Goal: Transaction & Acquisition: Purchase product/service

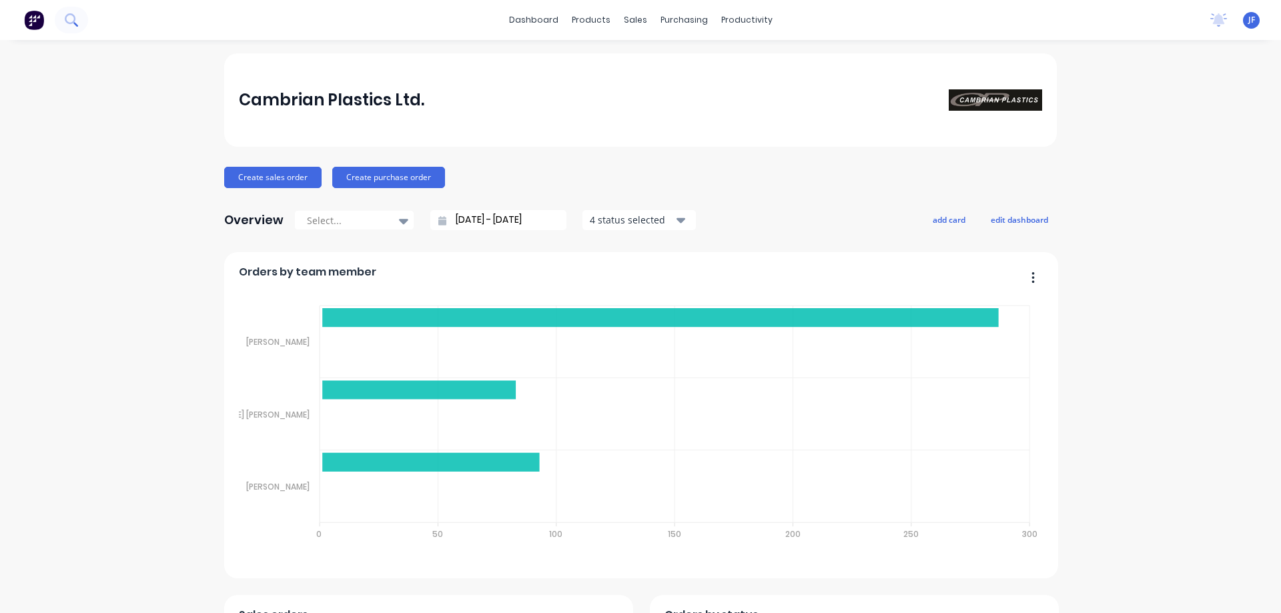
click at [77, 13] on icon at bounding box center [71, 19] width 13 height 13
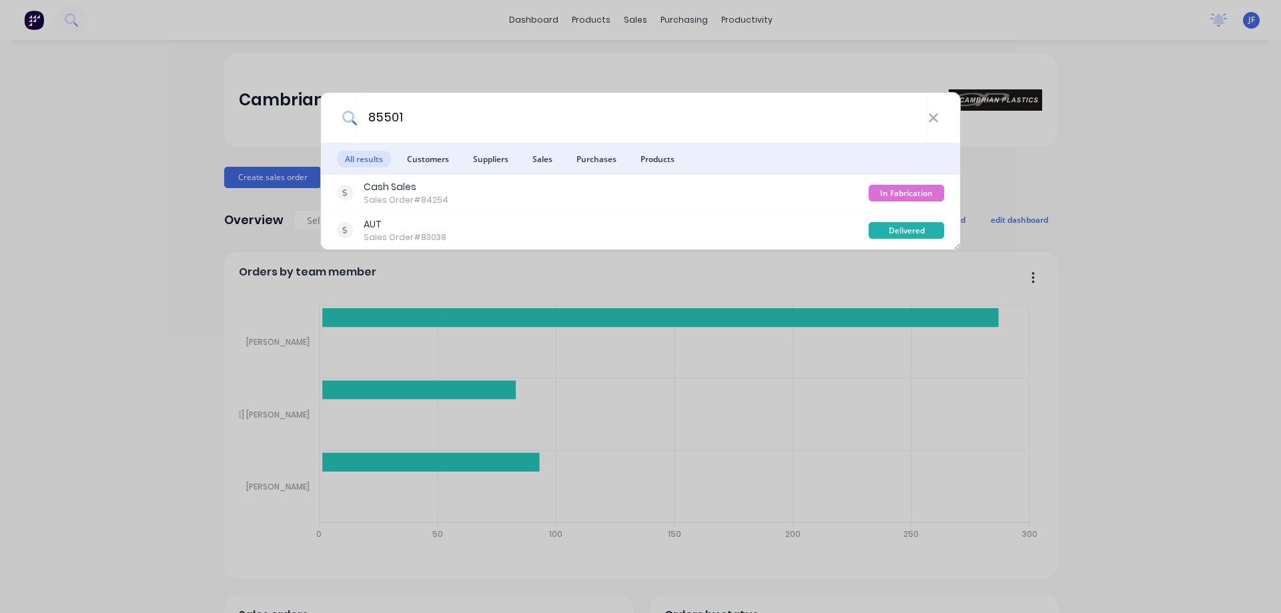
type input "85501"
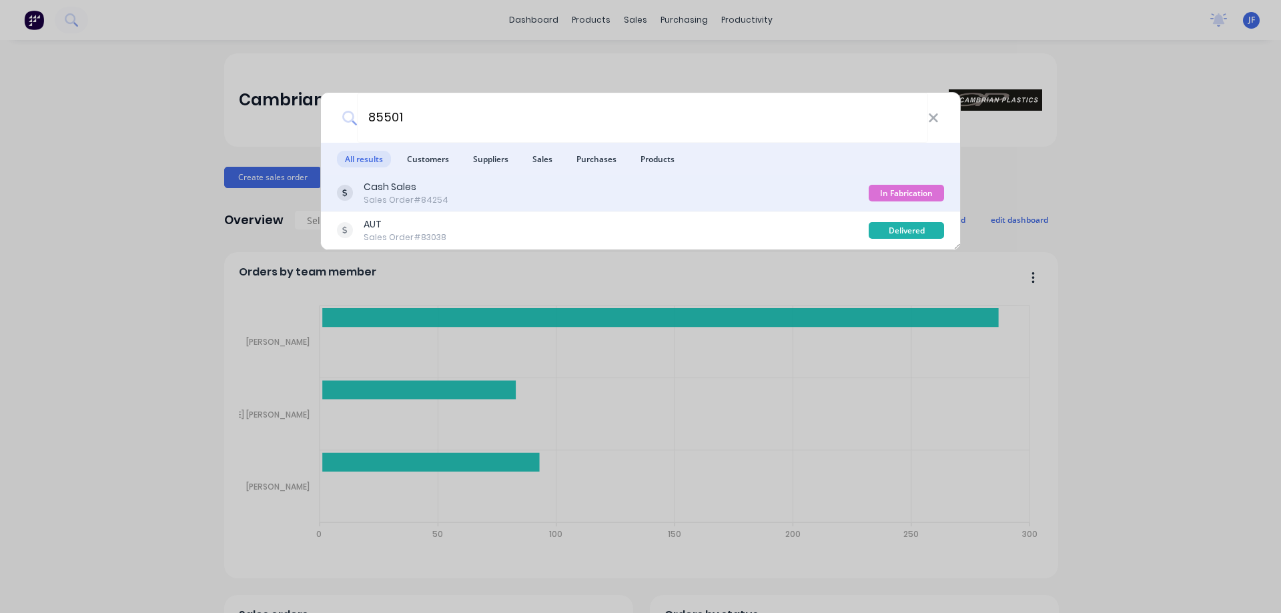
click at [828, 203] on div "Cash Sales Sales Order #84254" at bounding box center [603, 193] width 532 height 26
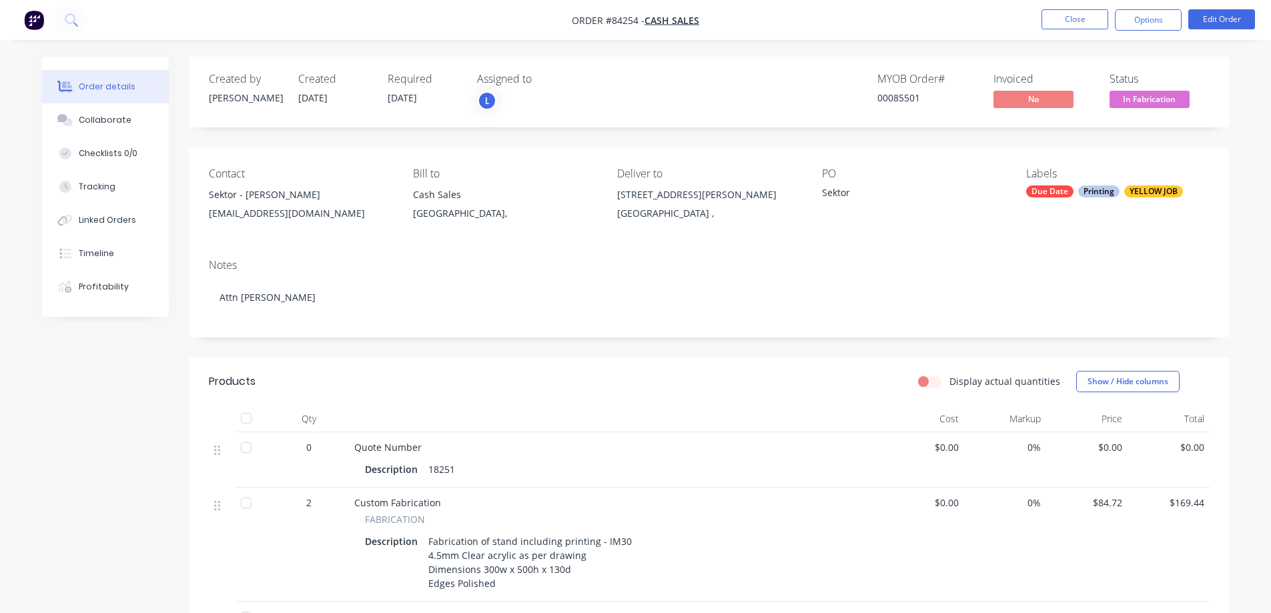
click at [1144, 99] on span "In Fabrication" at bounding box center [1150, 99] width 80 height 17
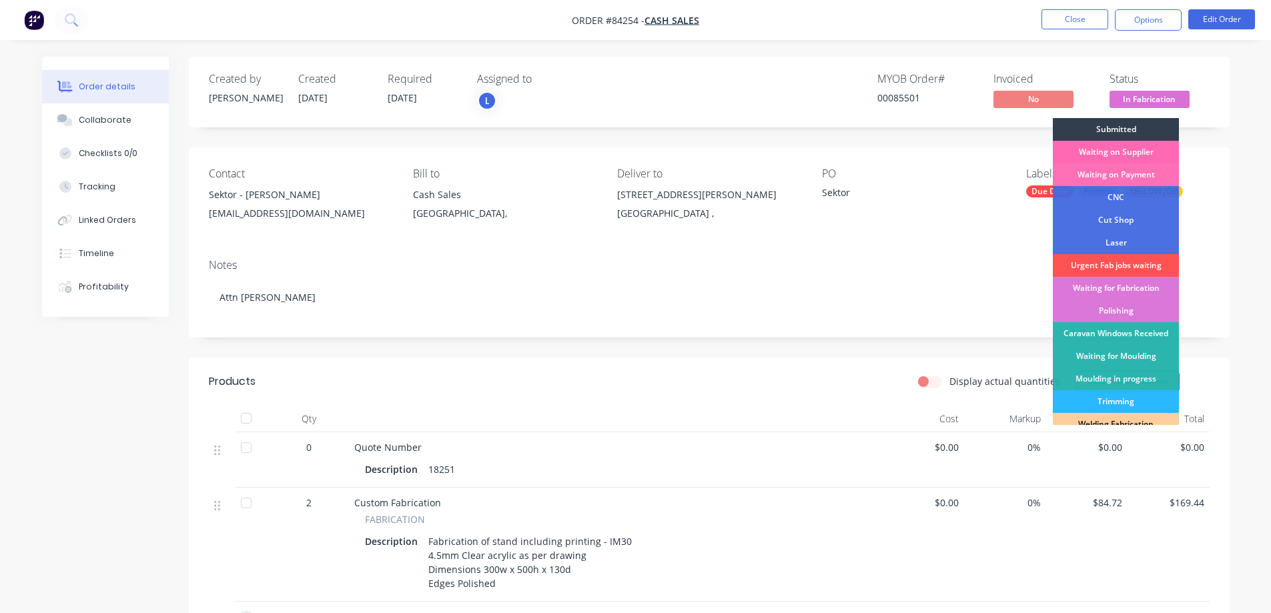
click at [1118, 160] on div "Waiting on Supplier" at bounding box center [1116, 152] width 126 height 23
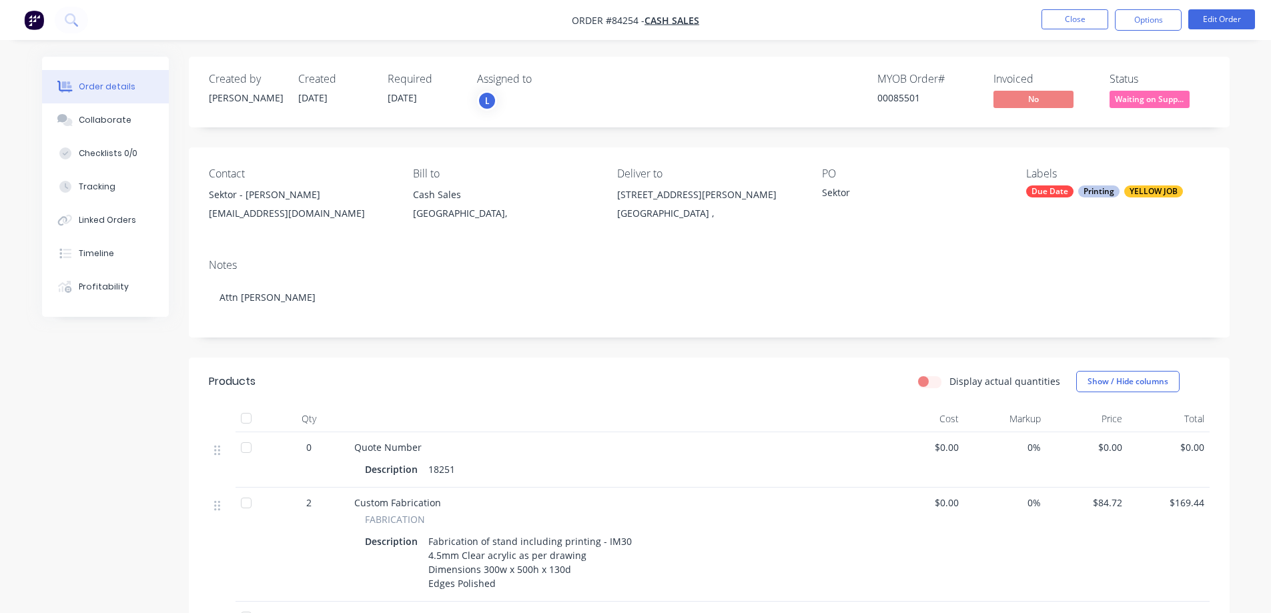
click at [1082, 37] on nav "Order #84254 - Cash Sales Close Options Edit Order" at bounding box center [635, 20] width 1271 height 40
click at [1077, 25] on button "Close" at bounding box center [1075, 19] width 67 height 20
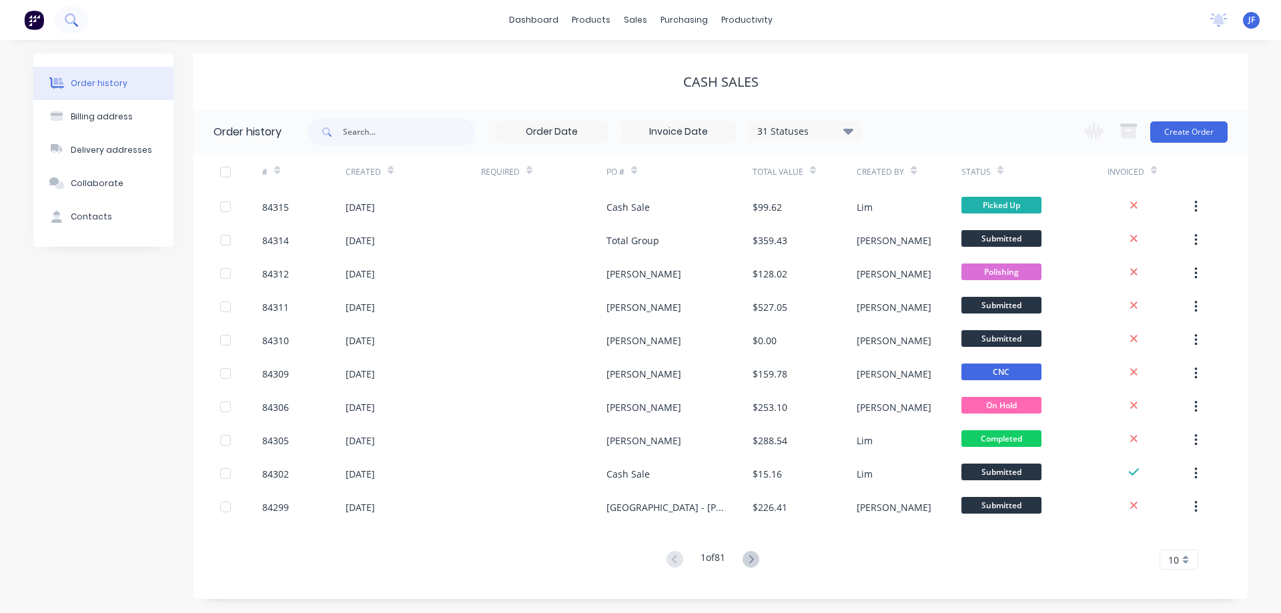
click at [85, 23] on button at bounding box center [71, 20] width 33 height 27
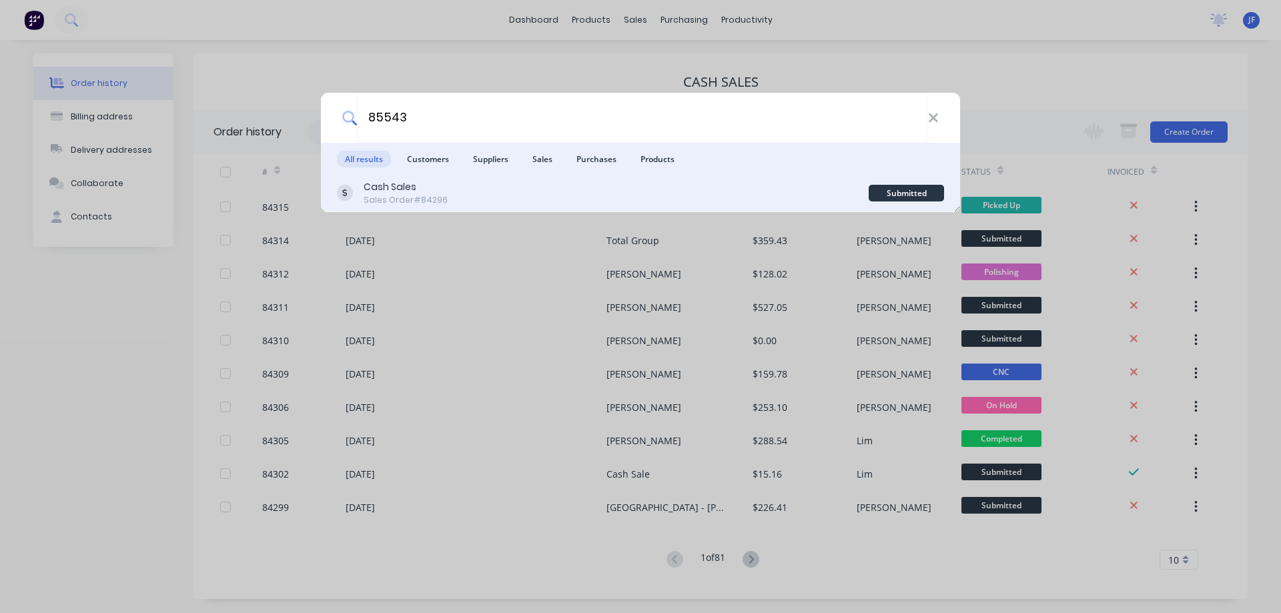
type input "85543"
click at [762, 192] on div "Cash Sales Sales Order #84296" at bounding box center [603, 193] width 532 height 26
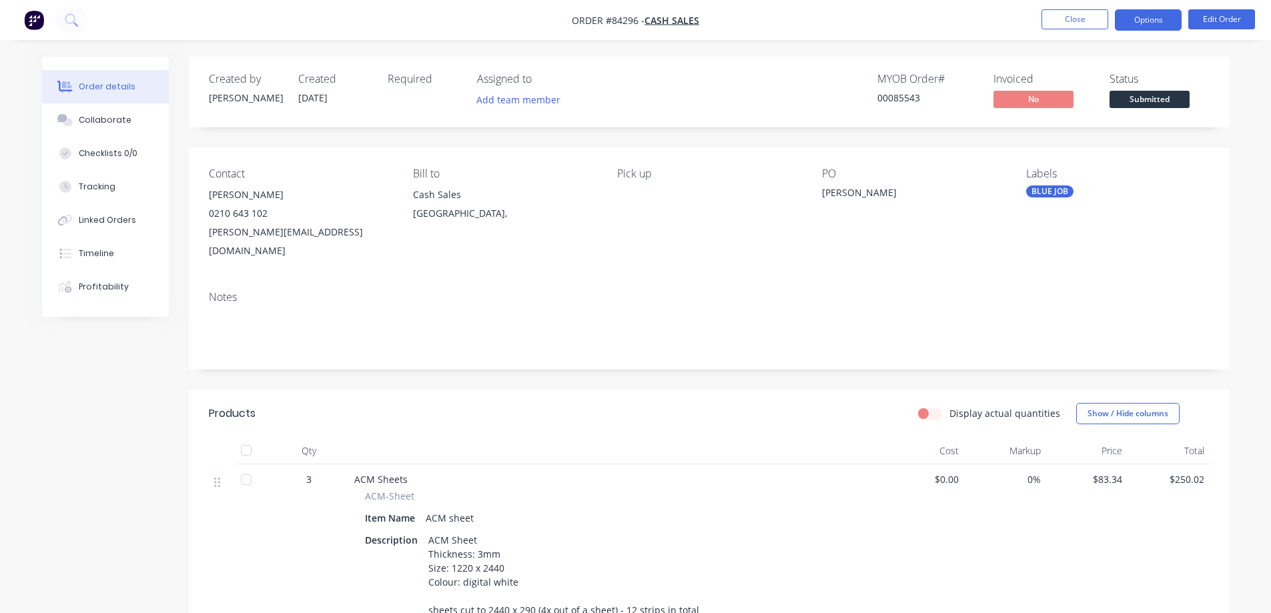
click at [1141, 23] on button "Options" at bounding box center [1148, 19] width 67 height 21
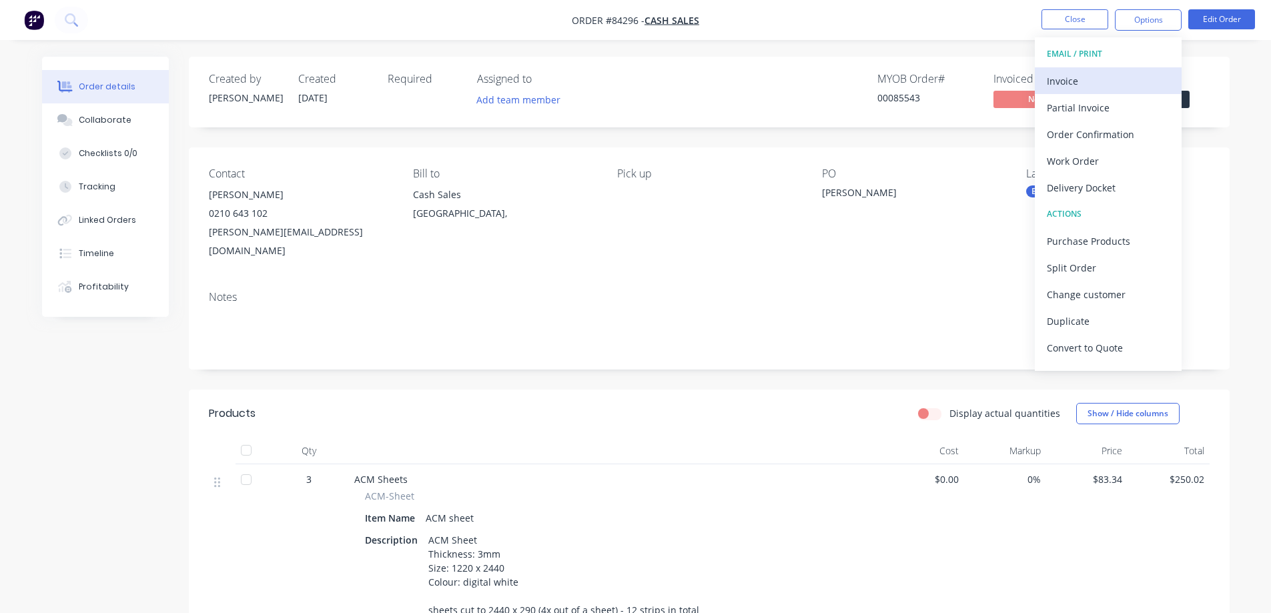
click at [1125, 77] on div "Invoice" at bounding box center [1108, 80] width 123 height 19
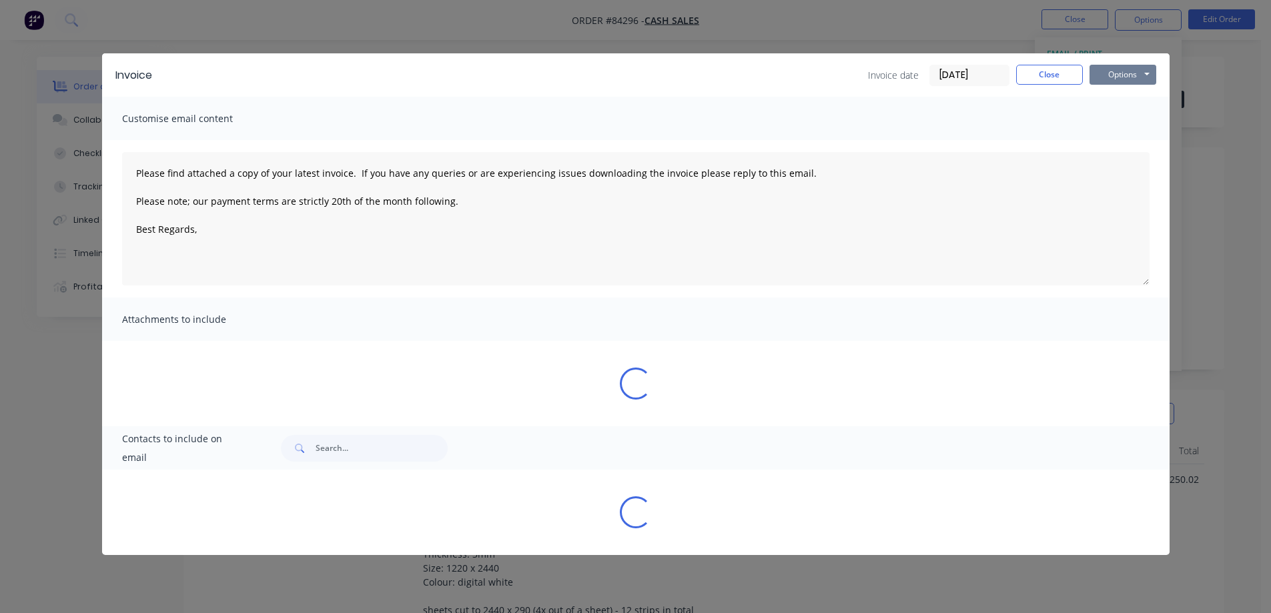
click at [1133, 67] on button "Options" at bounding box center [1123, 75] width 67 height 20
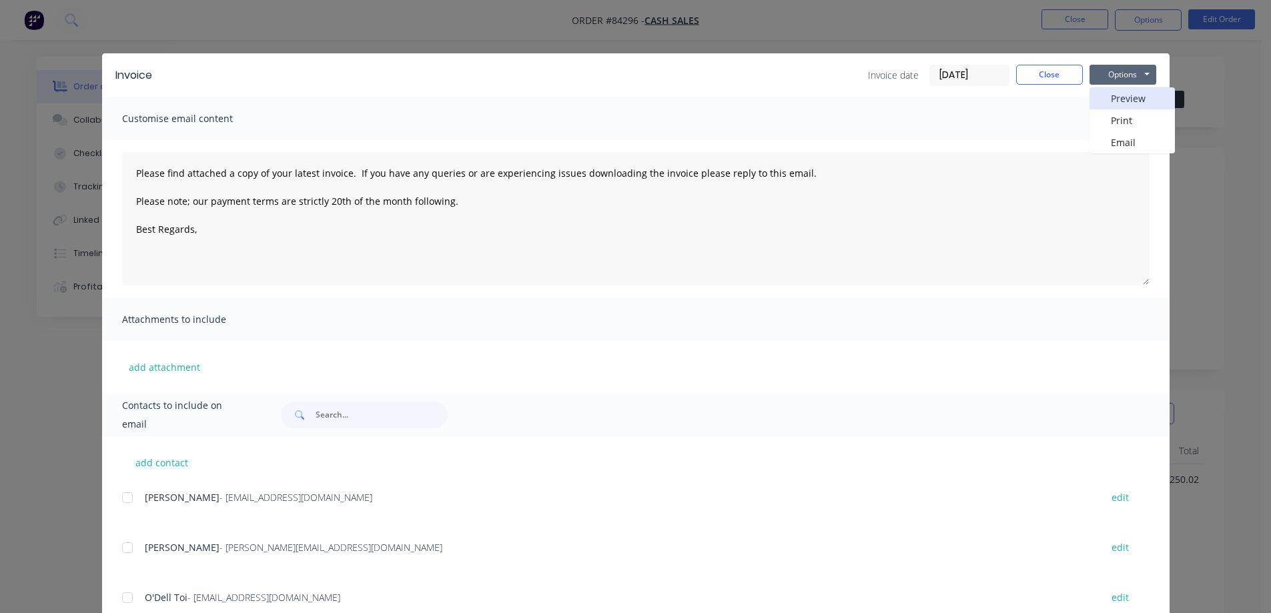
click at [1129, 95] on button "Preview" at bounding box center [1132, 98] width 85 height 22
click at [1063, 77] on button "Close" at bounding box center [1050, 75] width 67 height 20
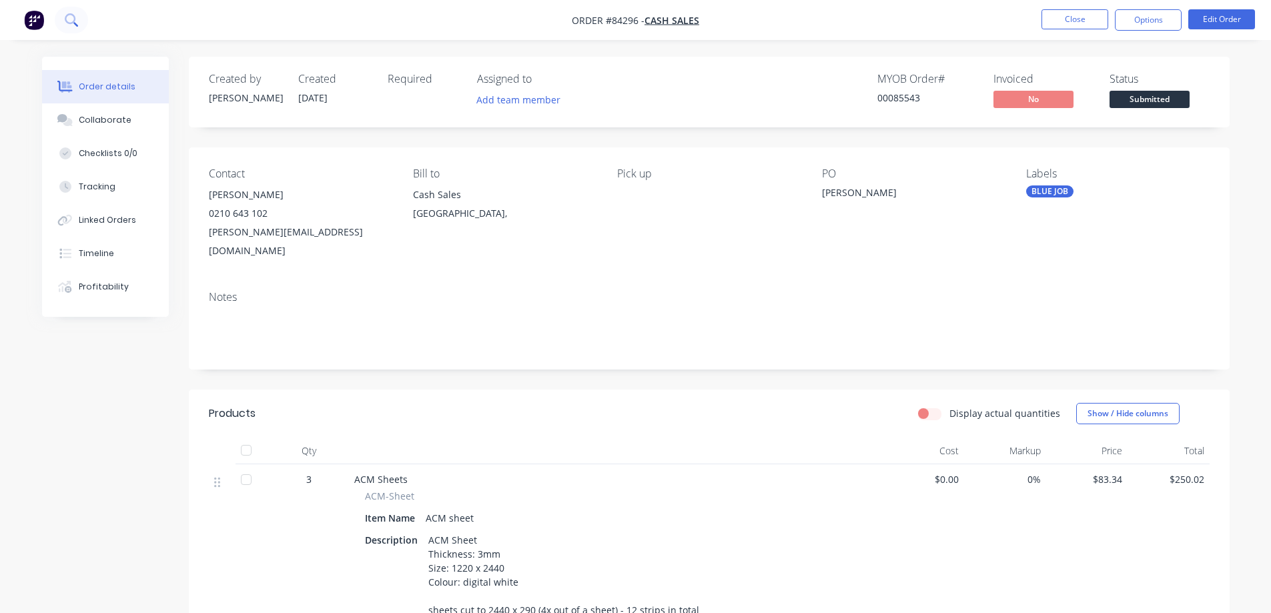
click at [73, 20] on icon at bounding box center [71, 19] width 13 height 13
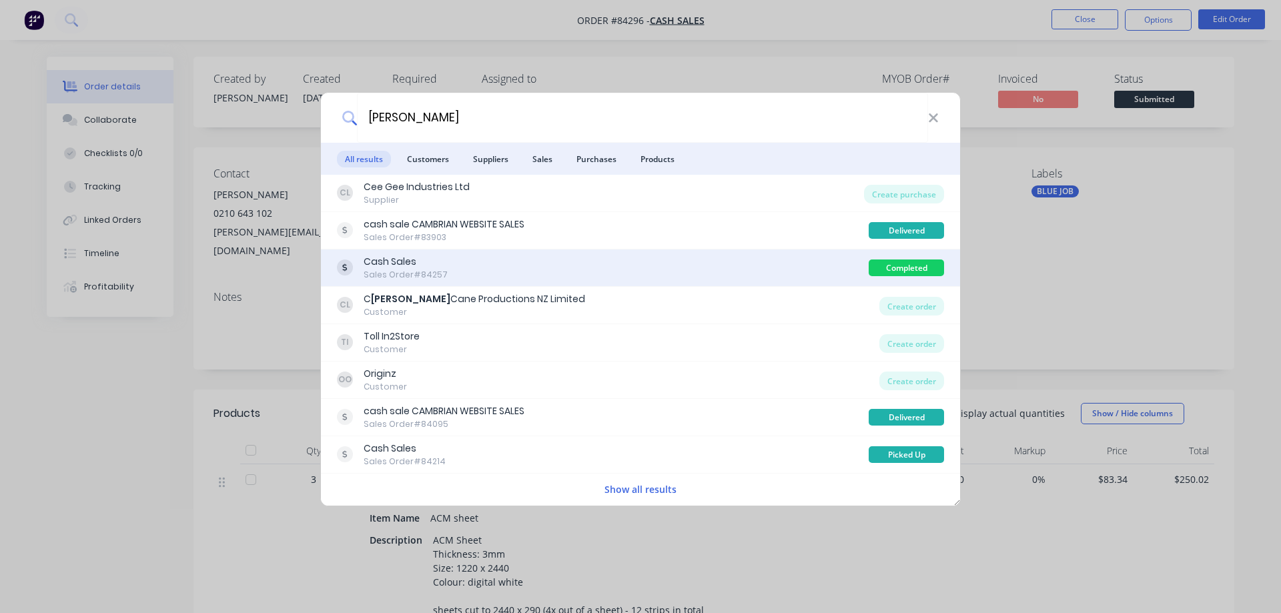
type input "andy"
click at [541, 261] on div "Cash Sales Sales Order #84257" at bounding box center [603, 268] width 532 height 26
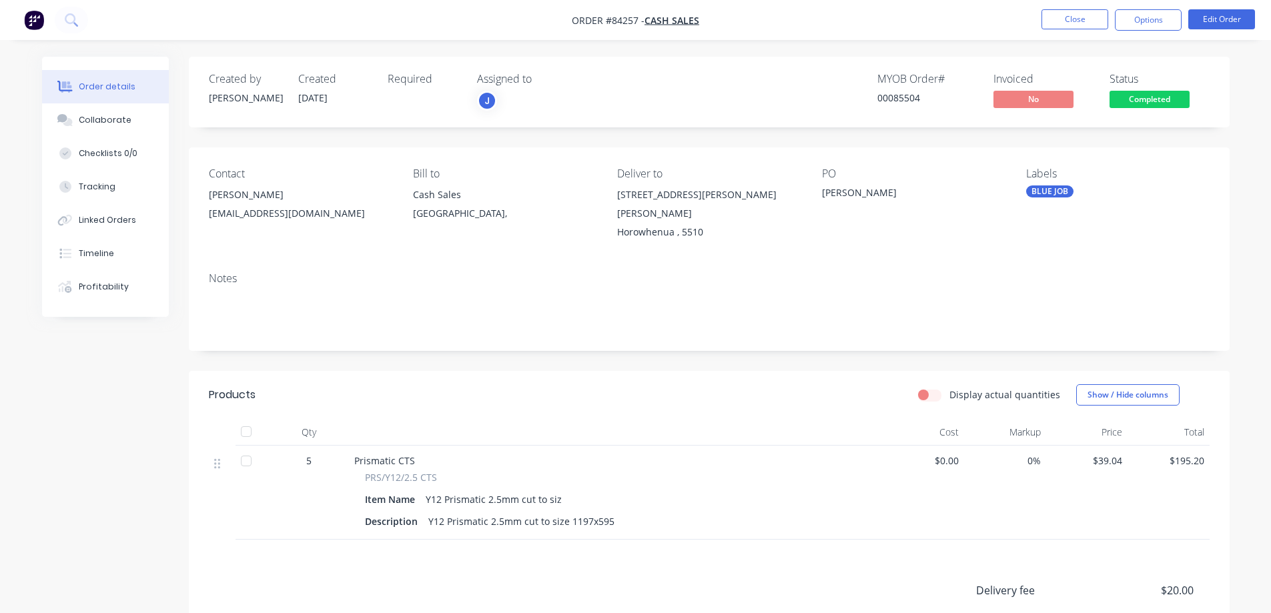
click at [33, 18] on img "button" at bounding box center [34, 20] width 20 height 20
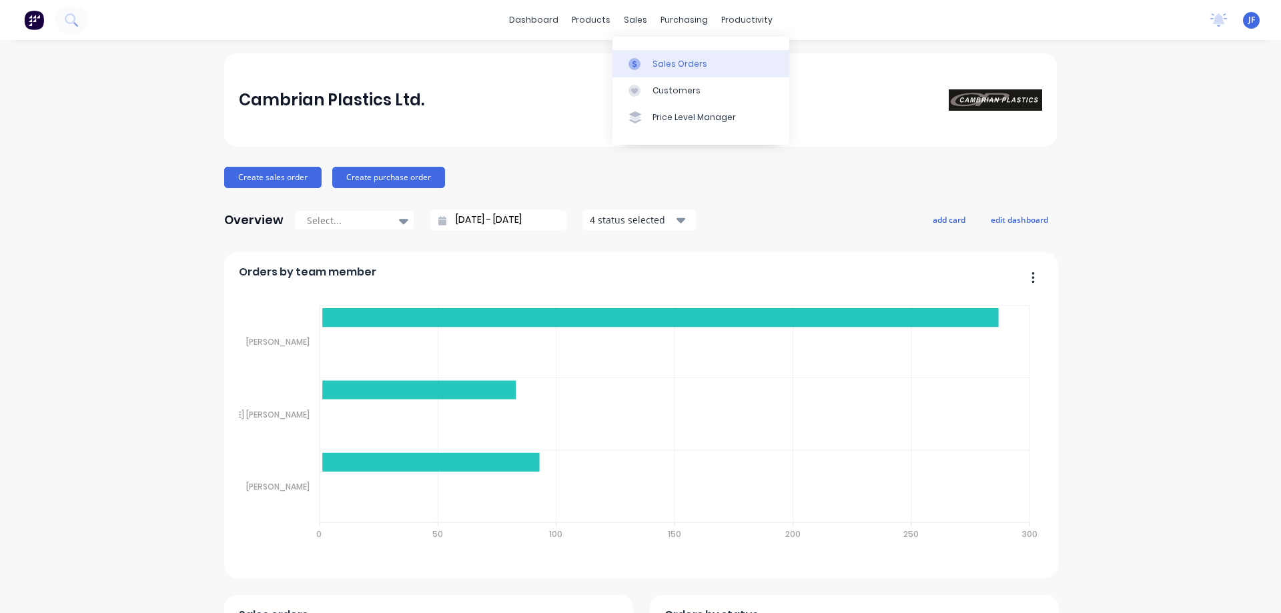
click at [675, 56] on link "Sales Orders" at bounding box center [701, 63] width 177 height 27
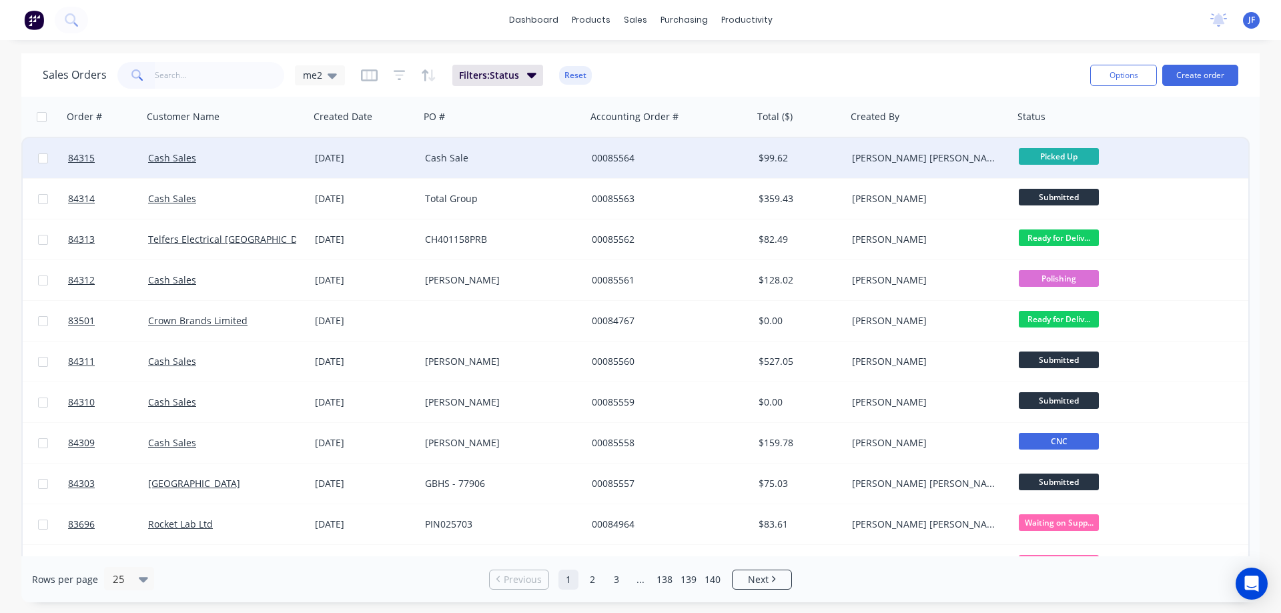
click at [479, 168] on div "Cash Sale" at bounding box center [503, 158] width 167 height 40
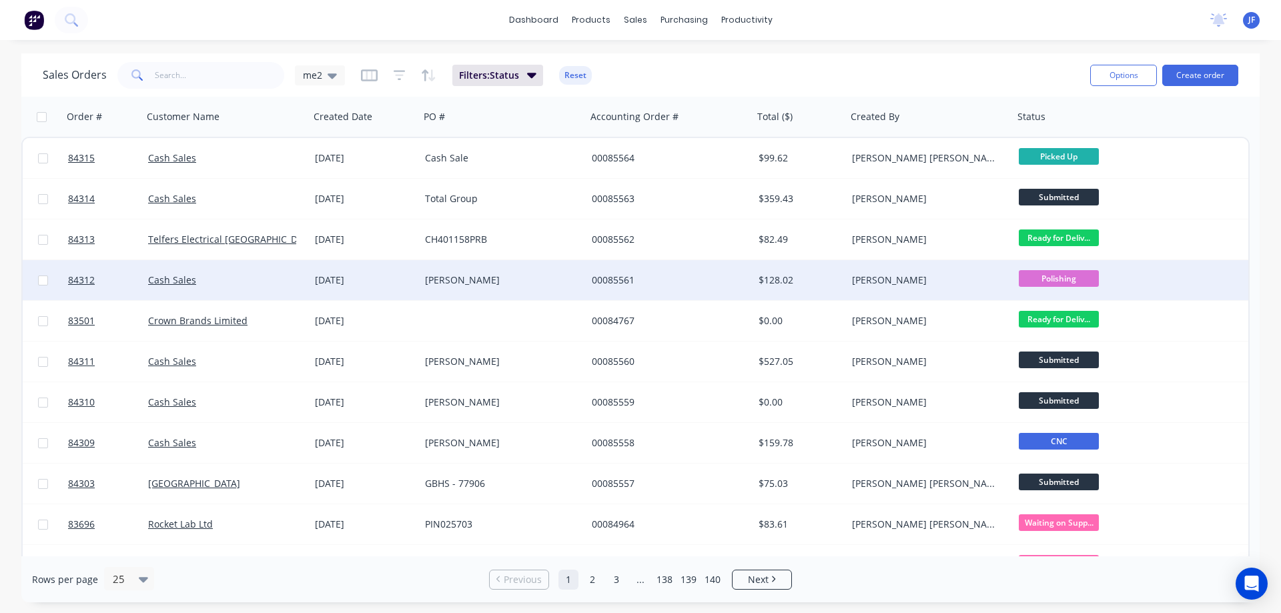
click at [571, 286] on div "Andy Higginbotham" at bounding box center [499, 280] width 148 height 13
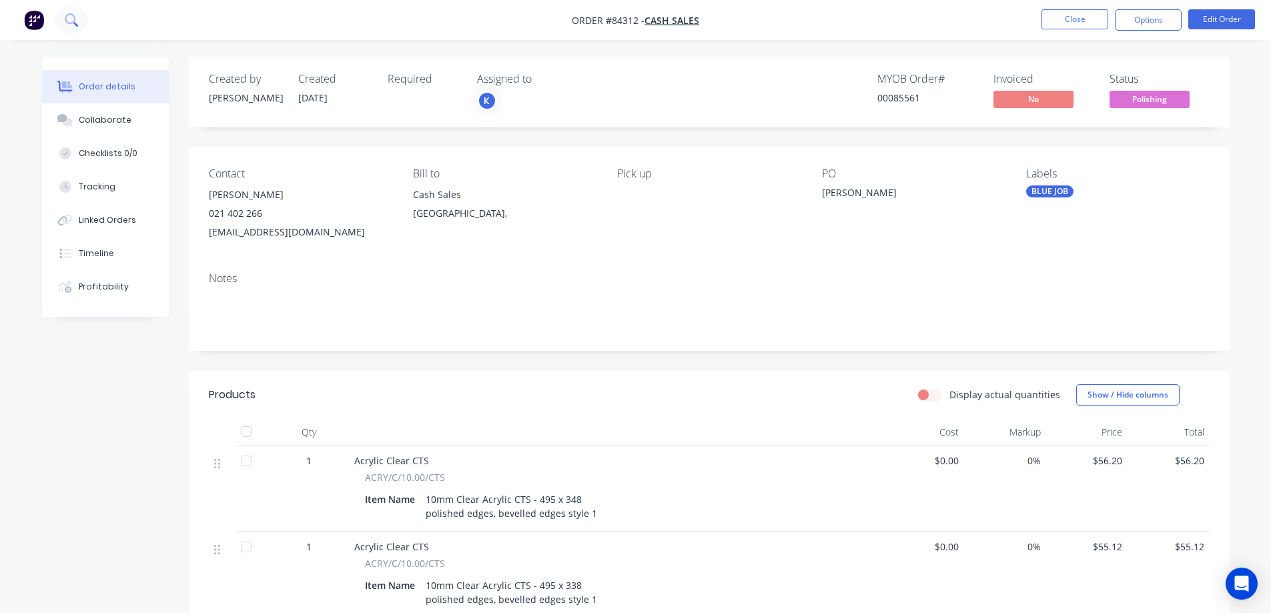
click at [79, 28] on button at bounding box center [71, 20] width 33 height 27
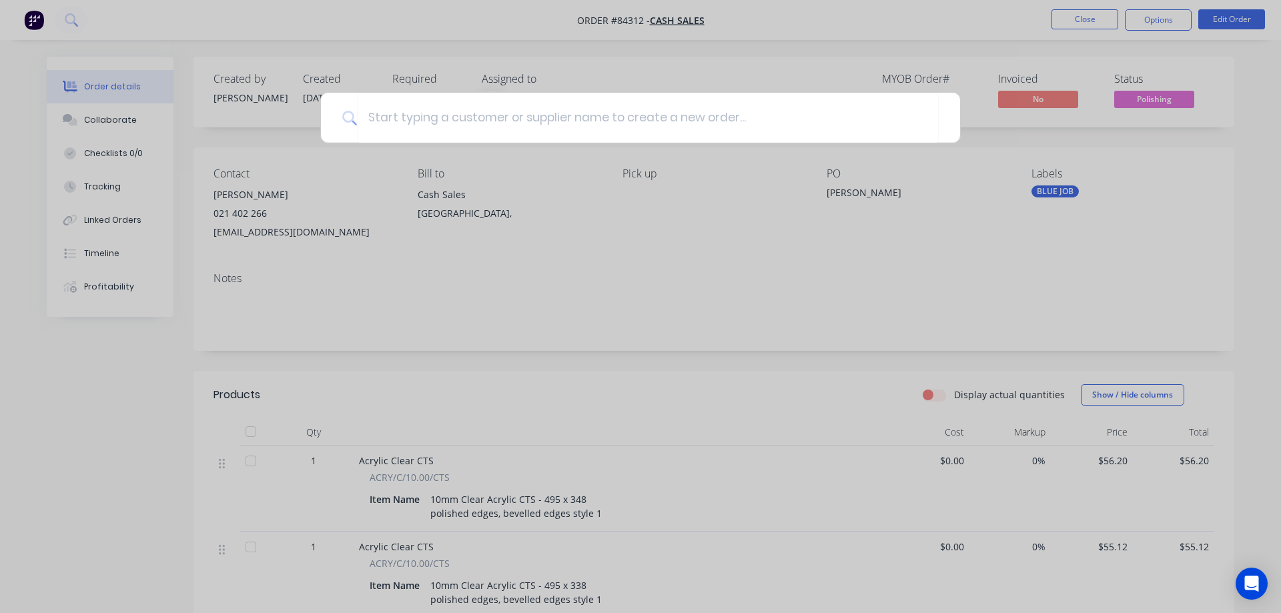
click at [88, 42] on div at bounding box center [640, 306] width 1281 height 613
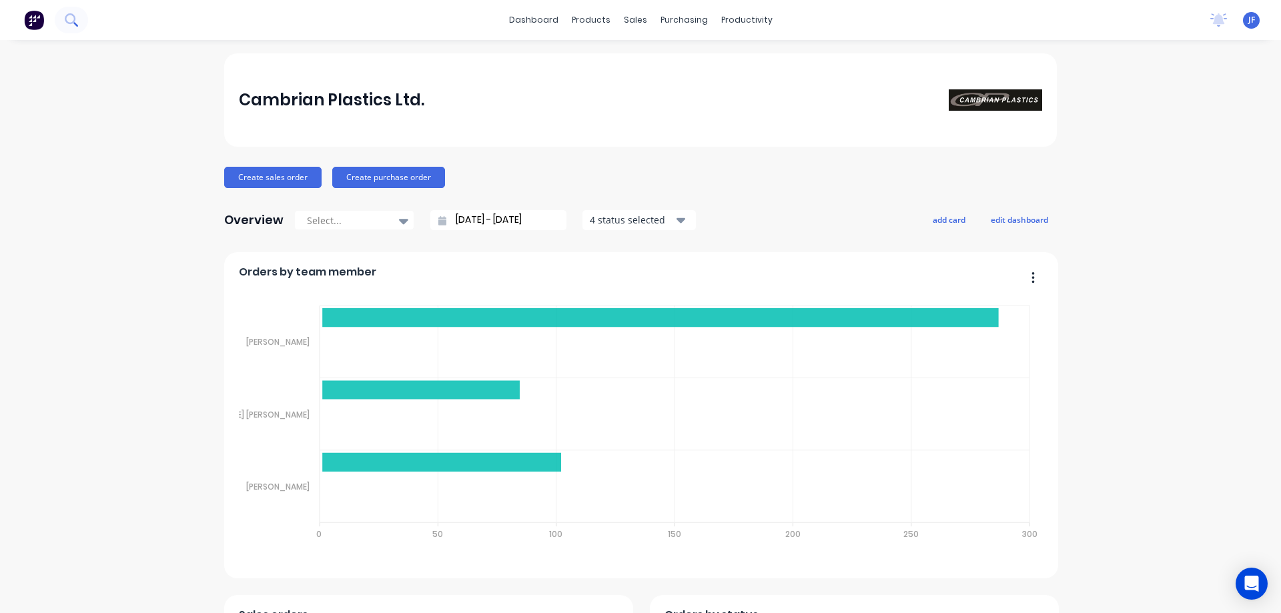
click at [74, 28] on button at bounding box center [71, 20] width 33 height 27
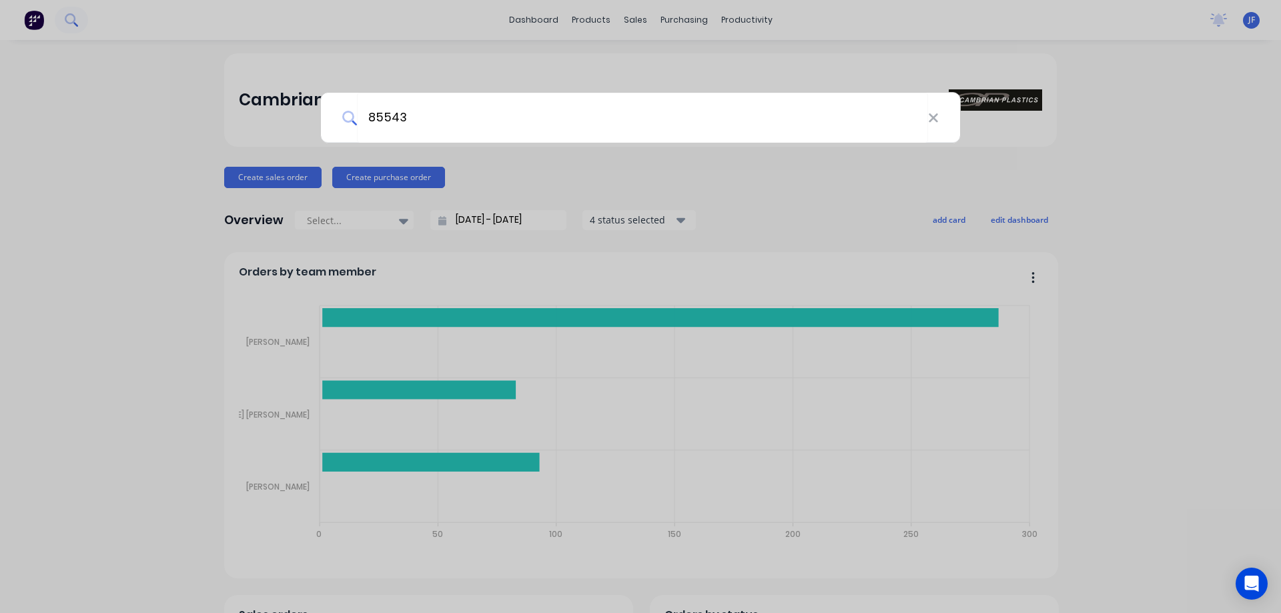
type input "85543"
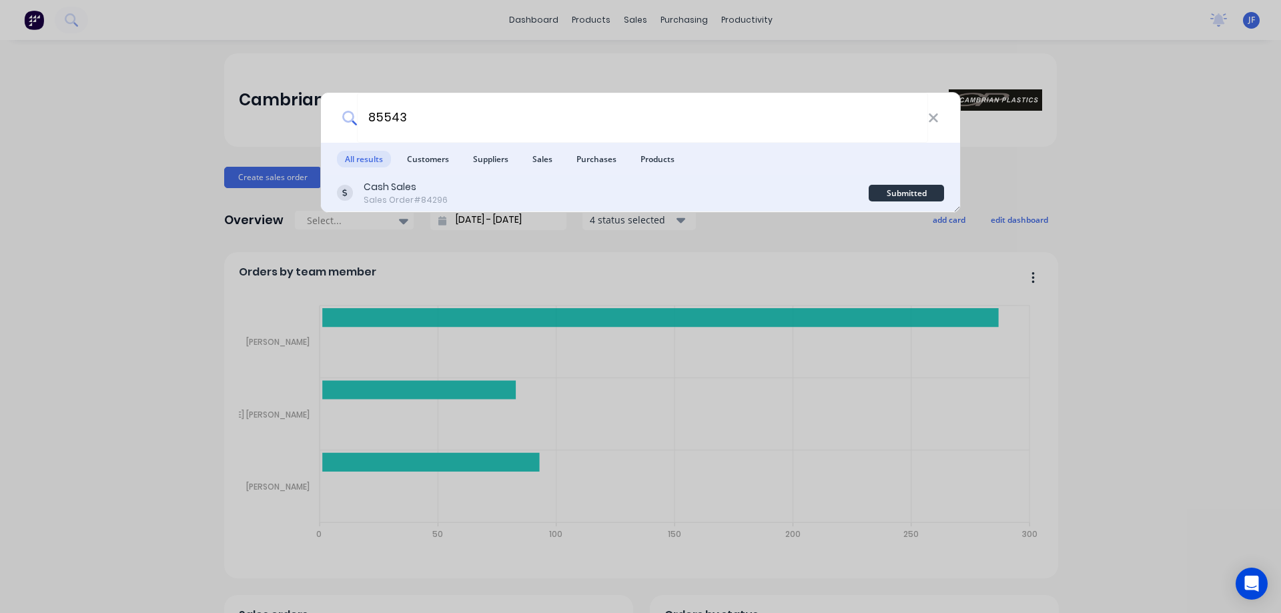
click at [662, 194] on div "Cash Sales Sales Order #84296" at bounding box center [603, 193] width 532 height 26
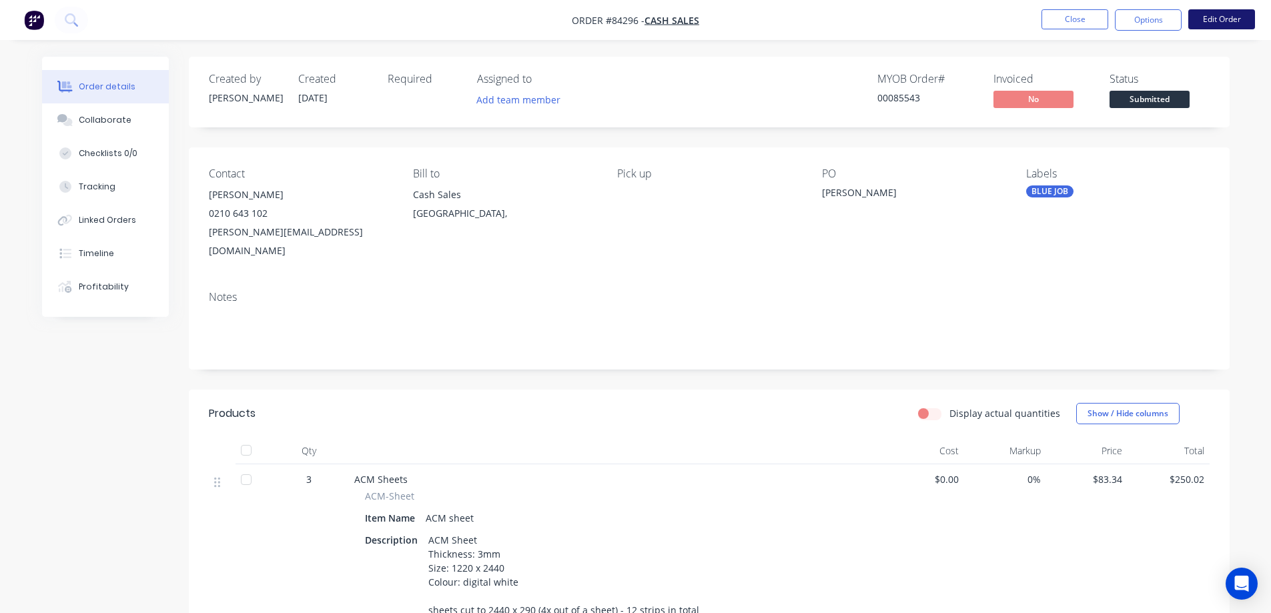
click at [1216, 13] on button "Edit Order" at bounding box center [1222, 19] width 67 height 20
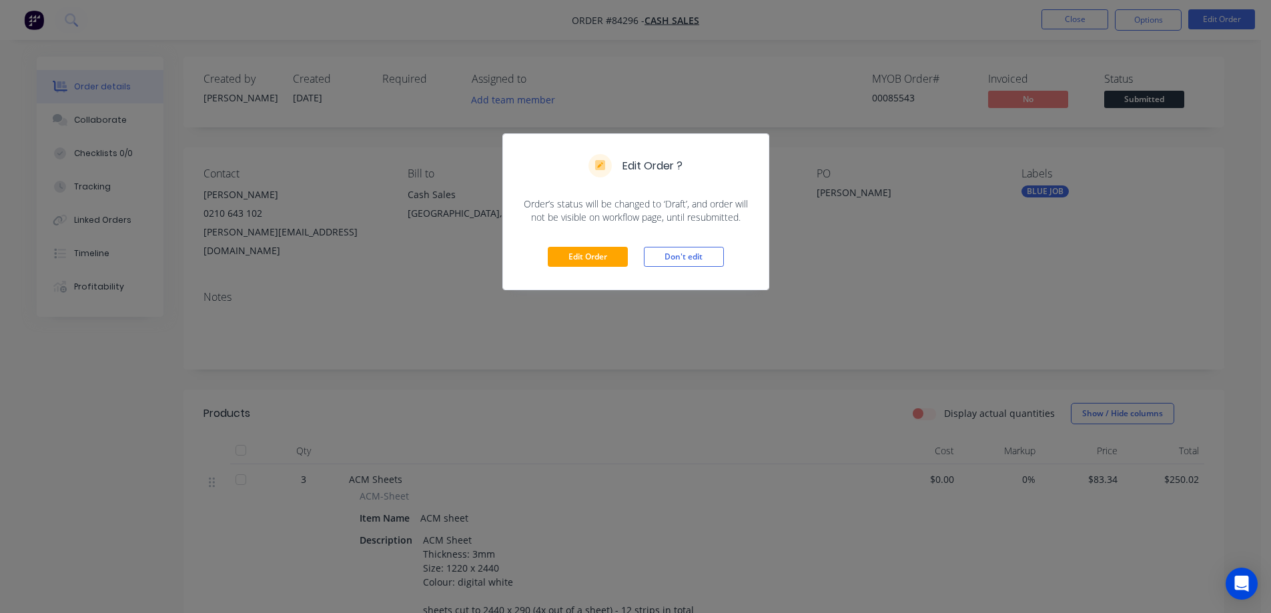
click at [546, 262] on div "Edit Order Don't edit" at bounding box center [636, 256] width 266 height 65
click at [561, 264] on button "Edit Order" at bounding box center [588, 257] width 80 height 20
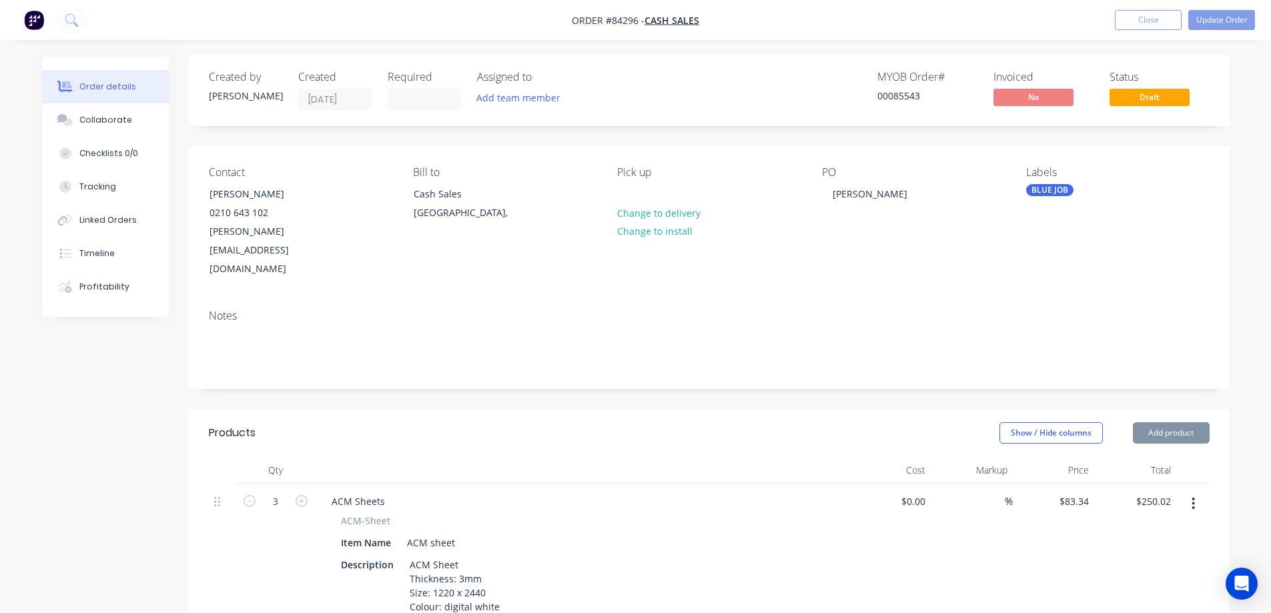
scroll to position [388, 0]
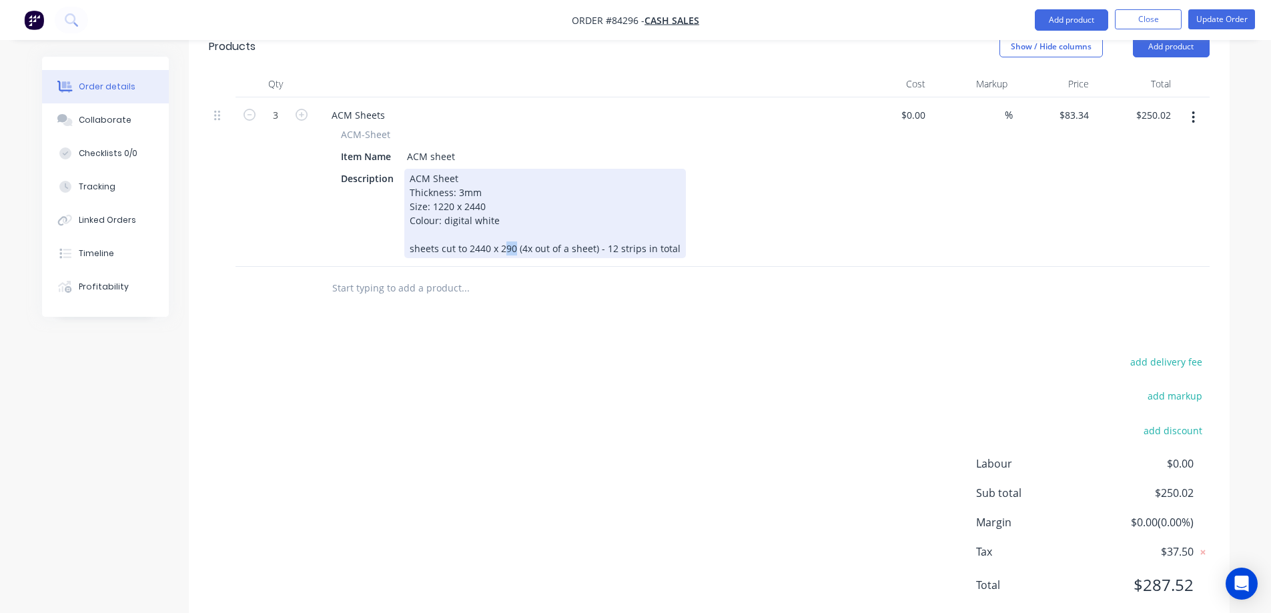
drag, startPoint x: 504, startPoint y: 212, endPoint x: 511, endPoint y: 212, distance: 7.3
click at [511, 212] on div "ACM Sheet Thickness: 3mm Size: 1220 x 2440 Colour: digital white sheets cut to …" at bounding box center [545, 213] width 282 height 89
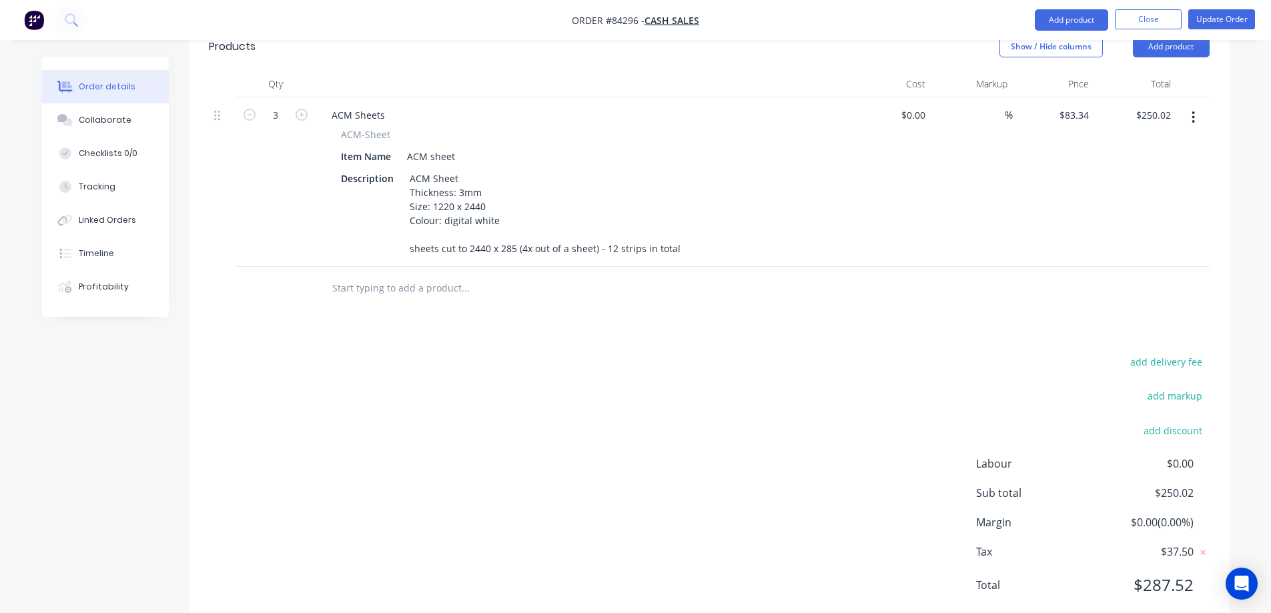
click at [420, 268] on div at bounding box center [556, 288] width 481 height 43
click at [409, 275] on input "text" at bounding box center [465, 288] width 267 height 27
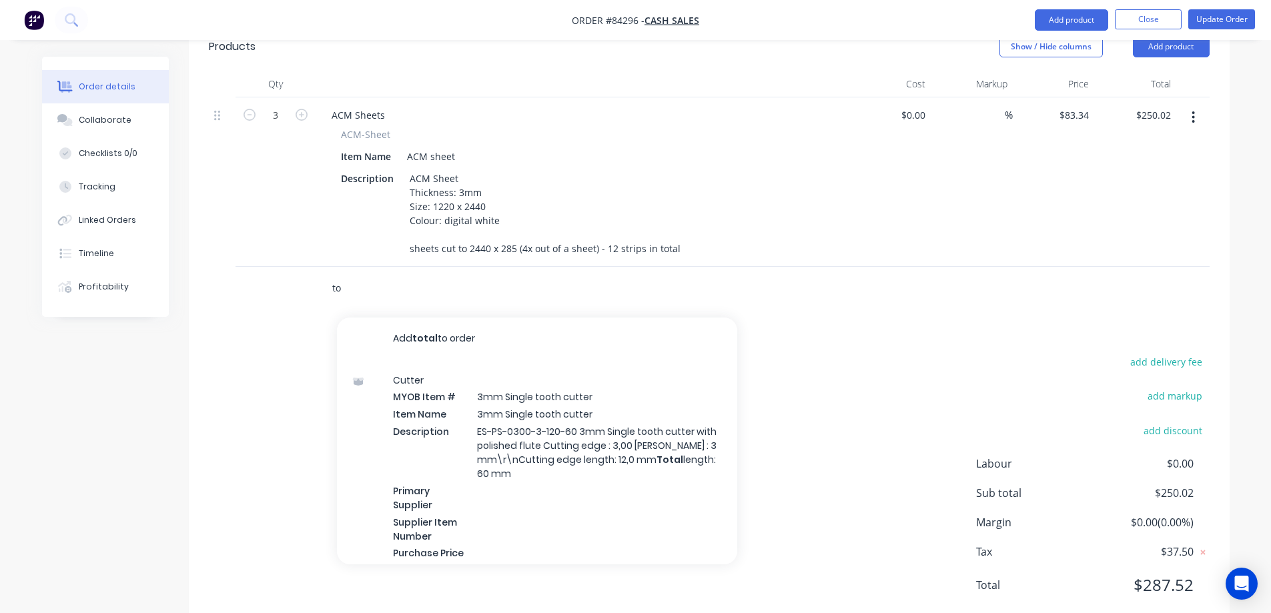
type input "t"
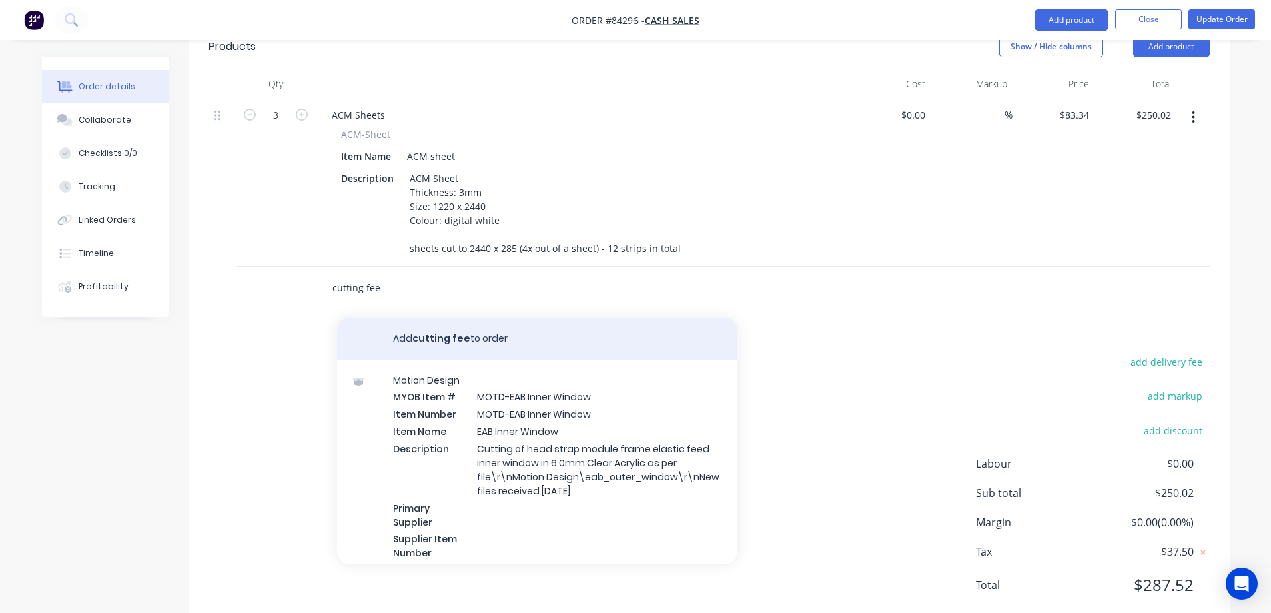
type input "cutting fee"
click at [424, 318] on button "Add cutting fee to order" at bounding box center [537, 339] width 400 height 43
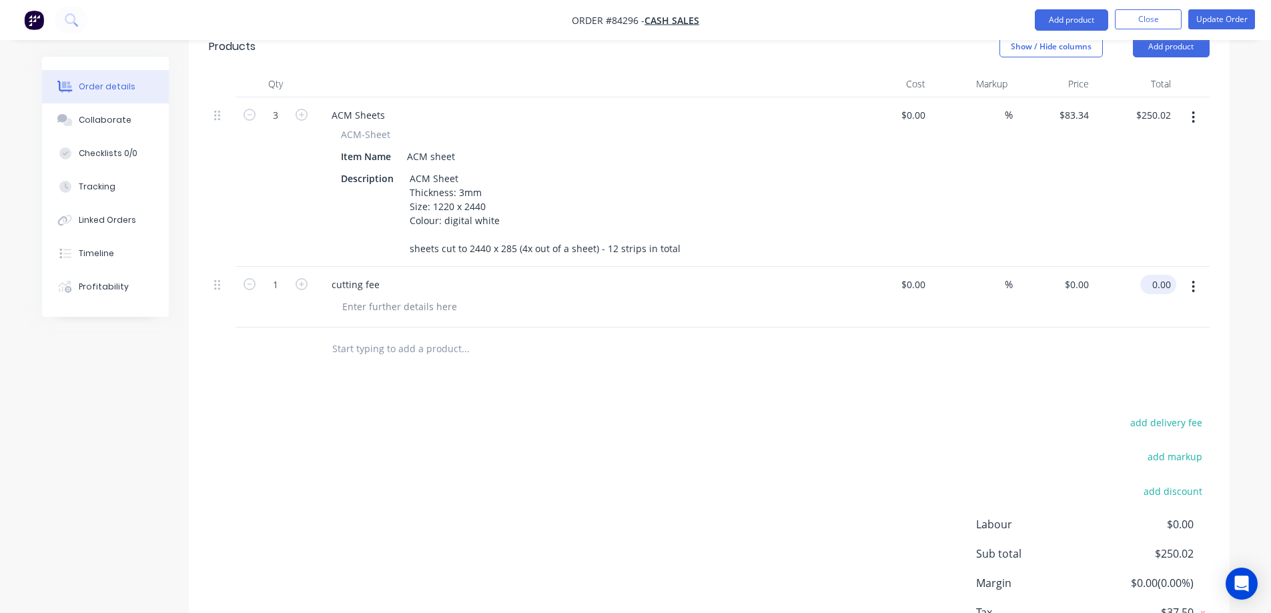
click at [1157, 275] on input "0.00" at bounding box center [1161, 284] width 31 height 19
type input "62.50"
type input "$62.50"
click at [1111, 328] on div at bounding box center [709, 349] width 1001 height 43
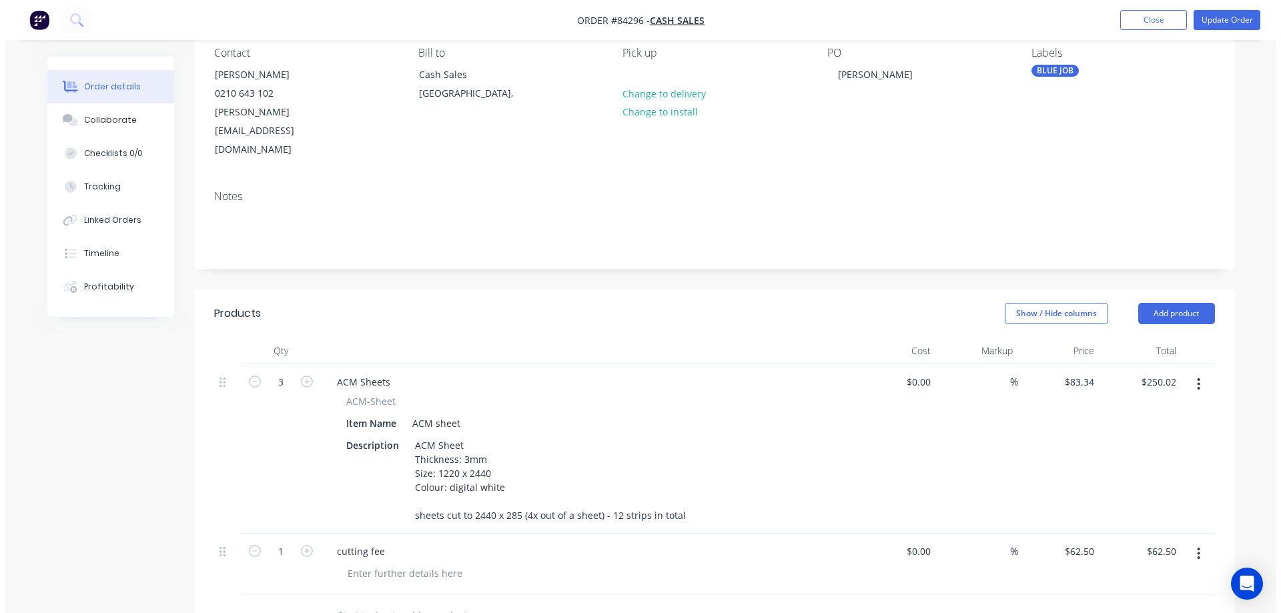
scroll to position [0, 0]
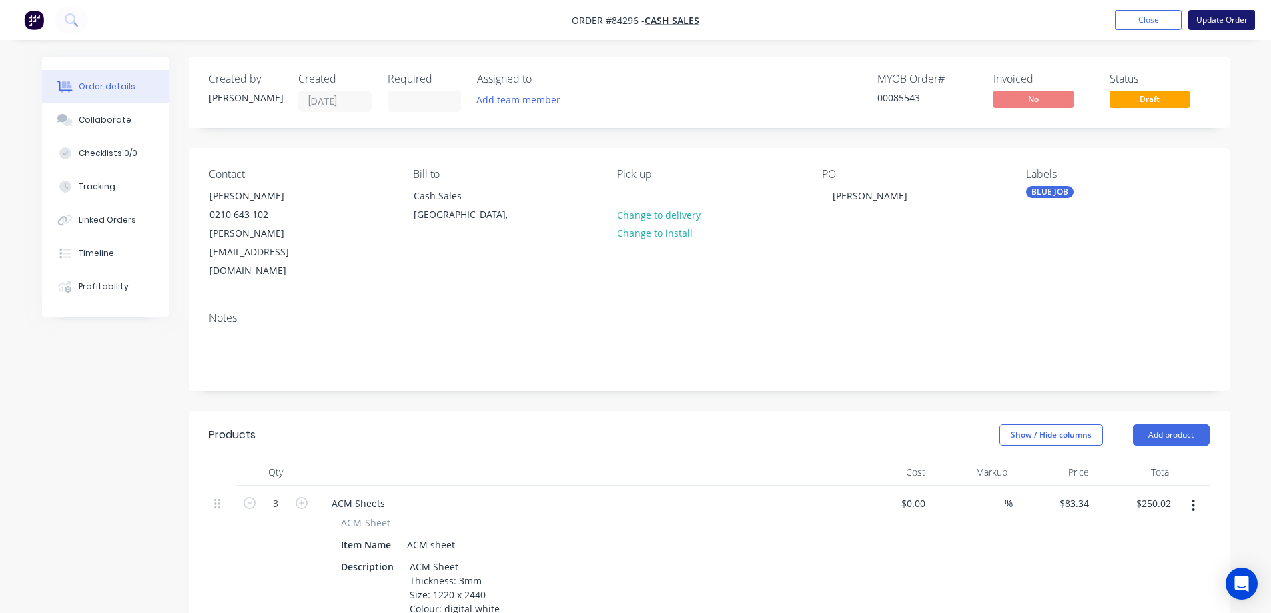
click at [1204, 25] on button "Update Order" at bounding box center [1222, 20] width 67 height 20
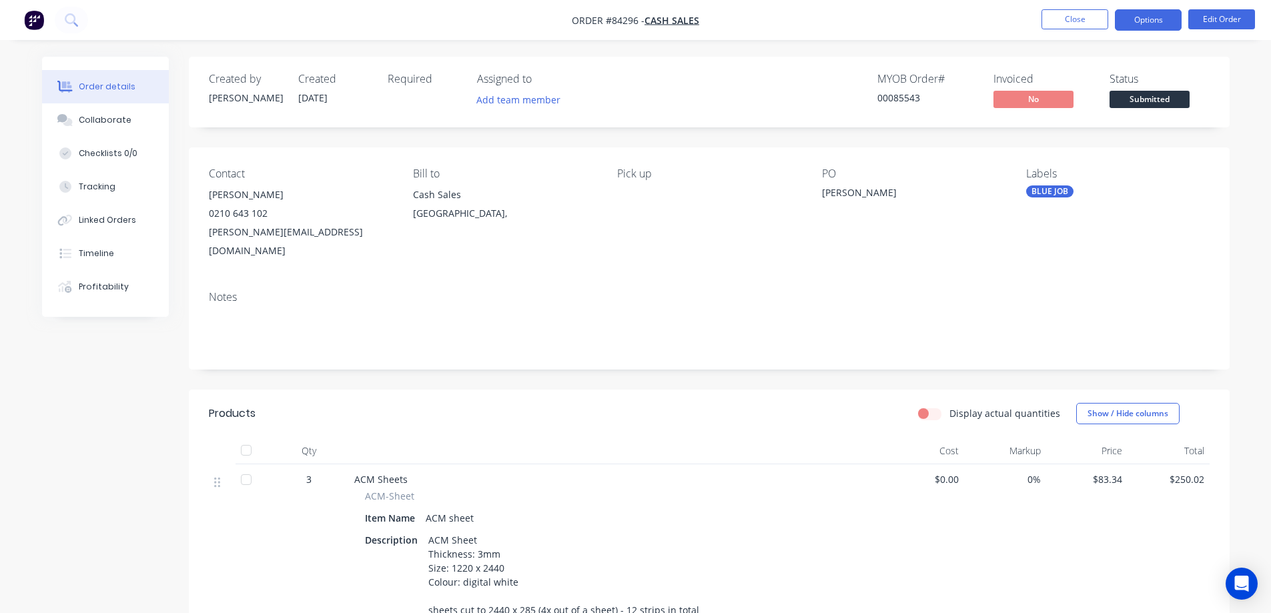
click at [1166, 29] on button "Options" at bounding box center [1148, 19] width 67 height 21
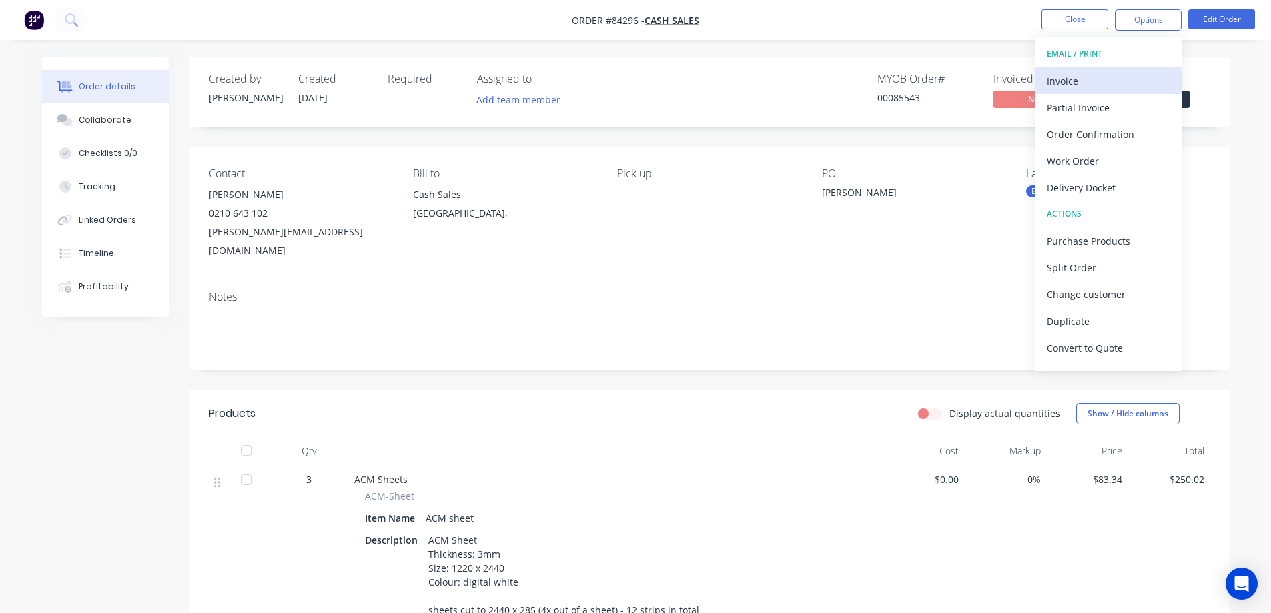
click at [1114, 81] on div "Invoice" at bounding box center [1108, 80] width 123 height 19
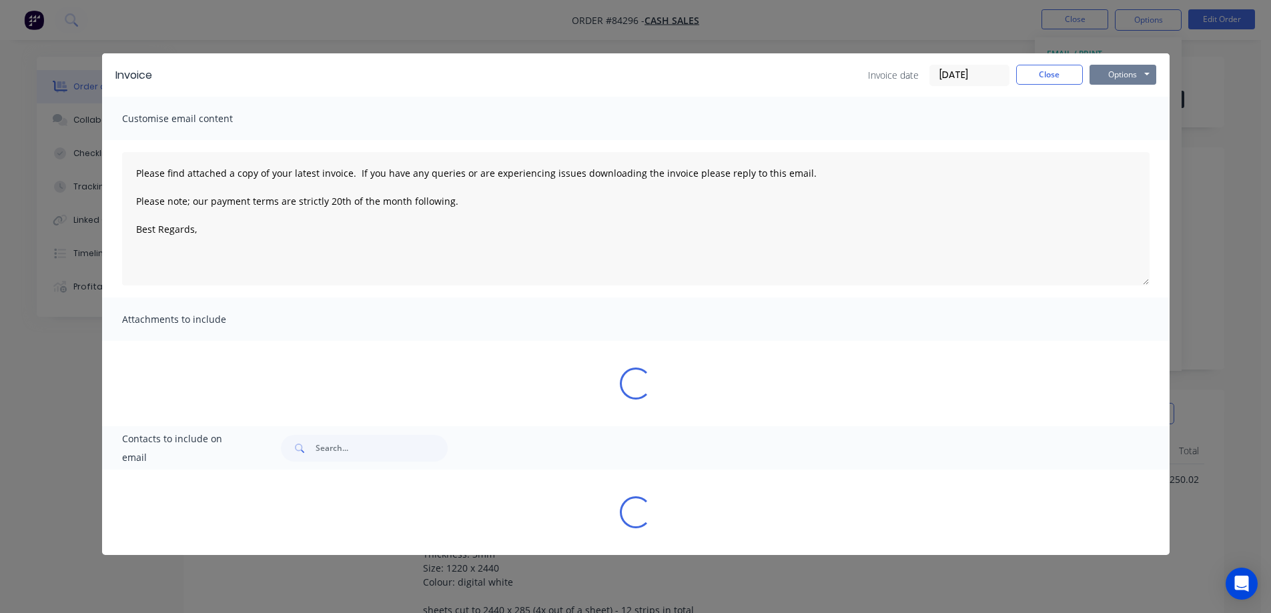
click at [1127, 76] on button "Options" at bounding box center [1123, 75] width 67 height 20
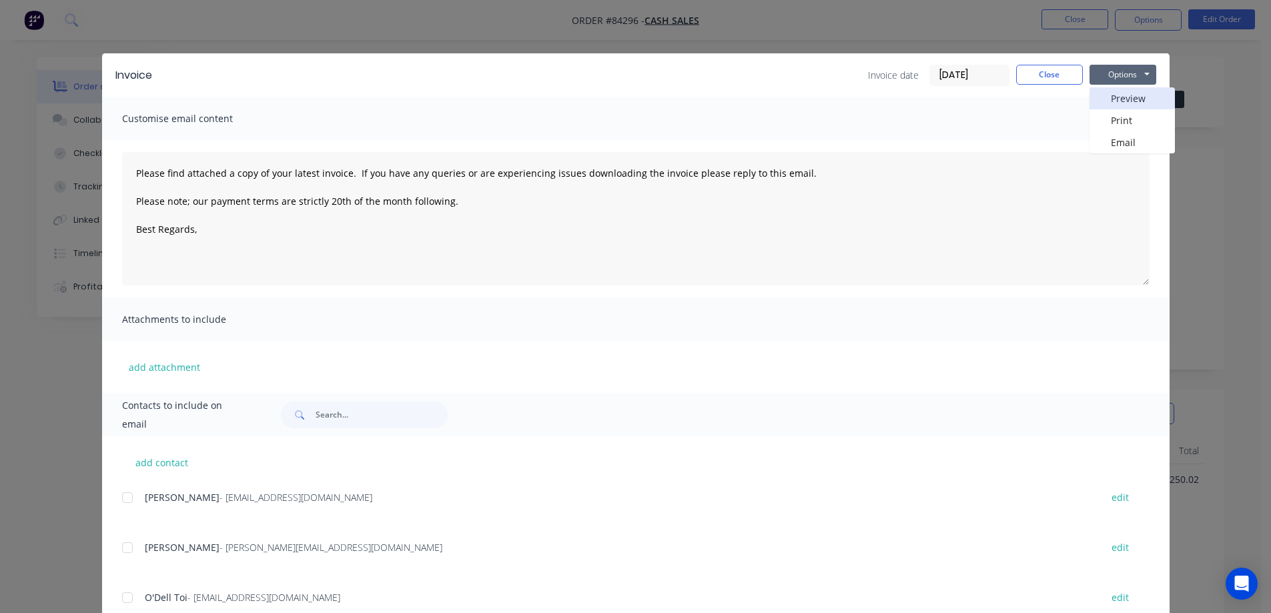
click at [1123, 101] on button "Preview" at bounding box center [1132, 98] width 85 height 22
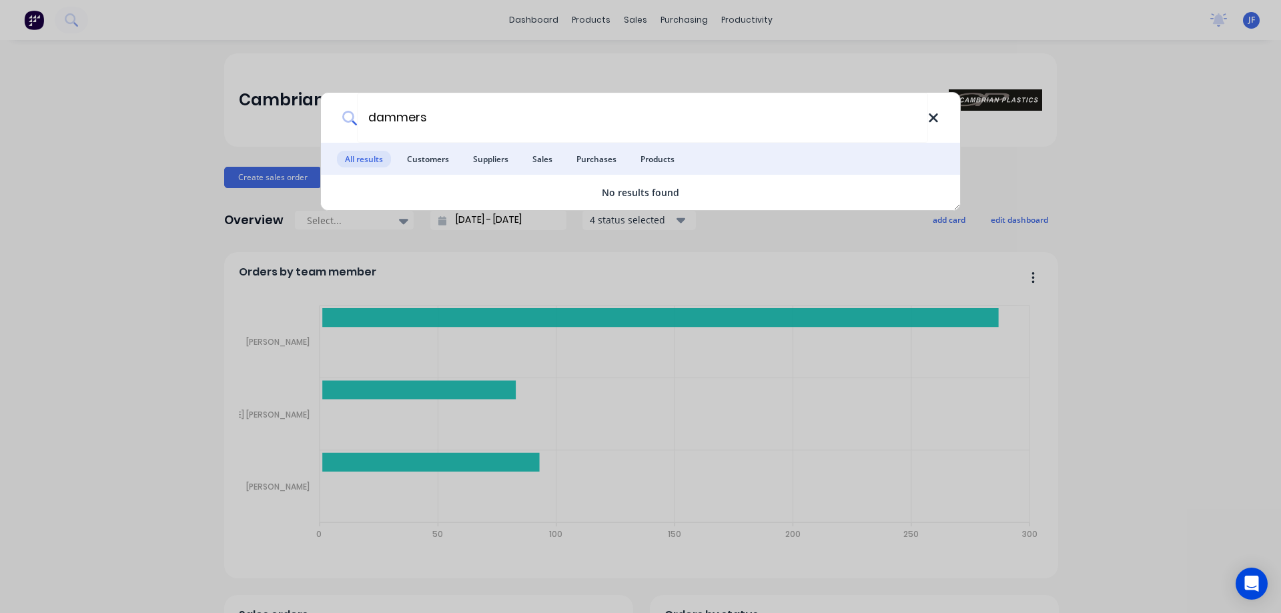
type input "dammers"
click at [931, 121] on icon at bounding box center [933, 117] width 9 height 9
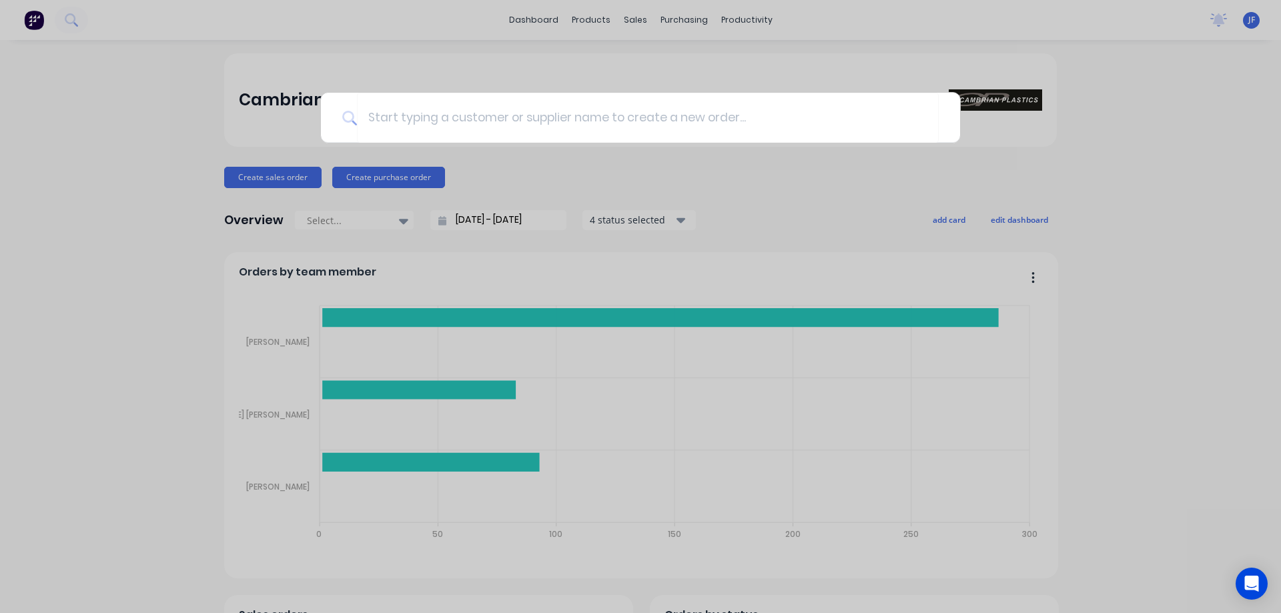
click at [829, 45] on div at bounding box center [640, 306] width 1281 height 613
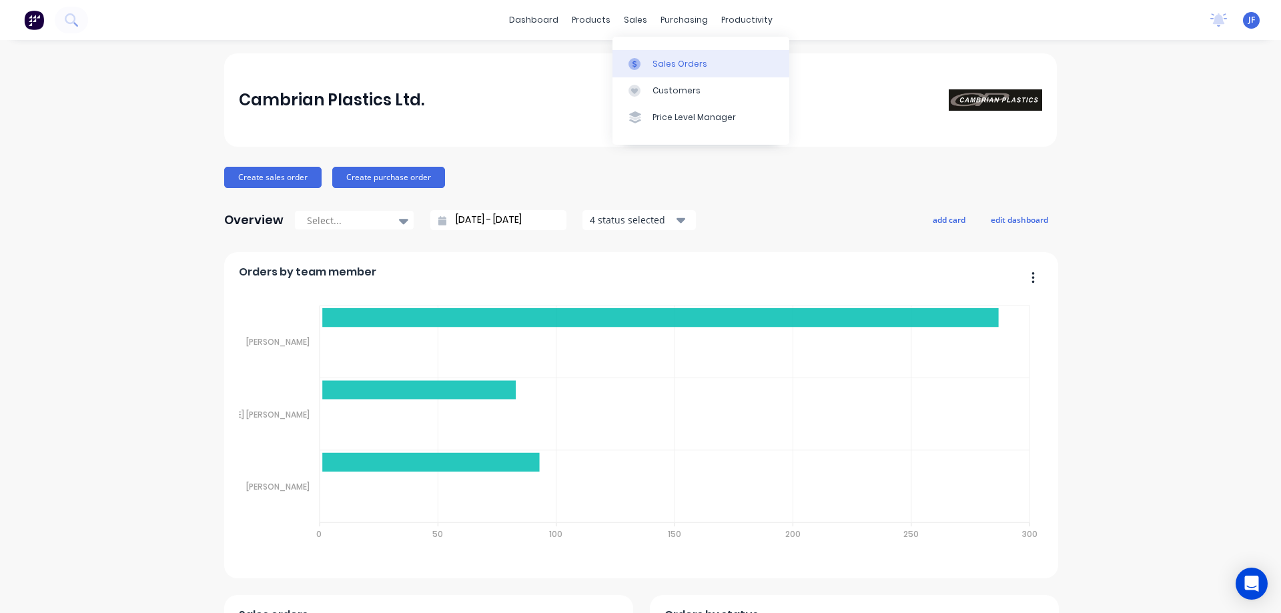
click at [661, 71] on link "Sales Orders" at bounding box center [701, 63] width 177 height 27
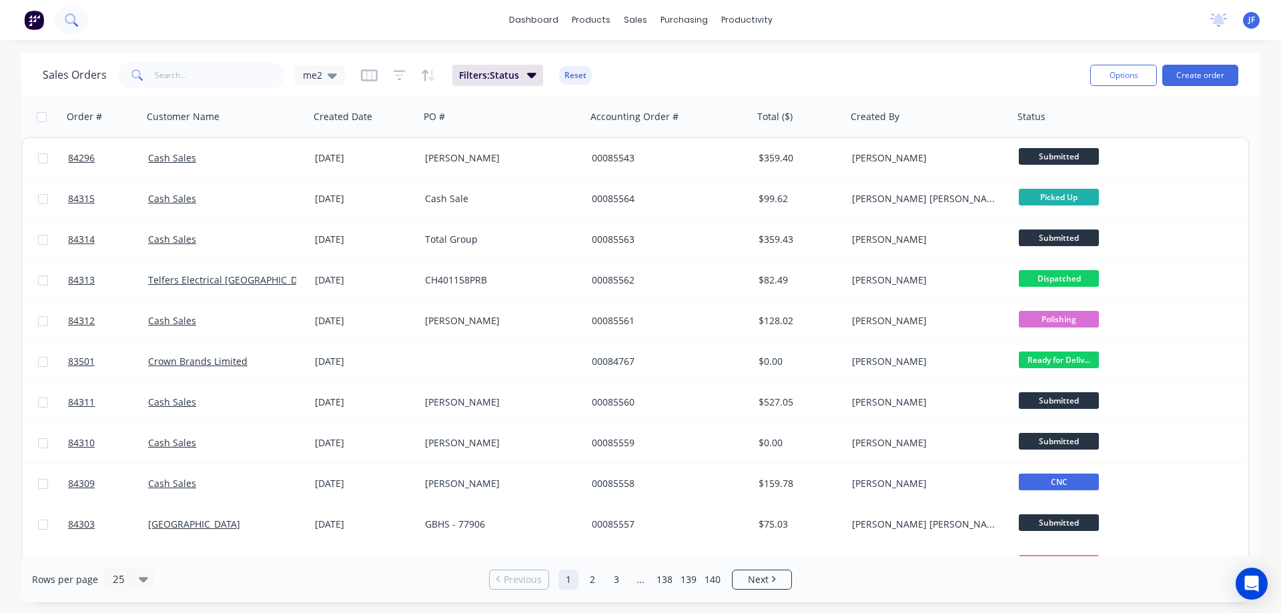
click at [75, 19] on icon at bounding box center [71, 19] width 13 height 13
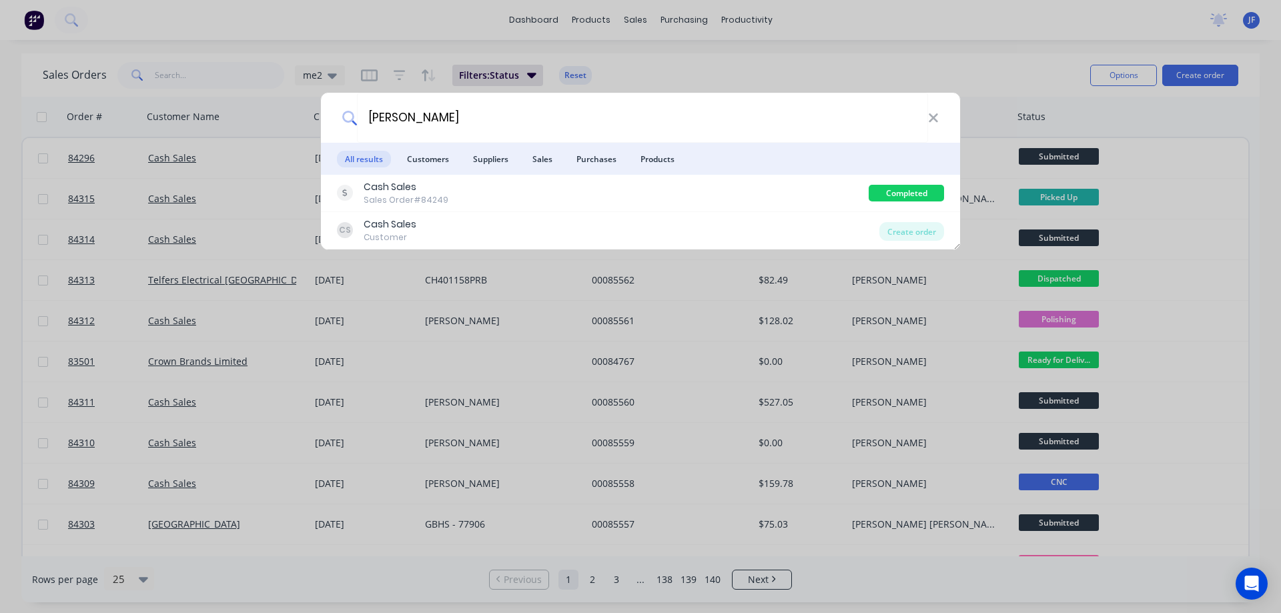
type input "ewing"
click at [937, 111] on icon at bounding box center [933, 118] width 11 height 15
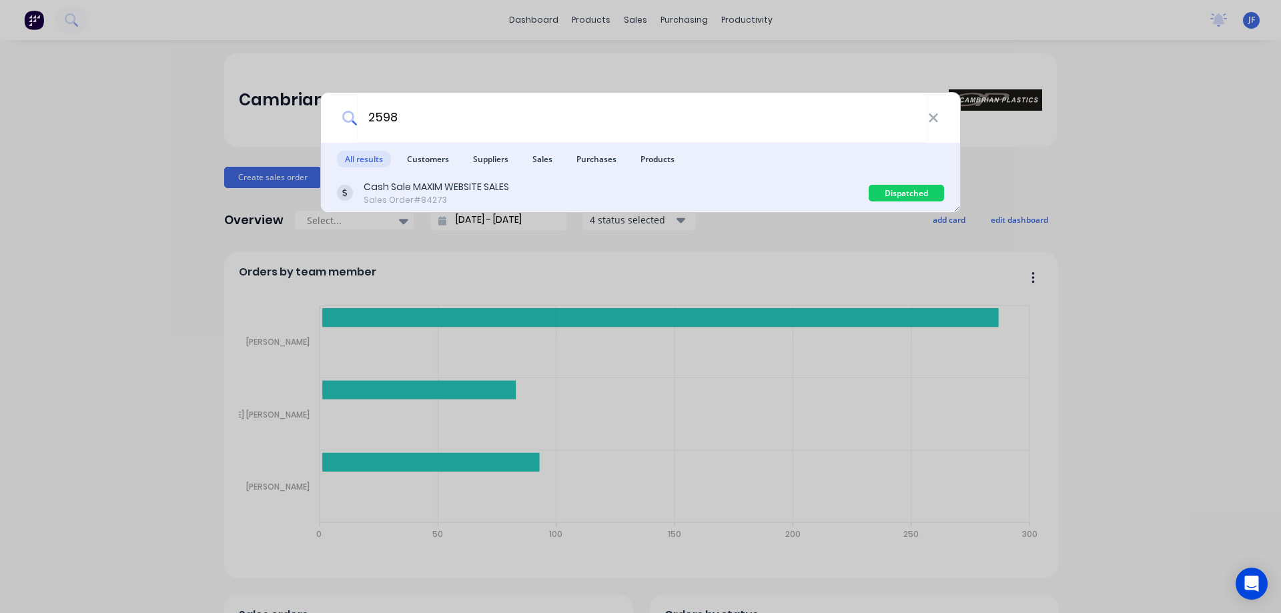
type input "2598"
click at [574, 191] on div "Cash Sale MAXIM WEBSITE SALES Sales Order #84273" at bounding box center [603, 193] width 532 height 26
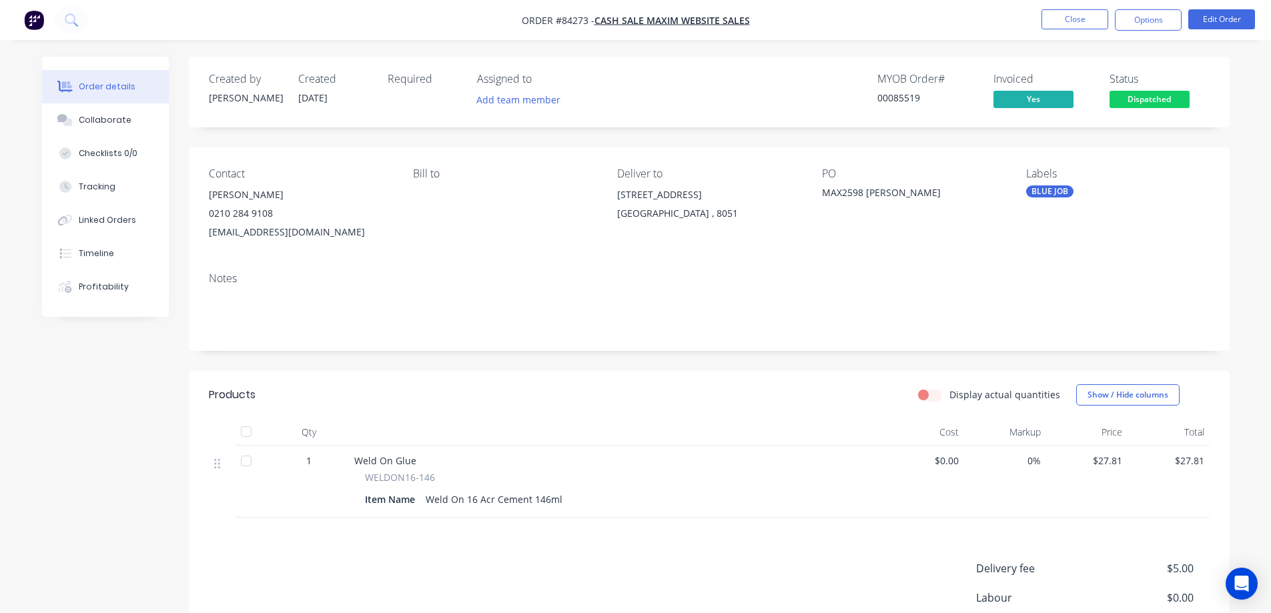
click at [902, 97] on div "00085519" at bounding box center [928, 98] width 100 height 14
copy div "00085519"
click at [117, 266] on button "Timeline" at bounding box center [105, 253] width 127 height 33
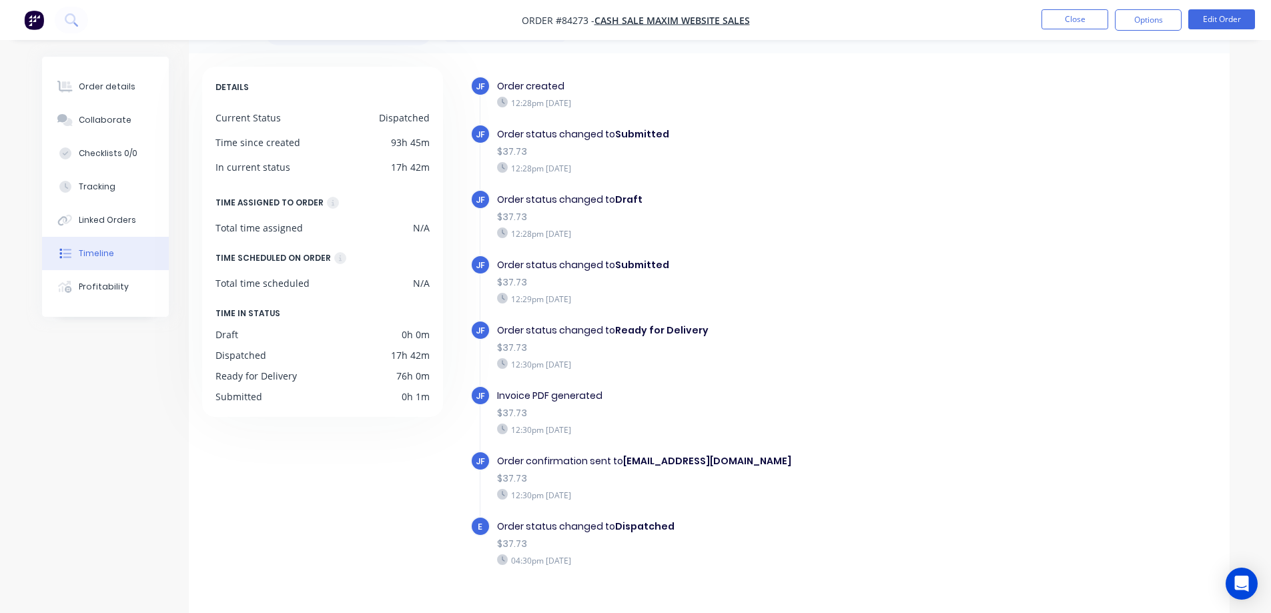
scroll to position [73, 0]
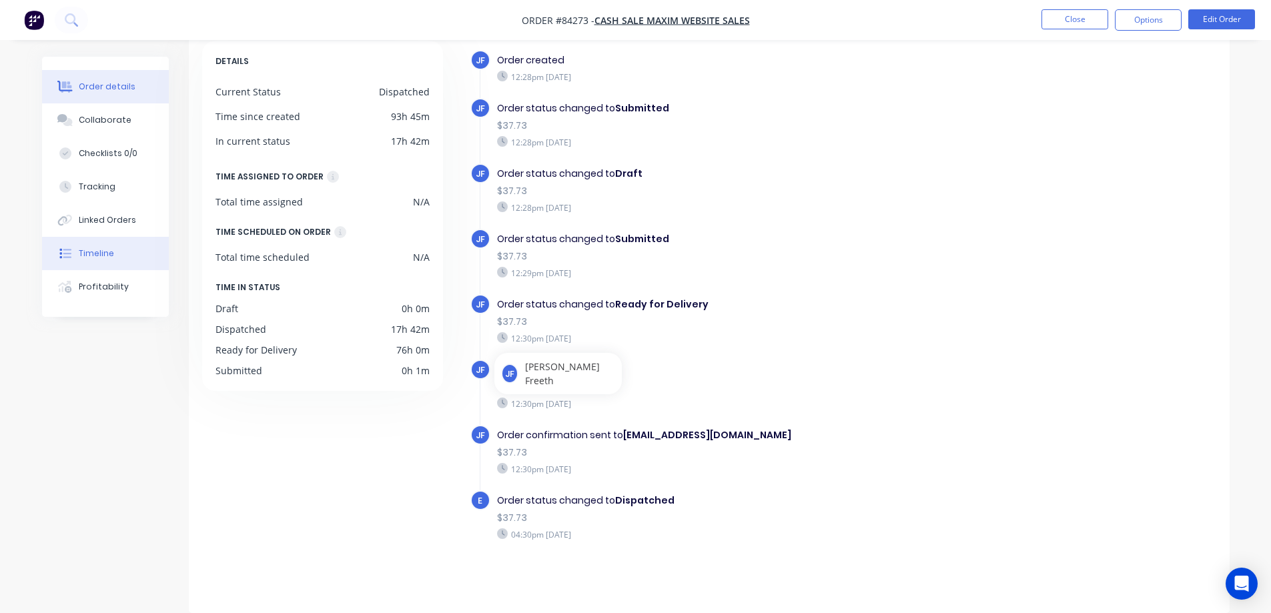
click at [125, 77] on button "Order details" at bounding box center [105, 86] width 127 height 33
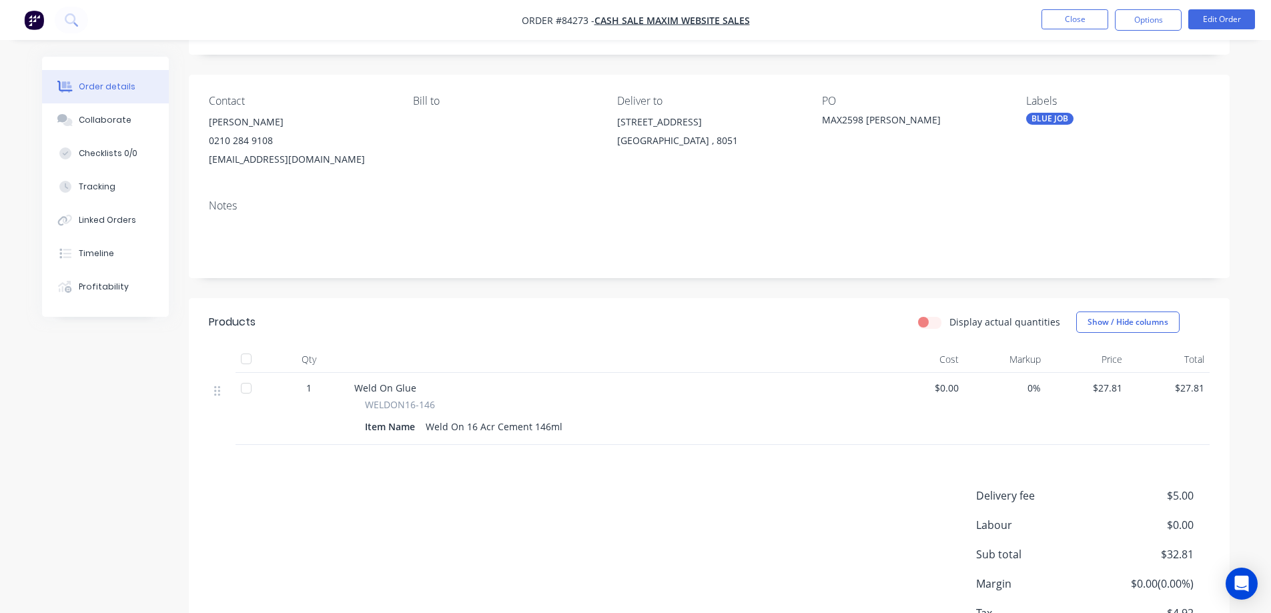
click at [47, 20] on button "button" at bounding box center [34, 19] width 28 height 21
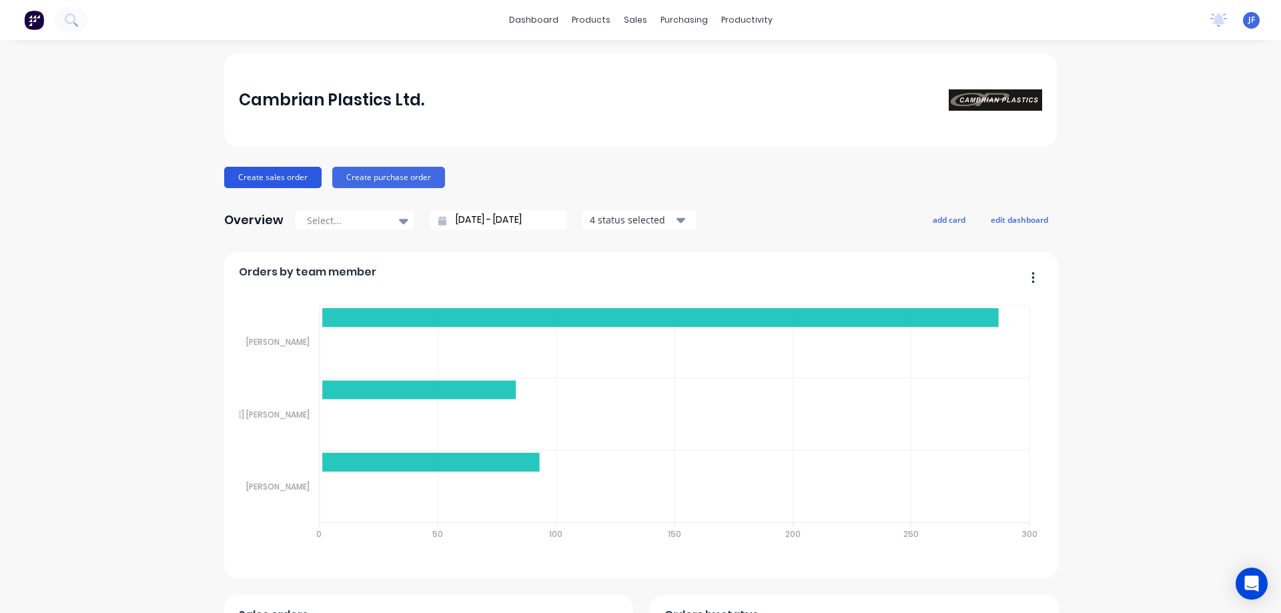
click at [288, 180] on button "Create sales order" at bounding box center [272, 177] width 97 height 21
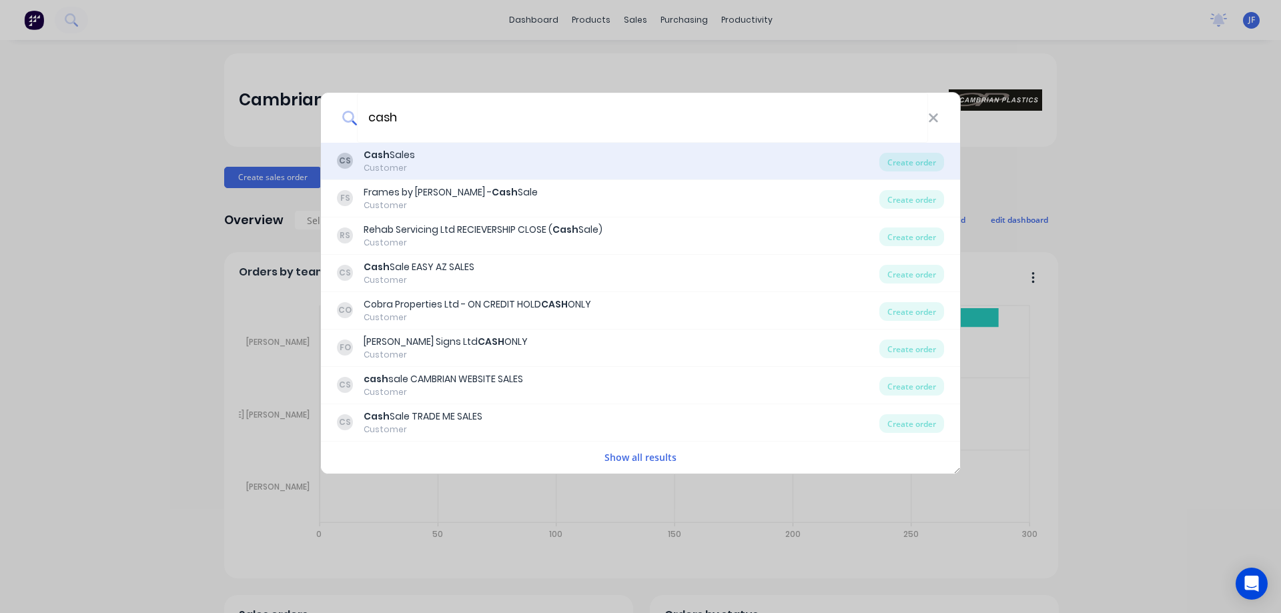
type input "cash"
click at [431, 164] on div "CS Cash Sales Customer" at bounding box center [608, 161] width 543 height 26
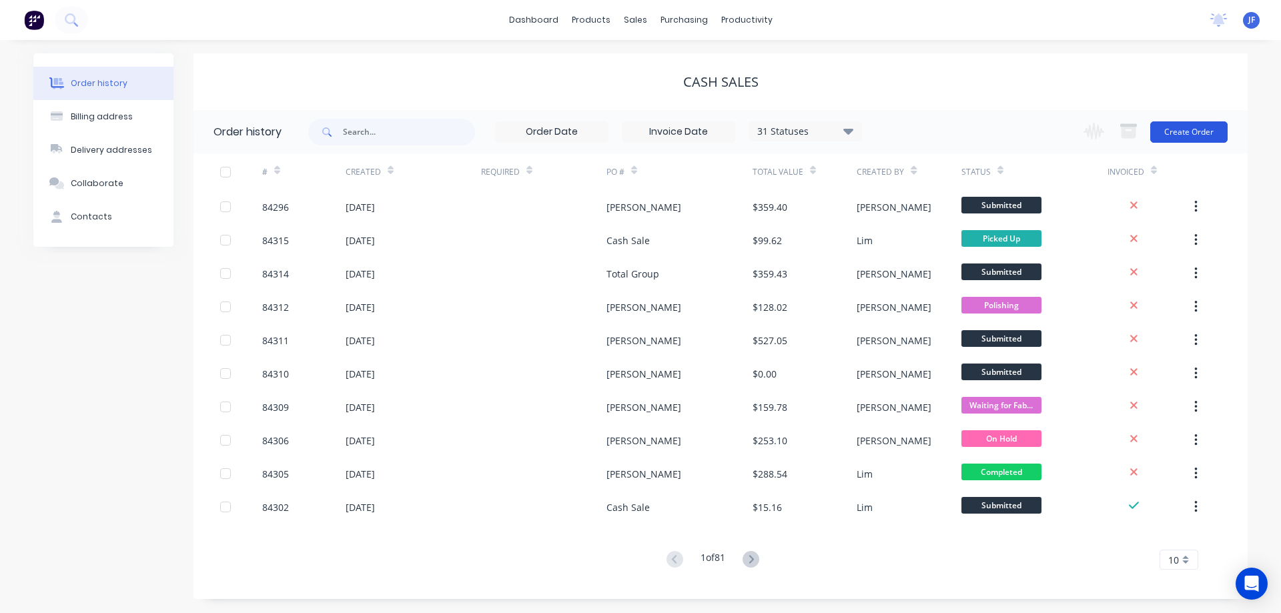
click at [1166, 129] on button "Create Order" at bounding box center [1189, 131] width 77 height 21
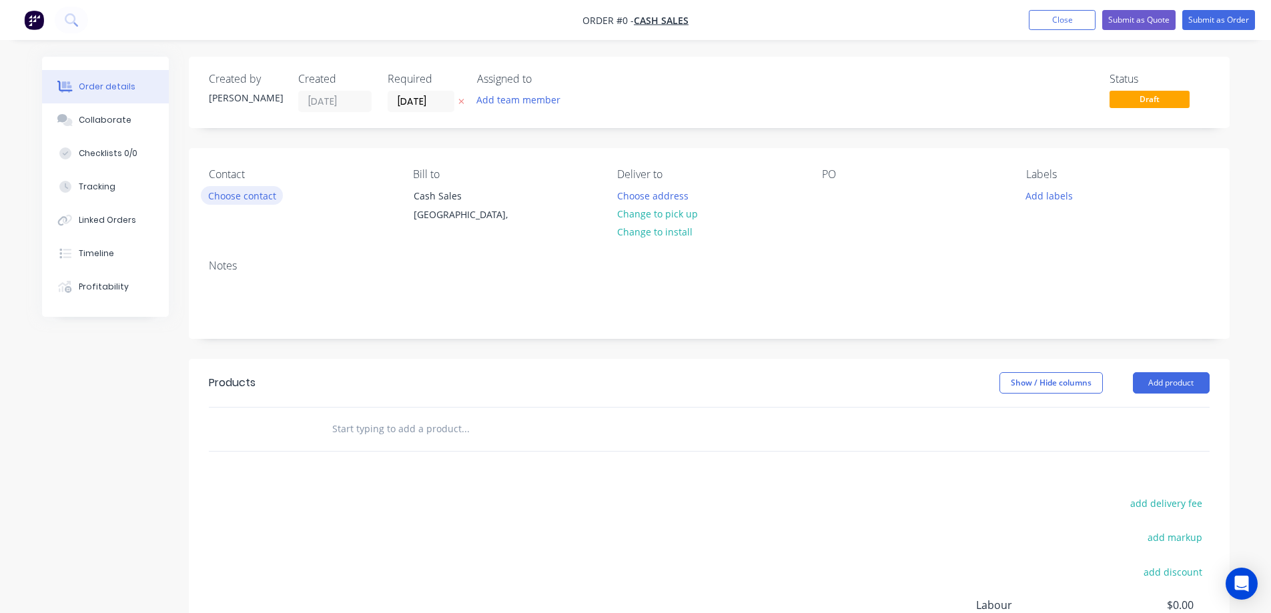
click at [259, 194] on button "Choose contact" at bounding box center [242, 195] width 82 height 18
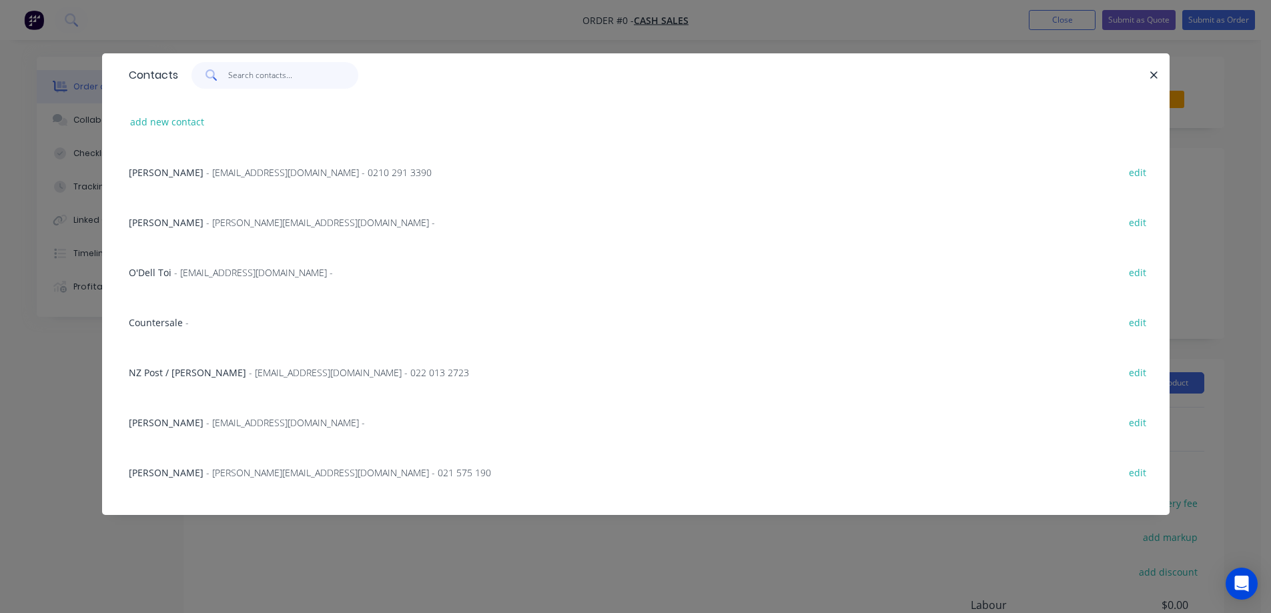
click at [270, 84] on input "text" at bounding box center [293, 75] width 130 height 27
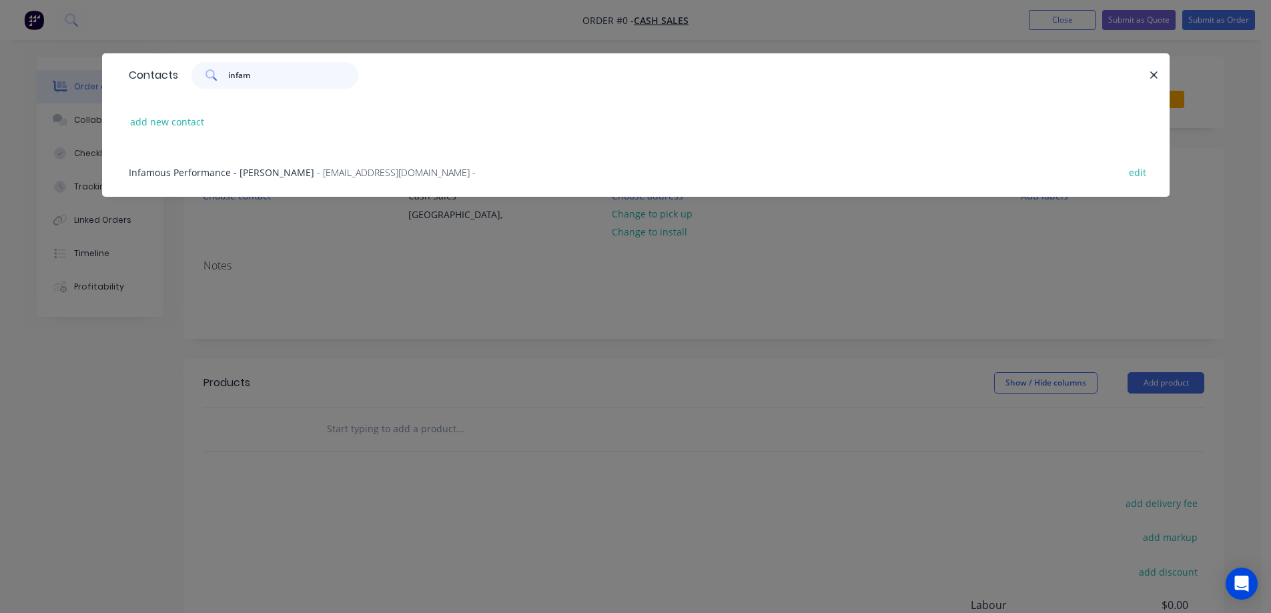
type input "infam"
click at [326, 169] on span "- info@infamous.co.nz -" at bounding box center [396, 172] width 159 height 13
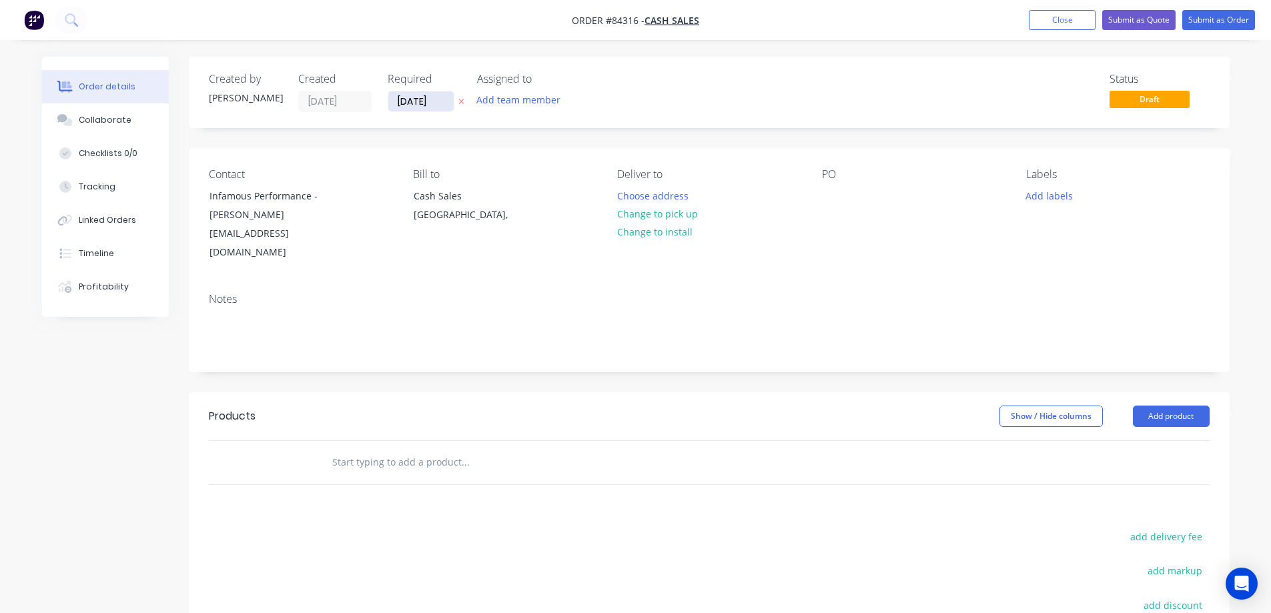
click at [462, 97] on icon at bounding box center [462, 101] width 6 height 8
click at [1053, 20] on button "Close" at bounding box center [1062, 20] width 67 height 20
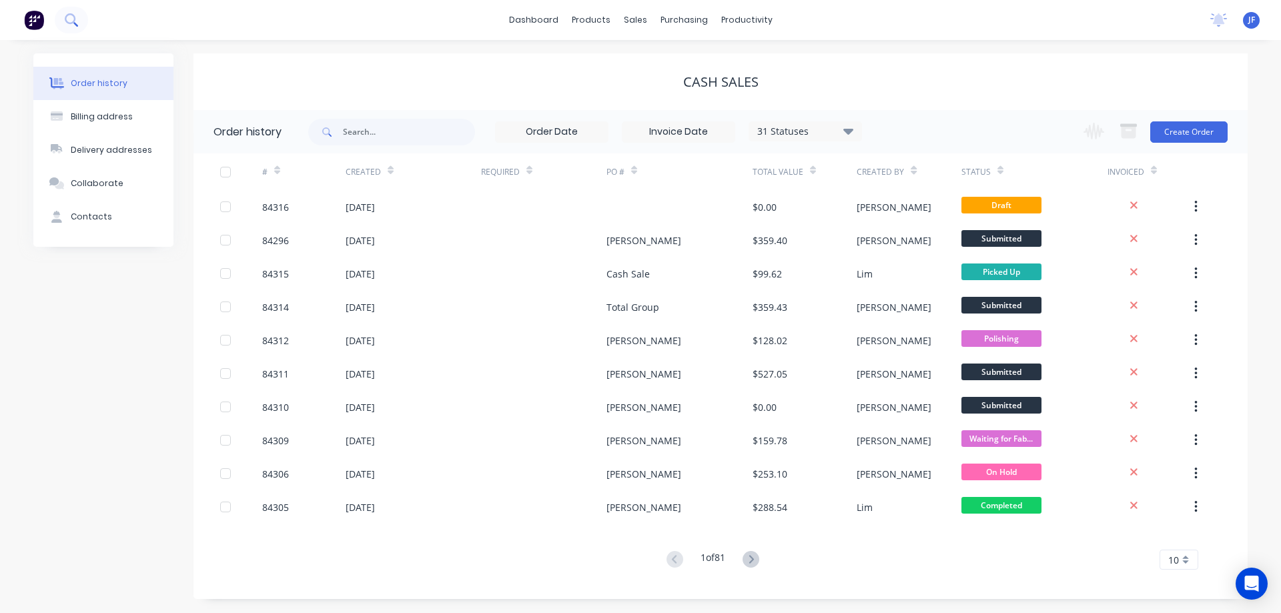
click at [75, 20] on icon at bounding box center [71, 19] width 13 height 13
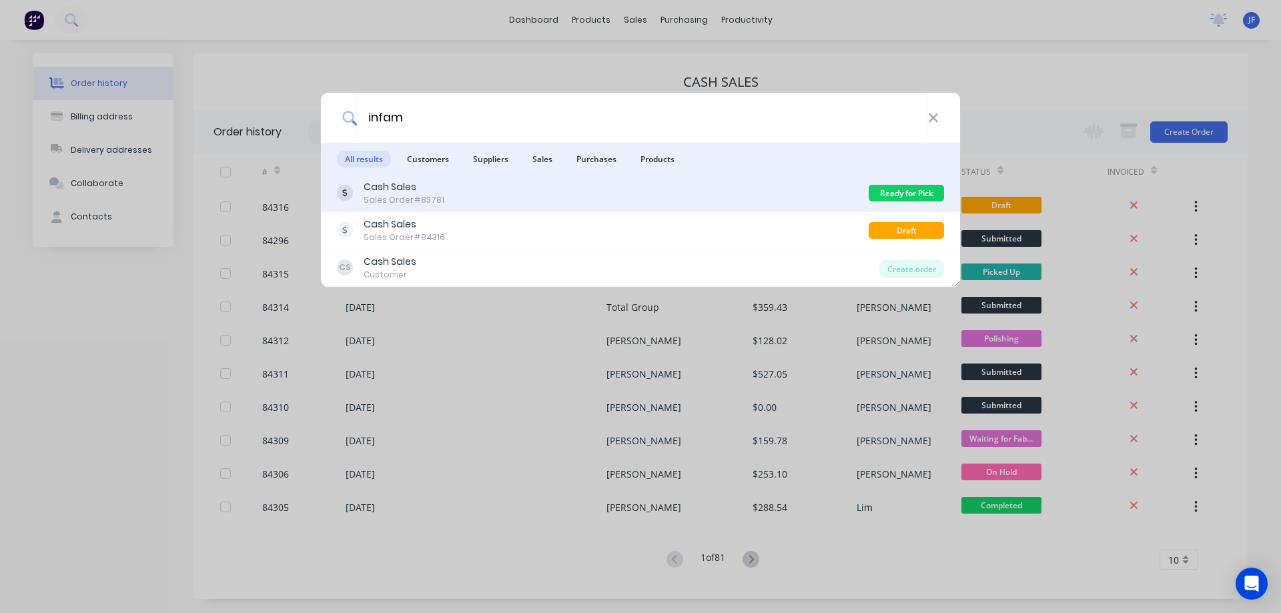
type input "infam"
click at [547, 194] on div "Cash Sales Sales Order #83781" at bounding box center [603, 193] width 532 height 26
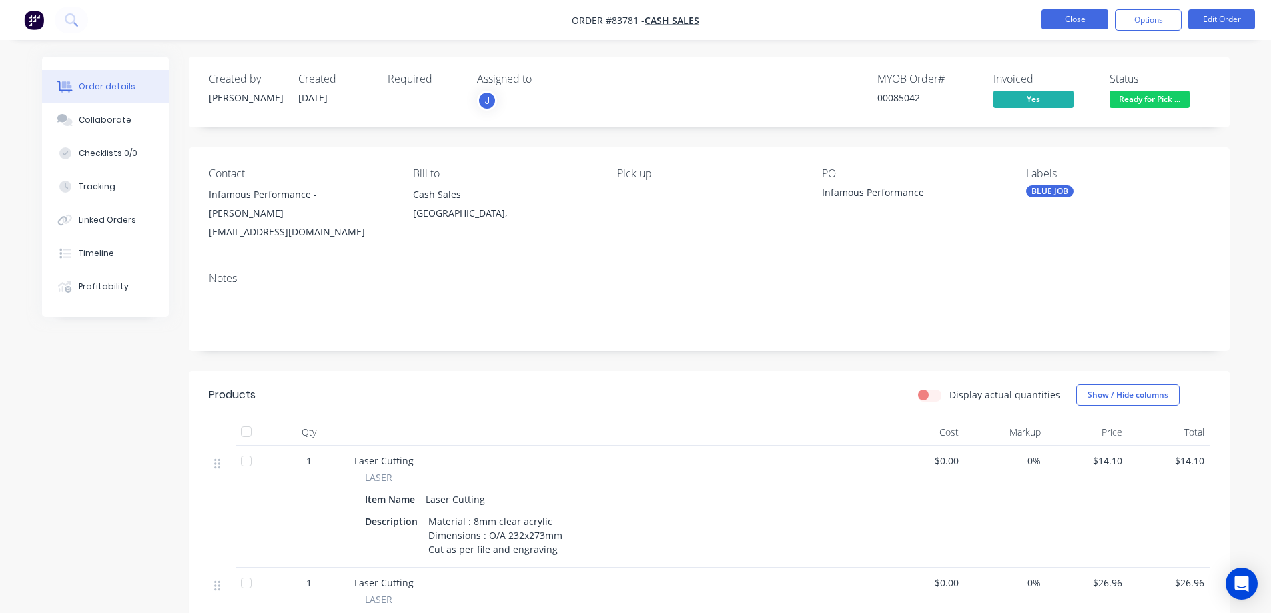
click at [1065, 17] on button "Close" at bounding box center [1075, 19] width 67 height 20
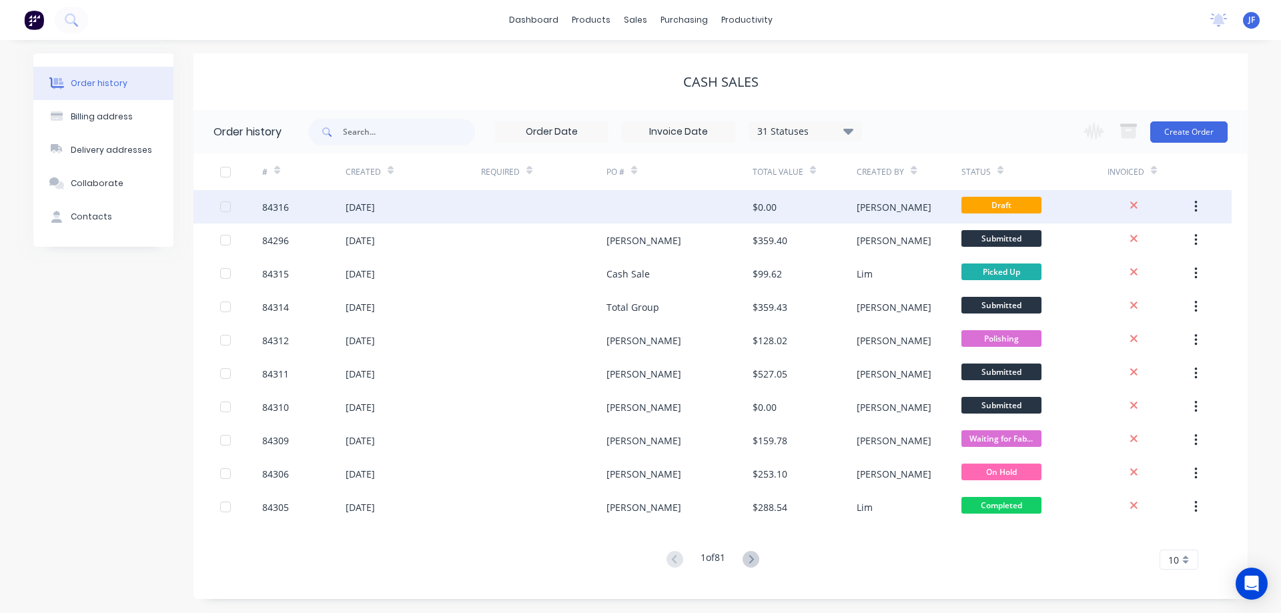
click at [467, 208] on div "[DATE]" at bounding box center [413, 206] width 135 height 33
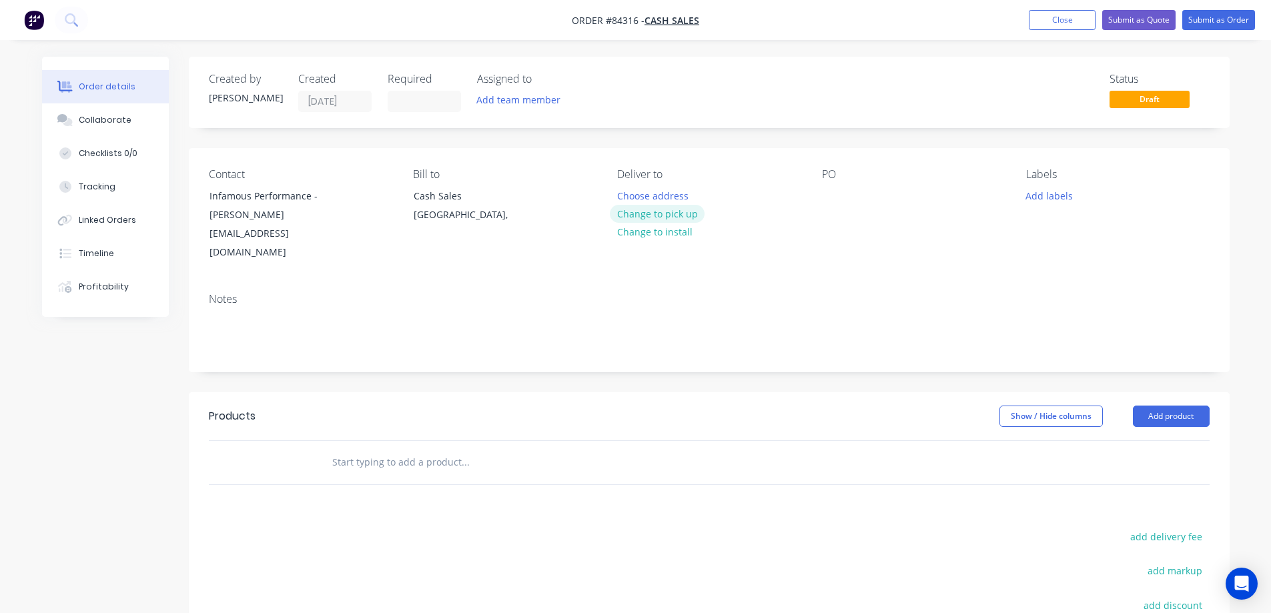
click at [681, 213] on button "Change to pick up" at bounding box center [657, 214] width 95 height 18
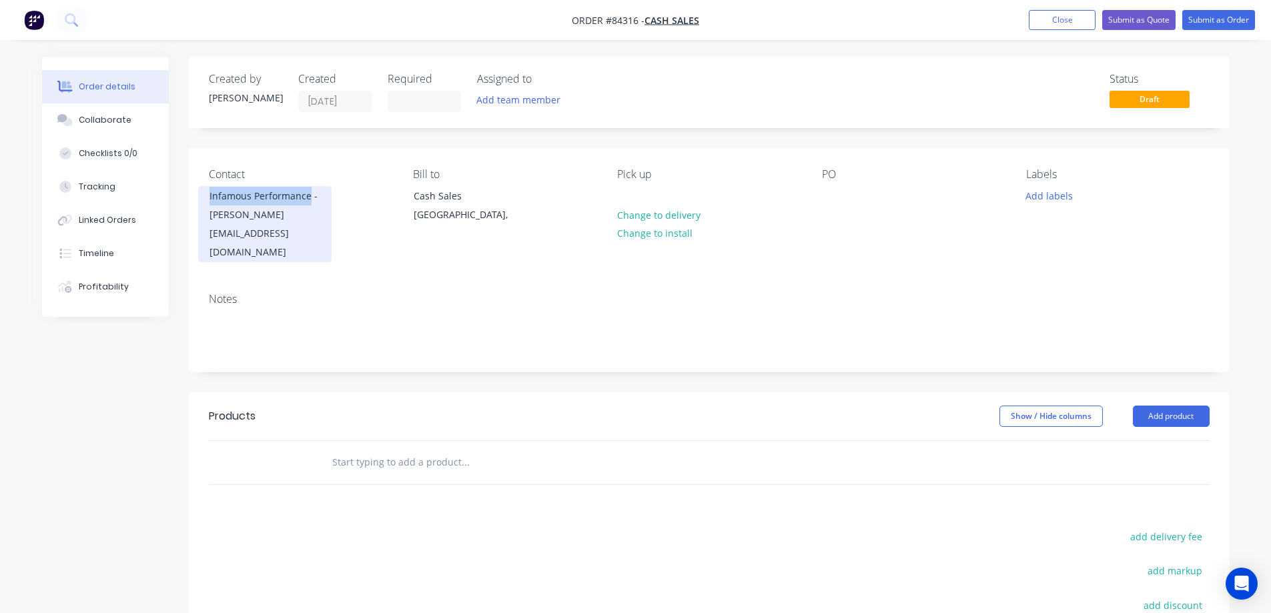
copy div "Infamous Performance"
drag, startPoint x: 206, startPoint y: 196, endPoint x: 310, endPoint y: 195, distance: 104.1
click at [310, 195] on div "Infamous Performance - Sam Campbell info@infamous.co.nz" at bounding box center [264, 224] width 133 height 76
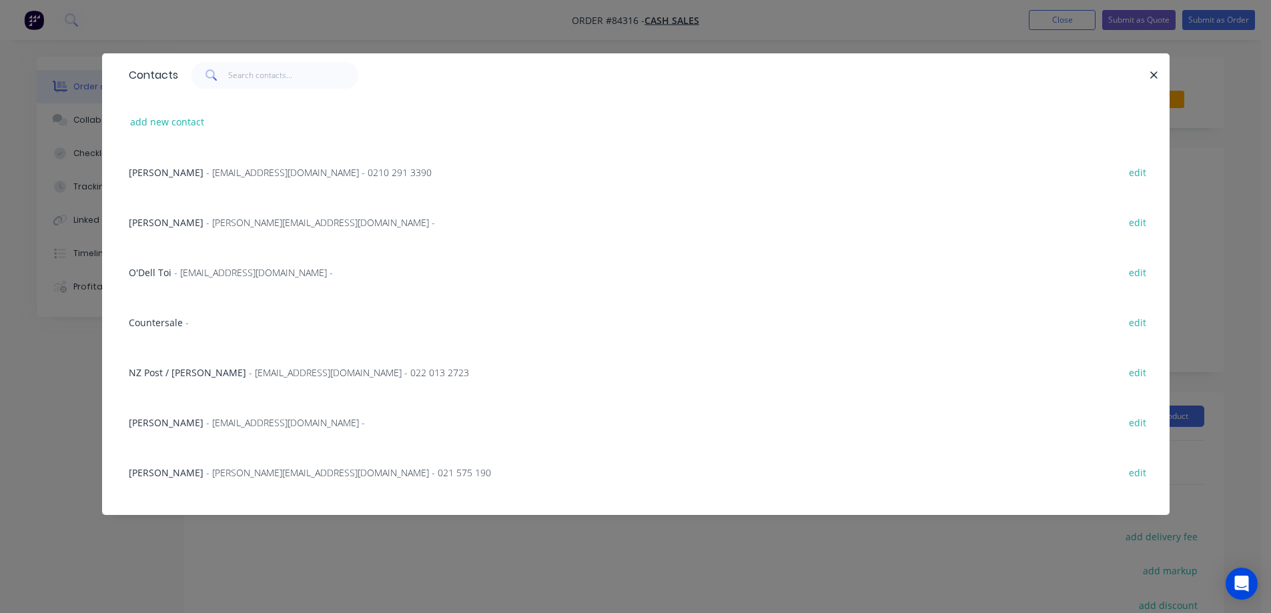
click at [1148, 77] on button "button" at bounding box center [1155, 75] width 17 height 17
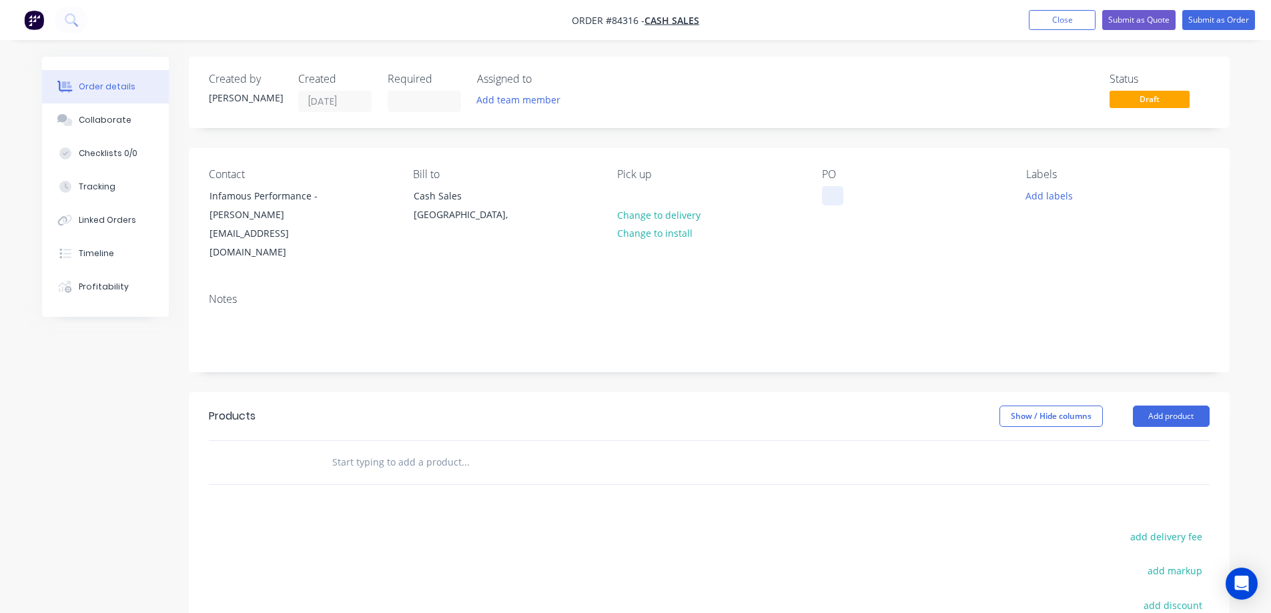
drag, startPoint x: 848, startPoint y: 191, endPoint x: 839, endPoint y: 191, distance: 9.3
click at [846, 191] on div "PO" at bounding box center [913, 215] width 183 height 94
click at [837, 191] on div at bounding box center [832, 195] width 21 height 19
paste div
click at [1047, 198] on button "Add labels" at bounding box center [1049, 195] width 61 height 18
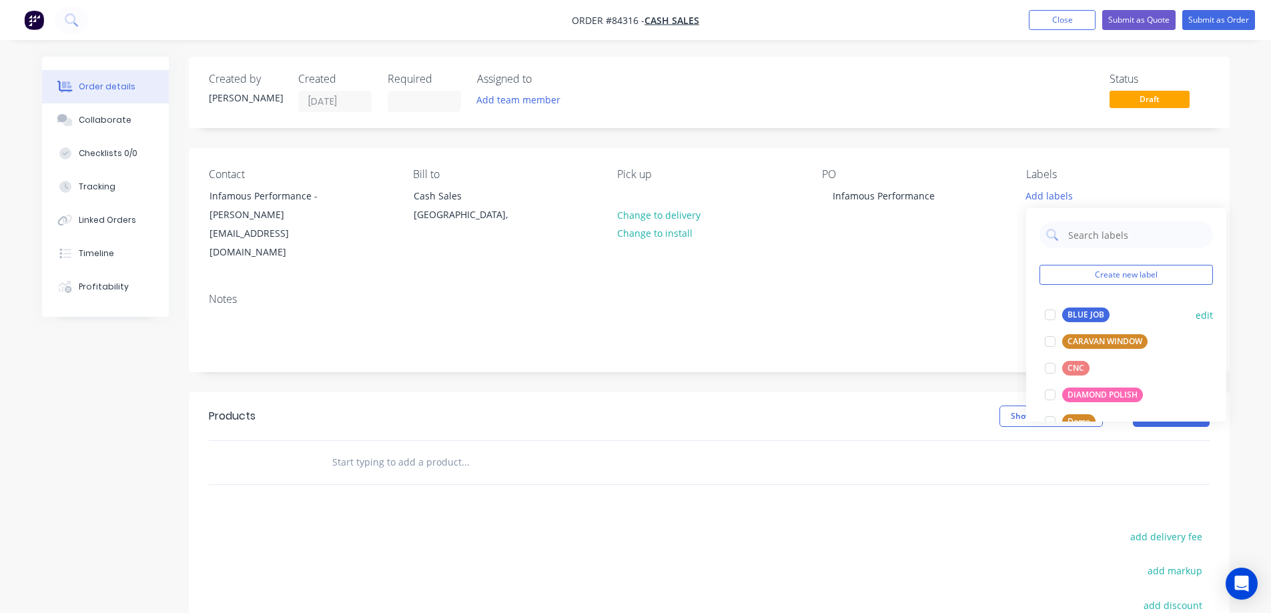
click at [1055, 309] on div at bounding box center [1050, 315] width 27 height 27
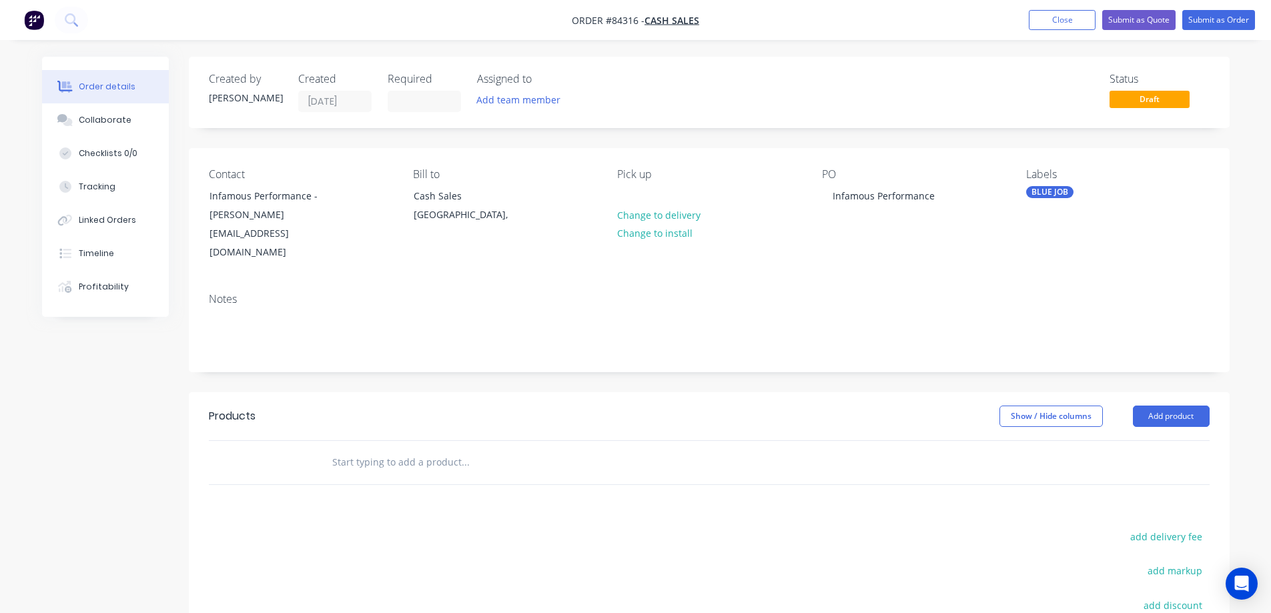
click at [946, 282] on div "Notes" at bounding box center [709, 326] width 1041 height 89
click at [348, 449] on input "text" at bounding box center [465, 462] width 267 height 27
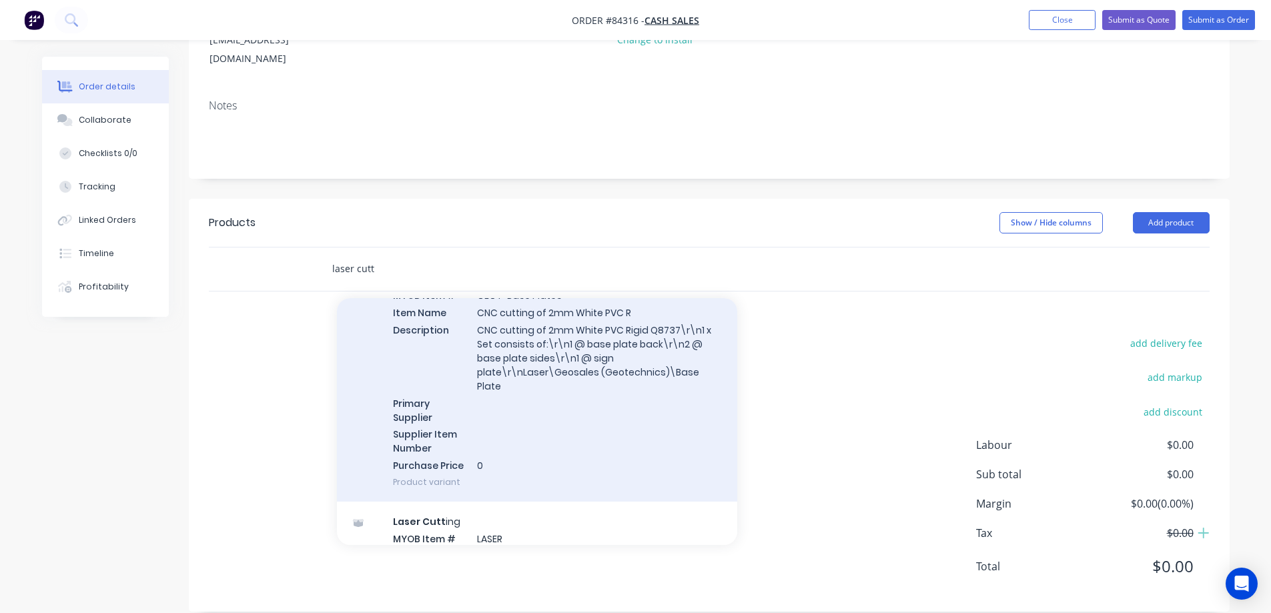
scroll to position [267, 0]
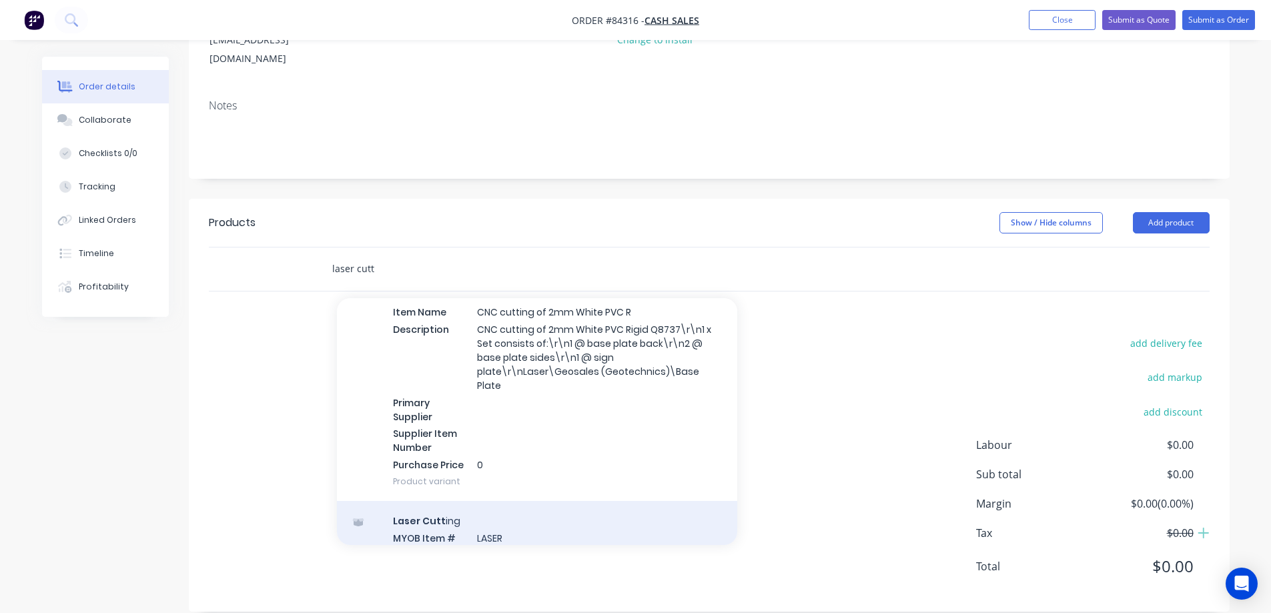
type input "laser cutt"
click at [523, 501] on div "Laser Cutt ing MYOB Item # LASER Item Name Laser Cutt ing Description Primary S…" at bounding box center [537, 595] width 400 height 188
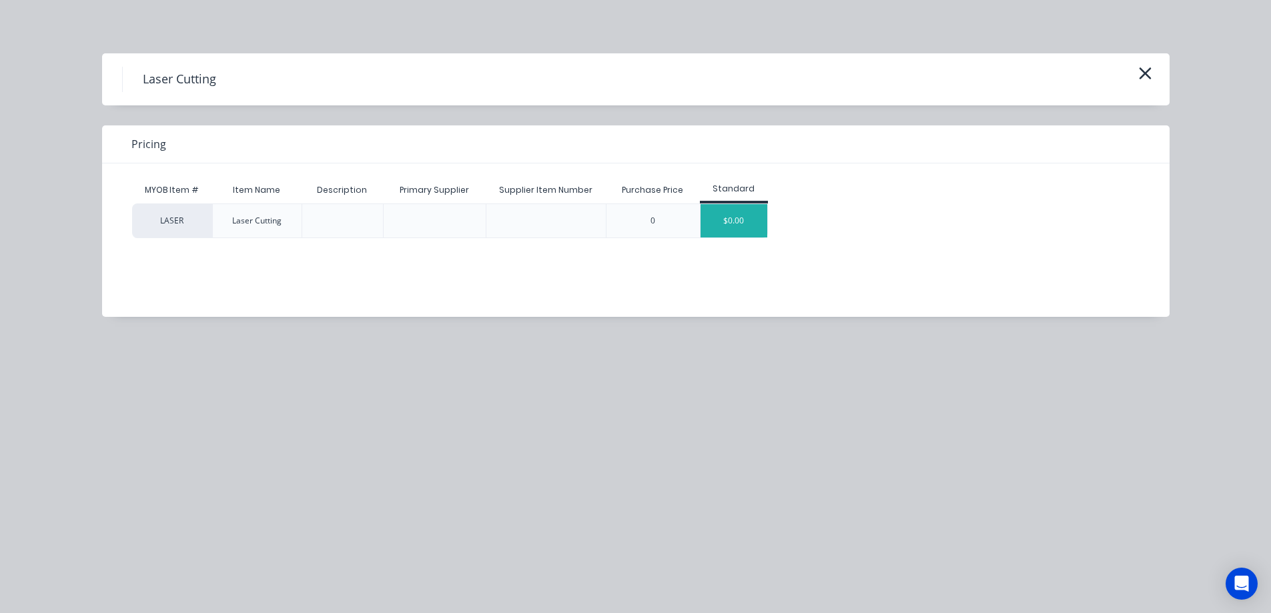
click at [734, 219] on div "$0.00" at bounding box center [734, 220] width 67 height 33
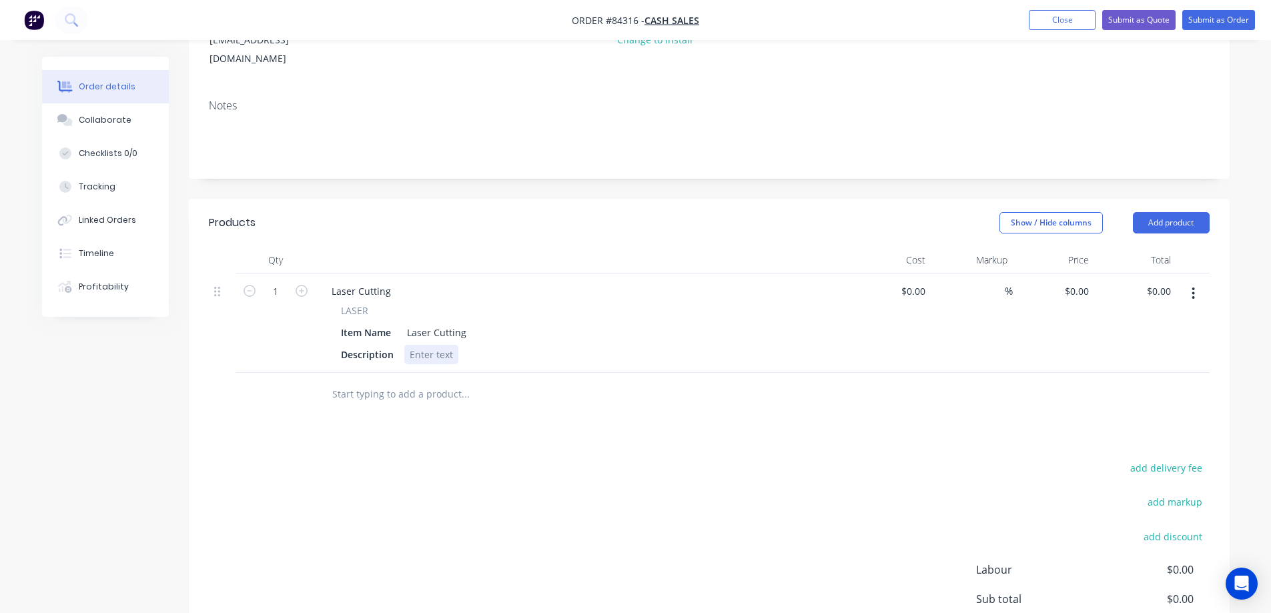
click at [436, 345] on div at bounding box center [431, 354] width 54 height 19
click at [413, 345] on div at bounding box center [431, 354] width 54 height 19
paste div
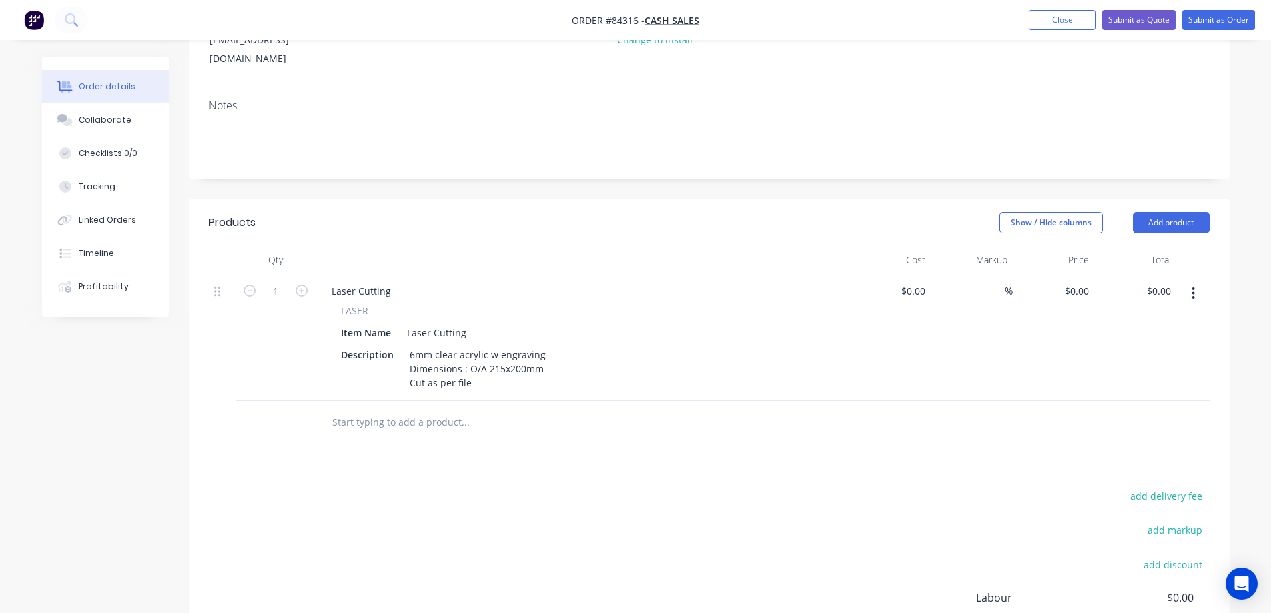
click at [434, 441] on div "Products Show / Hide columns Add product Qty Cost Markup Price Total 1 Laser Cu…" at bounding box center [709, 482] width 1041 height 566
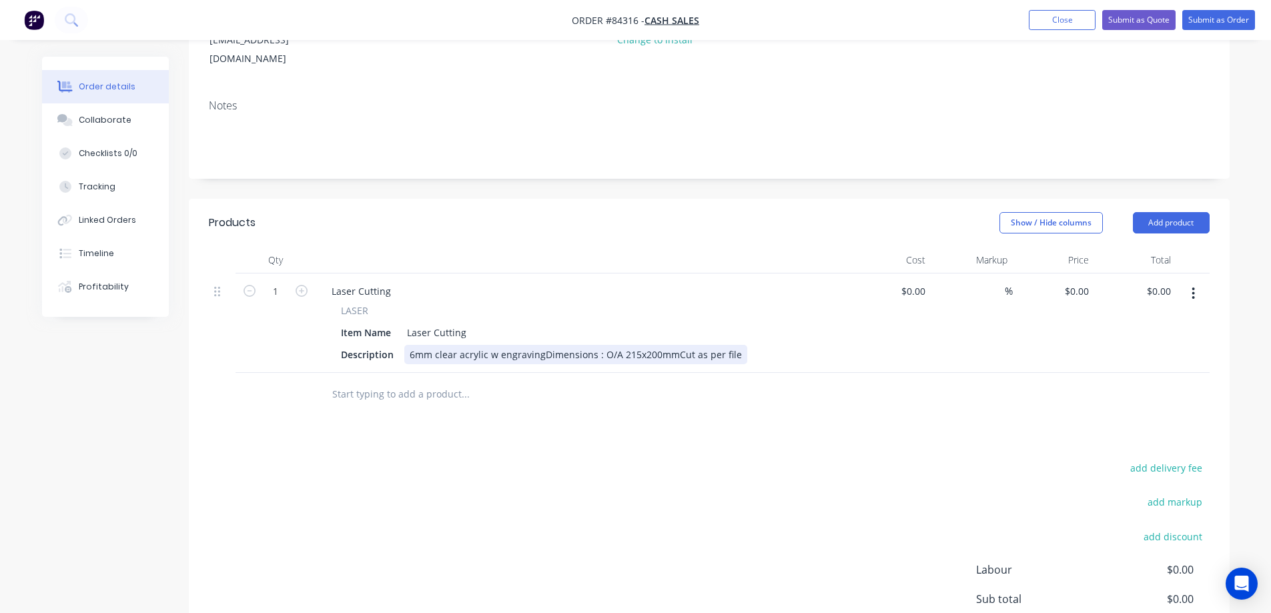
click at [539, 345] on div "6mm clear acrylic w engravingDimensions : O/A 215x200mmCut as per file" at bounding box center [575, 354] width 343 height 19
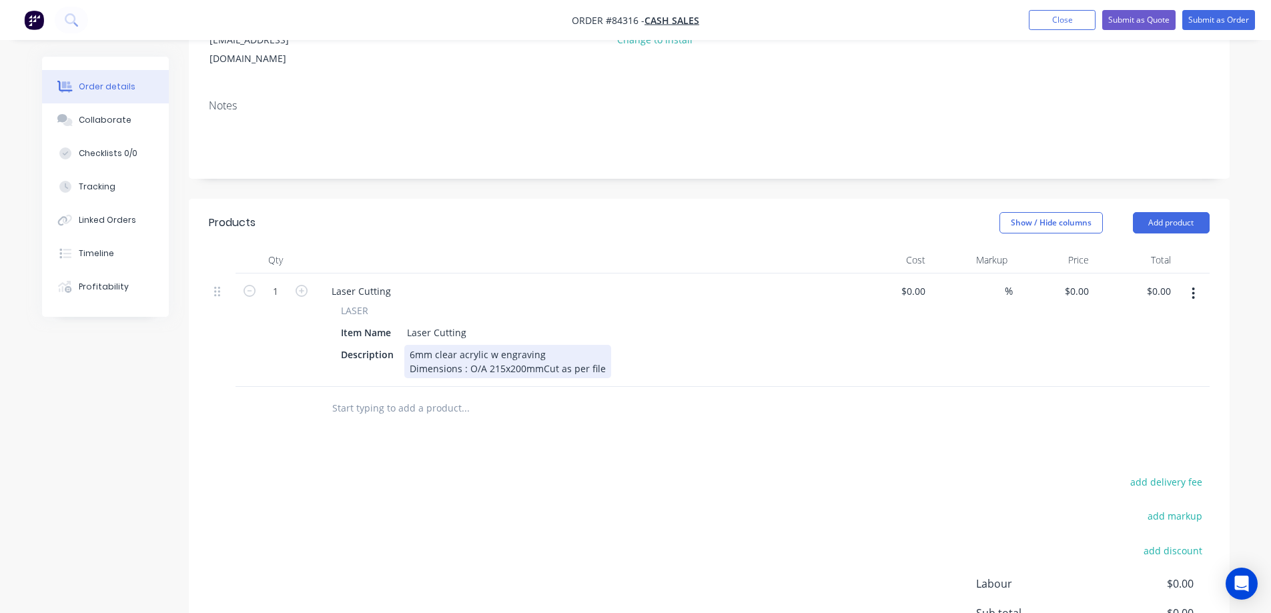
click at [539, 352] on div "6mm clear acrylic w engraving Dimensions : O/A 215x200mmCut as per file" at bounding box center [507, 361] width 207 height 33
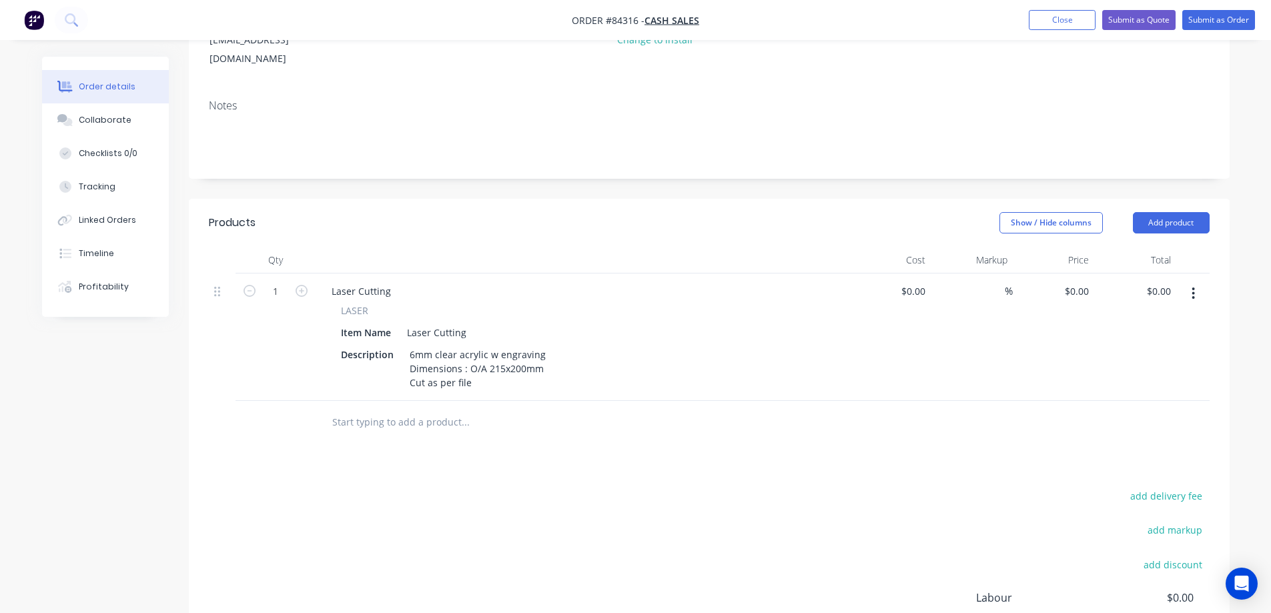
click at [573, 428] on div "Products Show / Hide columns Add product Qty Cost Markup Price Total 1 Laser Cu…" at bounding box center [709, 482] width 1041 height 566
click at [1072, 276] on div "0 0" at bounding box center [1054, 337] width 82 height 127
paste input "14.77"
type input "$14.77"
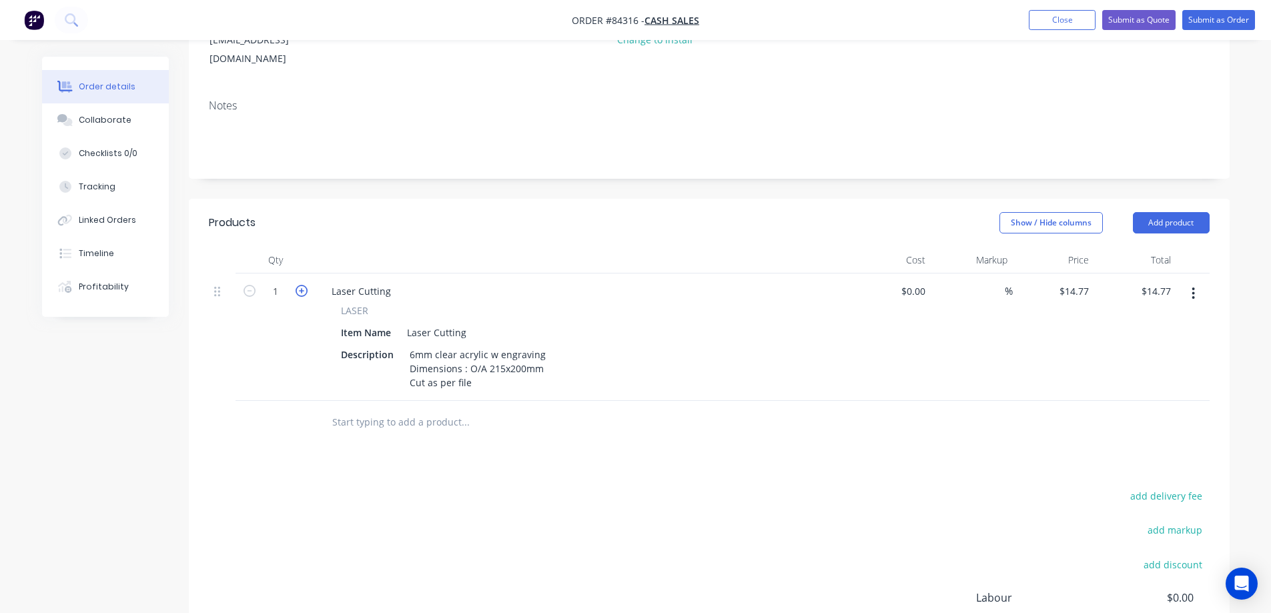
click at [298, 285] on icon "button" at bounding box center [302, 291] width 12 height 12
type input "2"
type input "$29.54"
click at [588, 498] on div "add delivery fee add markup add discount Labour $0.00 Sub total $29.54 Margin $…" at bounding box center [709, 616] width 1001 height 258
click at [489, 369] on div "6mm clear acrylic w engraving Dimensions : O/A 215x200mm Cut as per file" at bounding box center [477, 368] width 147 height 47
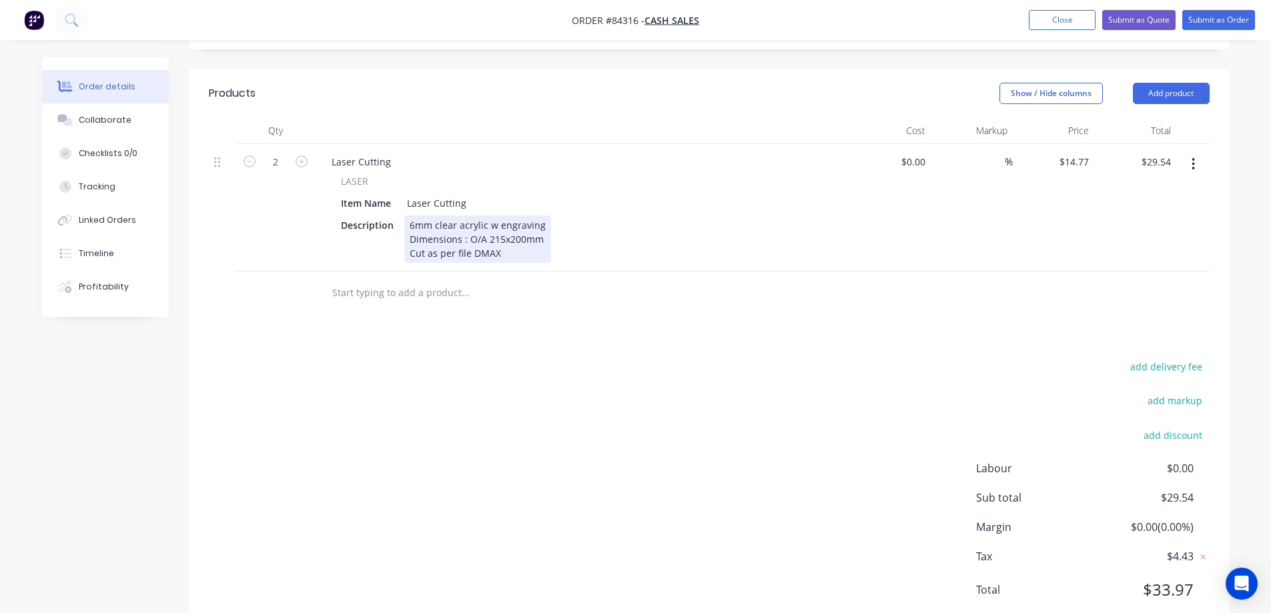
scroll to position [327, 0]
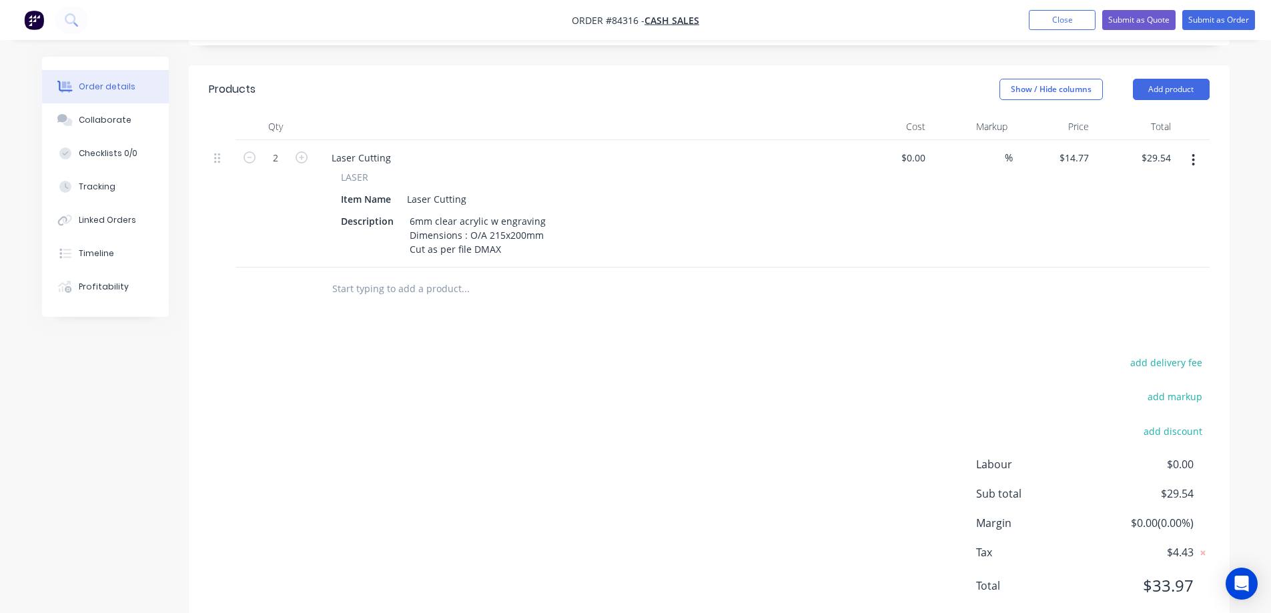
click at [1193, 153] on icon "button" at bounding box center [1193, 160] width 3 height 15
click at [1169, 212] on div "Duplicate" at bounding box center [1146, 221] width 103 height 19
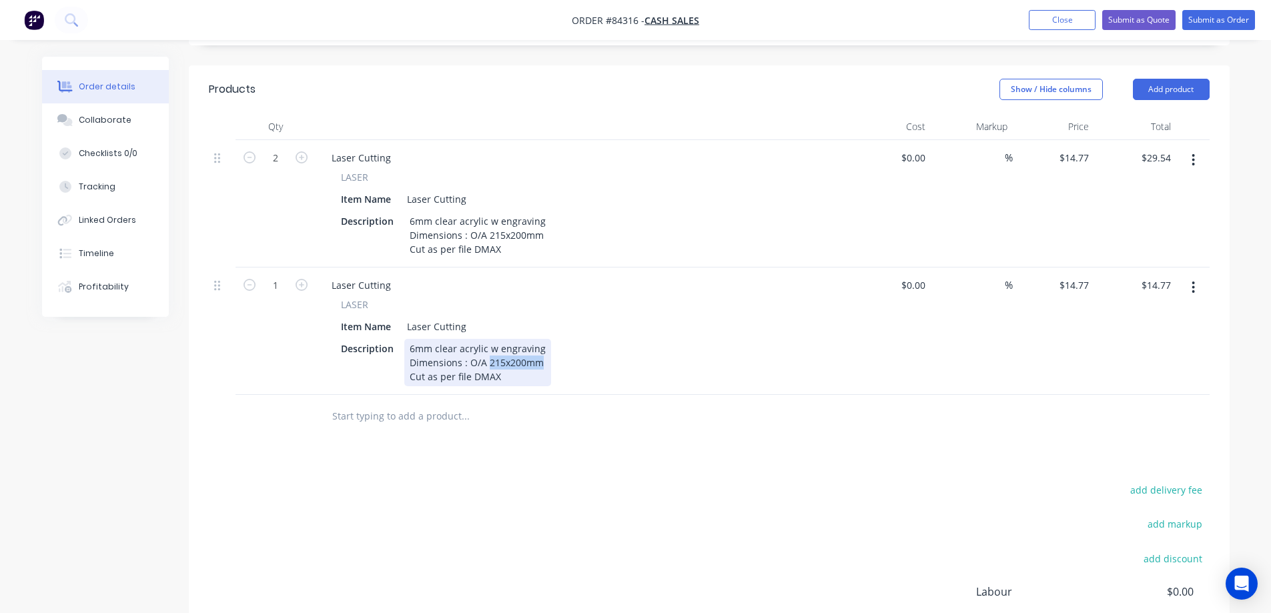
drag, startPoint x: 488, startPoint y: 342, endPoint x: 559, endPoint y: 344, distance: 71.4
click at [559, 344] on div "Description 6mm clear acrylic w engraving Dimensions : O/A 215x200mm Cut as per…" at bounding box center [580, 362] width 489 height 47
click at [485, 351] on div "6mm clear acrylic w engraving Dimensions : O/A 215x200mm Cut as per file DMAX" at bounding box center [477, 362] width 147 height 47
drag, startPoint x: 469, startPoint y: 340, endPoint x: 562, endPoint y: 343, distance: 93.5
click at [562, 343] on div "Description 6mm clear acrylic w engraving Dimensions : O/A 215x200mm Cut as per…" at bounding box center [580, 362] width 489 height 47
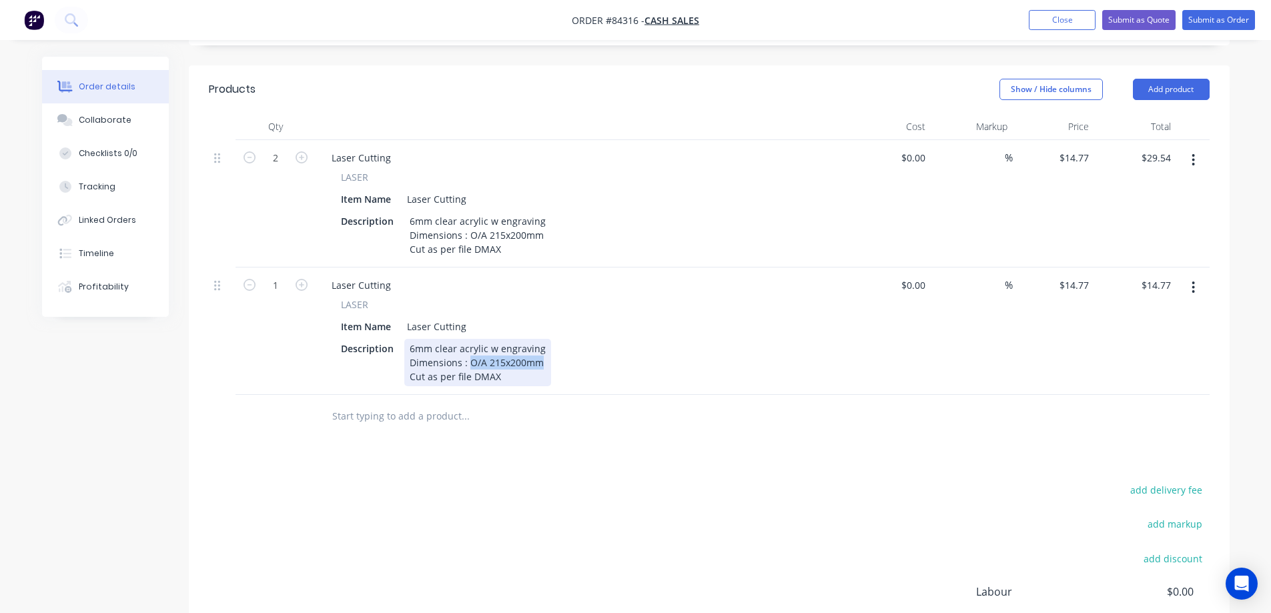
paste div
click at [585, 441] on div "Products Show / Hide columns Add product Qty Cost Markup Price Total 2 Laser Cu…" at bounding box center [709, 411] width 1041 height 693
click at [485, 361] on div "6mm clear acrylic w engraving Dimensions : 269.5x203mm Cut as per file DMAX" at bounding box center [477, 362] width 147 height 47
click at [484, 358] on div "6mm clear acrylic w engraving Dimensions : 269.5x203mm Cut as per file DMAX" at bounding box center [477, 362] width 147 height 47
drag, startPoint x: 643, startPoint y: 429, endPoint x: 637, endPoint y: 421, distance: 10.0
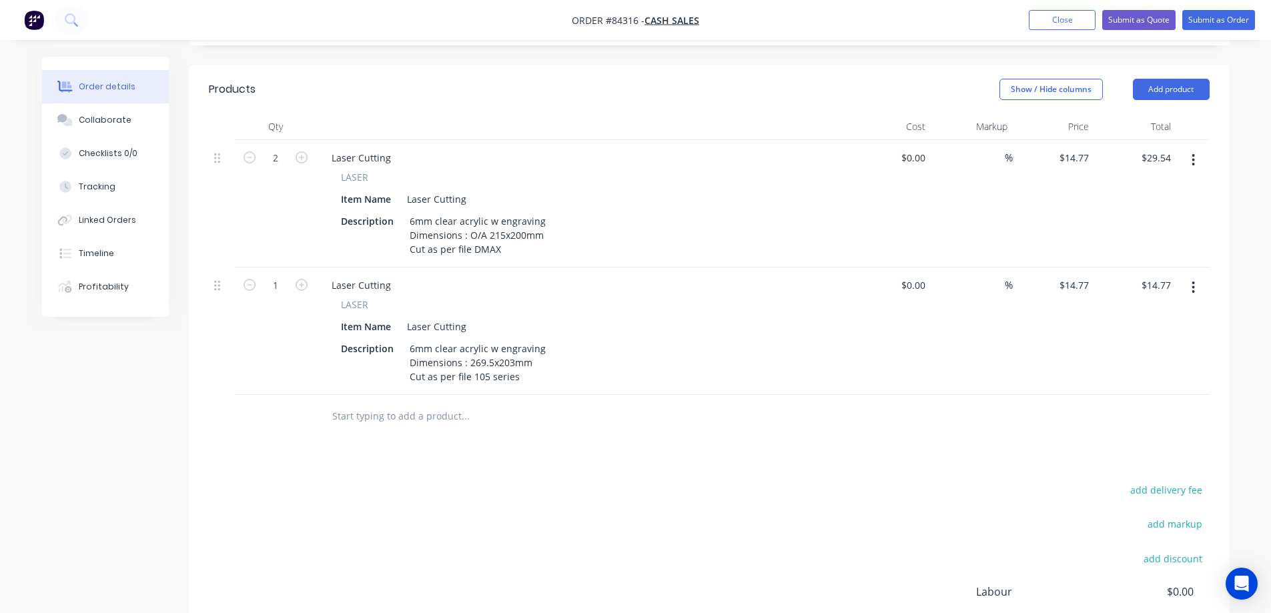
click at [641, 426] on div "Products Show / Hide columns Add product Qty Cost Markup Price Total 2 Laser Cu…" at bounding box center [709, 411] width 1041 height 693
click at [1067, 276] on input "14.77" at bounding box center [1079, 285] width 31 height 19
type input "$16.74"
click at [1019, 395] on div at bounding box center [709, 416] width 1001 height 43
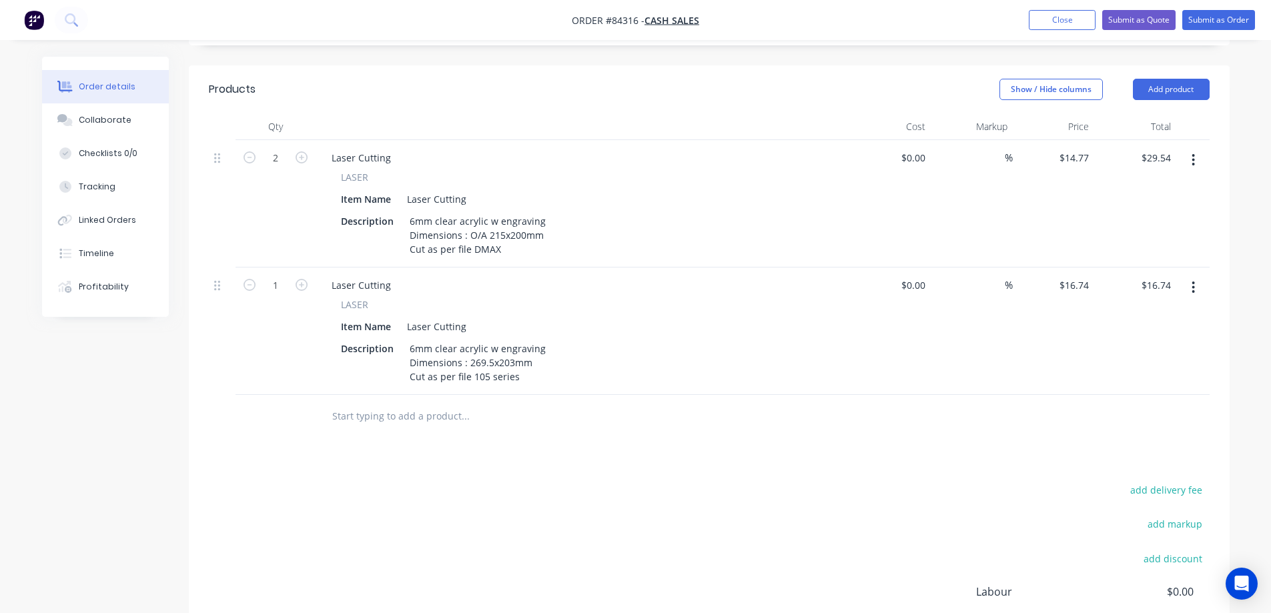
click at [1187, 276] on button "button" at bounding box center [1193, 288] width 31 height 24
click at [1169, 340] on div "Duplicate" at bounding box center [1146, 349] width 103 height 19
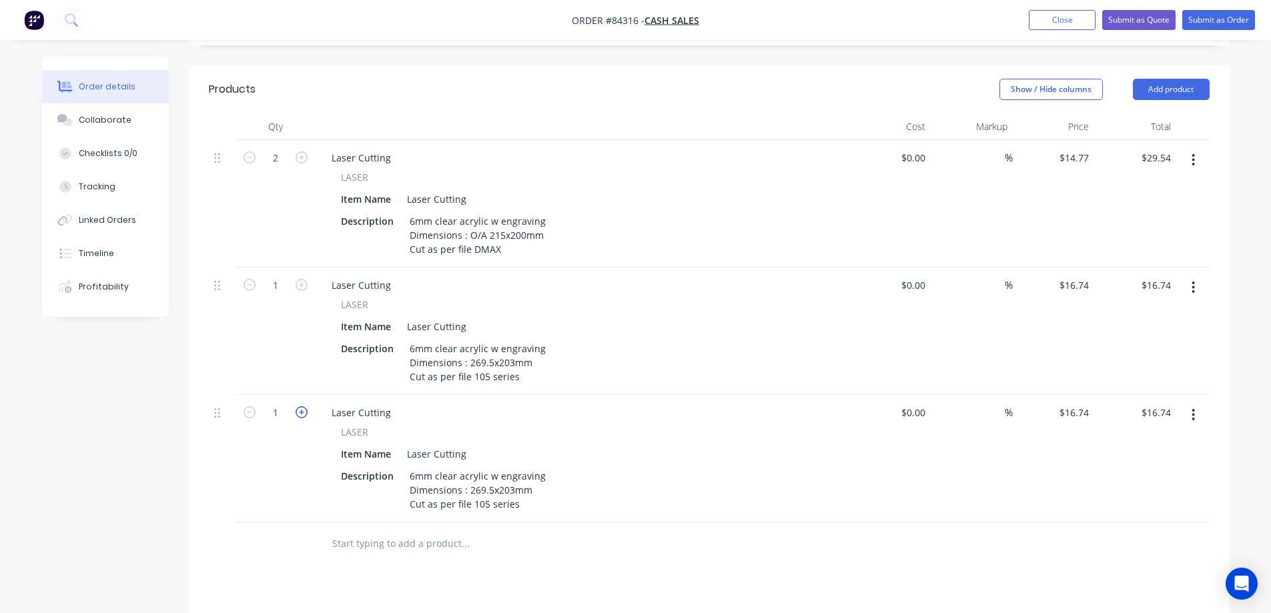
click at [302, 406] on icon "button" at bounding box center [302, 412] width 12 height 12
type input "2"
type input "$33.48"
drag, startPoint x: 471, startPoint y: 468, endPoint x: 543, endPoint y: 467, distance: 72.1
click at [543, 467] on div "6mm clear acrylic w engraving Dimensions : 269.5x203mm Cut as per file 105 seri…" at bounding box center [477, 490] width 147 height 47
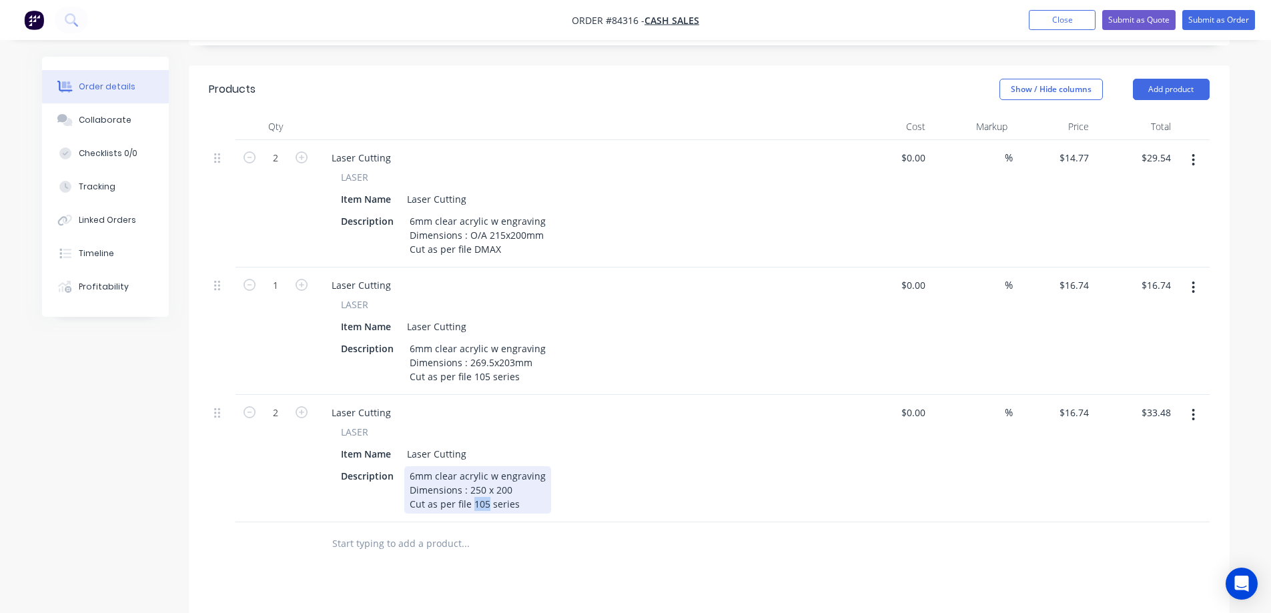
drag, startPoint x: 473, startPoint y: 489, endPoint x: 487, endPoint y: 489, distance: 13.3
click at [487, 489] on div "6mm clear acrylic w engraving Dimensions : 250 x 200 Cut as per file 105 series" at bounding box center [477, 490] width 147 height 47
click at [511, 531] on input "text" at bounding box center [465, 544] width 267 height 27
click at [1075, 403] on input "16.74" at bounding box center [1079, 412] width 31 height 19
type input "$25.13"
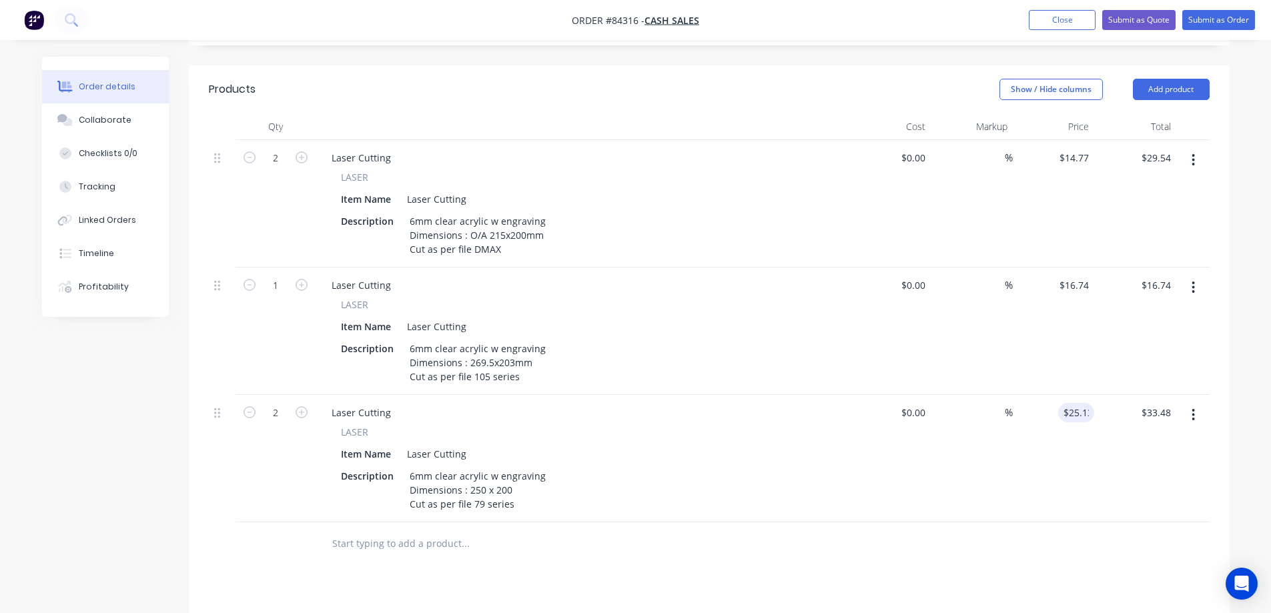
type input "$50.26"
drag, startPoint x: 1028, startPoint y: 571, endPoint x: 1010, endPoint y: 547, distance: 29.5
click at [1028, 572] on div "Products Show / Hide columns Add product Qty Cost Markup Price Total 2 Laser Cu…" at bounding box center [709, 475] width 1041 height 821
click at [1201, 403] on button "button" at bounding box center [1193, 415] width 31 height 24
click at [1179, 467] on div "Duplicate" at bounding box center [1146, 476] width 103 height 19
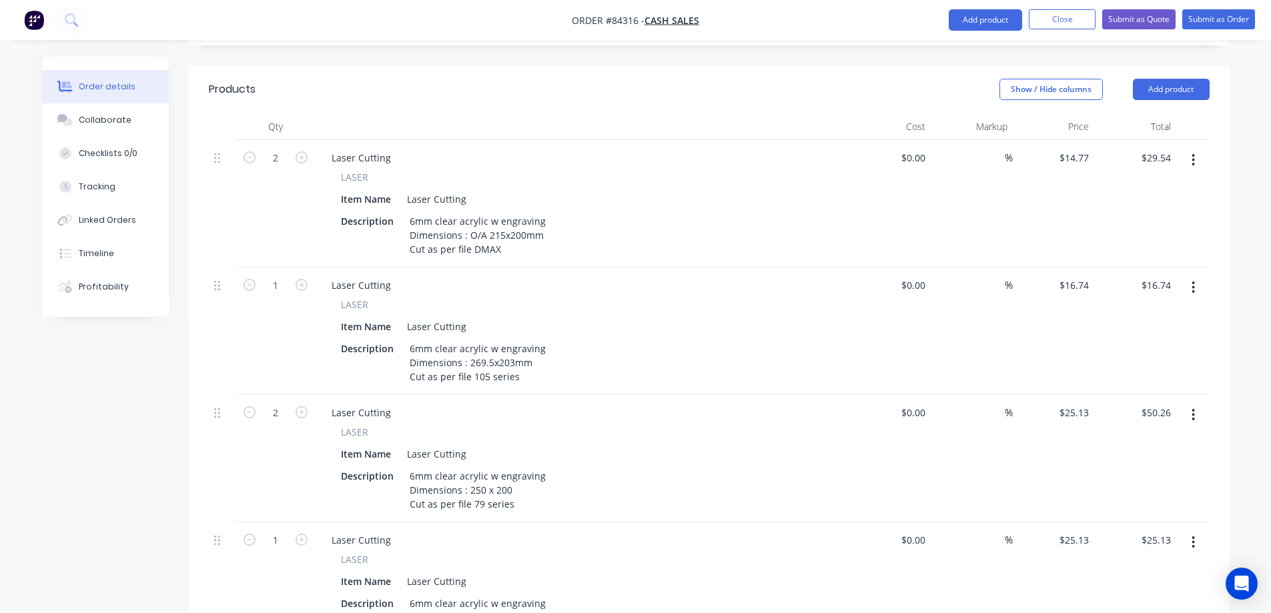
scroll to position [461, 0]
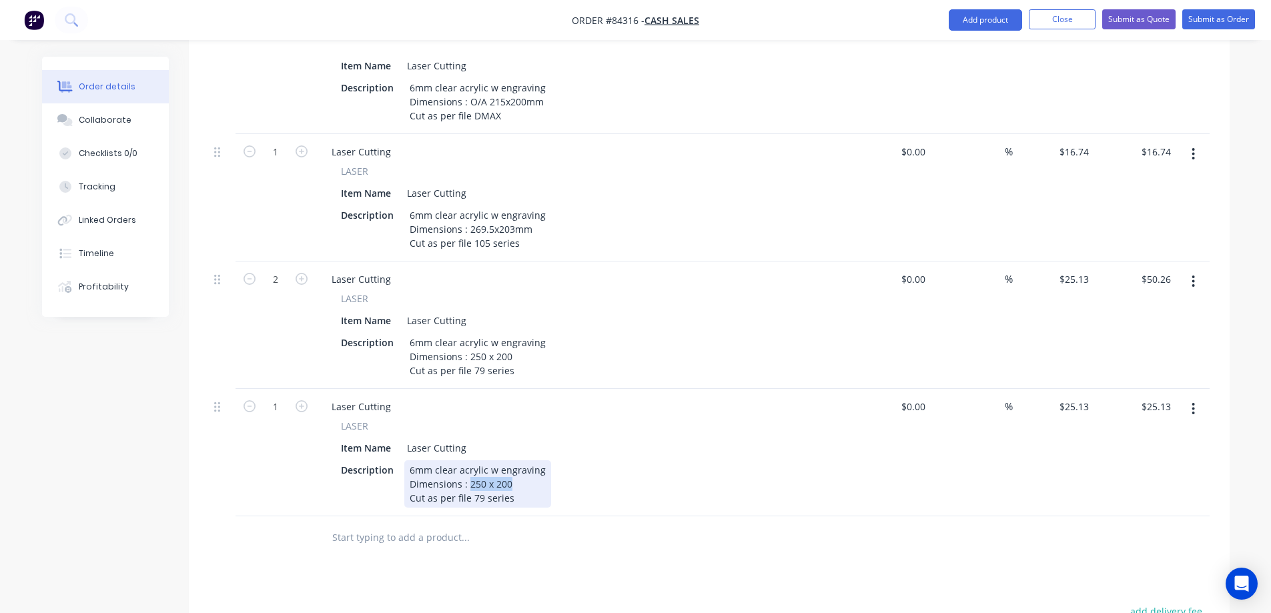
drag, startPoint x: 469, startPoint y: 467, endPoint x: 512, endPoint y: 467, distance: 43.4
click at [512, 467] on div "6mm clear acrylic w engraving Dimensions : 250 x 200 Cut as per file 79 series" at bounding box center [477, 484] width 147 height 47
click at [484, 465] on div "6mm clear acrylic w engraving Dimensions : 203.213.7 Cut as per file 79 series" at bounding box center [477, 484] width 147 height 47
drag, startPoint x: 515, startPoint y: 477, endPoint x: 480, endPoint y: 481, distance: 35.6
click at [480, 481] on div "6mm clear acrylic w engraving Dimensions : 203x213.7 Cut as per file 79 series" at bounding box center [477, 484] width 147 height 47
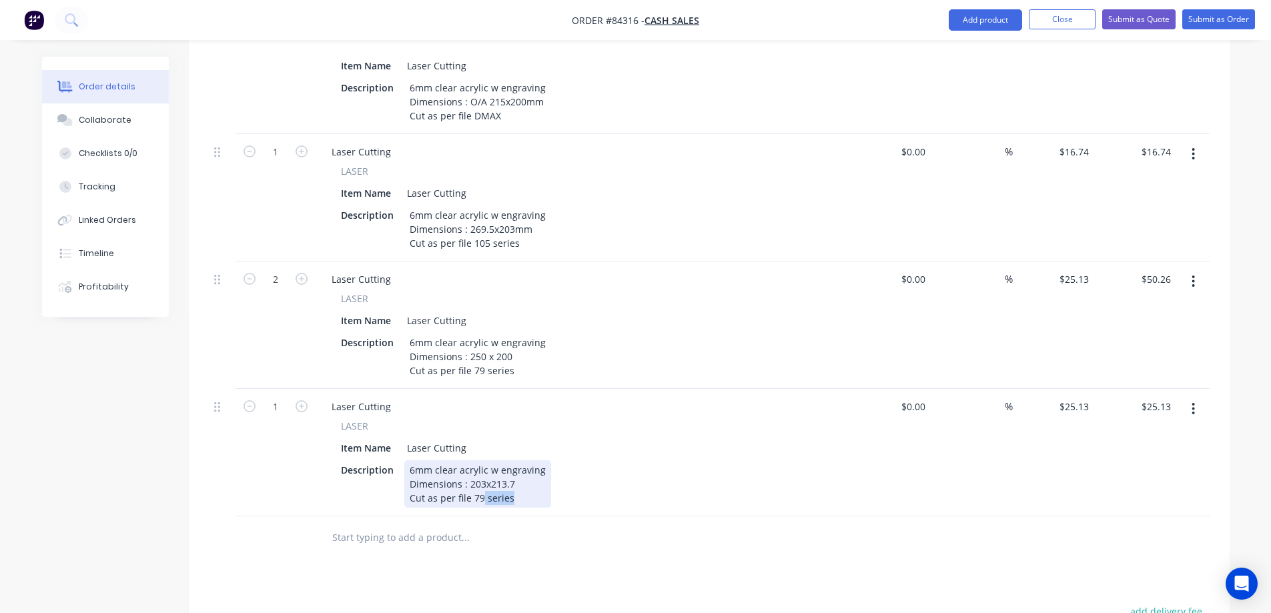
click at [480, 481] on div "6mm clear acrylic w engraving Dimensions : 203x213.7 Cut as per file 79 series" at bounding box center [477, 484] width 147 height 47
drag, startPoint x: 516, startPoint y: 481, endPoint x: 473, endPoint y: 481, distance: 42.7
click at [473, 481] on div "6mm clear acrylic w engraving Dimensions : 203x213.7 Cut as per file 79 series" at bounding box center [477, 484] width 147 height 47
click at [1077, 397] on input "25.13" at bounding box center [1077, 406] width 36 height 19
type input "$23.07"
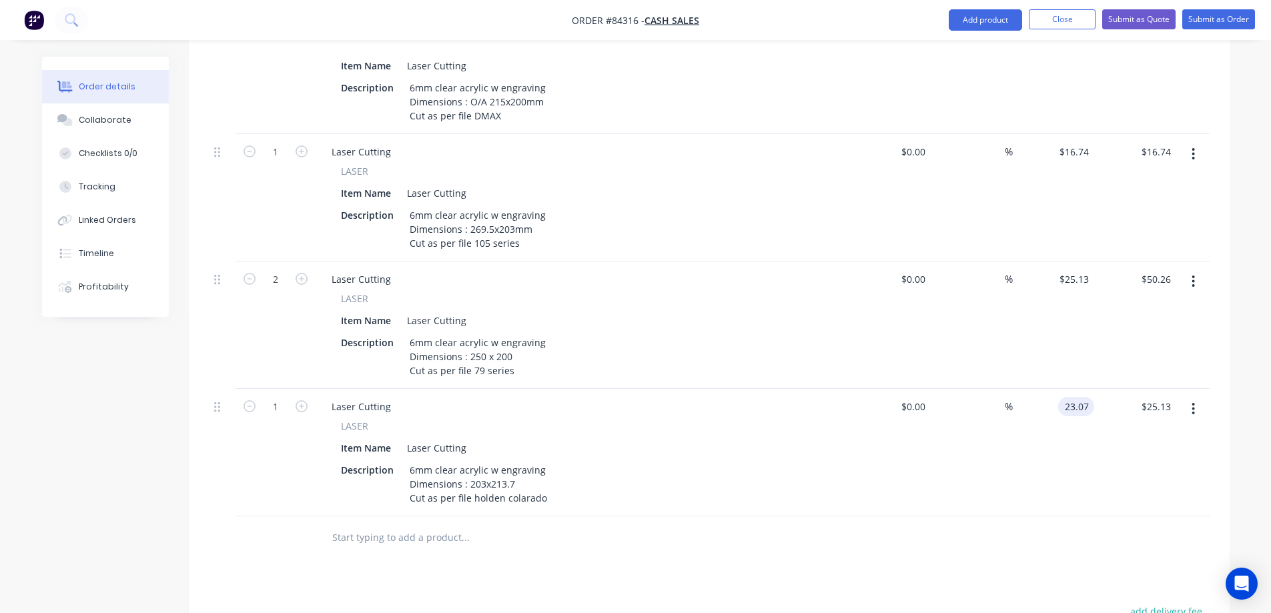
type input "$23.07"
click at [1033, 546] on div "Products Show / Hide columns Add product Qty Cost Markup Price Total 2 Laser Cu…" at bounding box center [709, 406] width 1041 height 948
click at [1185, 397] on button "button" at bounding box center [1193, 409] width 31 height 24
click at [1181, 461] on div "Duplicate" at bounding box center [1146, 470] width 103 height 19
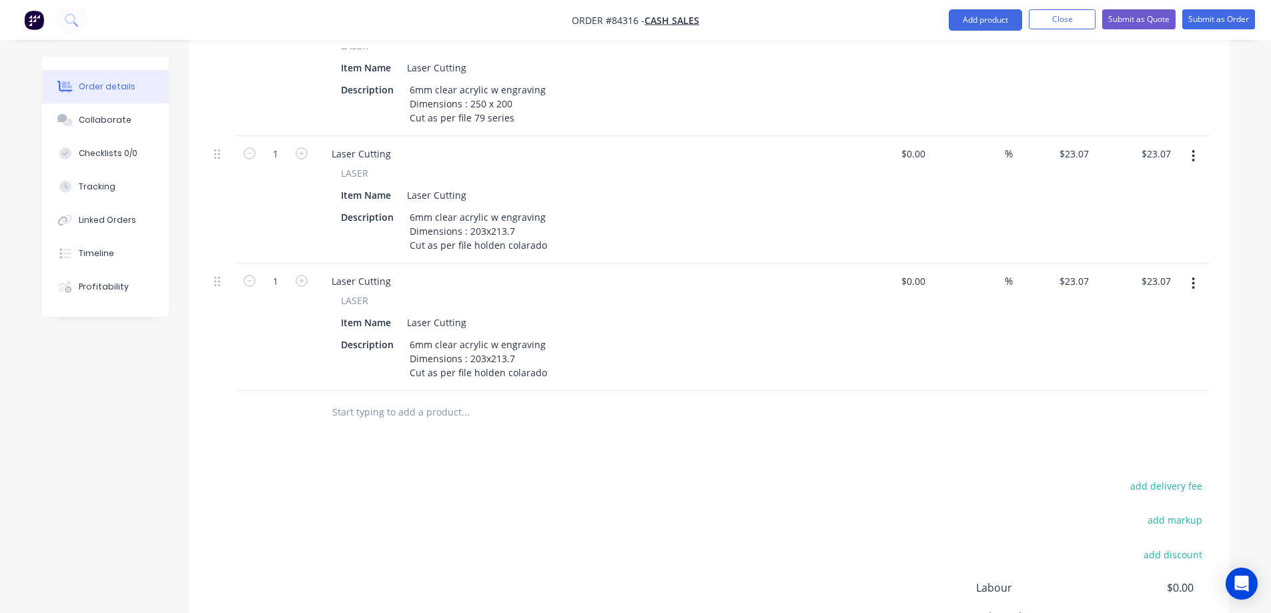
scroll to position [728, 0]
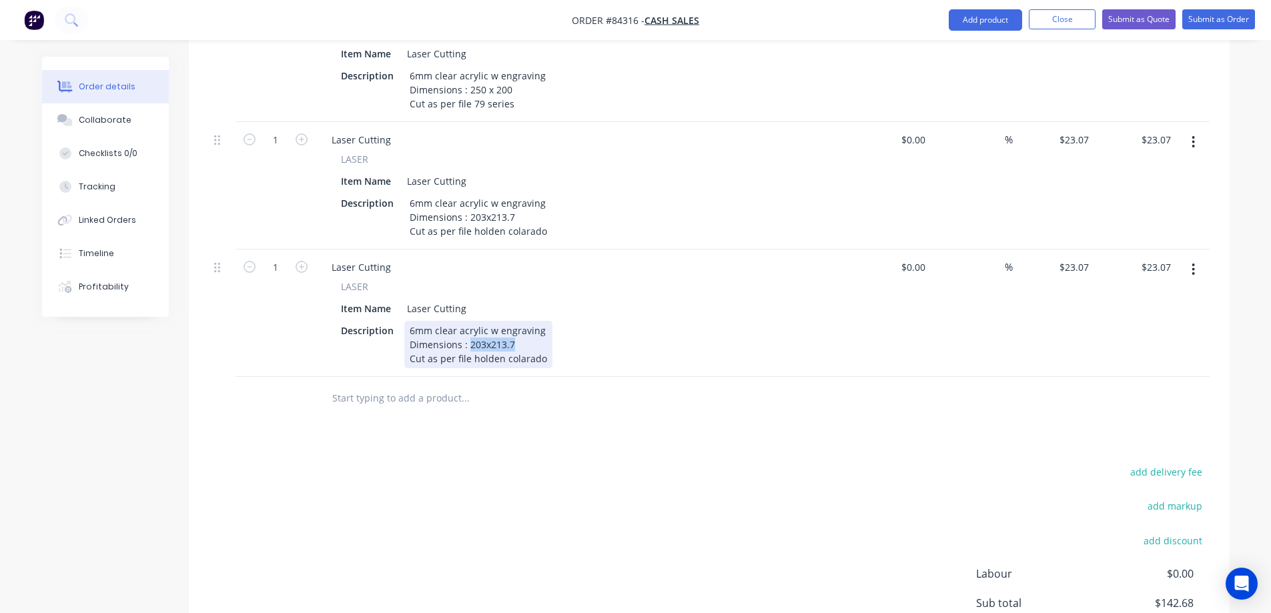
drag, startPoint x: 467, startPoint y: 330, endPoint x: 527, endPoint y: 325, distance: 60.3
click at [527, 325] on div "6mm clear acrylic w engraving Dimensions : 203x213.7 Cut as per file holden col…" at bounding box center [478, 344] width 148 height 47
click at [298, 261] on icon "button" at bounding box center [302, 267] width 12 height 12
type input "2"
type input "$46.14"
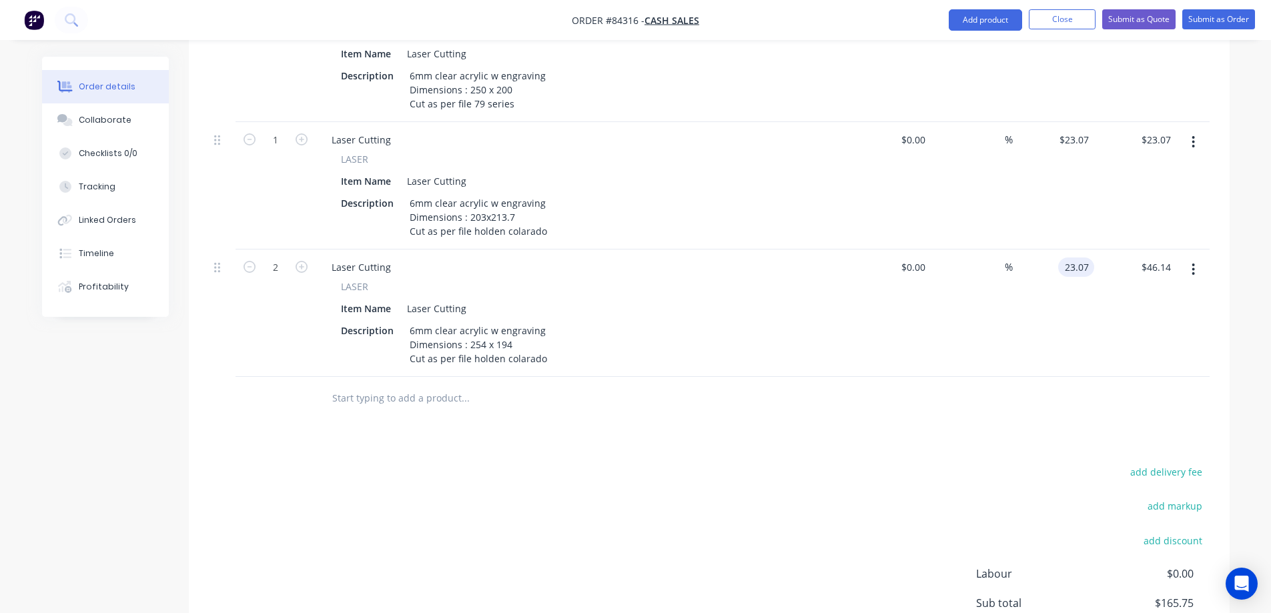
click at [1073, 258] on input "23.07" at bounding box center [1079, 267] width 31 height 19
type input "$24.79"
type input "$49.58"
click at [1076, 342] on div "$24.79 24.79" at bounding box center [1054, 313] width 82 height 127
click at [503, 385] on input "text" at bounding box center [465, 398] width 267 height 27
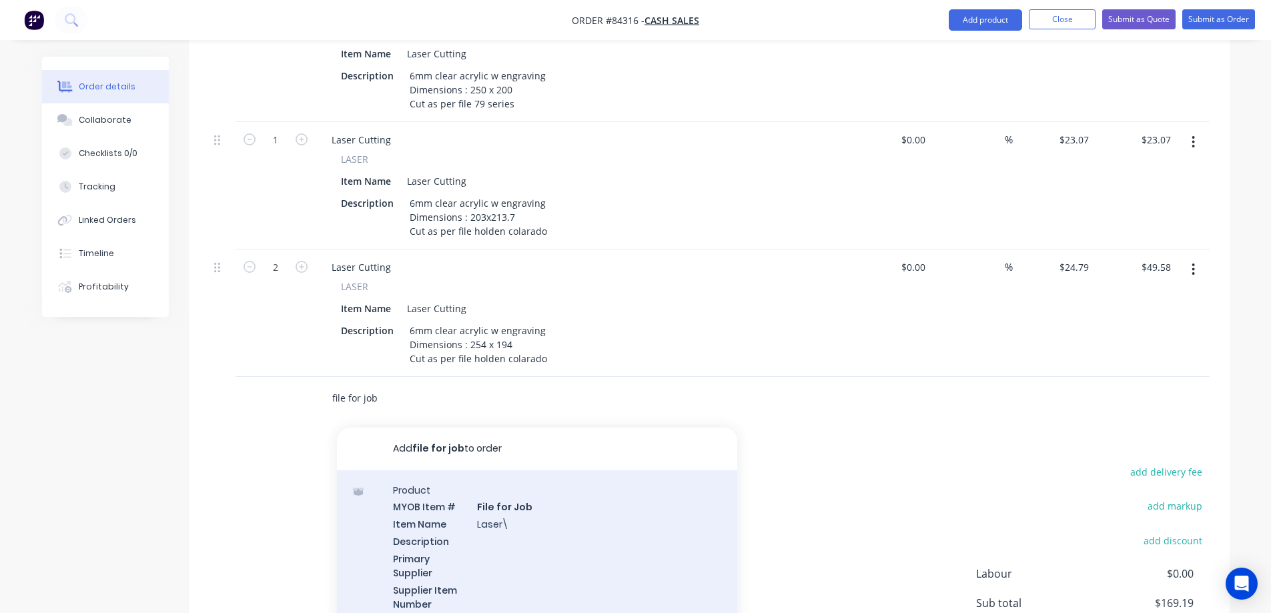
type input "file for job"
click at [503, 520] on div "Product MYOB Item # File for Job Item Name Laser\ Description Primary Supplier …" at bounding box center [537, 565] width 400 height 188
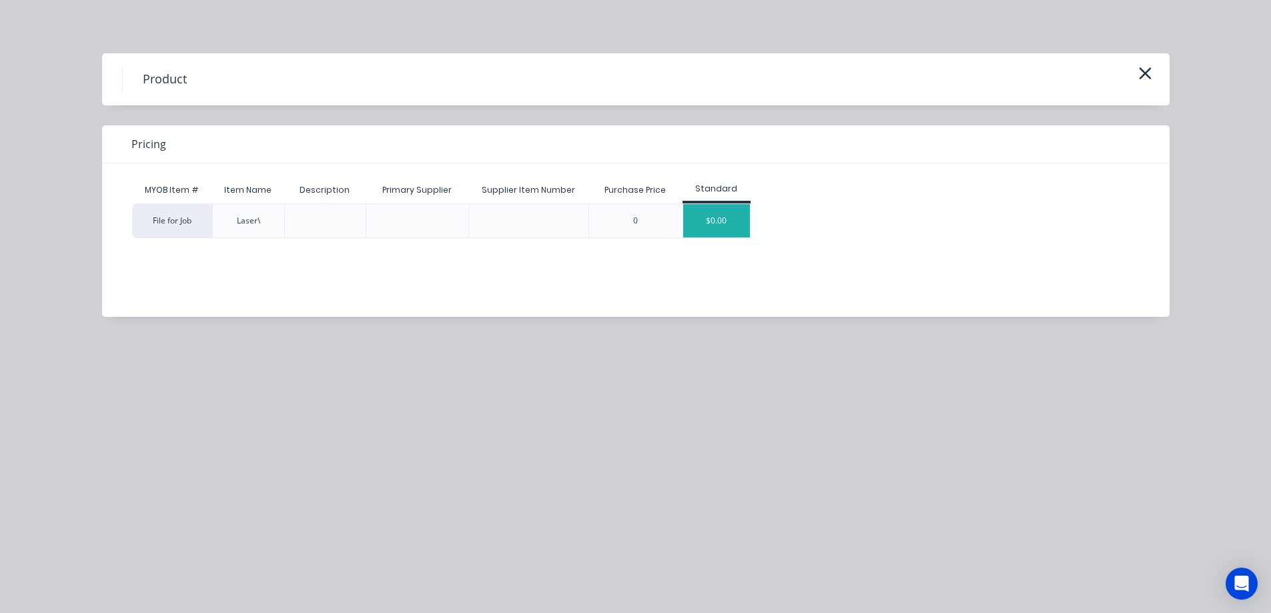
click at [727, 221] on div "$0.00" at bounding box center [716, 220] width 67 height 33
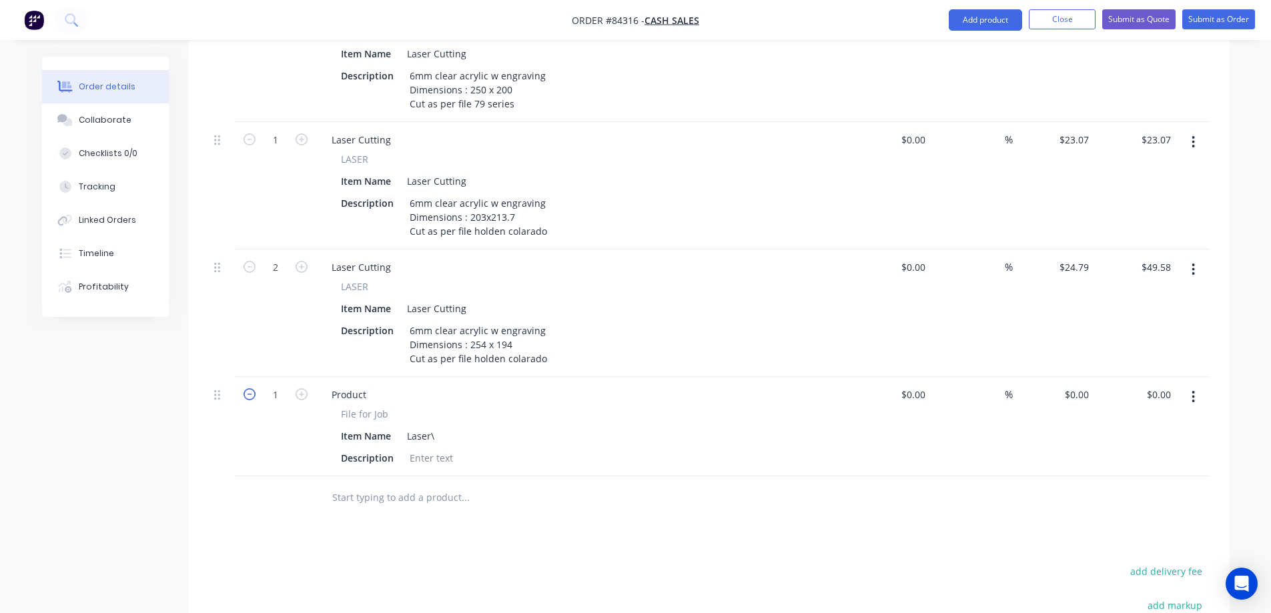
click at [255, 388] on icon "button" at bounding box center [250, 394] width 12 height 12
type input "0"
drag, startPoint x: 390, startPoint y: 393, endPoint x: 340, endPoint y: 393, distance: 49.4
click at [341, 407] on div "File for Job" at bounding box center [582, 414] width 483 height 14
copy span "File for Job"
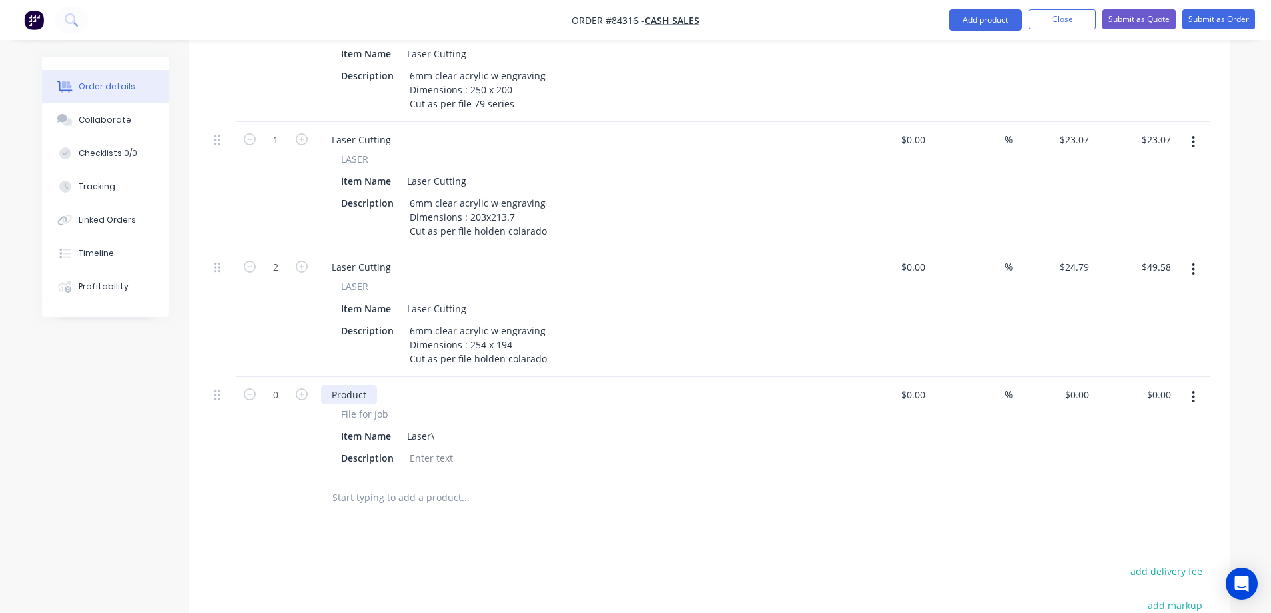
click at [336, 385] on div "Product" at bounding box center [349, 394] width 56 height 19
paste div
click at [390, 523] on div "Products Show / Hide columns Add product Qty Cost Markup Price Total 2 Laser Cu…" at bounding box center [709, 252] width 1041 height 1175
click at [437, 426] on div "Laser\" at bounding box center [421, 435] width 38 height 19
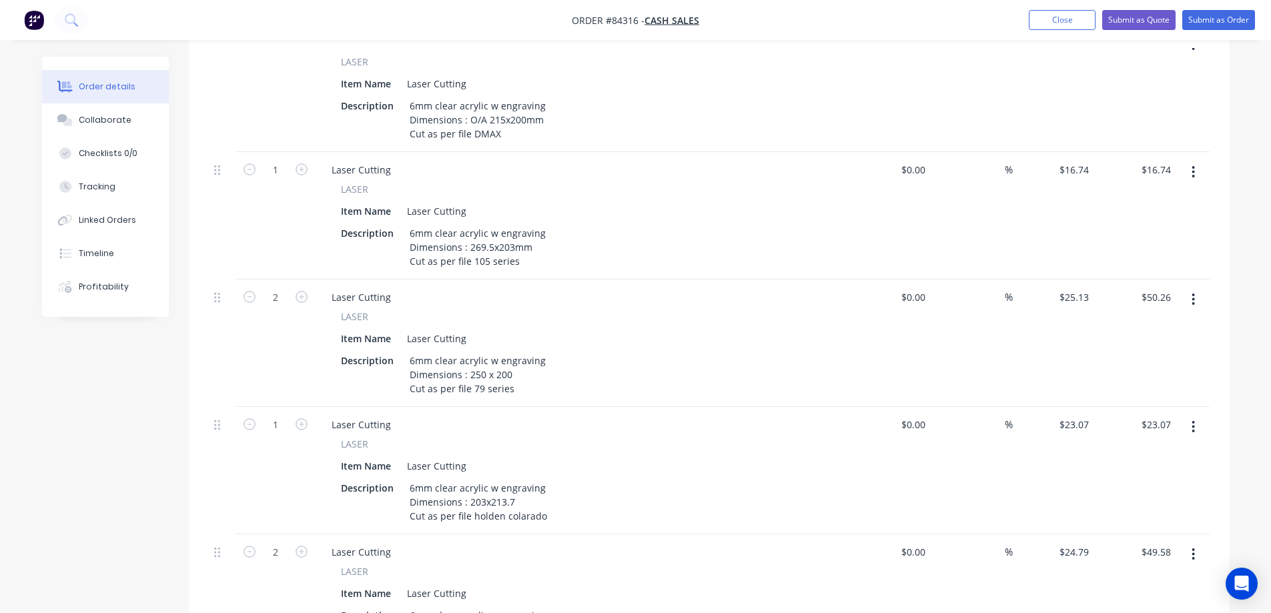
scroll to position [194, 0]
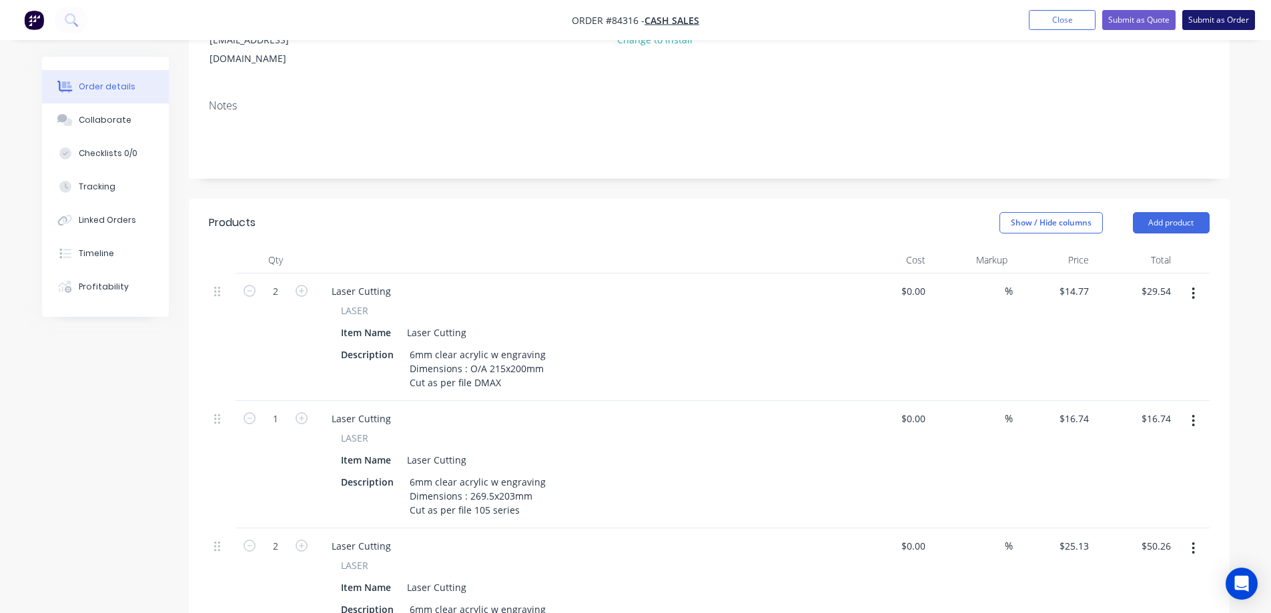
click at [1187, 19] on button "Submit as Order" at bounding box center [1219, 20] width 73 height 20
type input "$14.77"
type input "$29.54"
type input "$16.74"
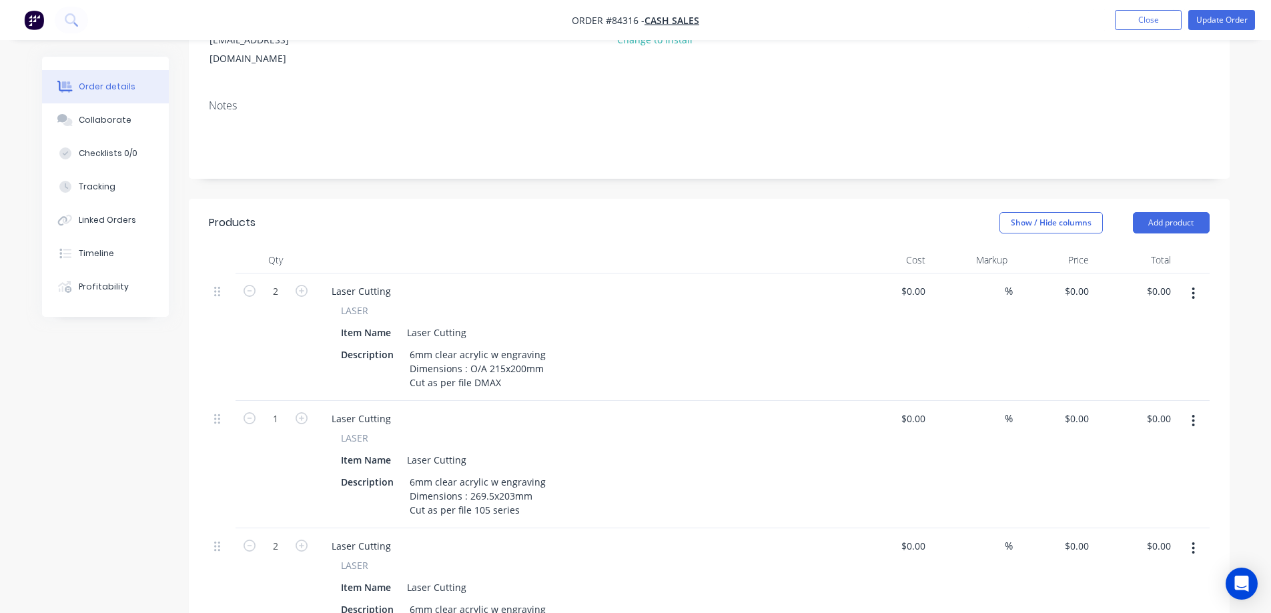
type input "$25.13"
type input "$50.26"
type input "$23.07"
type input "$24.79"
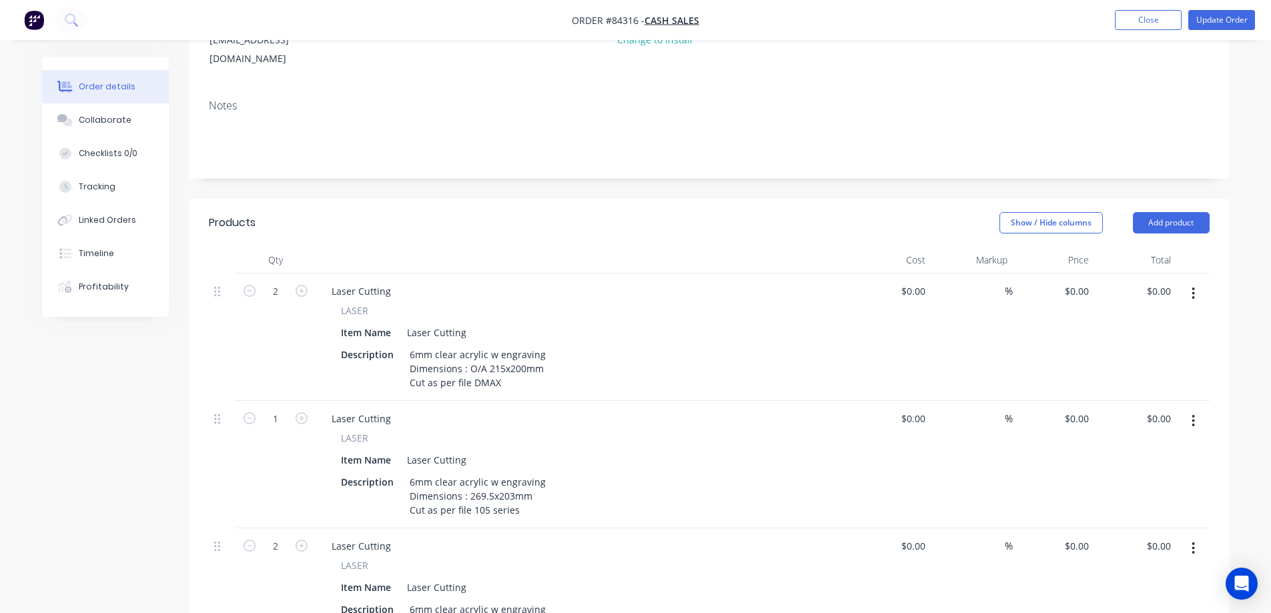
type input "$49.58"
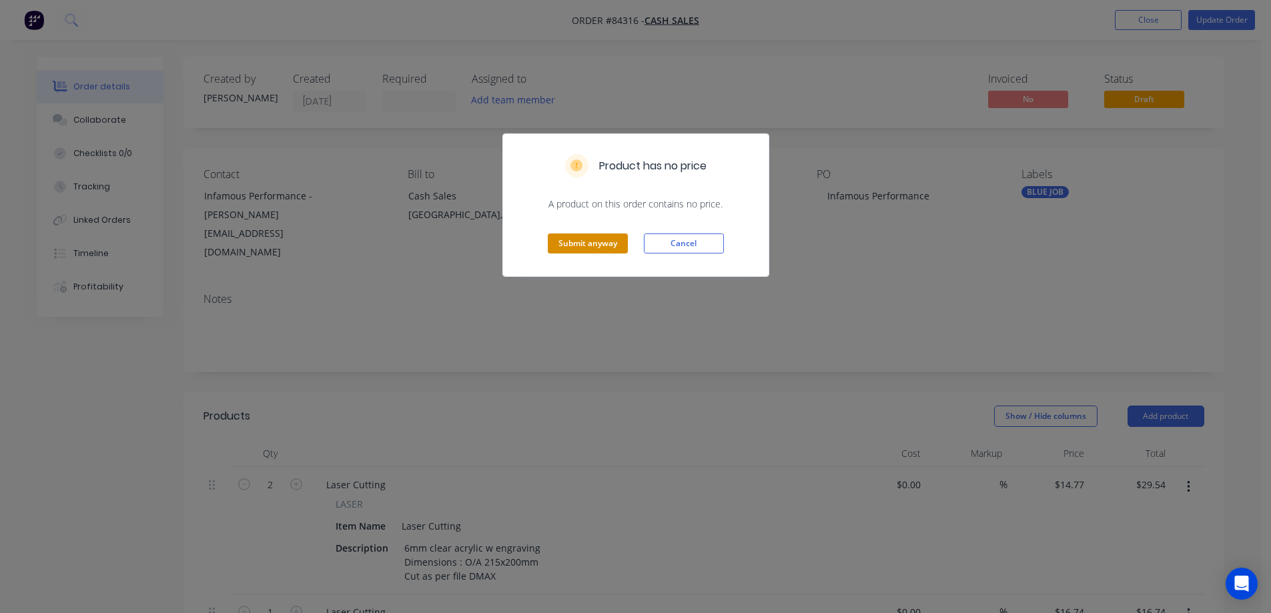
click at [597, 236] on button "Submit anyway" at bounding box center [588, 244] width 80 height 20
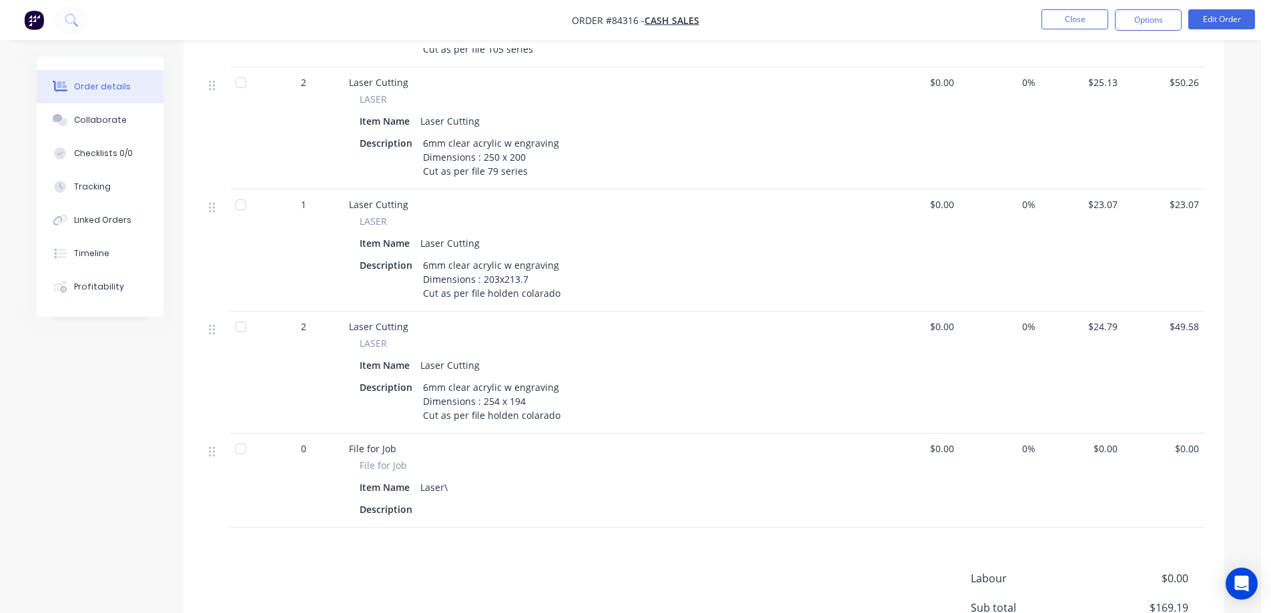
scroll to position [667, 0]
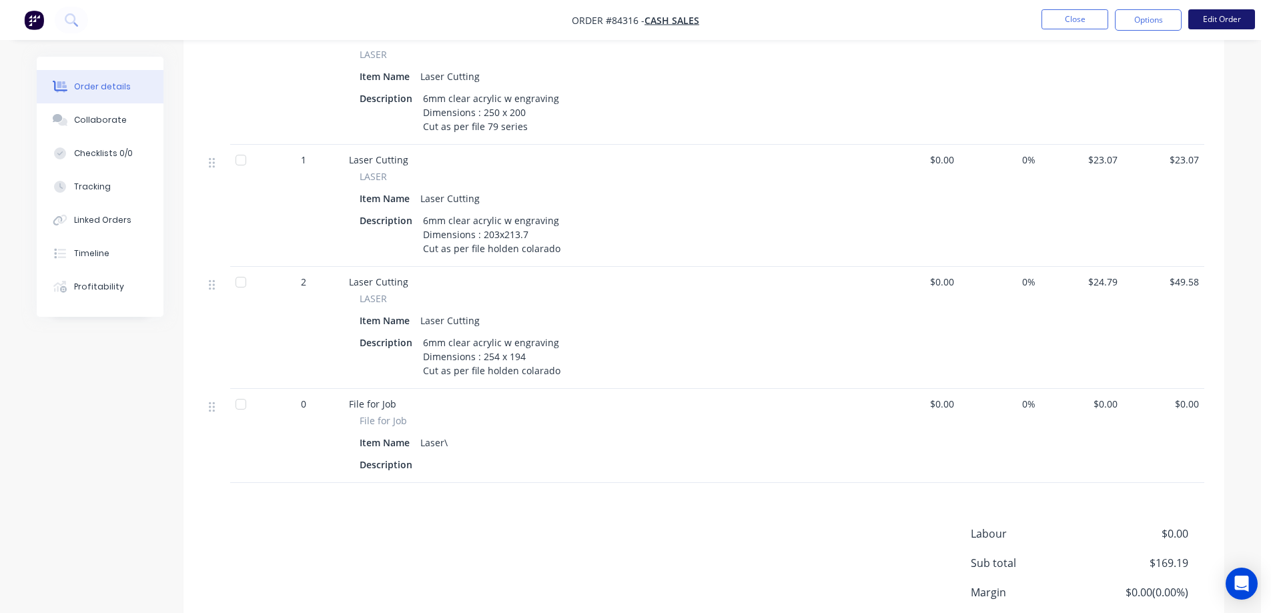
click at [1217, 15] on button "Edit Order" at bounding box center [1222, 19] width 67 height 20
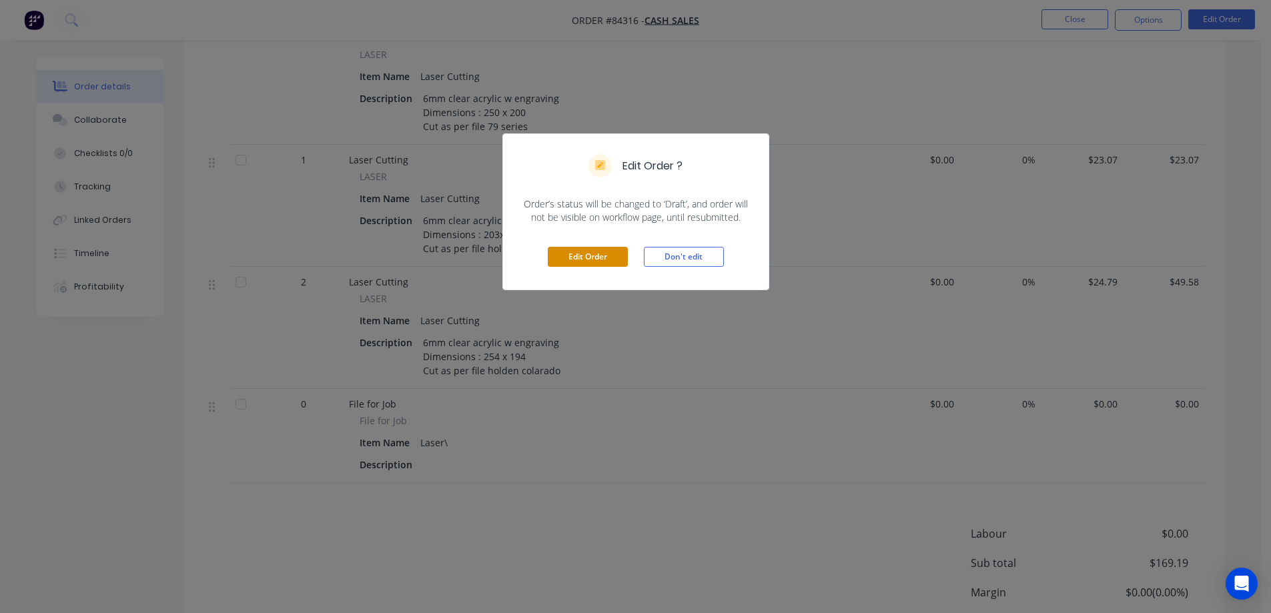
click at [568, 252] on button "Edit Order" at bounding box center [588, 257] width 80 height 20
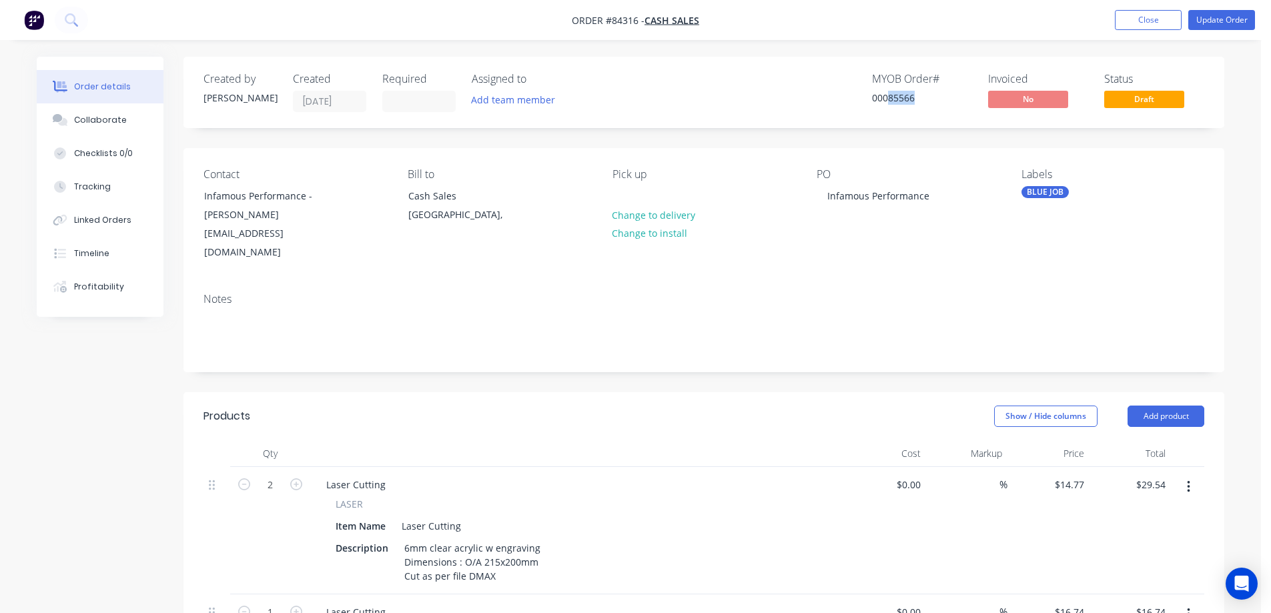
drag, startPoint x: 888, startPoint y: 99, endPoint x: 921, endPoint y: 101, distance: 33.4
click at [921, 101] on div "00085566" at bounding box center [922, 98] width 100 height 14
copy div "85566"
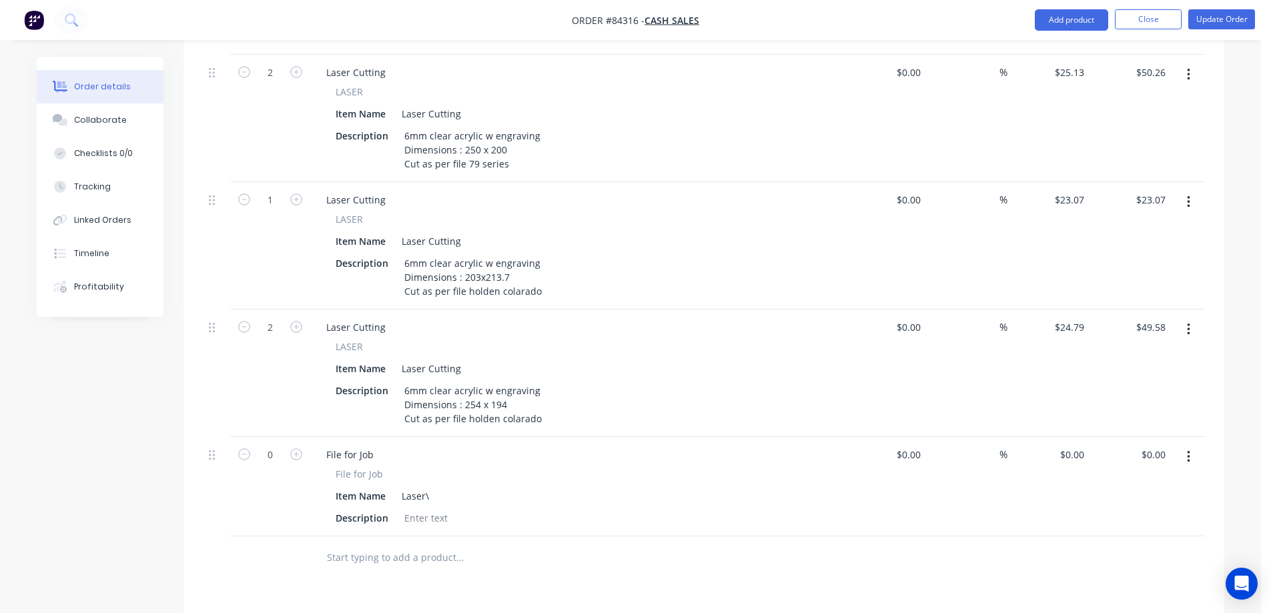
scroll to position [934, 0]
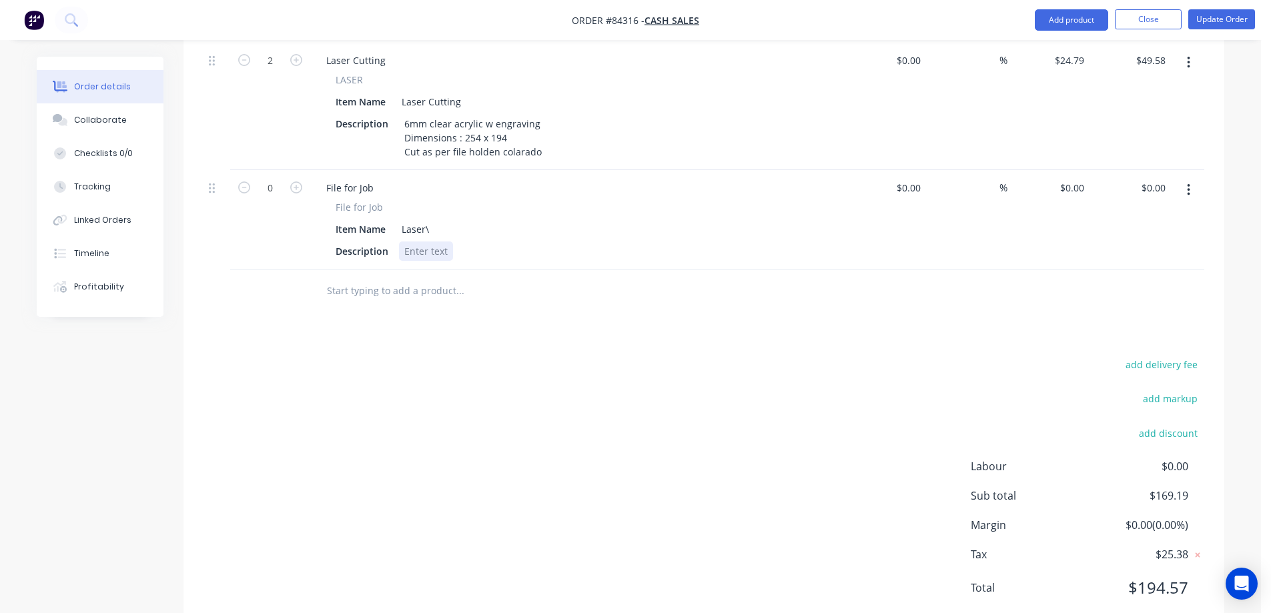
click at [420, 242] on div at bounding box center [426, 251] width 54 height 19
paste div
click at [637, 242] on div "85566 Dmax clear top, 6mm acrylic, etched top, QTY 1" at bounding box center [524, 251] width 250 height 19
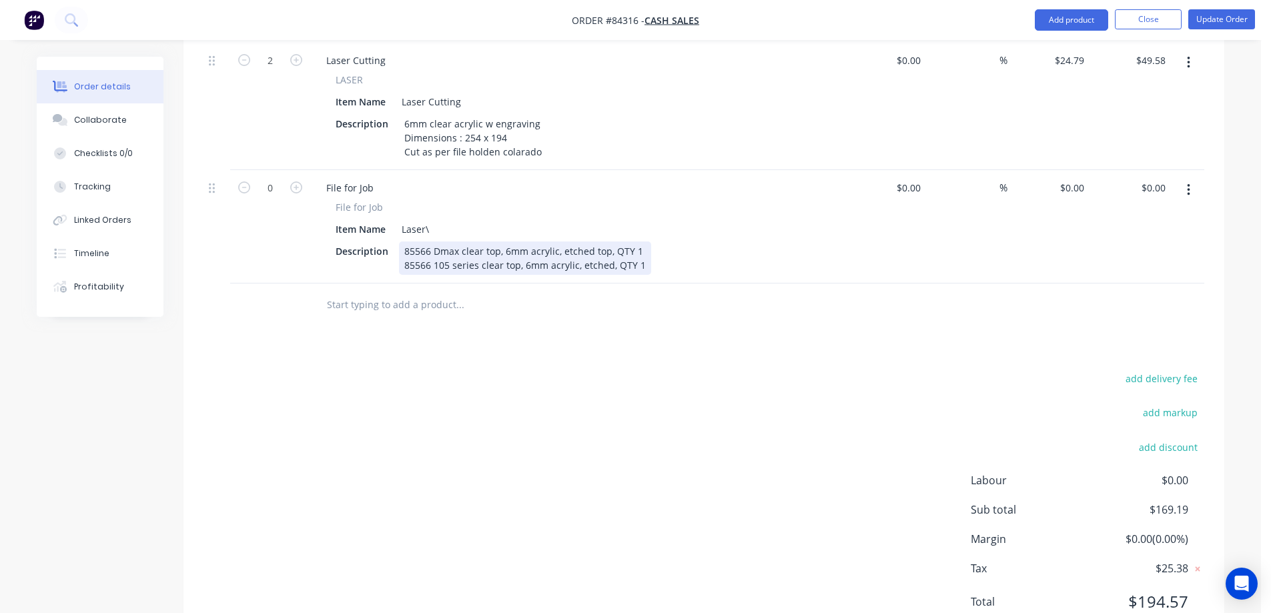
click at [641, 246] on div "85566 Dmax clear top, 6mm acrylic, etched top, QTY 1 85566 105 series clear top…" at bounding box center [525, 258] width 252 height 33
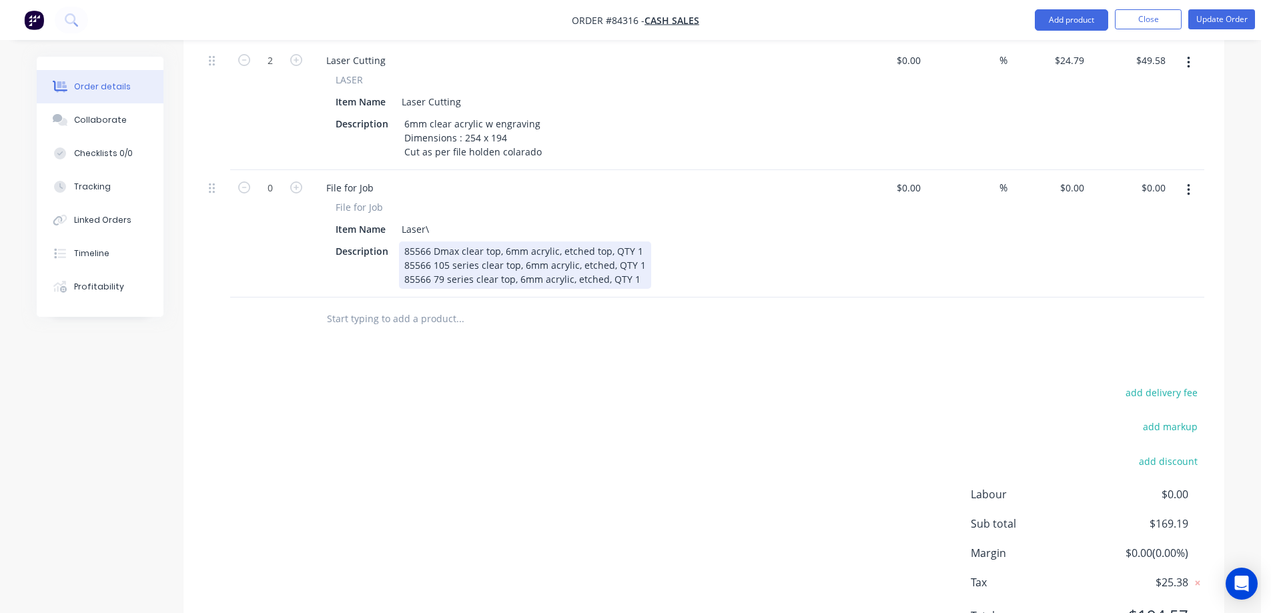
click at [641, 260] on div "85566 Dmax clear top, 6mm acrylic, etched top, QTY 1 85566 105 series clear top…" at bounding box center [525, 265] width 252 height 47
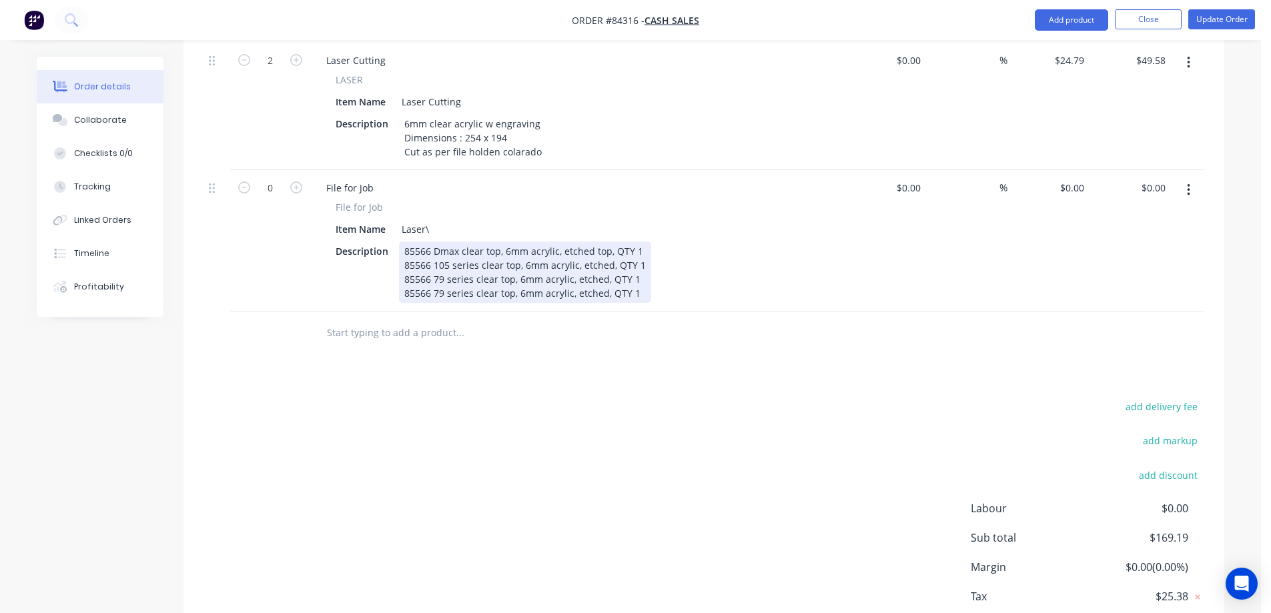
click at [642, 271] on div "85566 Dmax clear top, 6mm acrylic, etched top, QTY 1 85566 105 series clear top…" at bounding box center [525, 272] width 252 height 61
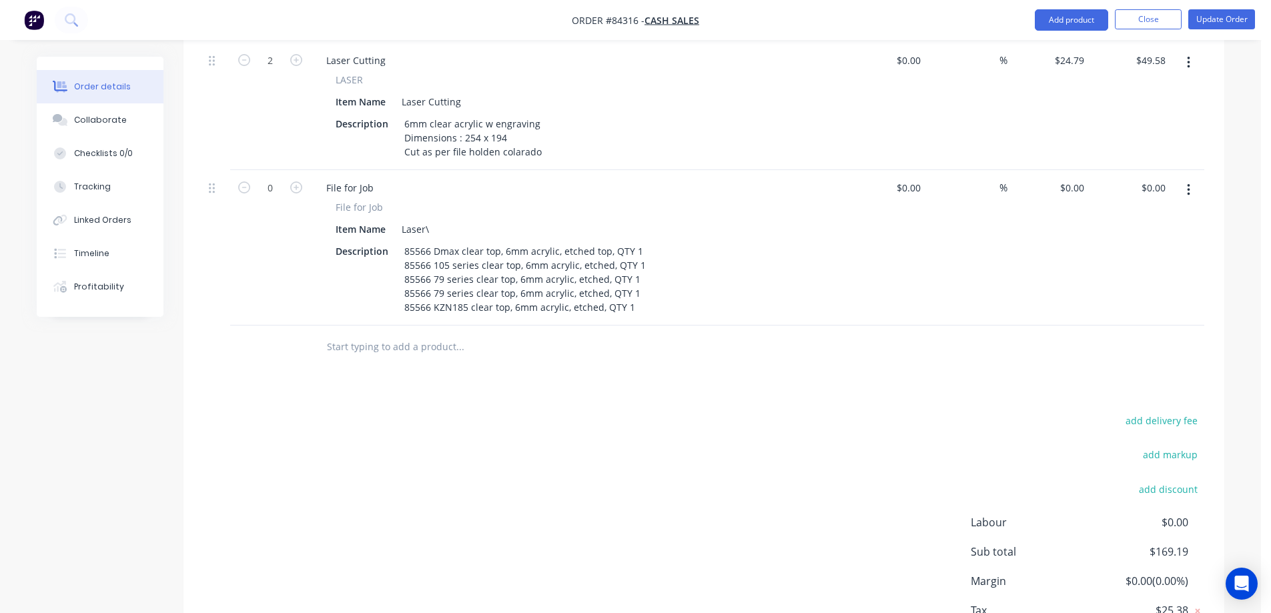
click at [617, 434] on div "add delivery fee add markup add discount Labour $0.00 Sub total $169.19 Margin …" at bounding box center [704, 541] width 1001 height 258
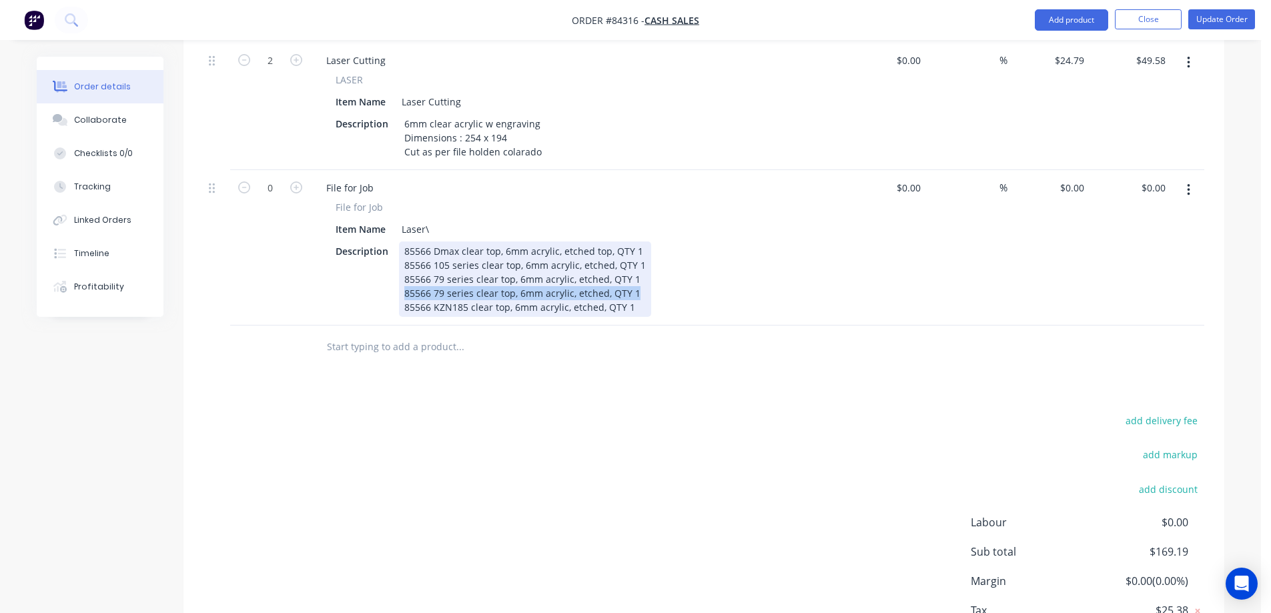
drag, startPoint x: 633, startPoint y: 276, endPoint x: 374, endPoint y: 270, distance: 259.0
click at [374, 270] on div "Description 85566 Dmax clear top, 6mm acrylic, etched top, QTY 1 85566 105 seri…" at bounding box center [574, 279] width 489 height 75
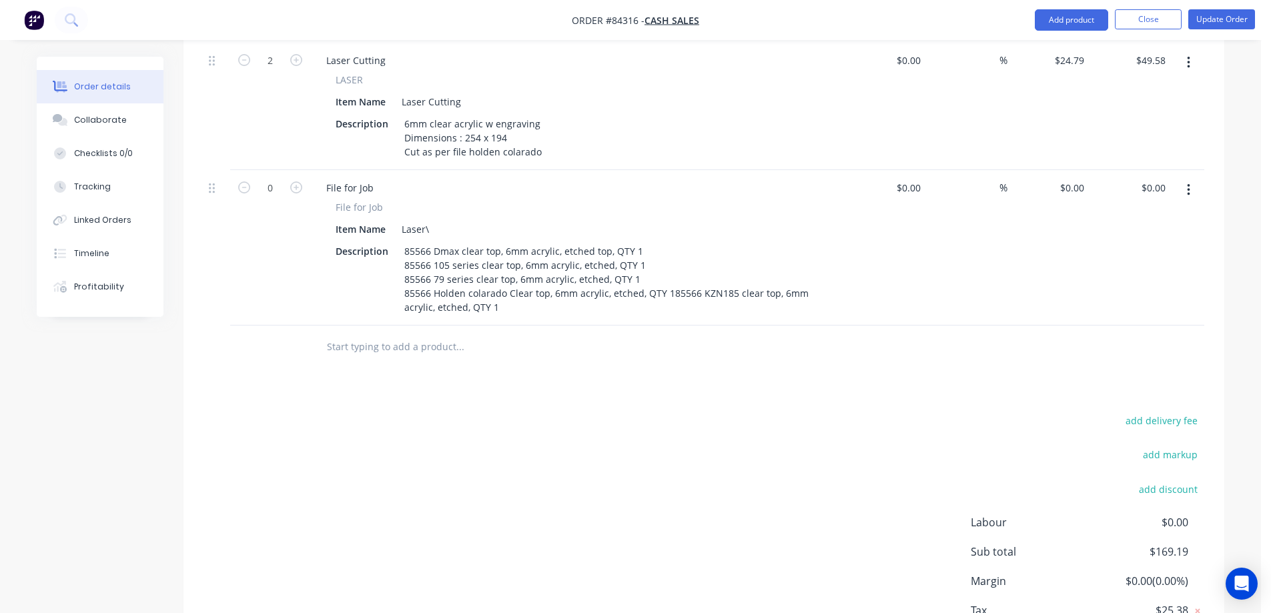
click at [465, 391] on div "Products Show / Hide columns Add product Qty Cost Markup Price Total 2 Laser Cu…" at bounding box center [704, 73] width 1041 height 1231
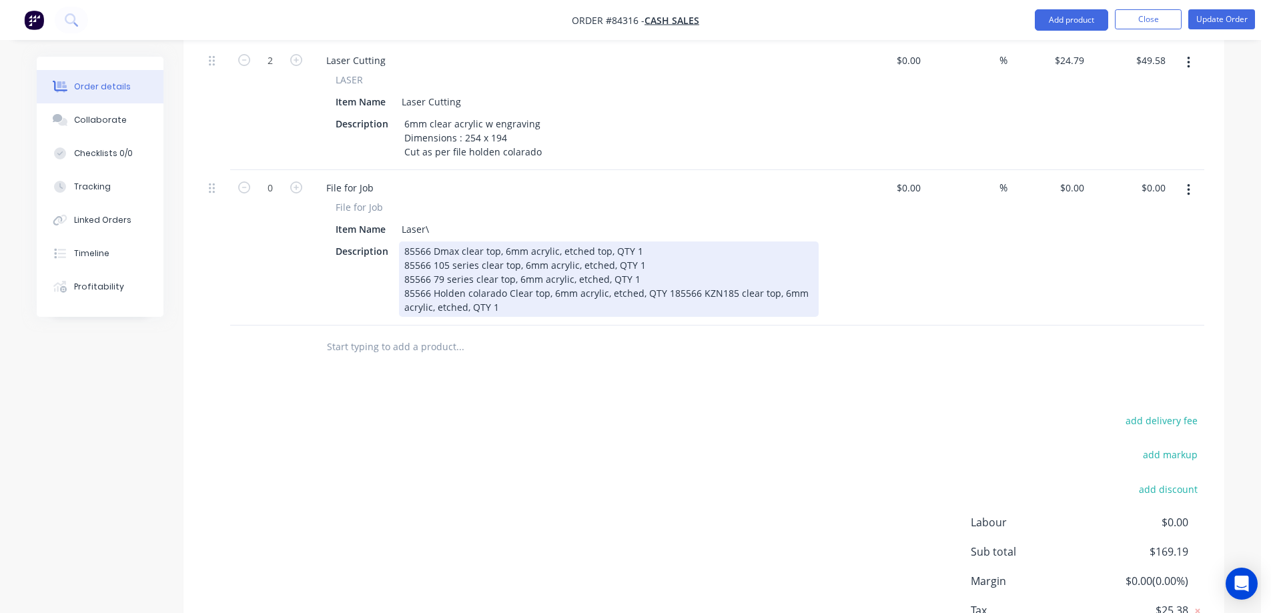
click at [631, 293] on div "85566 Dmax clear top, 6mm acrylic, etched top, QTY 1 85566 105 series clear top…" at bounding box center [609, 279] width 420 height 75
drag, startPoint x: 641, startPoint y: 227, endPoint x: 607, endPoint y: 228, distance: 33.4
click at [607, 242] on div "85566 Dmax clear top, 6mm acrylic, etched top, QTY 1 85566 105 series clear top…" at bounding box center [609, 279] width 420 height 75
drag, startPoint x: 635, startPoint y: 246, endPoint x: 609, endPoint y: 246, distance: 25.4
click at [609, 246] on div "85566 Dmax clear top, 6mm acrylic, etched top 85566 105 series clear top, 6mm a…" at bounding box center [609, 279] width 420 height 75
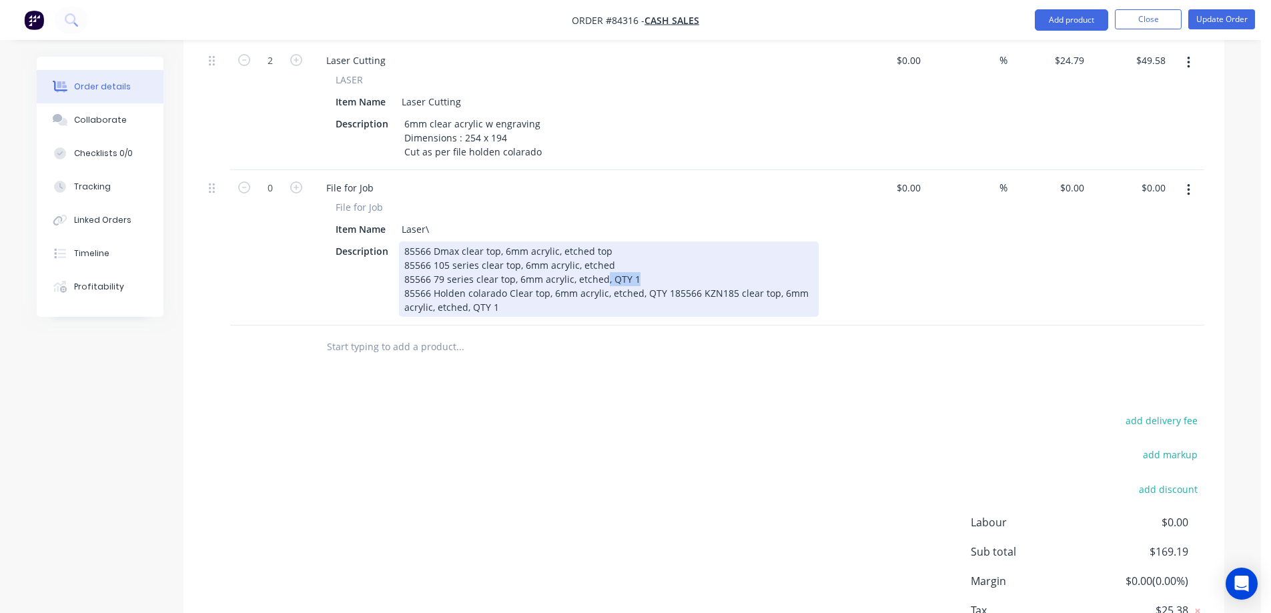
drag, startPoint x: 637, startPoint y: 267, endPoint x: 603, endPoint y: 265, distance: 33.4
click at [603, 265] on div "85566 Dmax clear top, 6mm acrylic, etched top 85566 105 series clear top, 6mm a…" at bounding box center [609, 279] width 420 height 75
click at [645, 278] on div "85566 Dmax clear top, 6mm acrylic, etched top 85566 105 series clear top, 6mm a…" at bounding box center [609, 279] width 420 height 75
drag, startPoint x: 639, startPoint y: 278, endPoint x: 691, endPoint y: 278, distance: 52.1
click at [691, 278] on div "Description 85566 Dmax clear top, 6mm acrylic, etched top 85566 105 series clea…" at bounding box center [574, 279] width 489 height 75
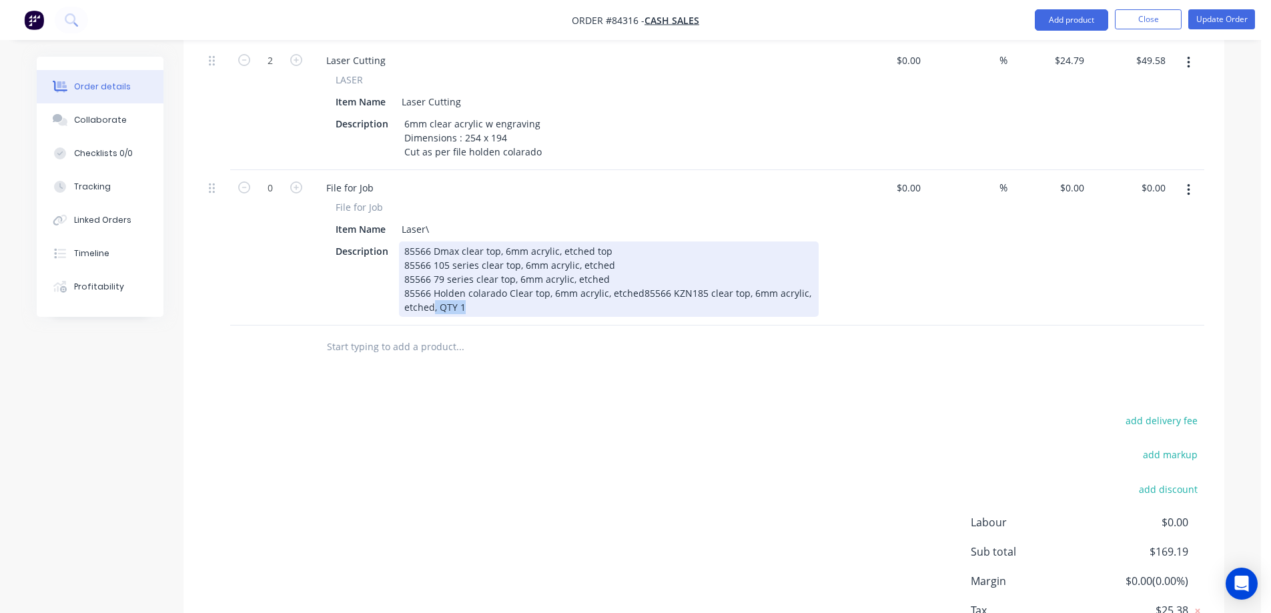
drag, startPoint x: 635, startPoint y: 288, endPoint x: 597, endPoint y: 286, distance: 38.1
click at [597, 286] on div "85566 Dmax clear top, 6mm acrylic, etched top 85566 105 series clear top, 6mm a…" at bounding box center [609, 279] width 420 height 75
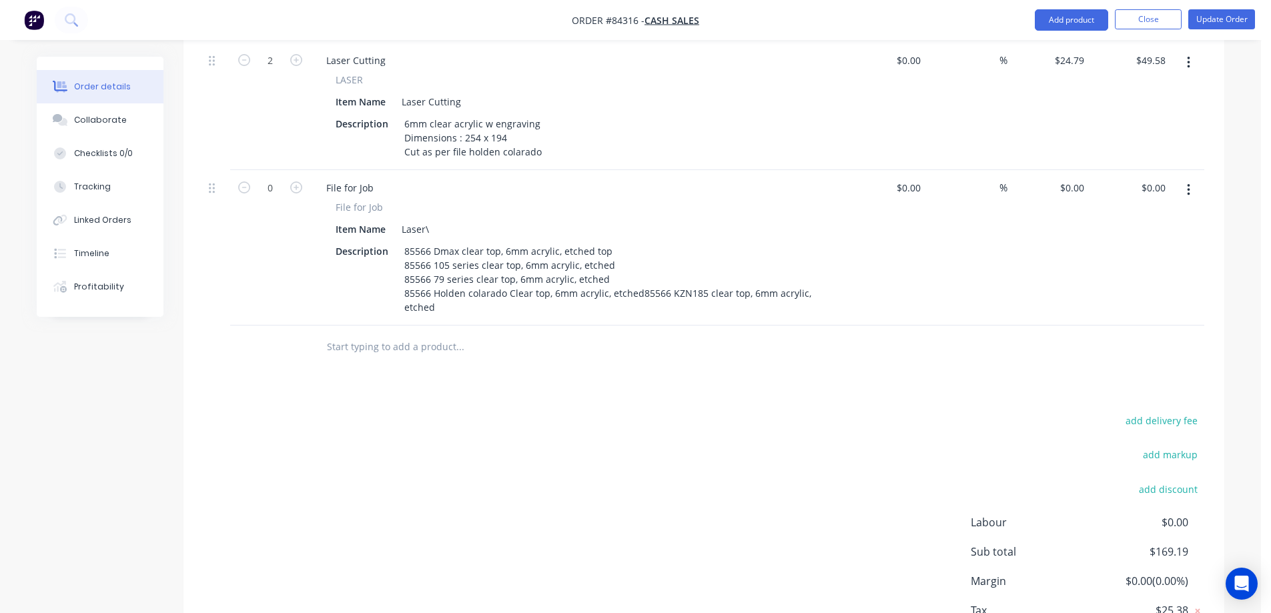
click at [638, 334] on div at bounding box center [516, 347] width 400 height 27
click at [1201, 17] on button "Update Order" at bounding box center [1222, 19] width 67 height 20
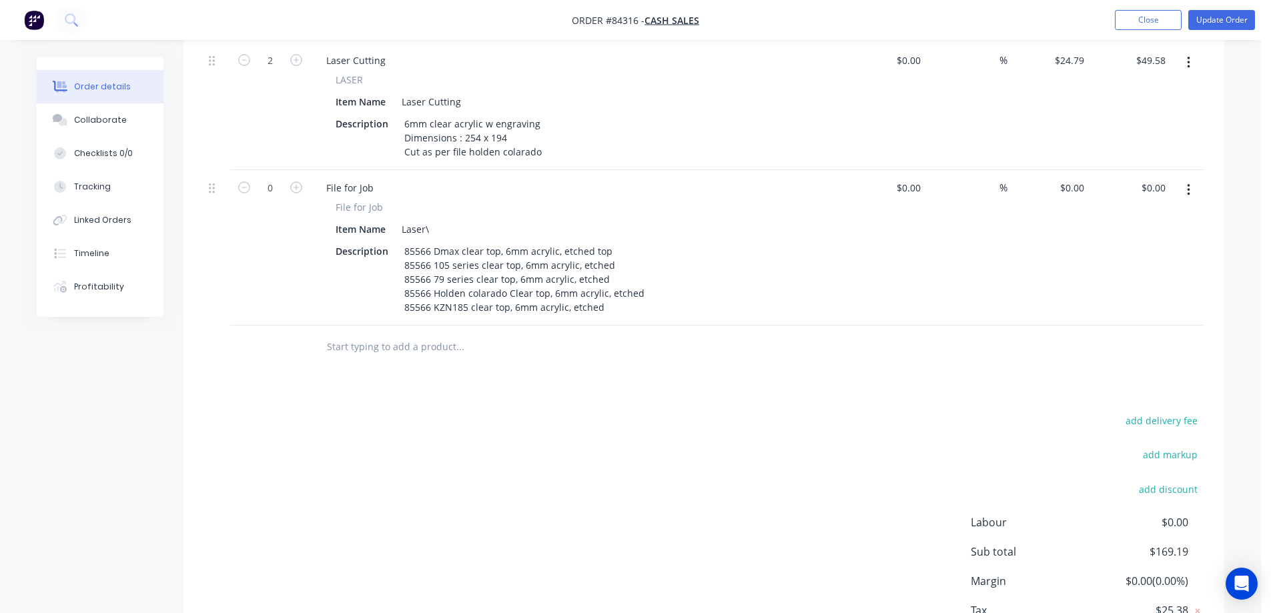
scroll to position [0, 0]
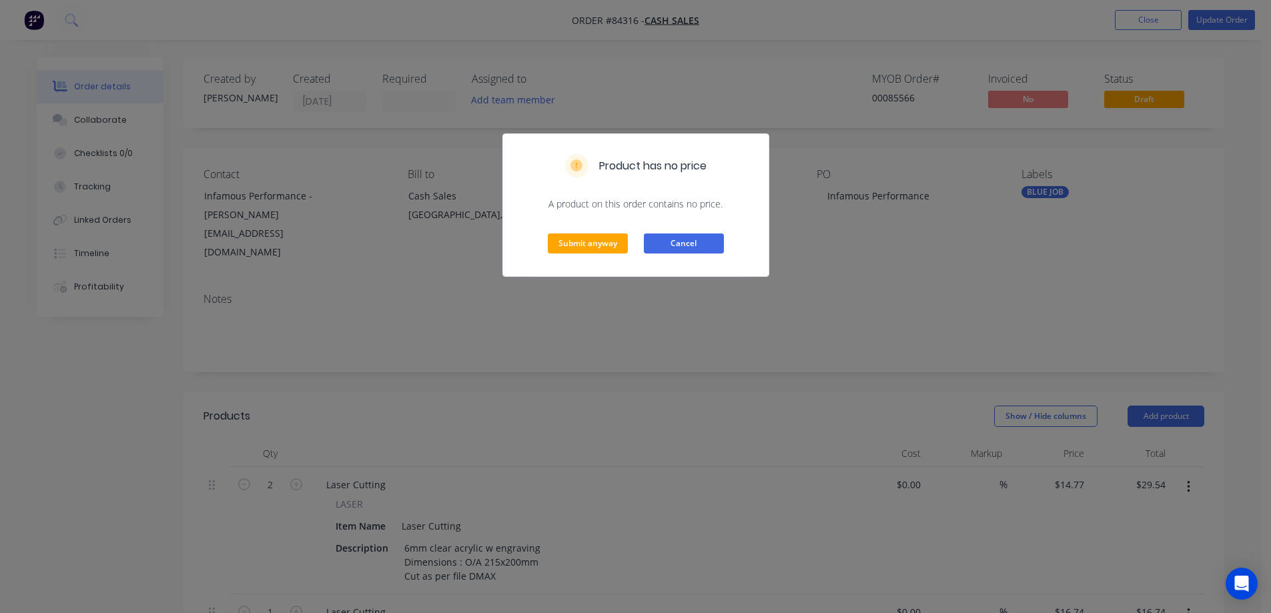
click at [675, 242] on button "Cancel" at bounding box center [684, 244] width 80 height 20
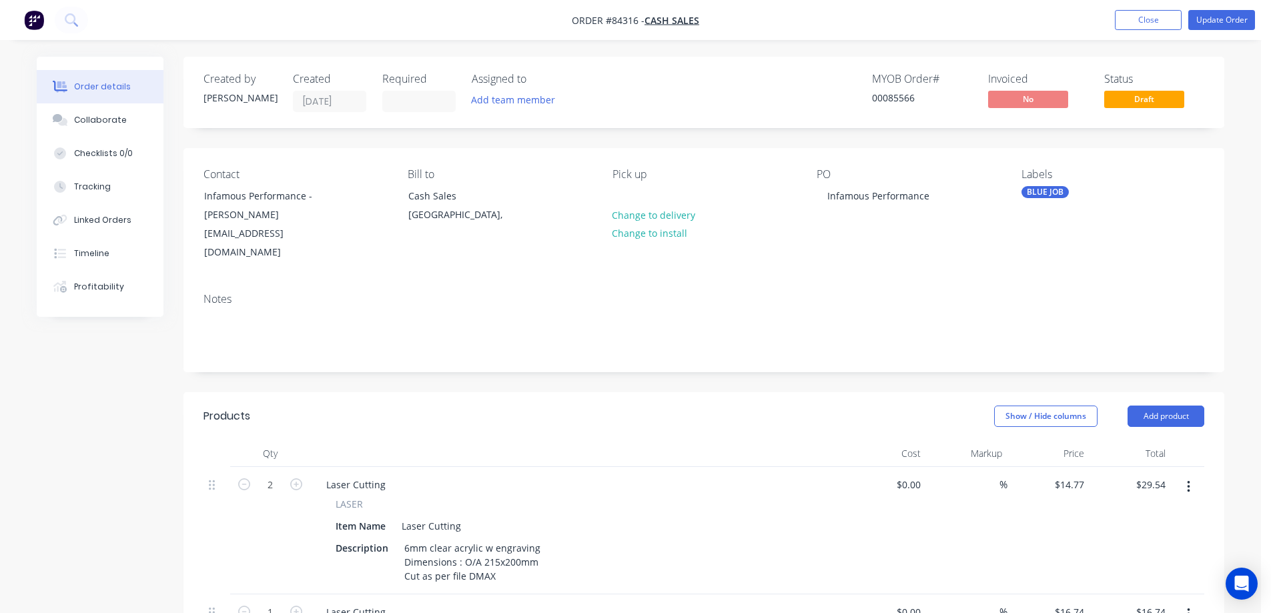
scroll to position [934, 0]
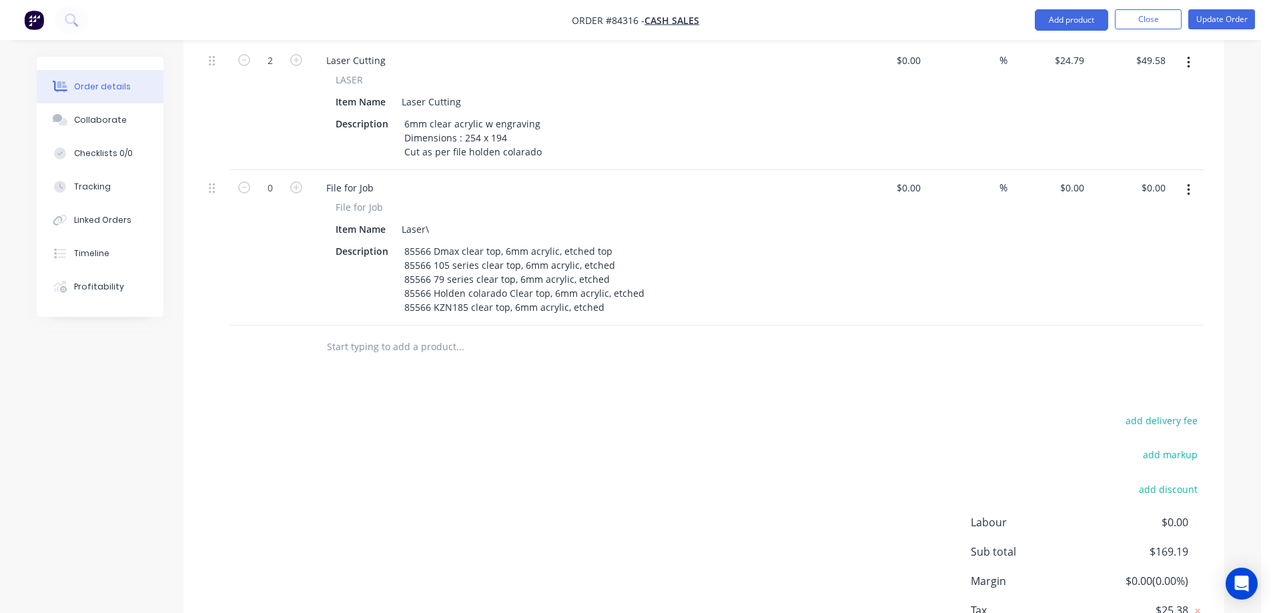
click at [404, 344] on div at bounding box center [550, 347] width 481 height 43
click at [406, 340] on input "text" at bounding box center [459, 347] width 267 height 27
type input "quote number"
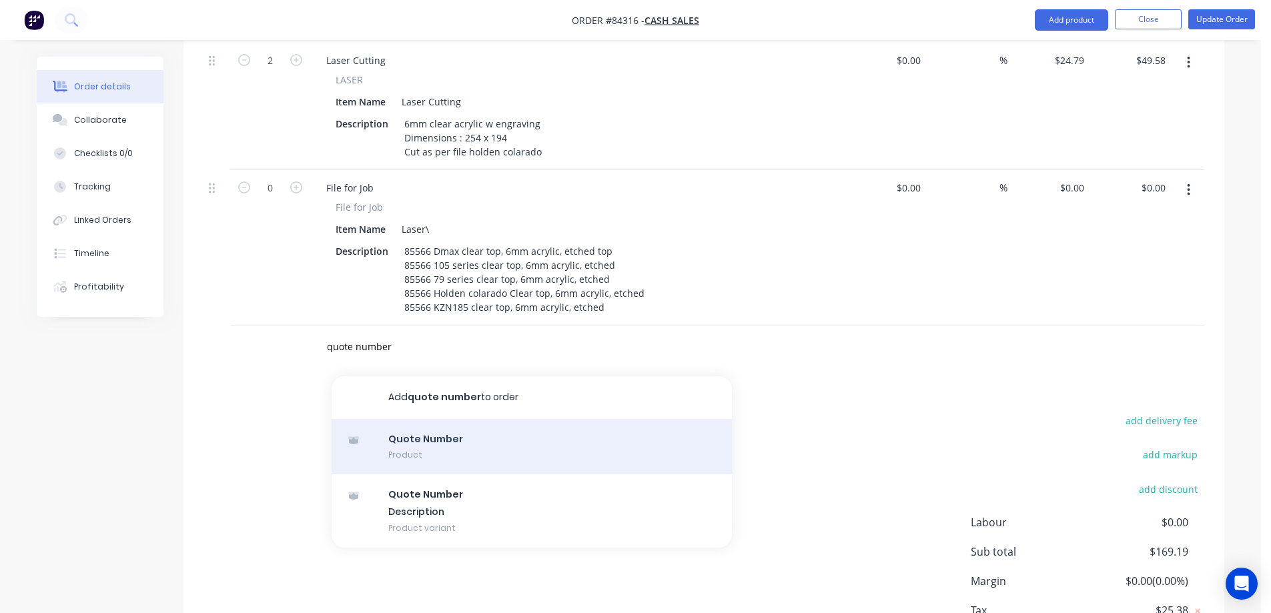
click at [426, 419] on div "Quote Number Product" at bounding box center [532, 447] width 400 height 56
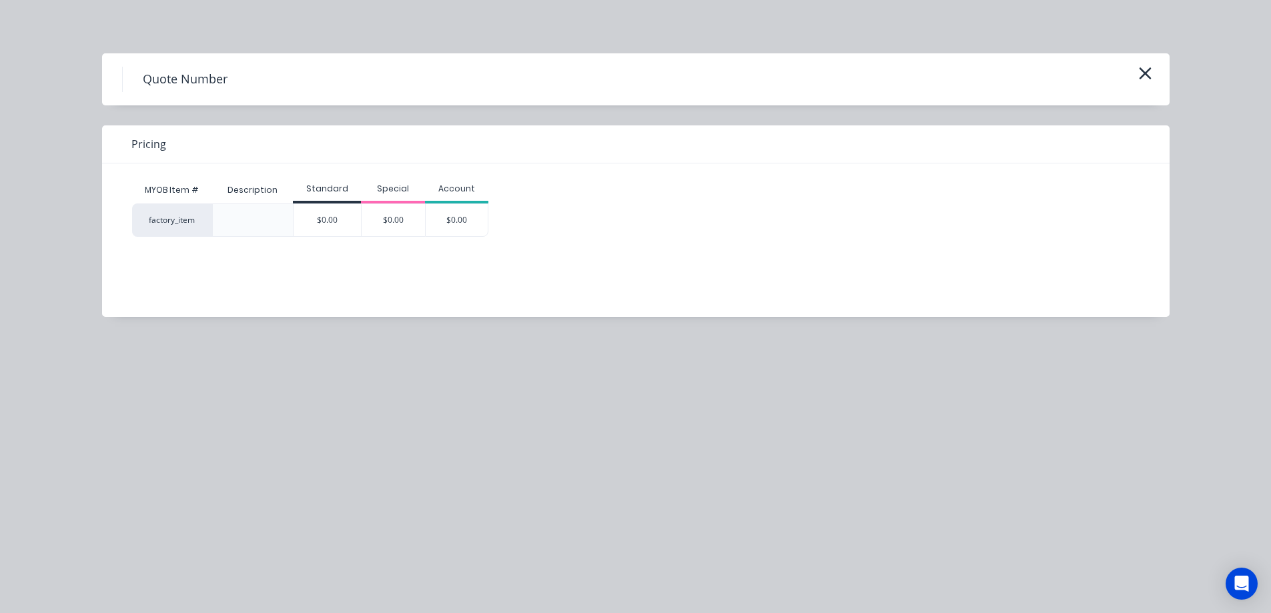
click at [418, 223] on div "$0.00" at bounding box center [393, 220] width 63 height 32
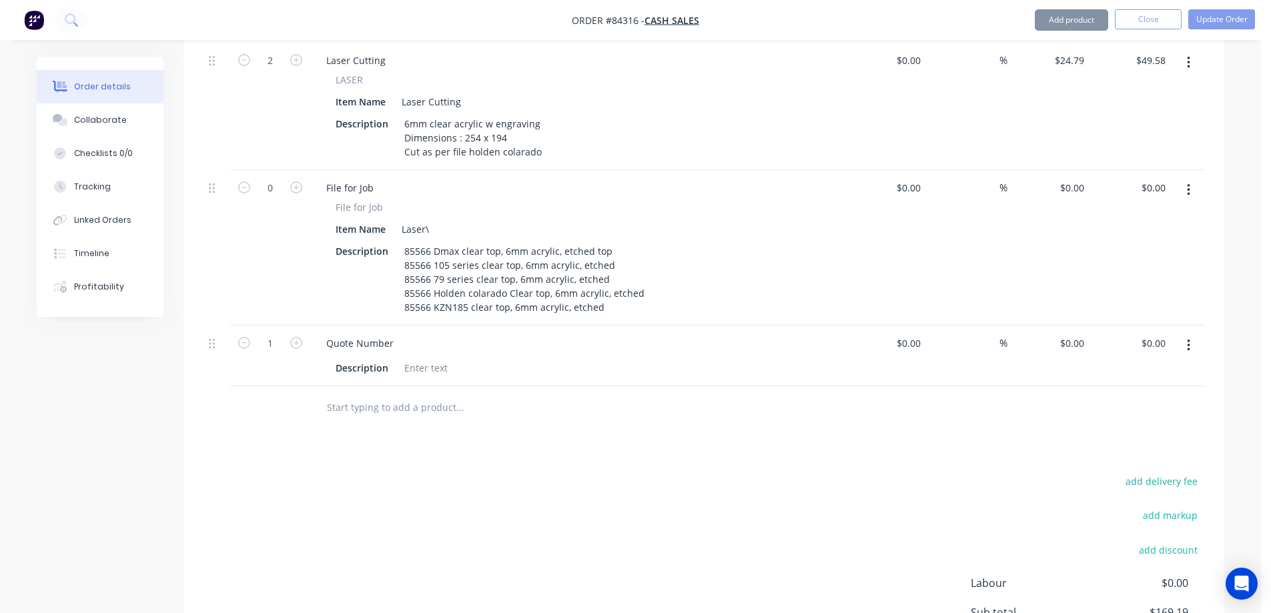
click at [444, 242] on div "85566 Dmax clear top, 6mm acrylic, etched top 85566 105 series clear top, 6mm a…" at bounding box center [524, 279] width 251 height 75
click at [420, 358] on div at bounding box center [426, 367] width 54 height 19
click at [246, 333] on form "1" at bounding box center [270, 342] width 69 height 20
click at [235, 326] on div "1" at bounding box center [270, 356] width 80 height 61
drag, startPoint x: 243, startPoint y: 326, endPoint x: 196, endPoint y: 328, distance: 47.4
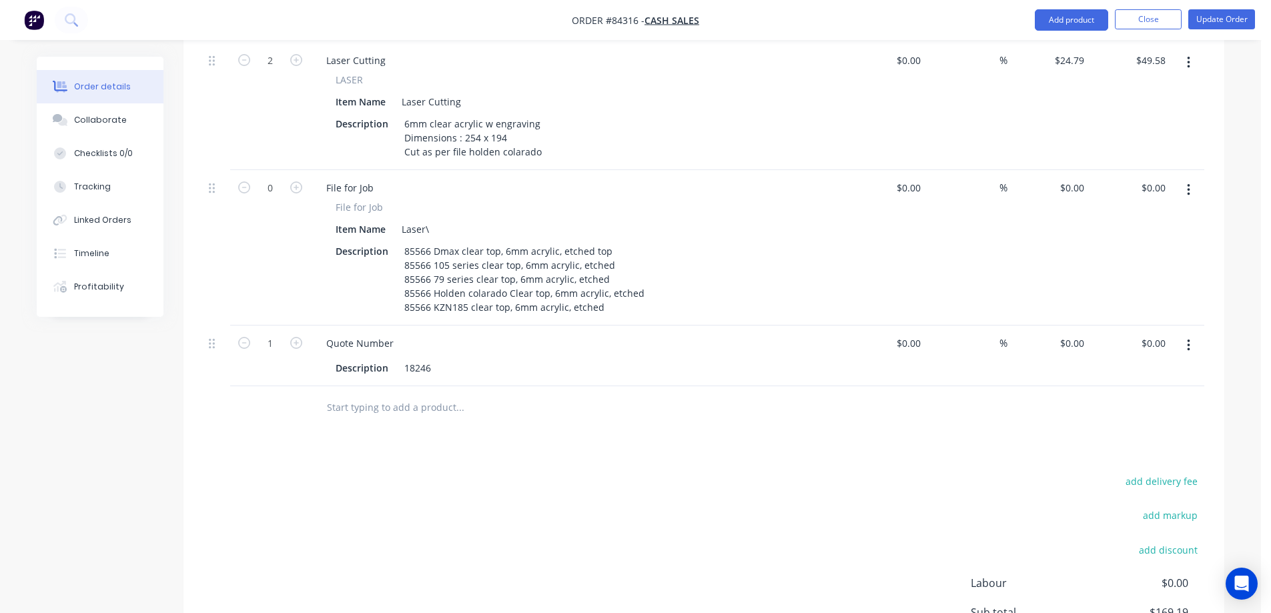
click at [243, 337] on icon "button" at bounding box center [244, 343] width 12 height 12
type input "0"
click at [1233, 22] on button "Update Order" at bounding box center [1222, 19] width 67 height 20
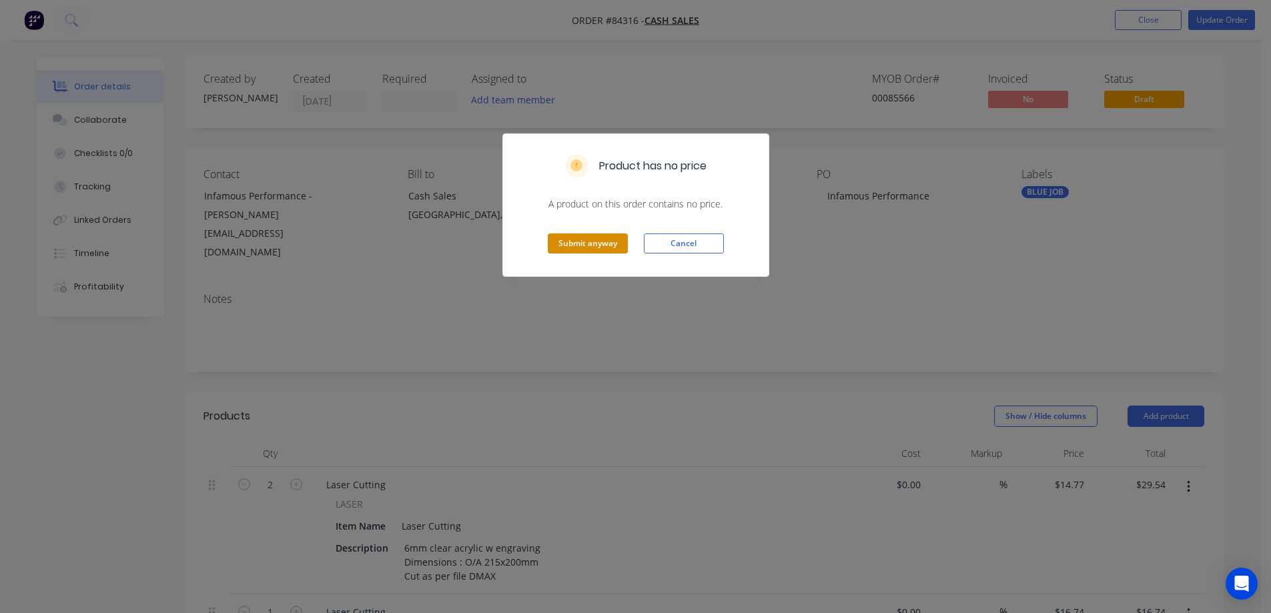
click at [624, 243] on button "Submit anyway" at bounding box center [588, 244] width 80 height 20
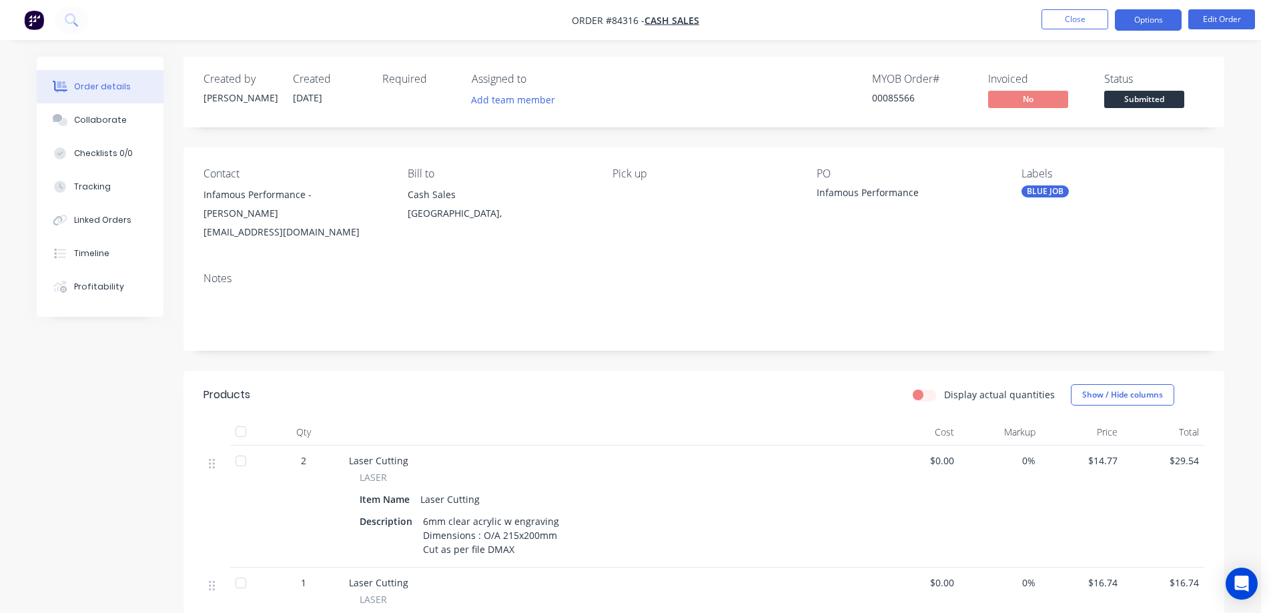
click at [1135, 22] on button "Options" at bounding box center [1148, 19] width 67 height 21
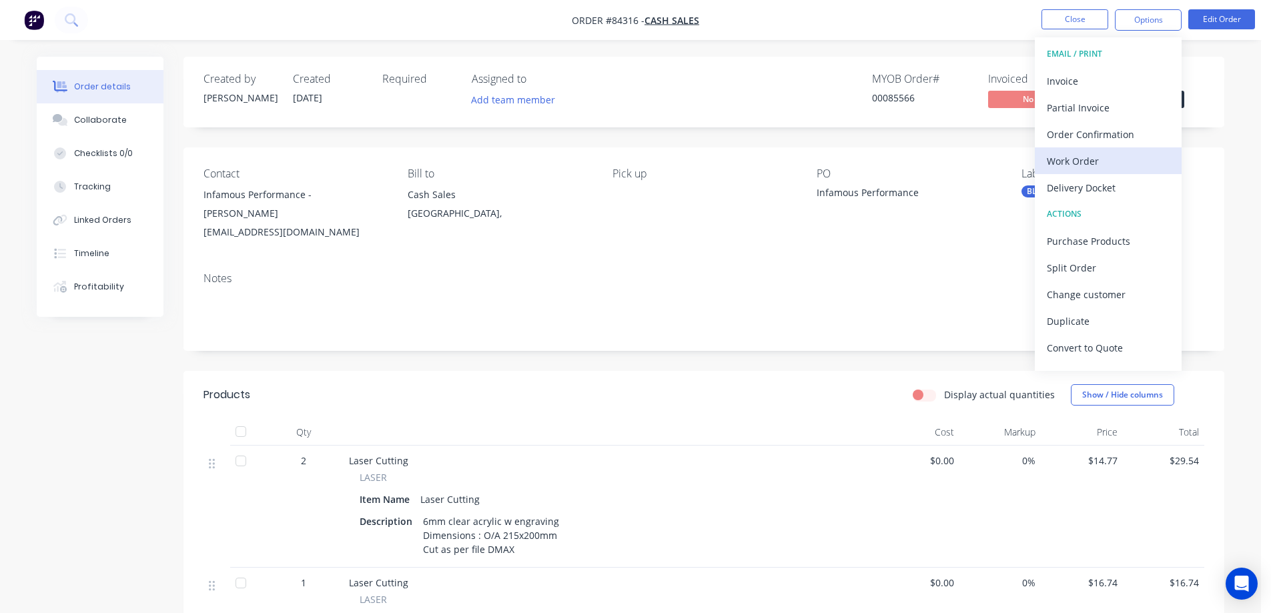
click at [1105, 155] on div "Work Order" at bounding box center [1108, 161] width 123 height 19
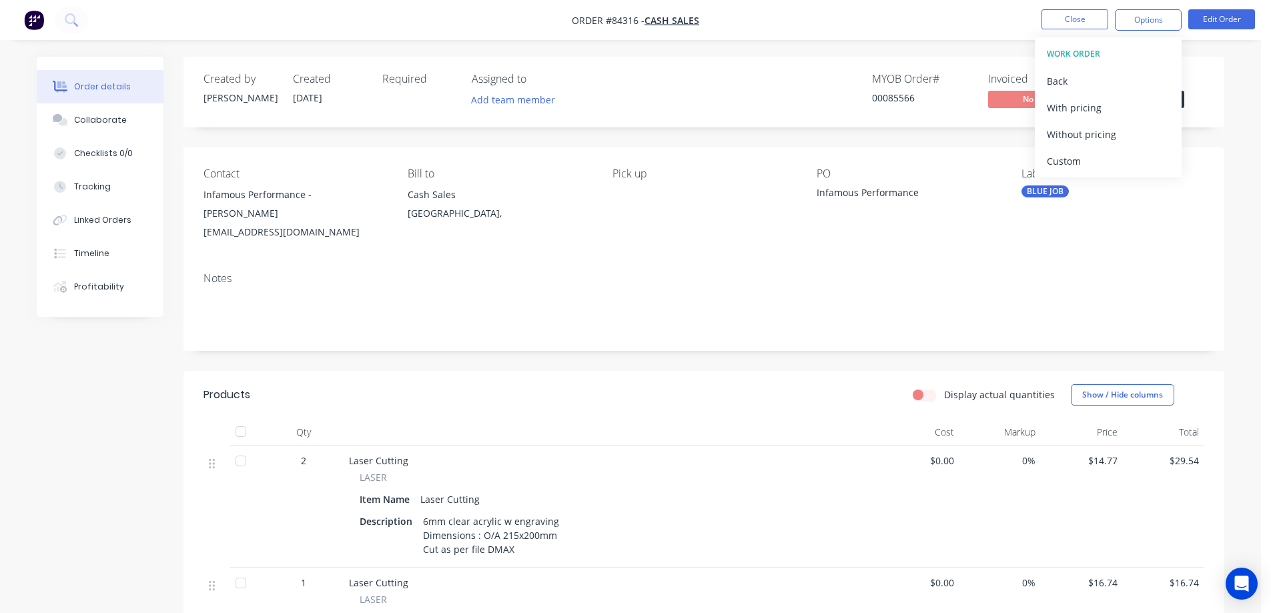
click at [1105, 136] on div "Without pricing" at bounding box center [1108, 134] width 123 height 19
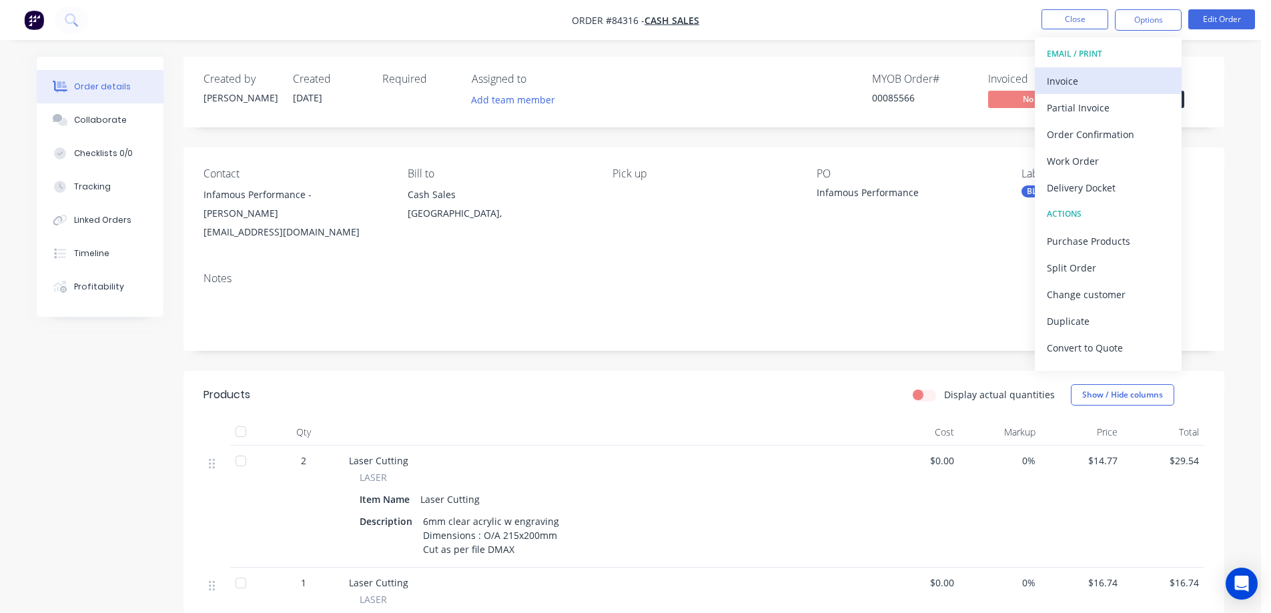
click at [1083, 81] on div "Invoice" at bounding box center [1108, 80] width 123 height 19
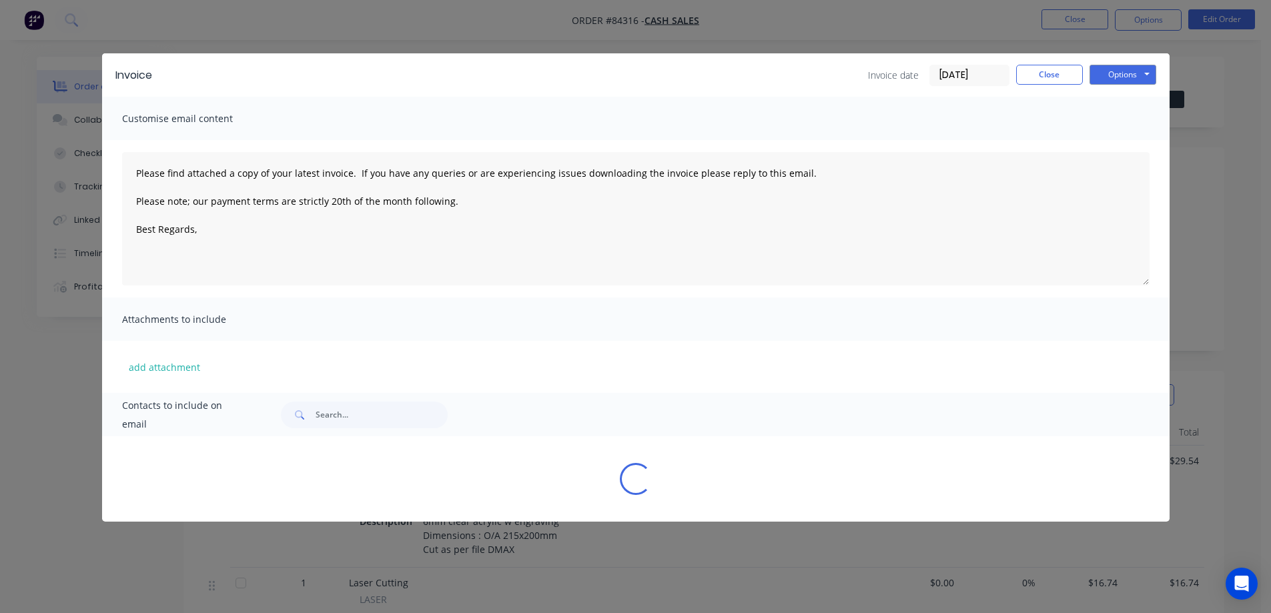
click at [1117, 69] on button "Options" at bounding box center [1123, 75] width 67 height 20
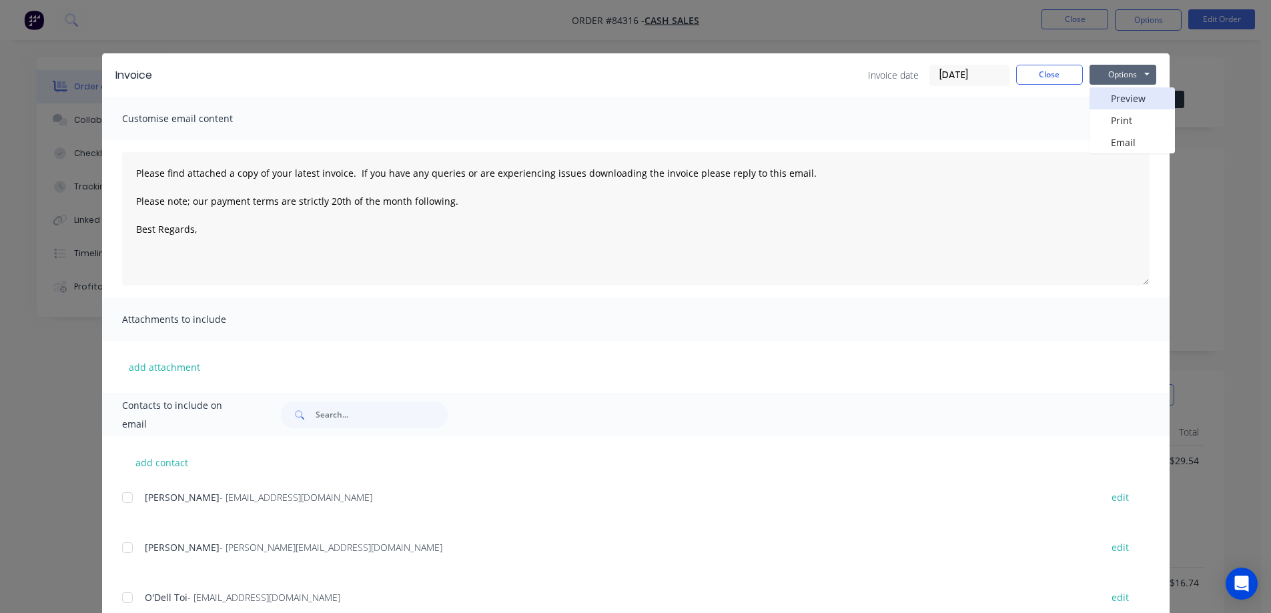
click at [1130, 96] on button "Preview" at bounding box center [1132, 98] width 85 height 22
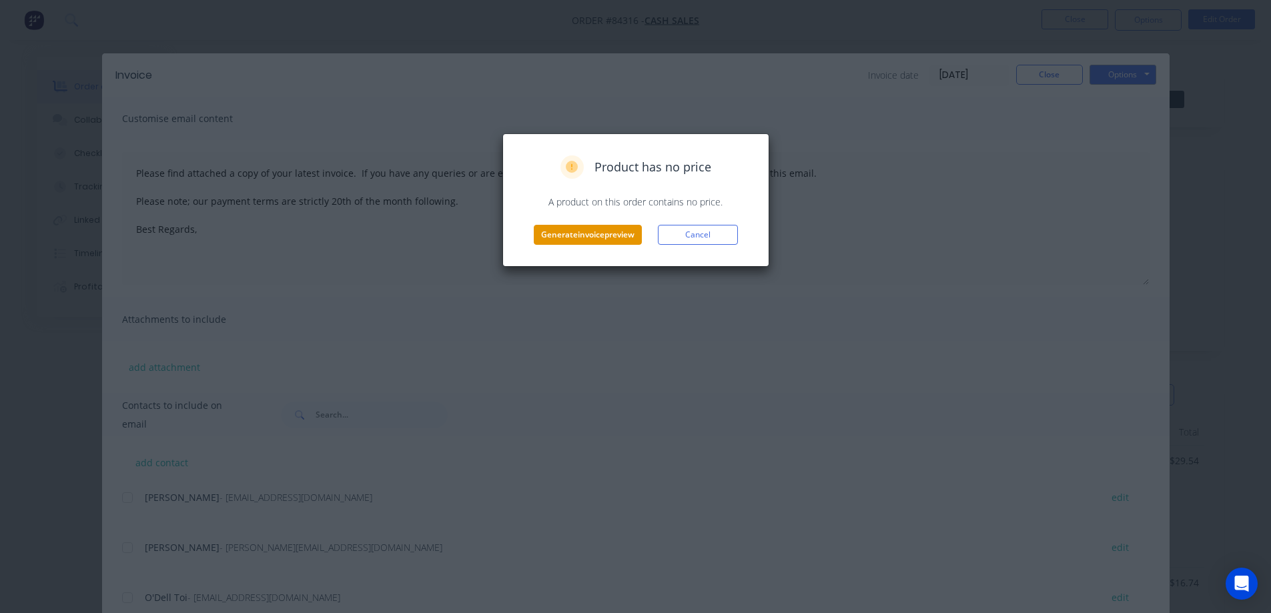
click at [597, 233] on button "Generate invoice preview" at bounding box center [588, 235] width 108 height 20
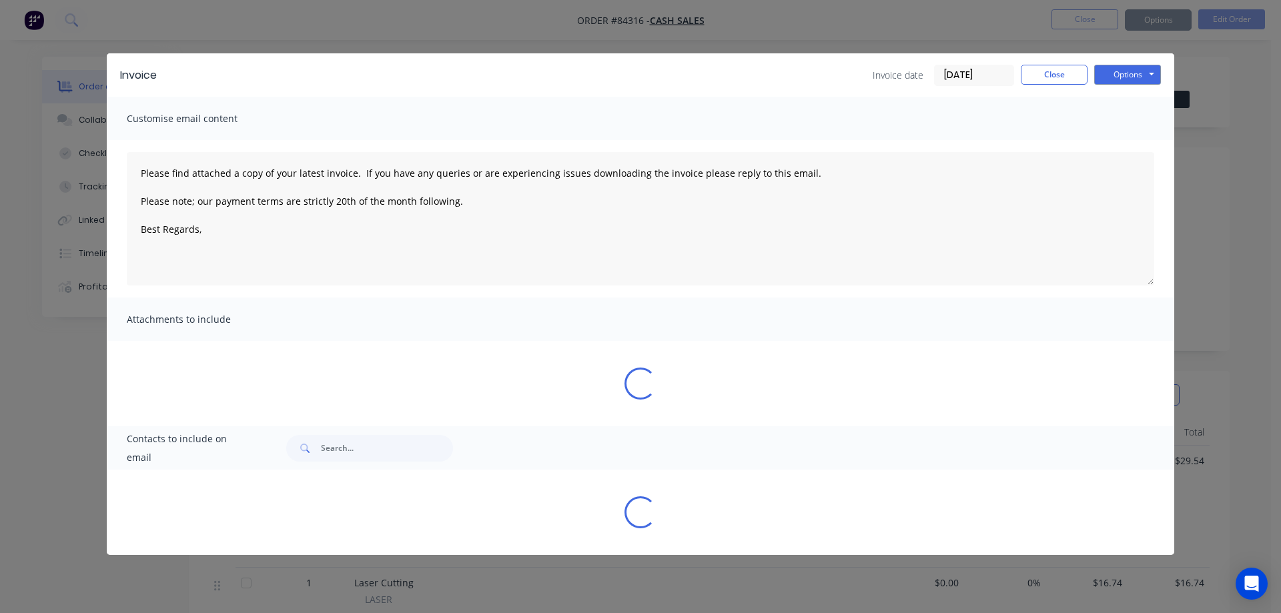
type textarea "Please find attached a copy of your latest invoice. If you have any queries or …"
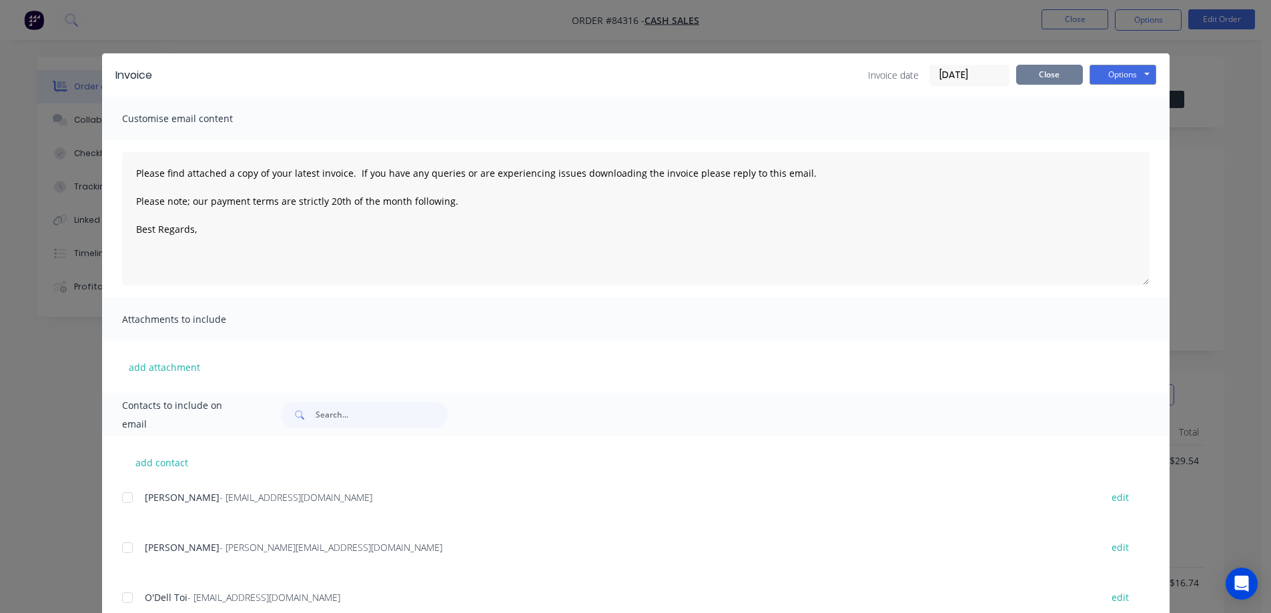
click at [1019, 69] on button "Close" at bounding box center [1050, 75] width 67 height 20
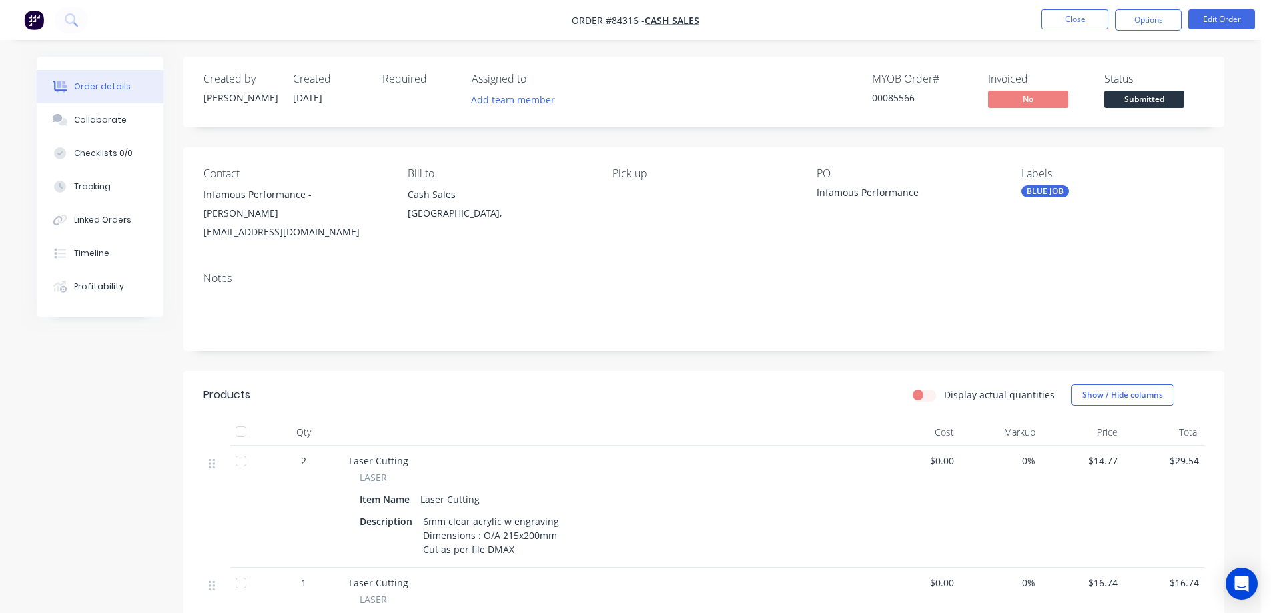
click at [29, 24] on img "button" at bounding box center [34, 20] width 20 height 20
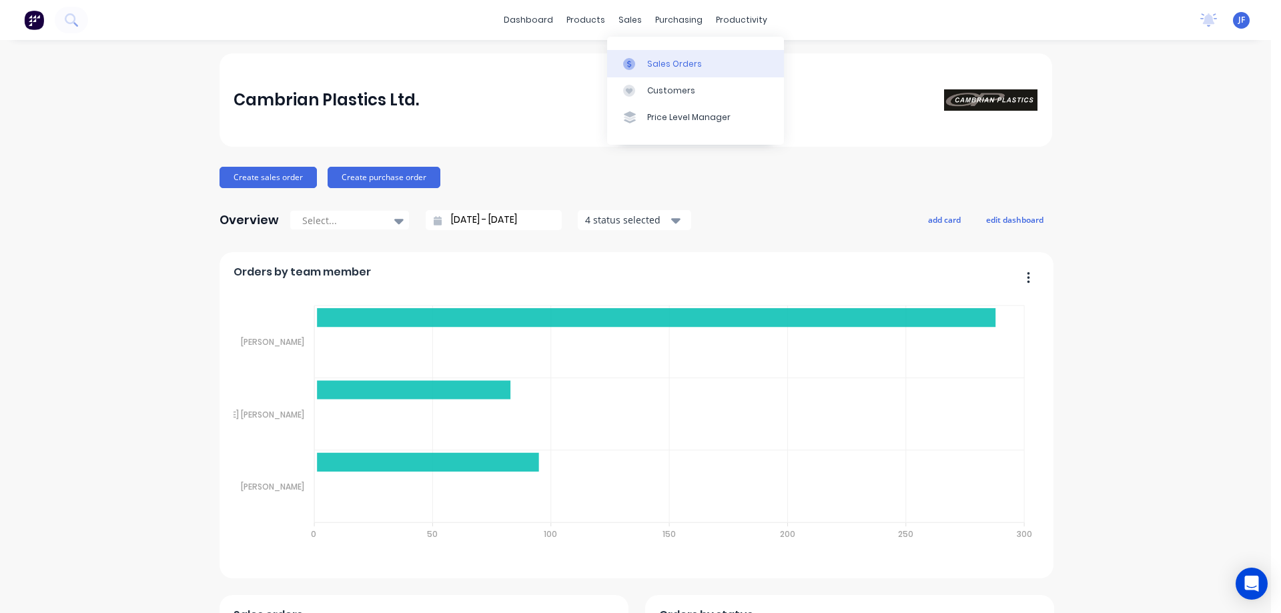
click at [651, 63] on div "Sales Orders" at bounding box center [674, 64] width 55 height 12
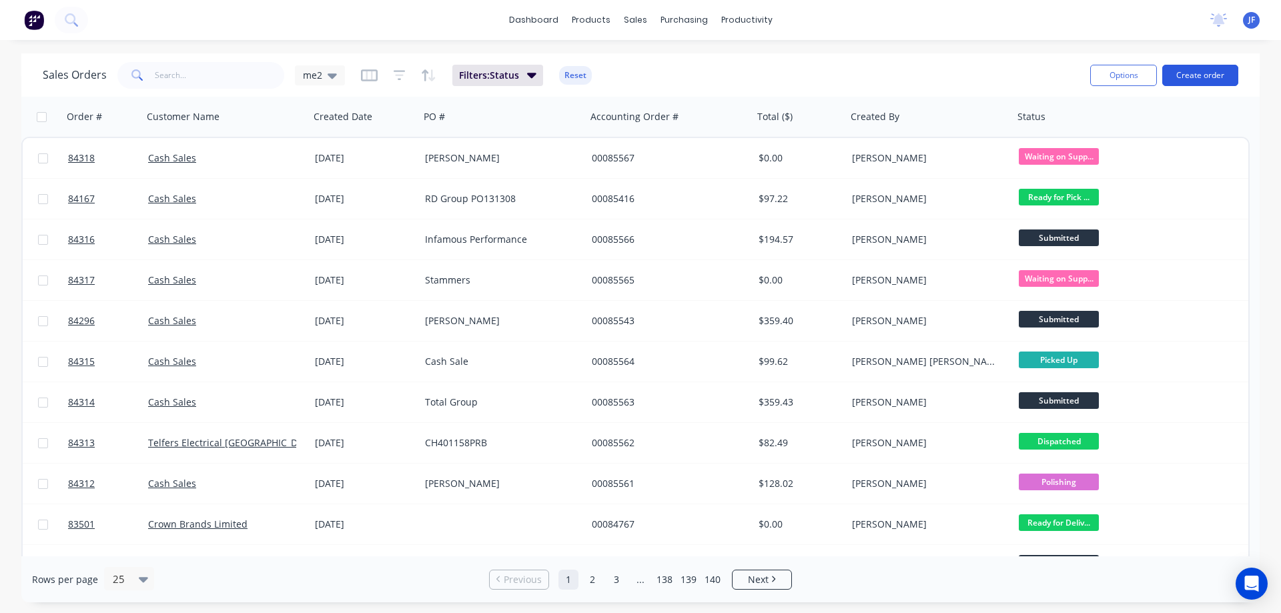
click at [1179, 76] on button "Create order" at bounding box center [1201, 75] width 76 height 21
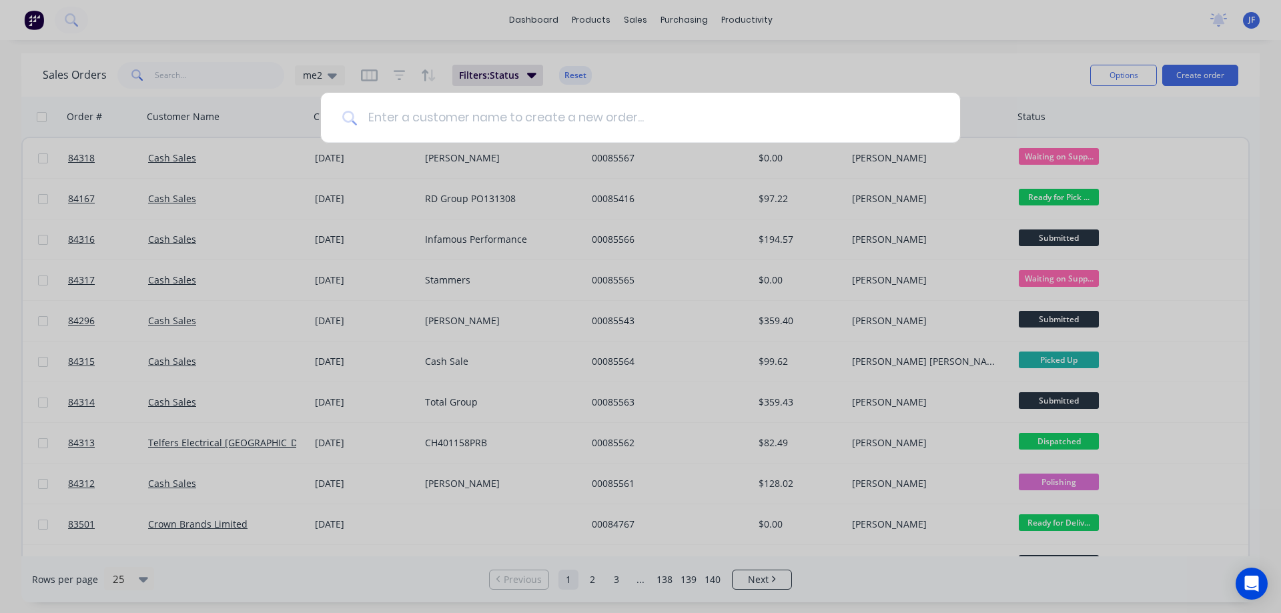
click at [436, 130] on input at bounding box center [648, 118] width 582 height 50
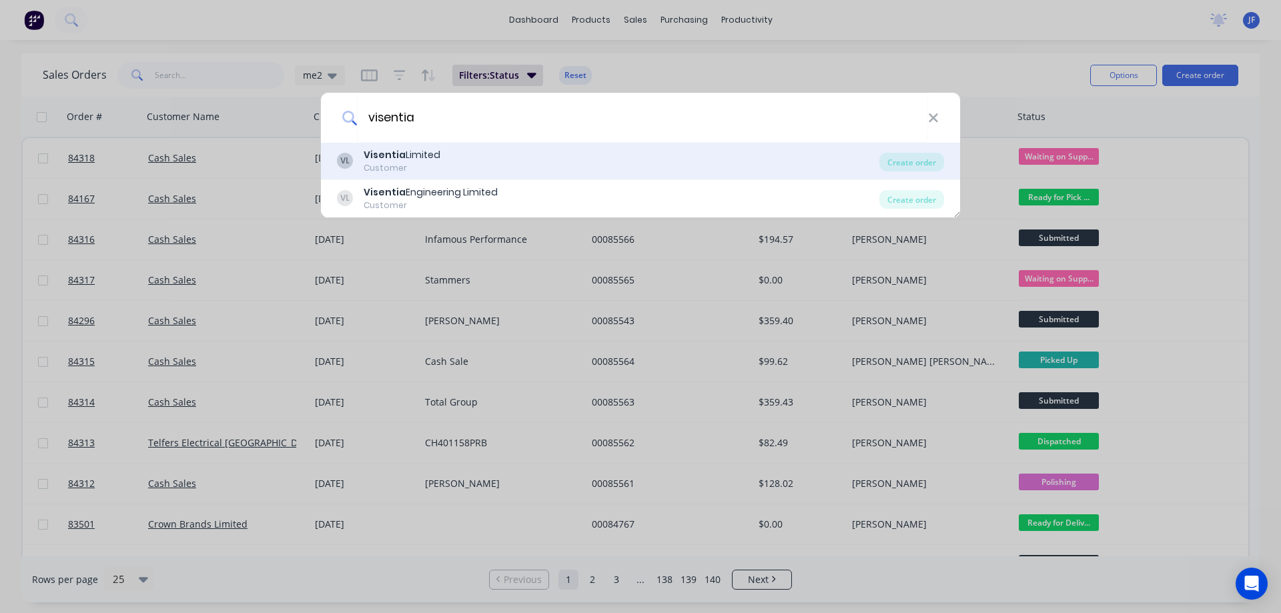
type input "visentia"
click at [497, 151] on div "VL Visentia Limited Customer" at bounding box center [608, 161] width 543 height 26
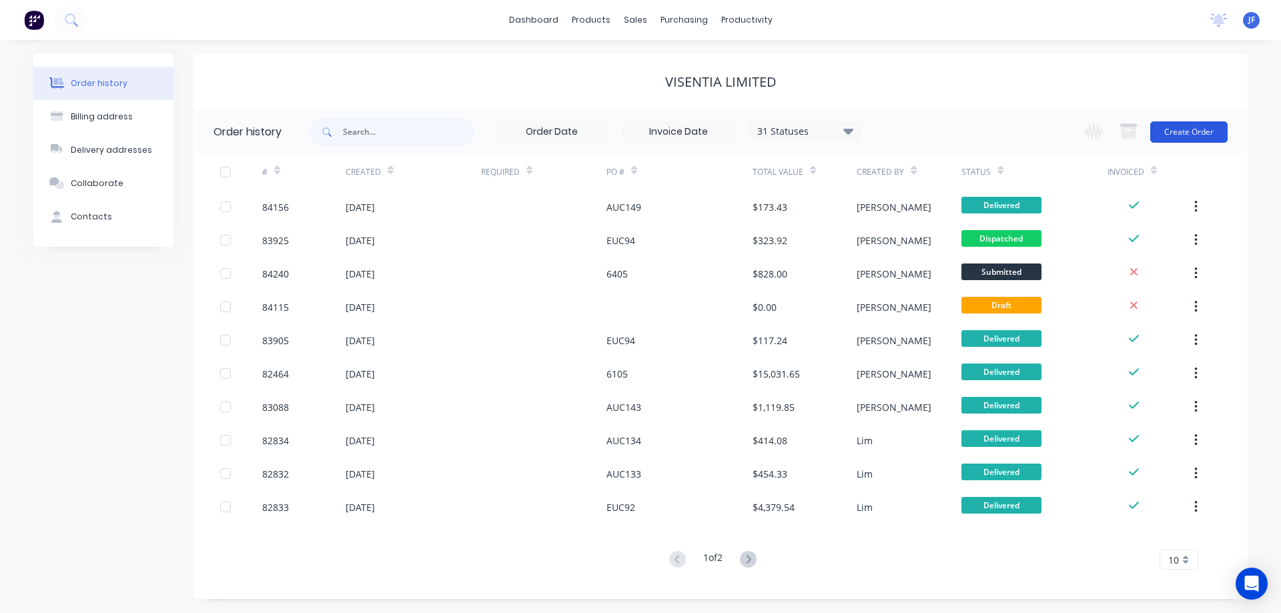
click at [1205, 127] on button "Create Order" at bounding box center [1189, 131] width 77 height 21
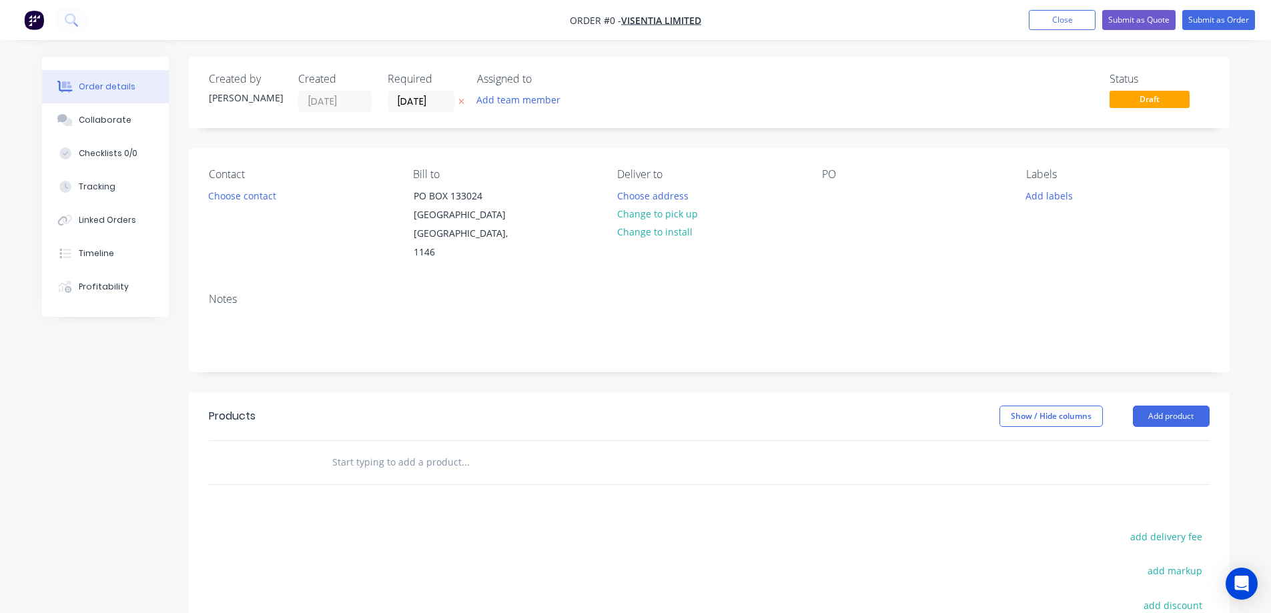
click at [461, 103] on icon at bounding box center [462, 101] width 6 height 8
click at [479, 449] on input "text" at bounding box center [465, 462] width 267 height 27
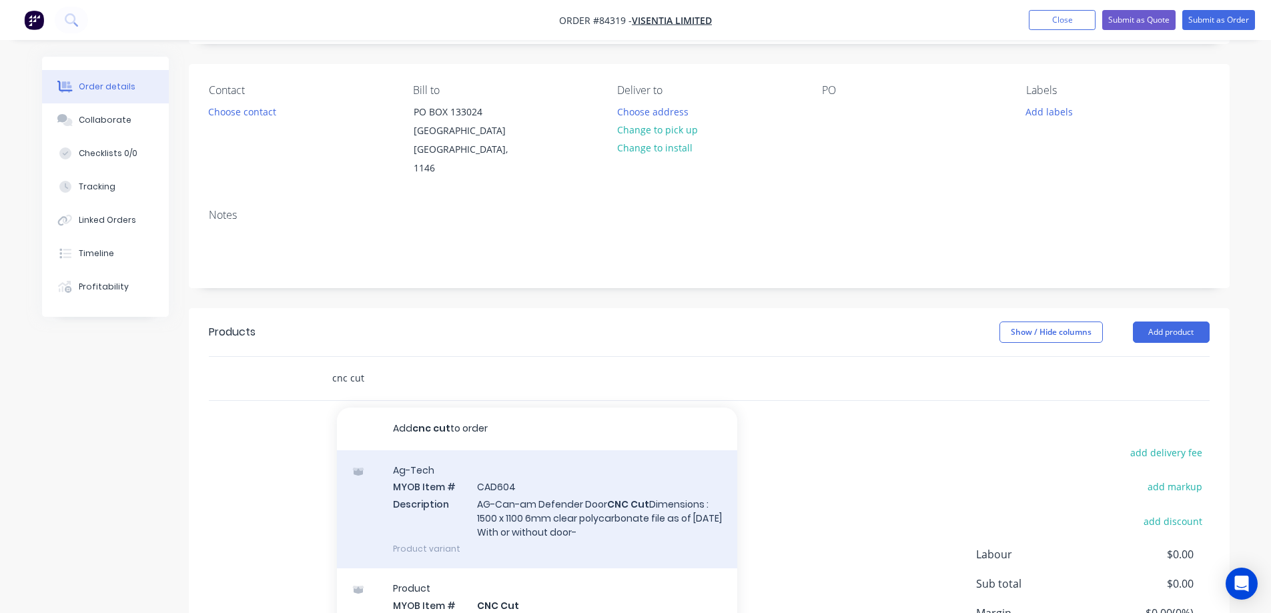
scroll to position [133, 0]
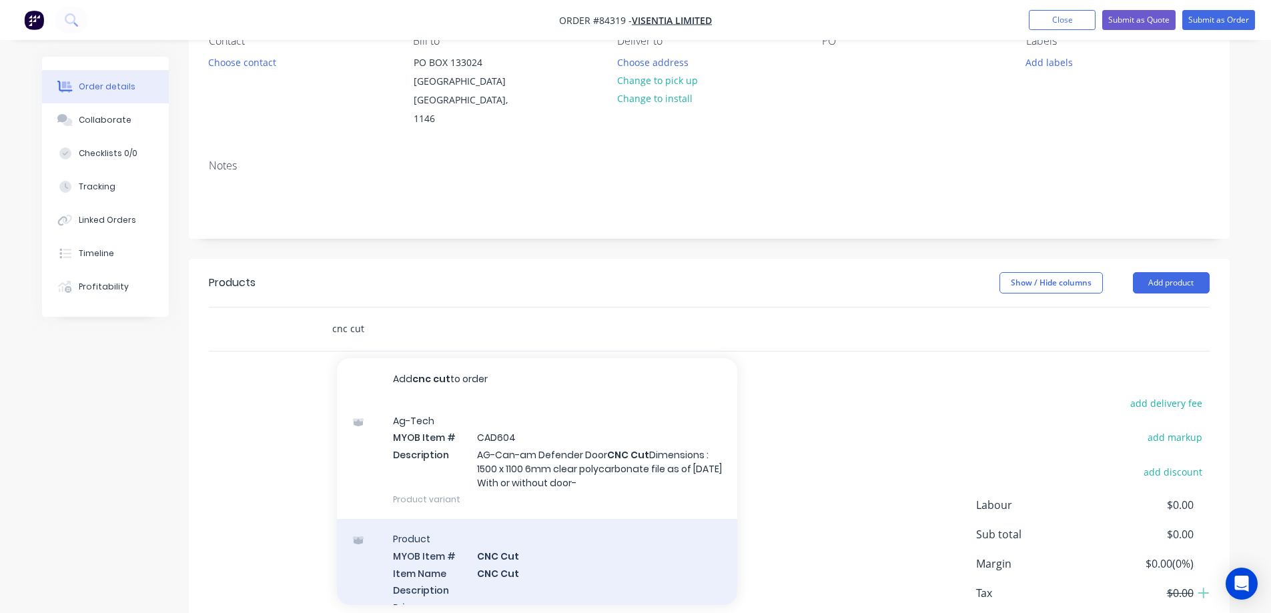
type input "cnc cut"
click at [537, 536] on div "Product MYOB Item # CNC Cut Item Name CNC Cut Description Primary Supplier Supp…" at bounding box center [537, 613] width 400 height 188
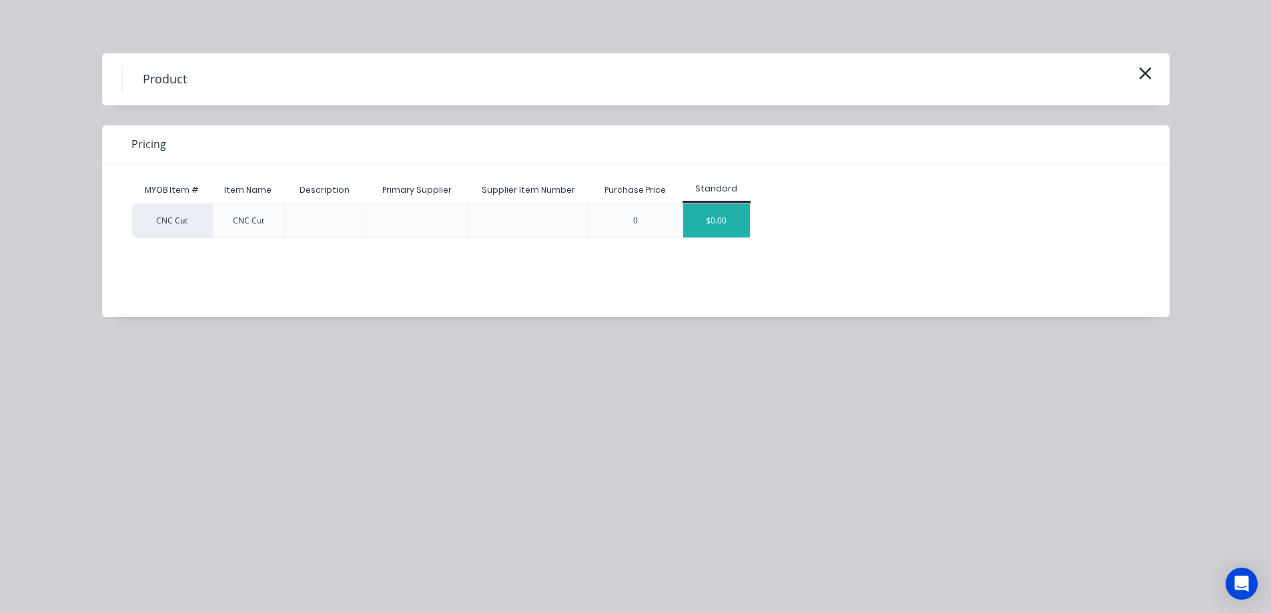
click at [723, 214] on div "$0.00" at bounding box center [716, 220] width 67 height 33
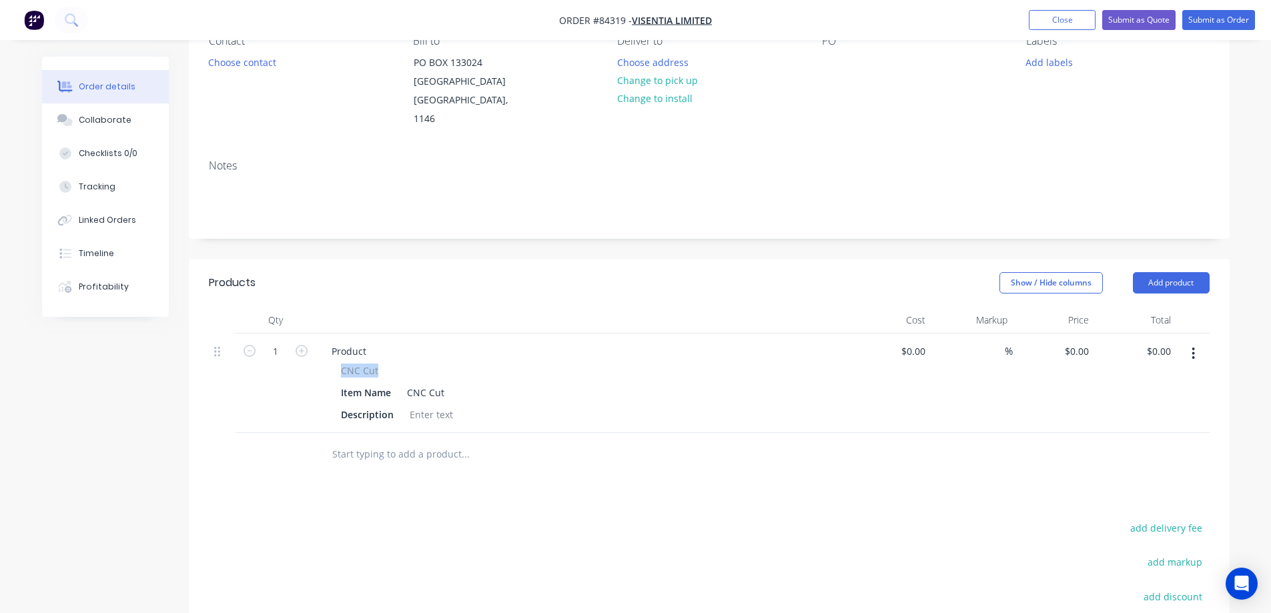
drag, startPoint x: 342, startPoint y: 348, endPoint x: 380, endPoint y: 339, distance: 38.5
click at [405, 364] on div "CNC Cut" at bounding box center [582, 371] width 483 height 14
copy span "CNC Cut"
click at [364, 342] on div "Product" at bounding box center [349, 351] width 56 height 19
paste div
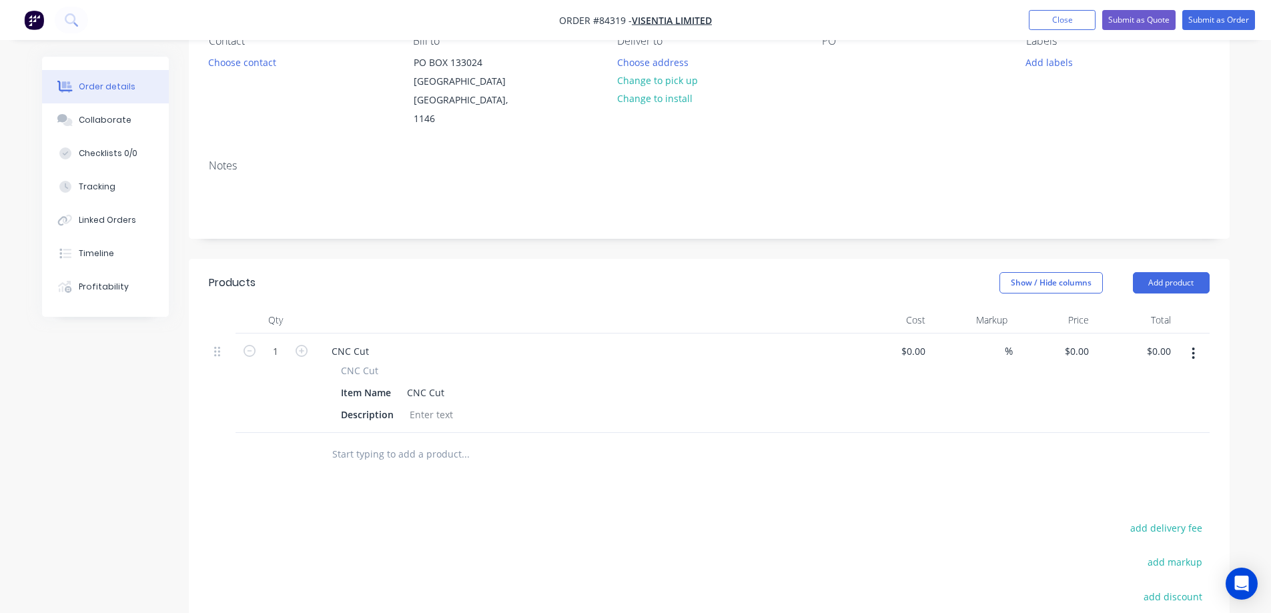
click at [292, 496] on div "Products Show / Hide columns Add product Qty Cost Markup Price Total 1 CNC Cut …" at bounding box center [709, 528] width 1041 height 538
click at [438, 405] on div at bounding box center [431, 414] width 54 height 19
paste div
click at [483, 481] on div "Products Show / Hide columns Add product Qty Cost Markup Price Total 1 CNC Cut …" at bounding box center [709, 528] width 1041 height 538
click at [497, 405] on div "478x827 10mm PVCGear Tray - V-CWAS-U" at bounding box center [501, 414] width 194 height 19
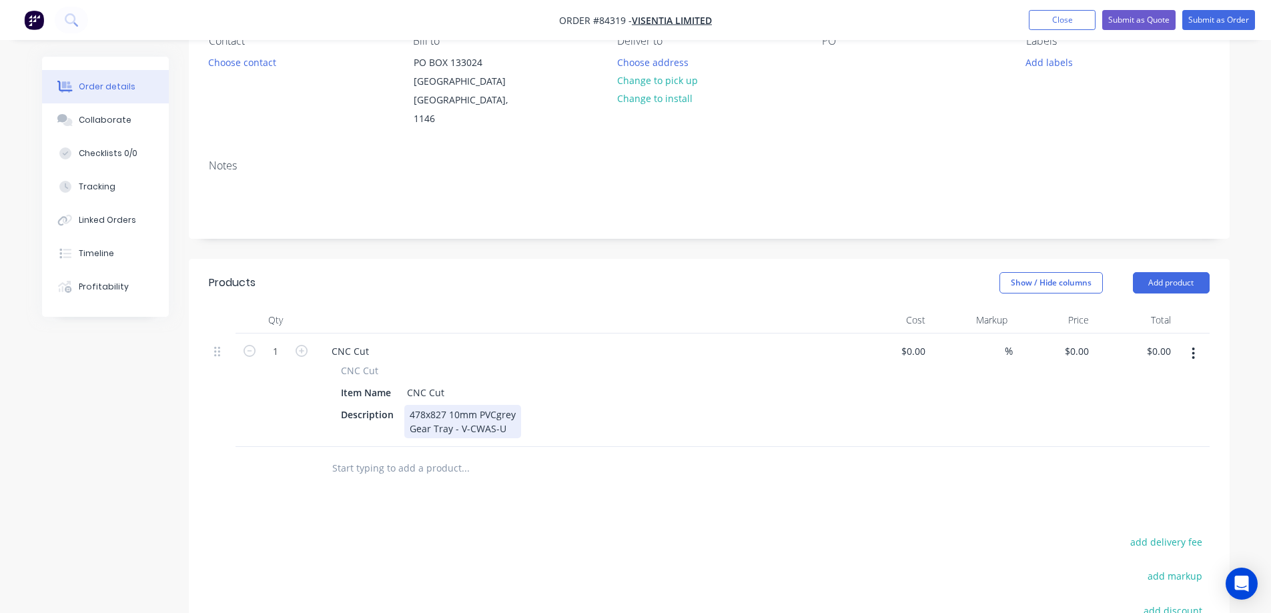
click at [497, 405] on div "478x827 10mm PVCgrey Gear Tray - V-CWAS-U" at bounding box center [462, 421] width 117 height 33
click at [519, 420] on div "CNC Cut CNC Cut Item Name CNC Cut Description 478x827 10mm PVC grey Gear Tray -…" at bounding box center [583, 390] width 534 height 113
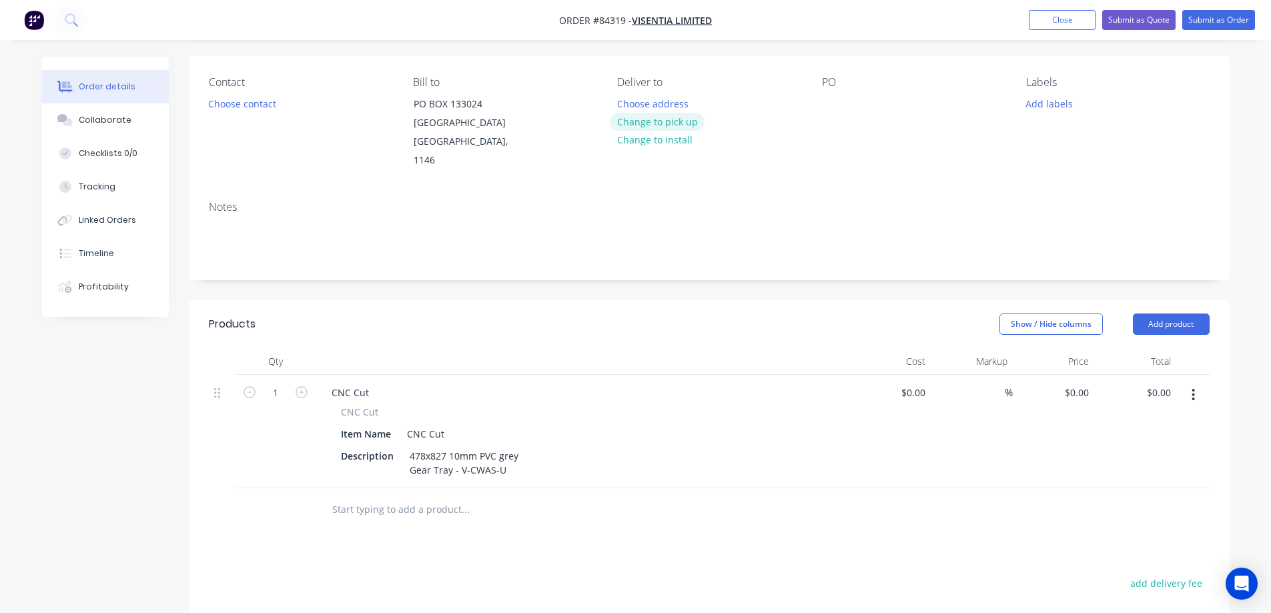
scroll to position [0, 0]
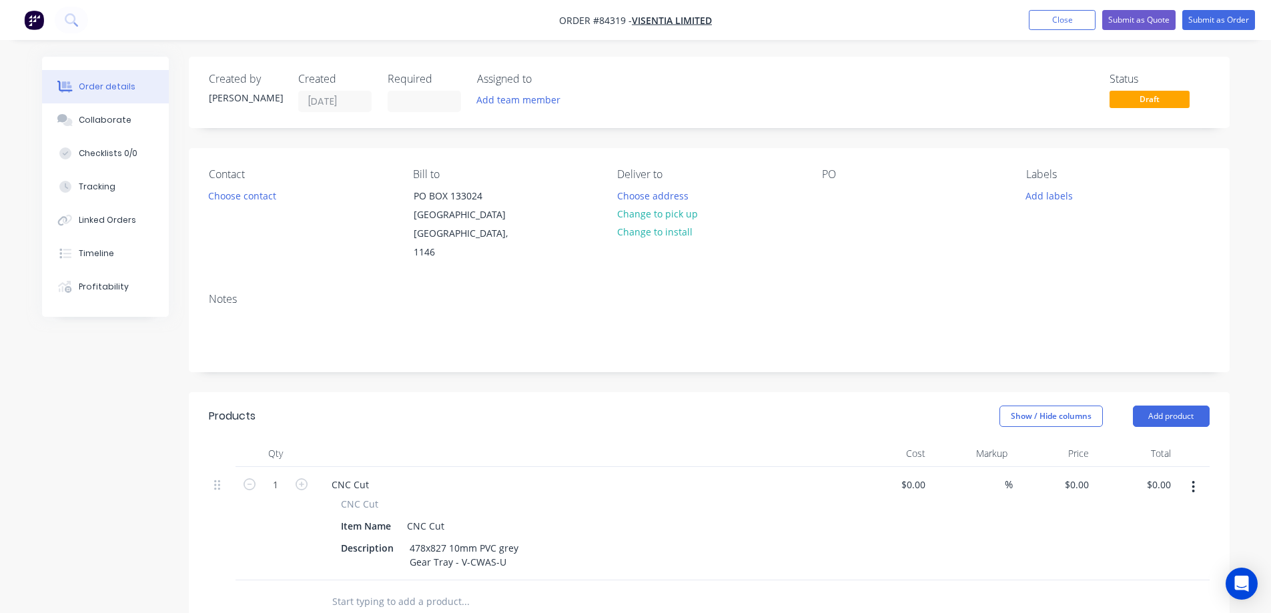
click at [844, 194] on div "PO" at bounding box center [913, 215] width 183 height 94
click at [831, 194] on div at bounding box center [832, 195] width 21 height 19
paste div
click at [1045, 195] on button "Add labels" at bounding box center [1049, 195] width 61 height 18
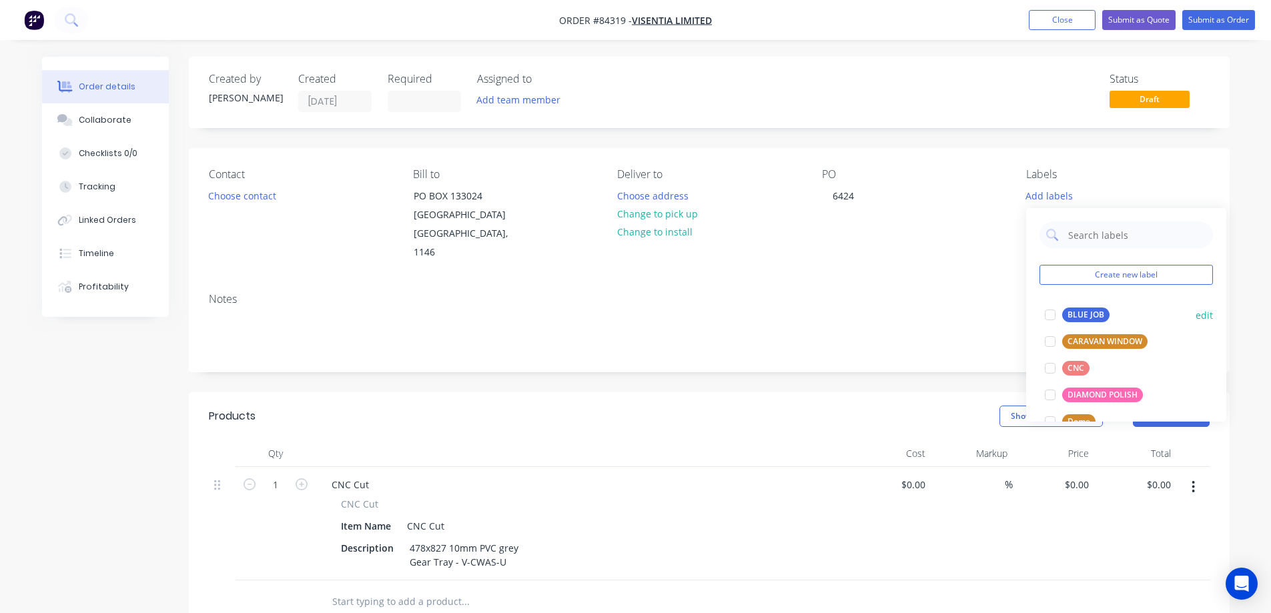
click at [1081, 316] on div "BLUE JOB" at bounding box center [1086, 315] width 47 height 15
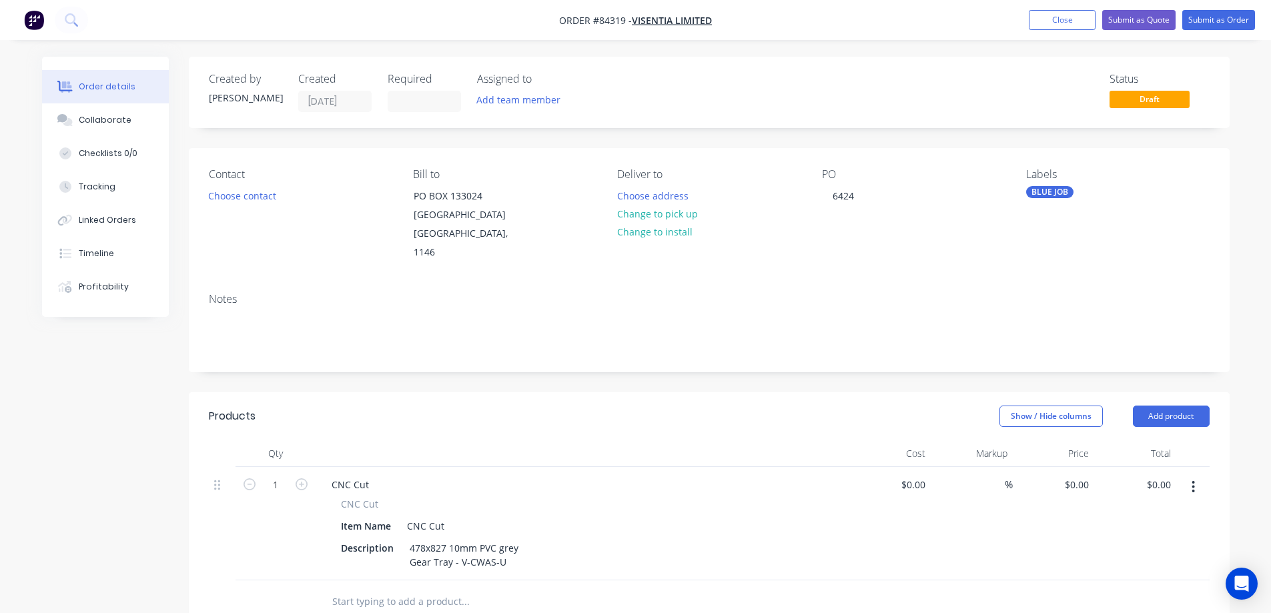
click at [561, 475] on div "CNC Cut" at bounding box center [582, 484] width 523 height 19
click at [279, 475] on input "1" at bounding box center [275, 485] width 35 height 20
type input "20"
click at [386, 356] on div "Created by Jess Created 02/09/25 Required Assigned to Add team member Status Dr…" at bounding box center [709, 501] width 1041 height 888
click at [1082, 475] on input "0" at bounding box center [1086, 484] width 15 height 19
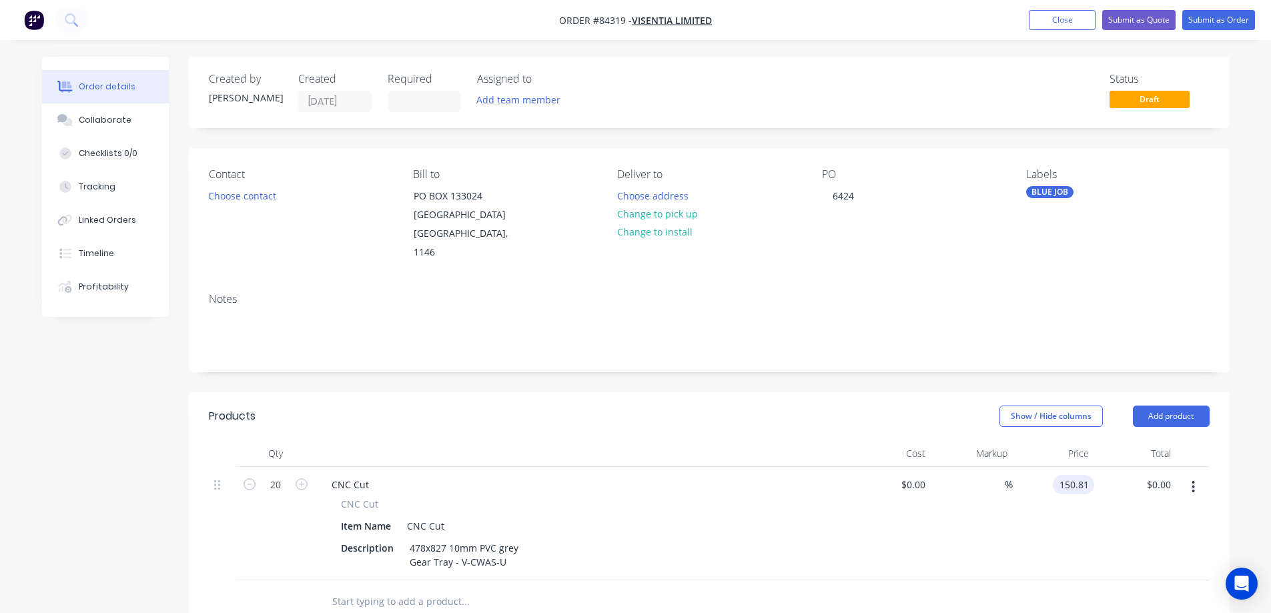
type input "$150.81"
type input "$3,016.20"
click at [916, 406] on div "Show / Hide columns Add product" at bounding box center [815, 416] width 788 height 21
click at [428, 589] on input "text" at bounding box center [465, 602] width 267 height 27
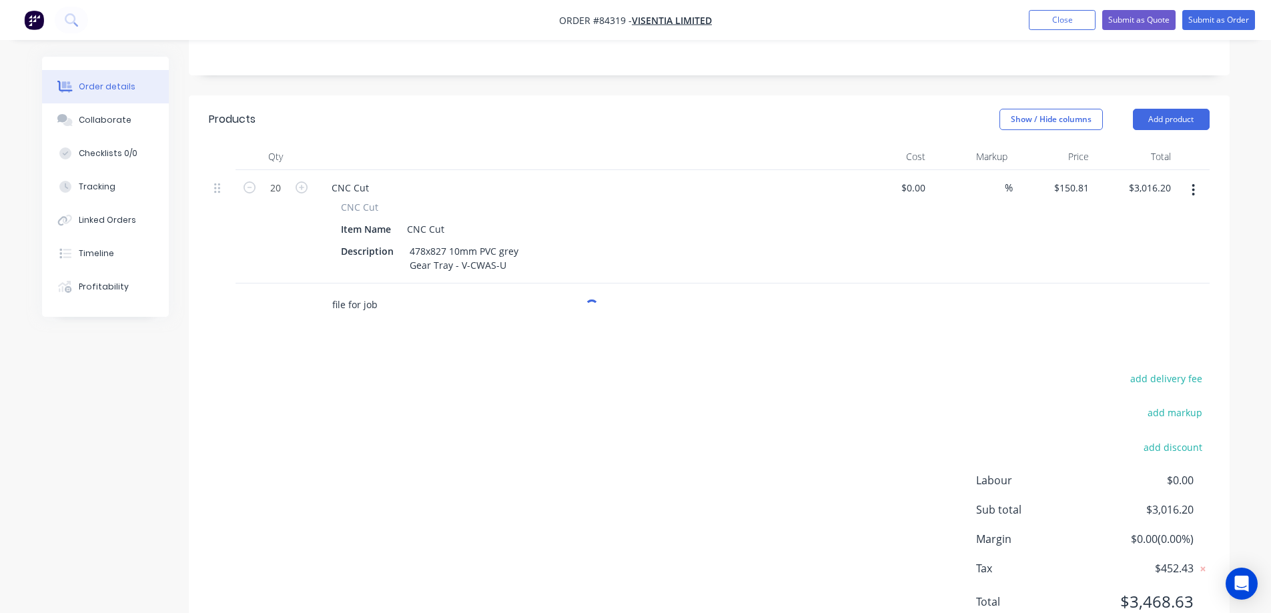
scroll to position [332, 0]
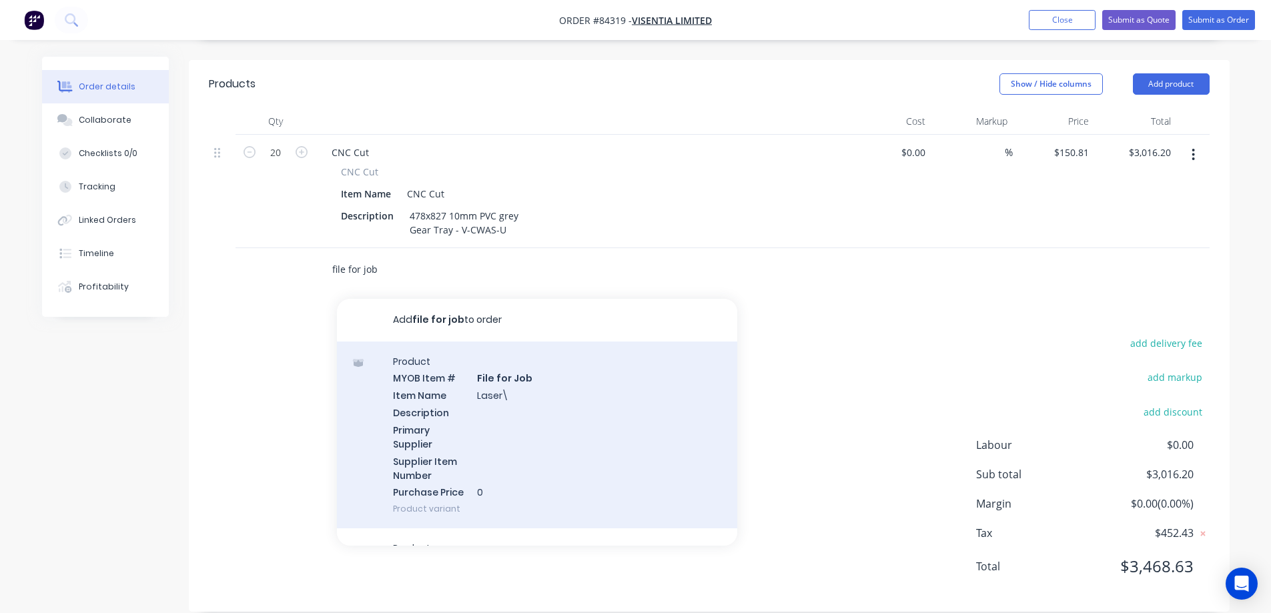
type input "file for job"
click at [505, 380] on div "Product MYOB Item # File for Job Item Name Laser\ Description Primary Supplier …" at bounding box center [537, 436] width 400 height 188
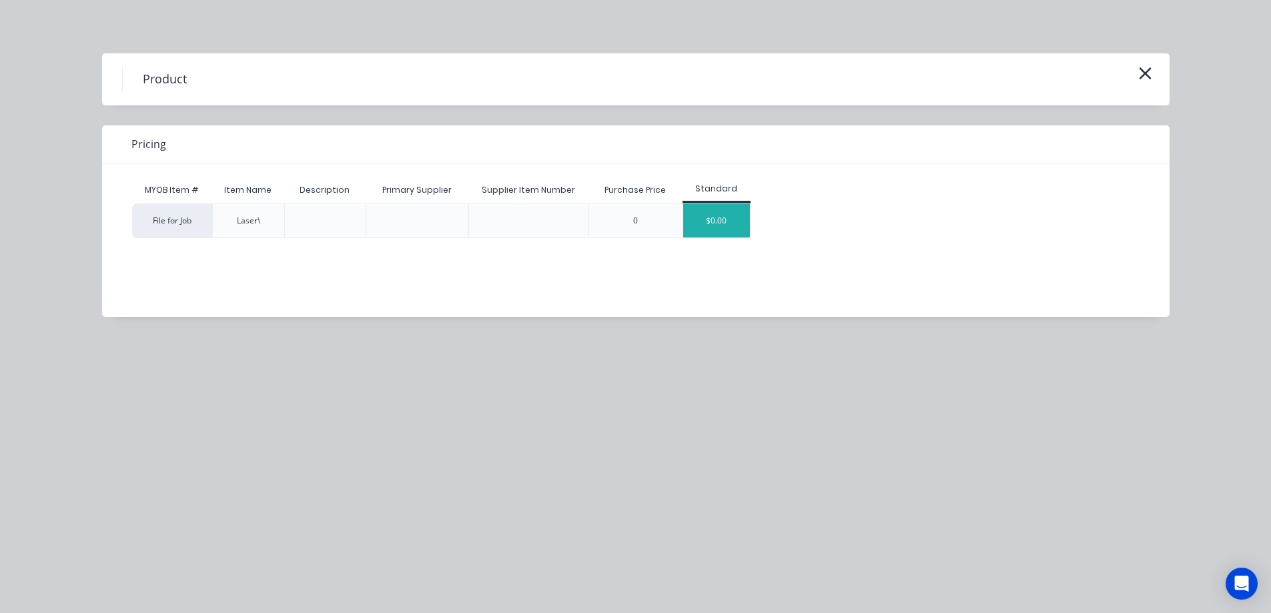
click at [729, 213] on div "$0.00" at bounding box center [716, 220] width 67 height 33
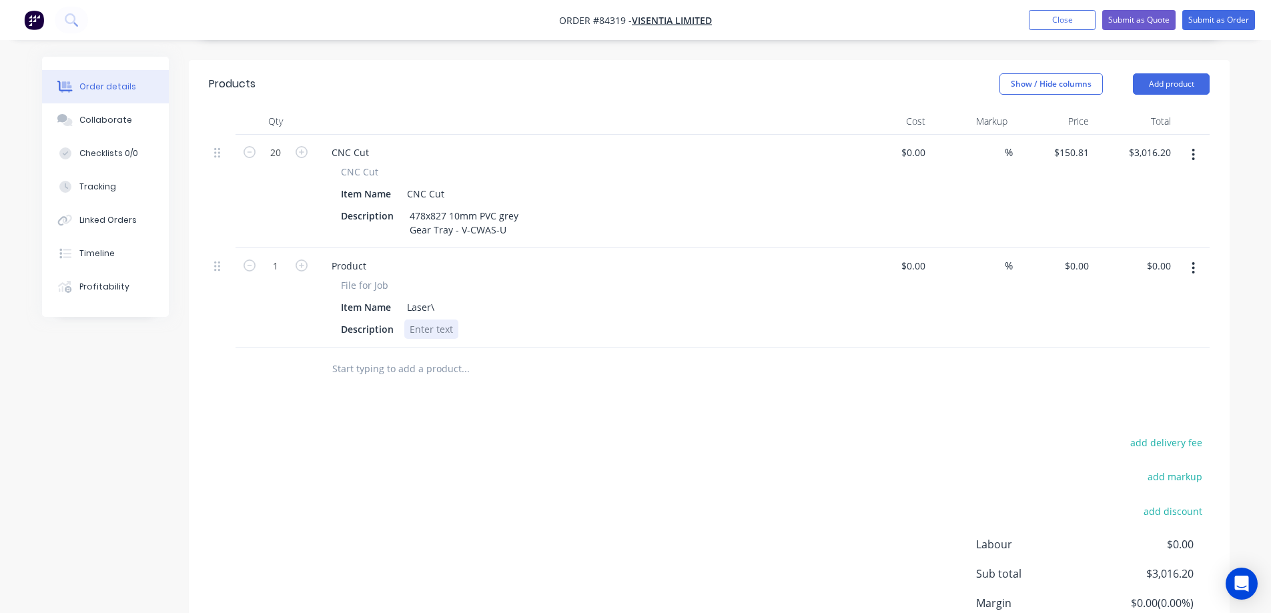
click at [429, 320] on div at bounding box center [431, 329] width 54 height 19
paste div
drag, startPoint x: 336, startPoint y: 268, endPoint x: 416, endPoint y: 267, distance: 79.4
click at [416, 278] on div "File for Job Item Name Laser\ Description E21067 - CWS-GT Ultralite.dxf" at bounding box center [582, 308] width 523 height 61
copy span "File for Job"
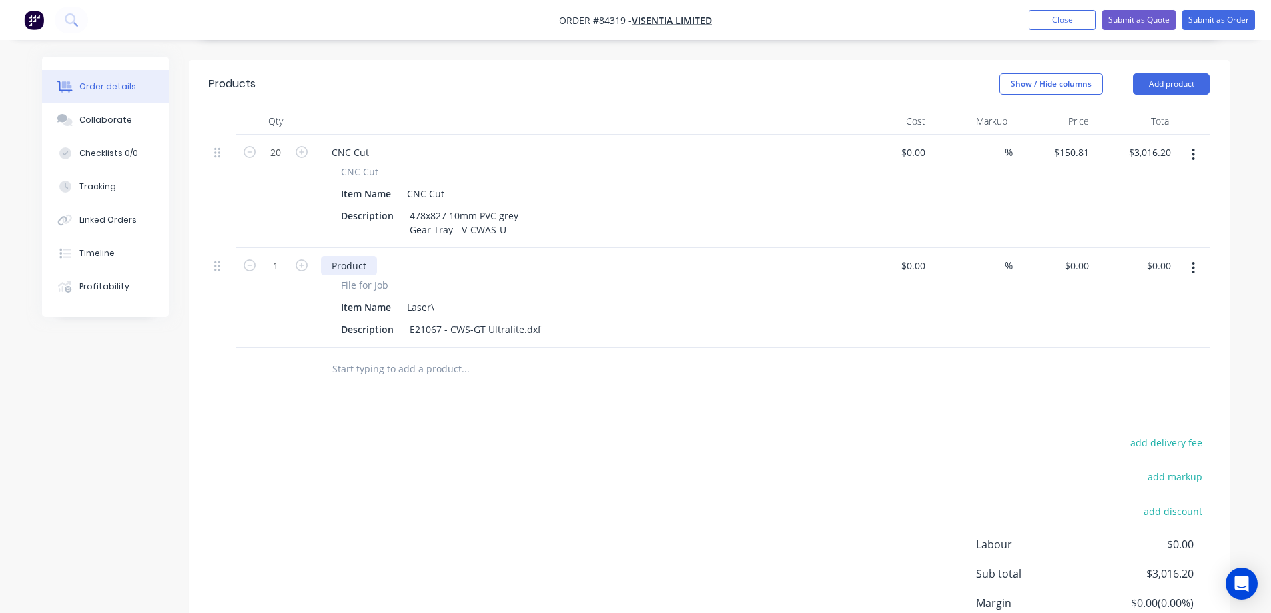
click at [358, 256] on div "Product" at bounding box center [349, 265] width 56 height 19
paste div
click at [245, 260] on icon "button" at bounding box center [250, 266] width 12 height 12
type input "0"
click at [440, 298] on div "Item Name Laser\" at bounding box center [580, 307] width 489 height 19
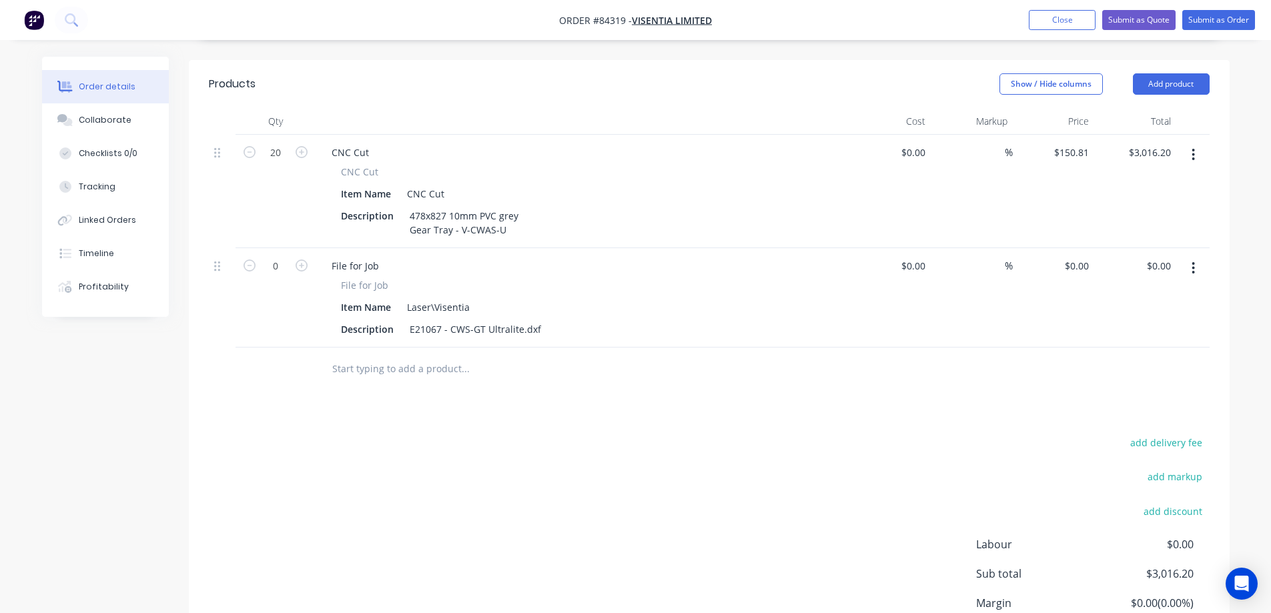
click at [556, 451] on div "add delivery fee add markup add discount Labour $0.00 Sub total $3,016.20 Margi…" at bounding box center [709, 563] width 1001 height 258
drag, startPoint x: 509, startPoint y: 370, endPoint x: 507, endPoint y: 378, distance: 8.8
click at [508, 378] on div "Products Show / Hide columns Add product Qty Cost Markup Price Total 20 CNC Cut…" at bounding box center [709, 385] width 1041 height 651
click at [1227, 15] on button "Submit as Order" at bounding box center [1219, 20] width 73 height 20
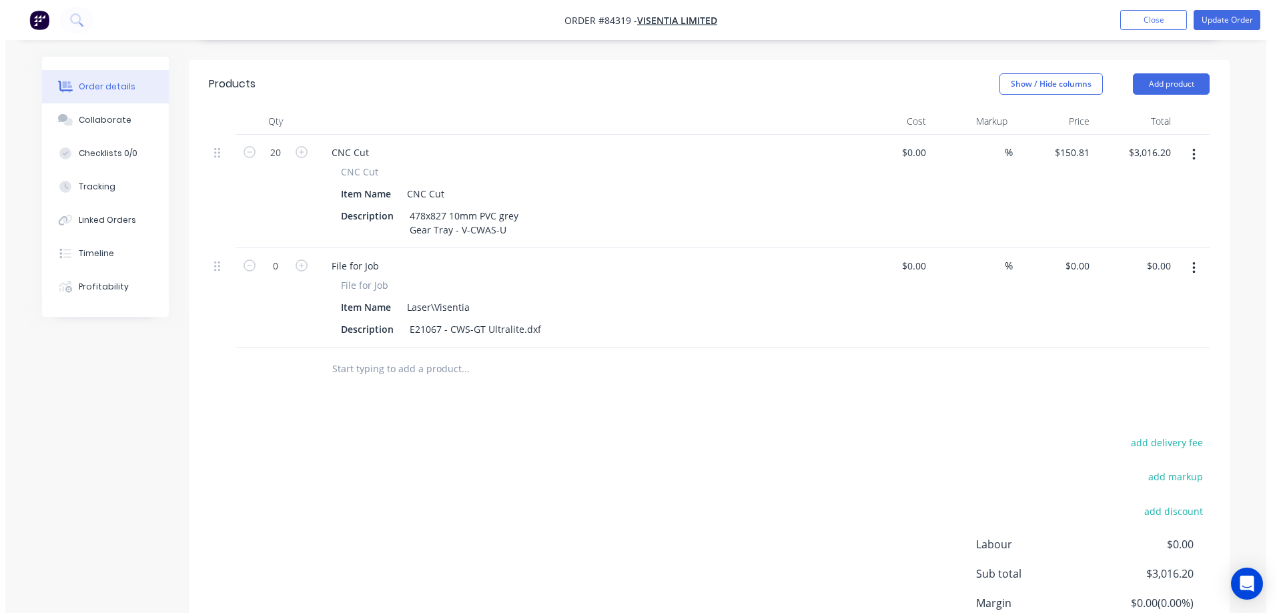
scroll to position [0, 0]
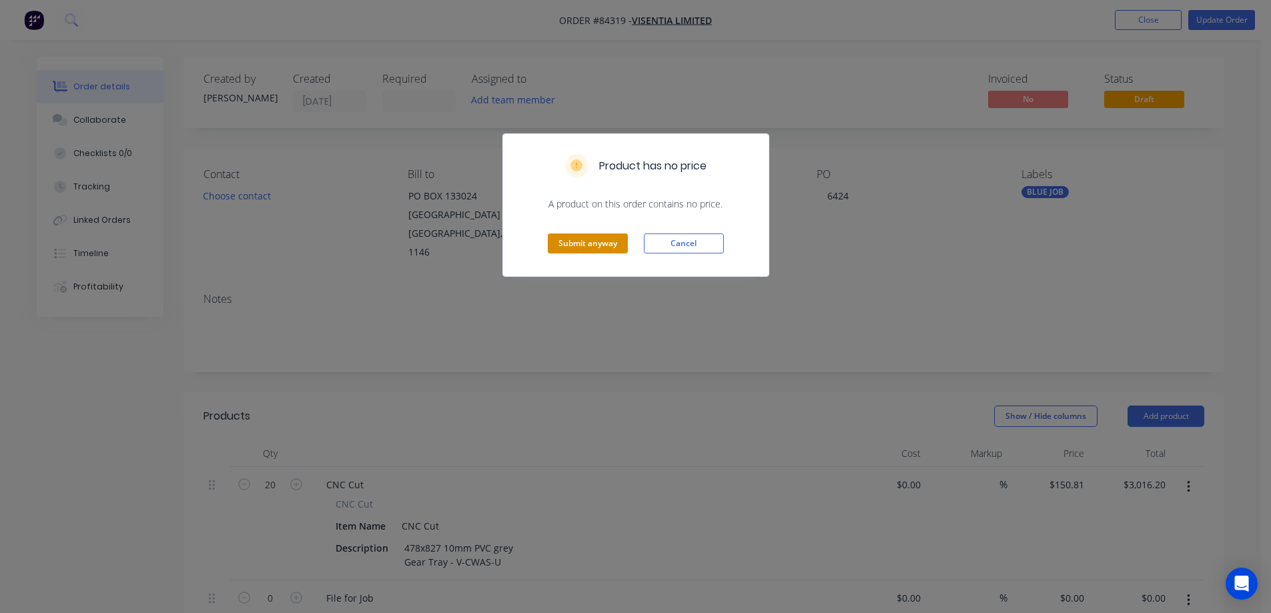
click at [589, 238] on button "Submit anyway" at bounding box center [588, 244] width 80 height 20
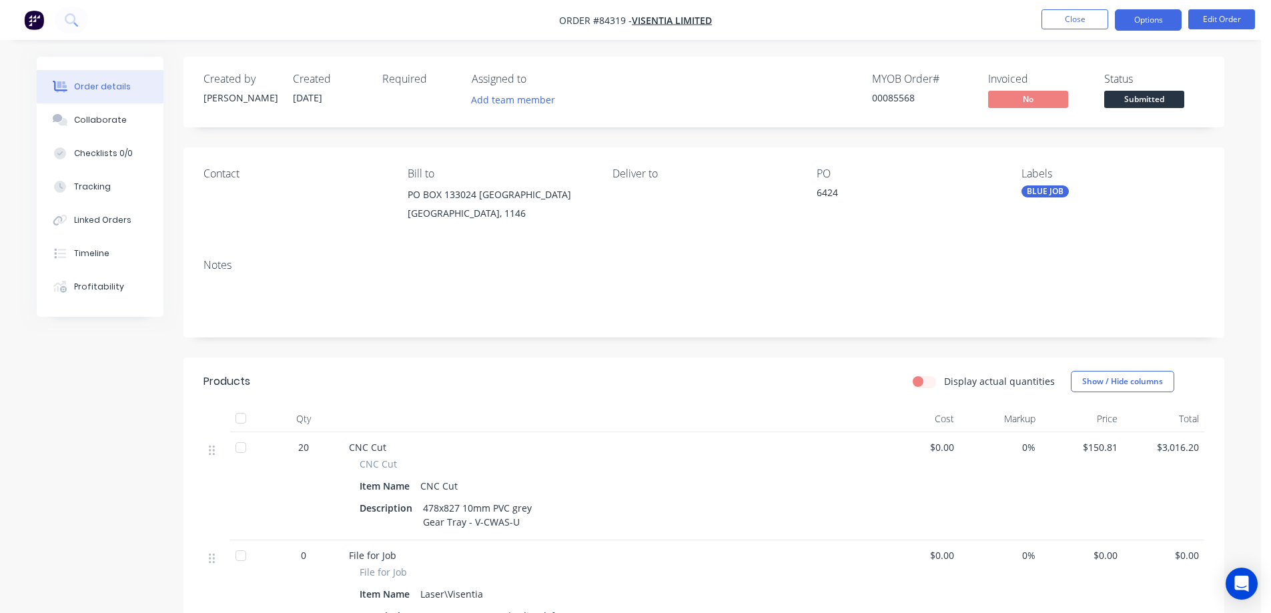
click at [1128, 23] on button "Options" at bounding box center [1148, 19] width 67 height 21
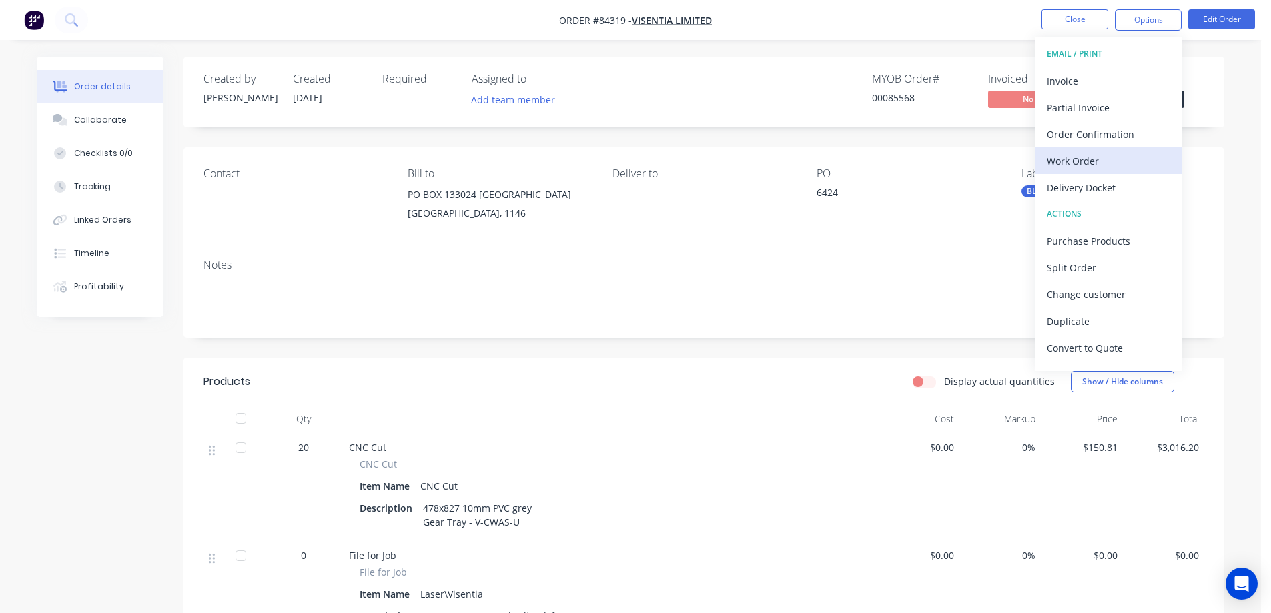
click at [1083, 163] on div "Work Order" at bounding box center [1108, 161] width 123 height 19
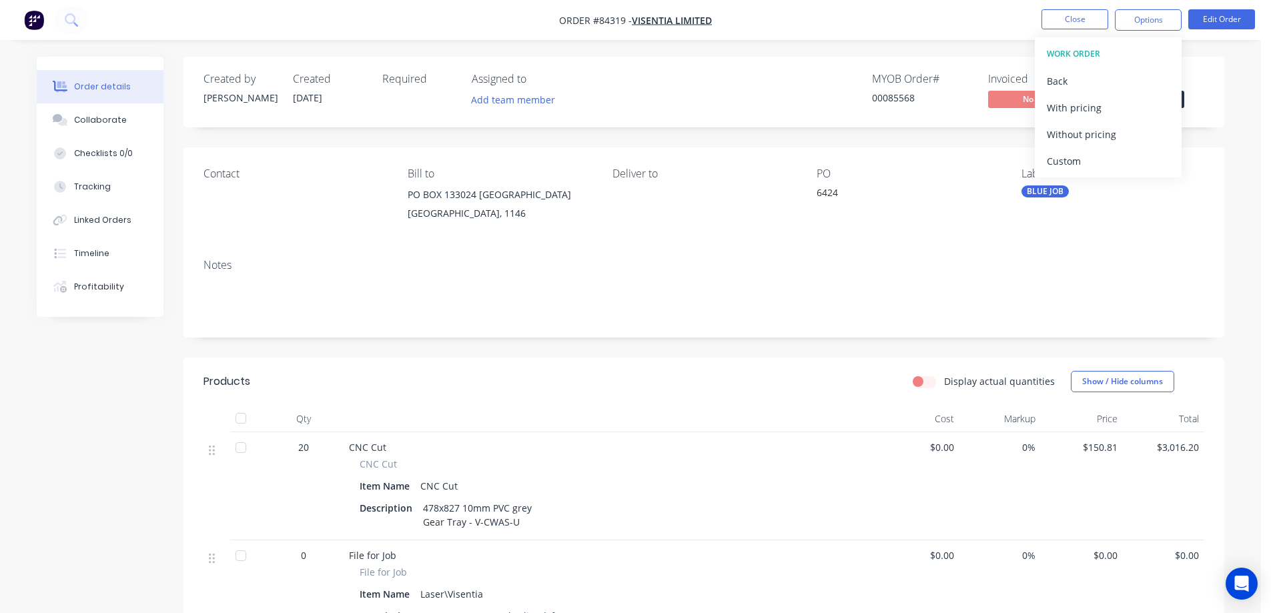
click at [1085, 134] on div "Without pricing" at bounding box center [1108, 134] width 123 height 19
click at [1037, 16] on ul "Close Options EMAIL / PRINT Invoice Partial Invoice Order Confirmation Work Ord…" at bounding box center [1149, 19] width 246 height 21
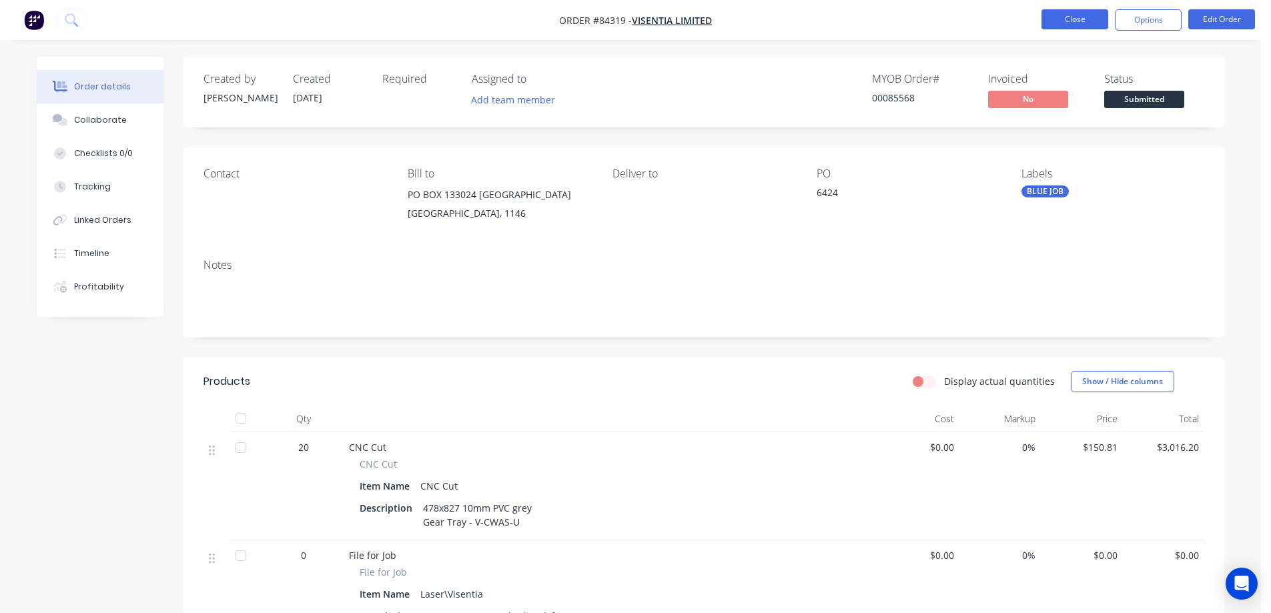
click at [1067, 19] on button "Close" at bounding box center [1075, 19] width 67 height 20
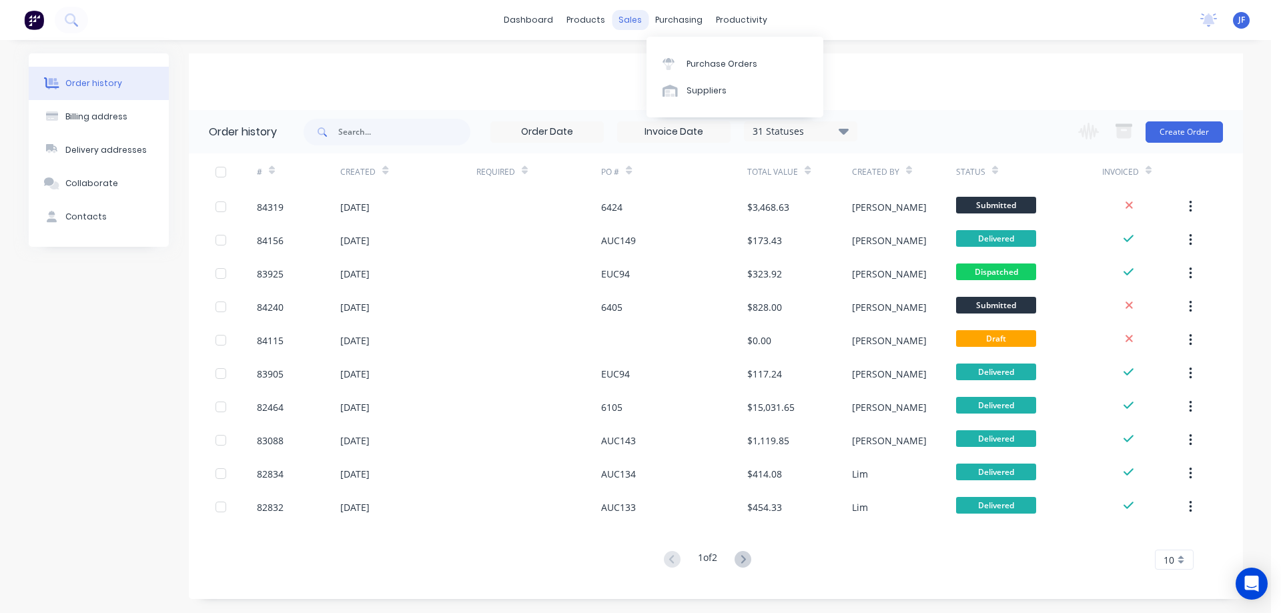
click at [637, 29] on div "sales" at bounding box center [630, 20] width 37 height 20
click at [639, 33] on div "Sales Orders Customers Price Level Manager" at bounding box center [701, 91] width 177 height 116
click at [634, 27] on div "sales" at bounding box center [630, 20] width 37 height 20
click at [645, 52] on link "Sales Orders" at bounding box center [701, 63] width 177 height 27
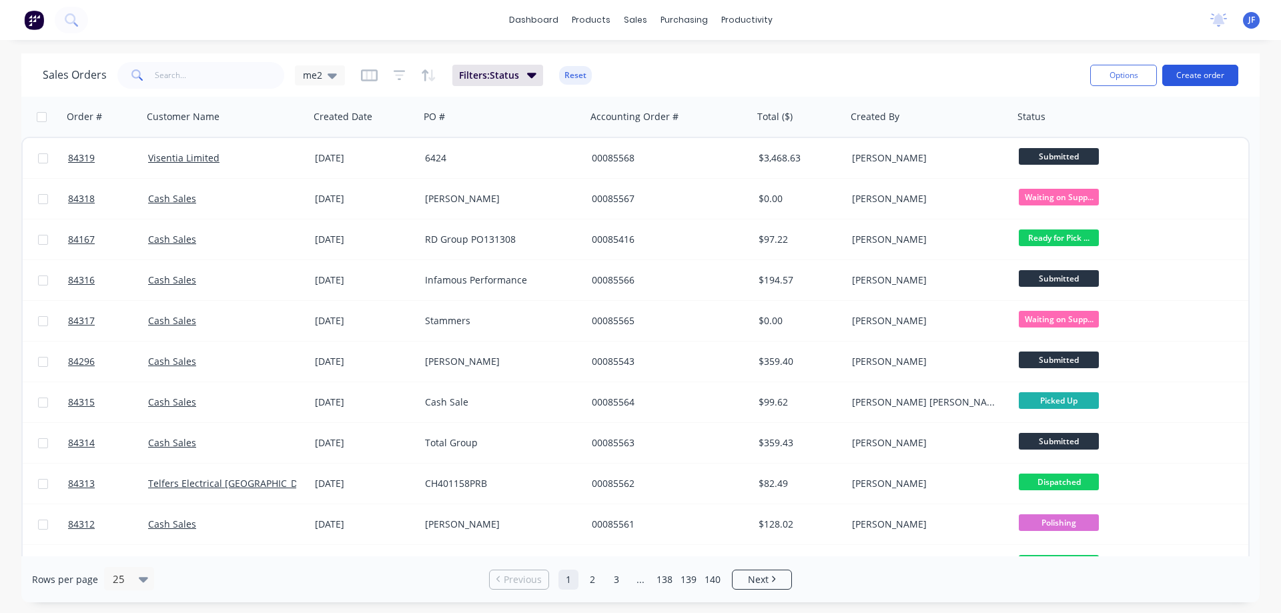
click at [1193, 71] on button "Create order" at bounding box center [1201, 75] width 76 height 21
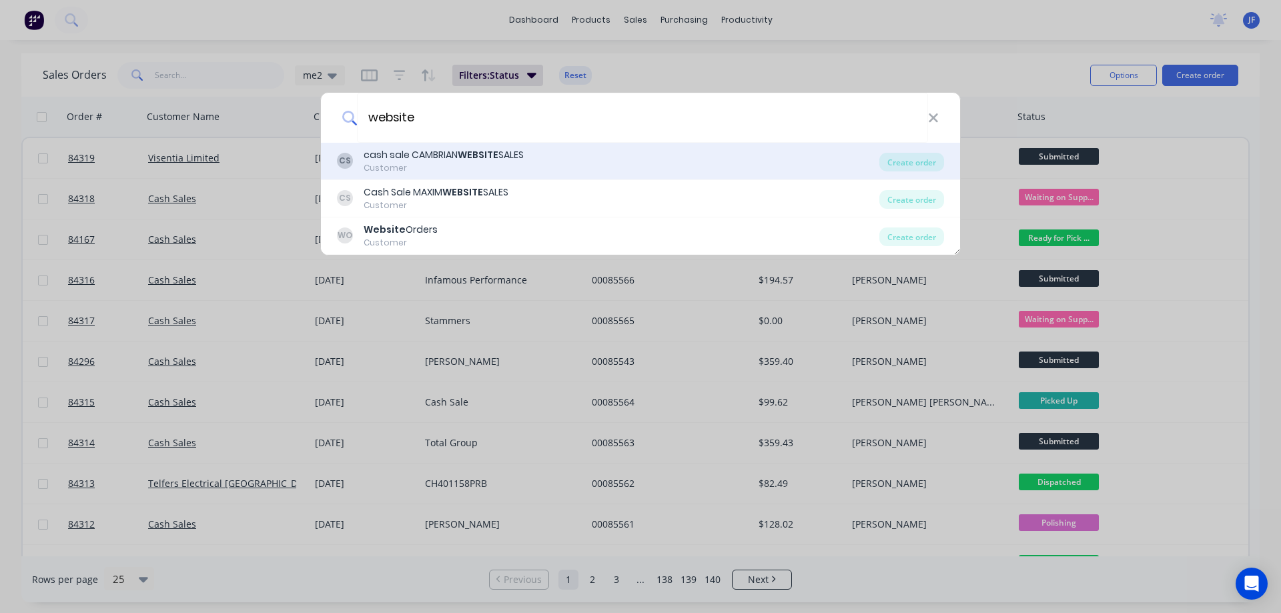
type input "website"
click at [539, 160] on div "CS cash sale CAMBRIAN WEBSITE SALES Customer" at bounding box center [608, 161] width 543 height 26
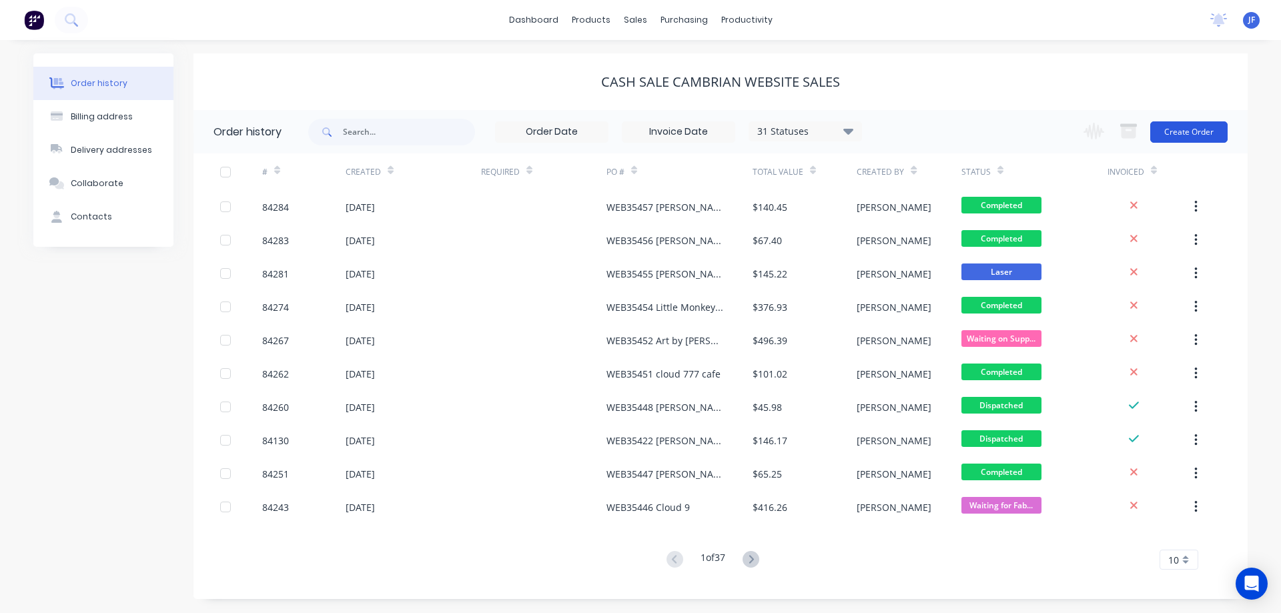
click at [1195, 125] on button "Create Order" at bounding box center [1189, 131] width 77 height 21
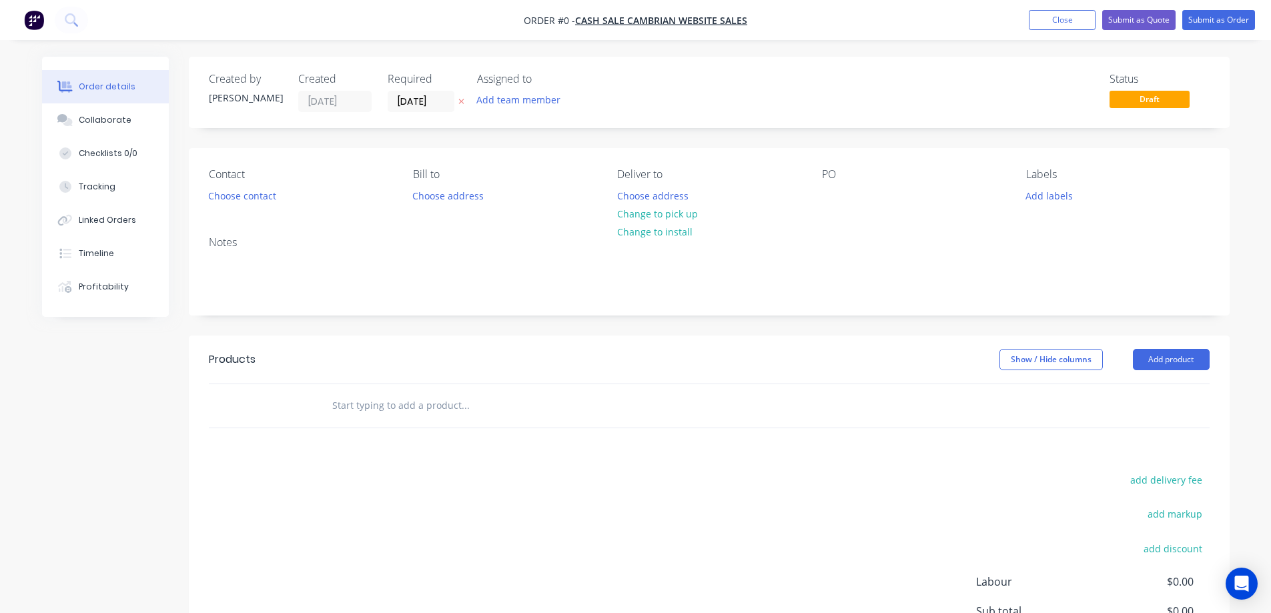
click at [459, 101] on icon at bounding box center [462, 101] width 6 height 8
click at [257, 197] on button "Choose contact" at bounding box center [242, 195] width 82 height 18
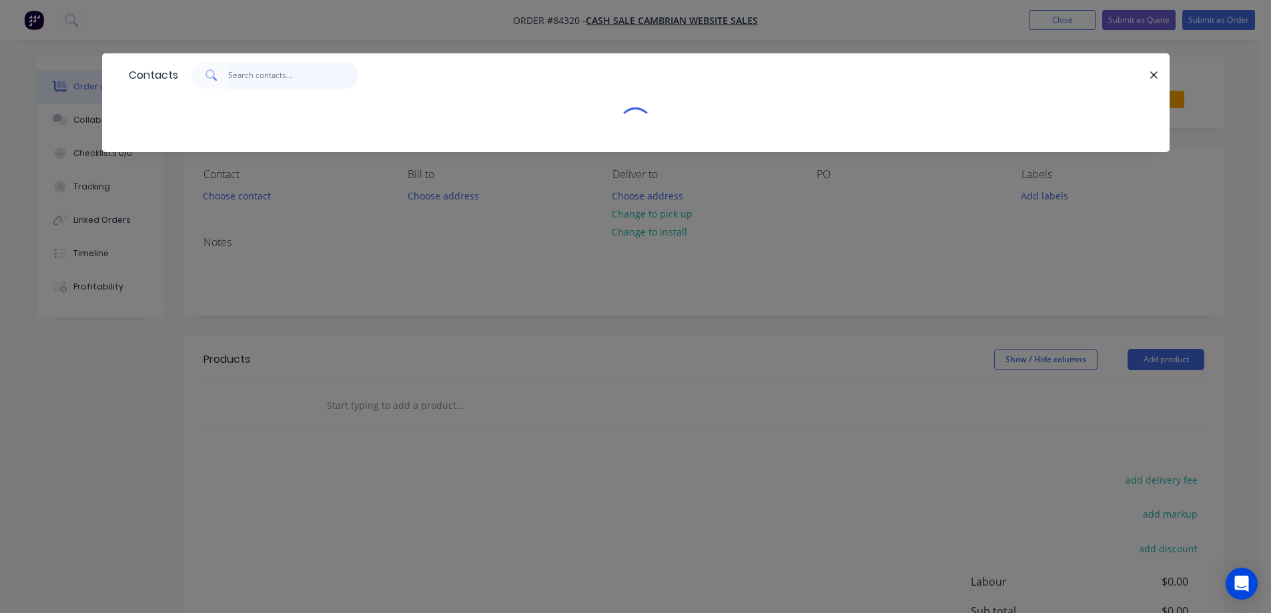
click at [269, 82] on input "text" at bounding box center [293, 75] width 130 height 27
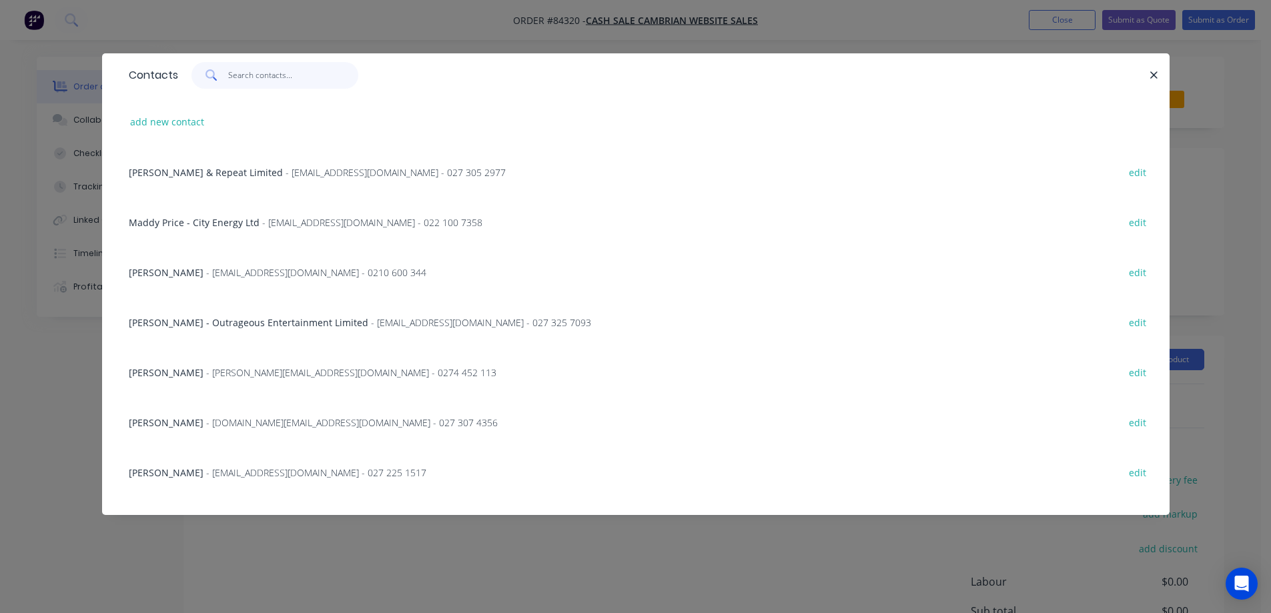
paste input "Kerry Grennell"
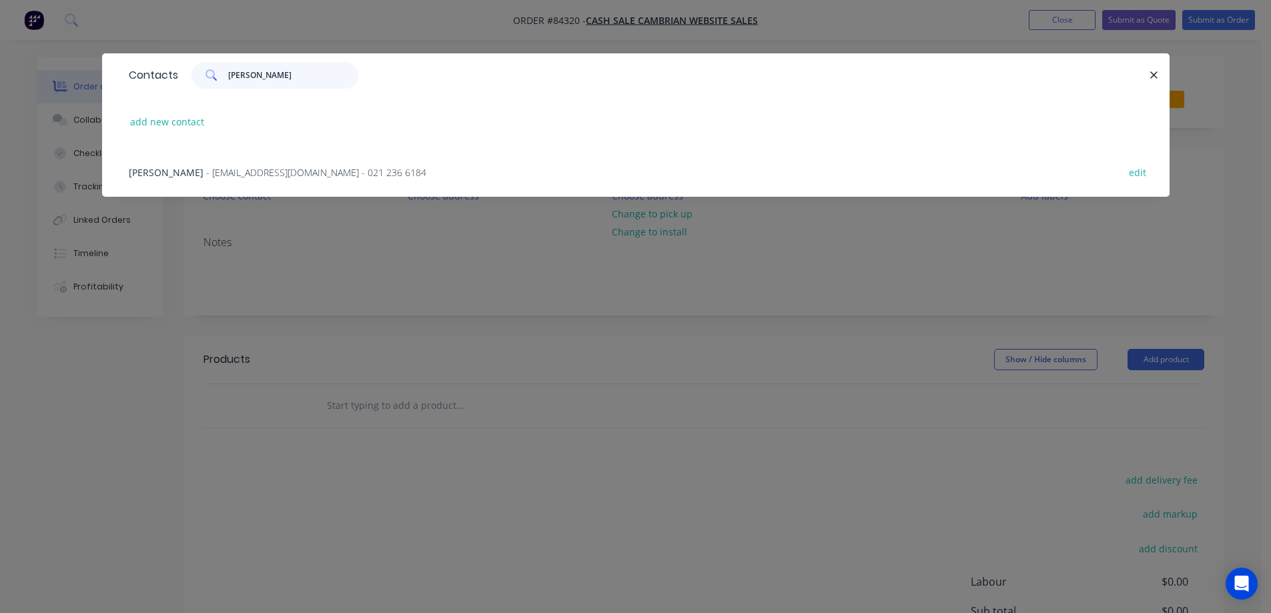
type input "Kerry Grennell"
click at [206, 173] on span "- jgc@outlook.co.nz - 021 236 6184" at bounding box center [316, 172] width 220 height 13
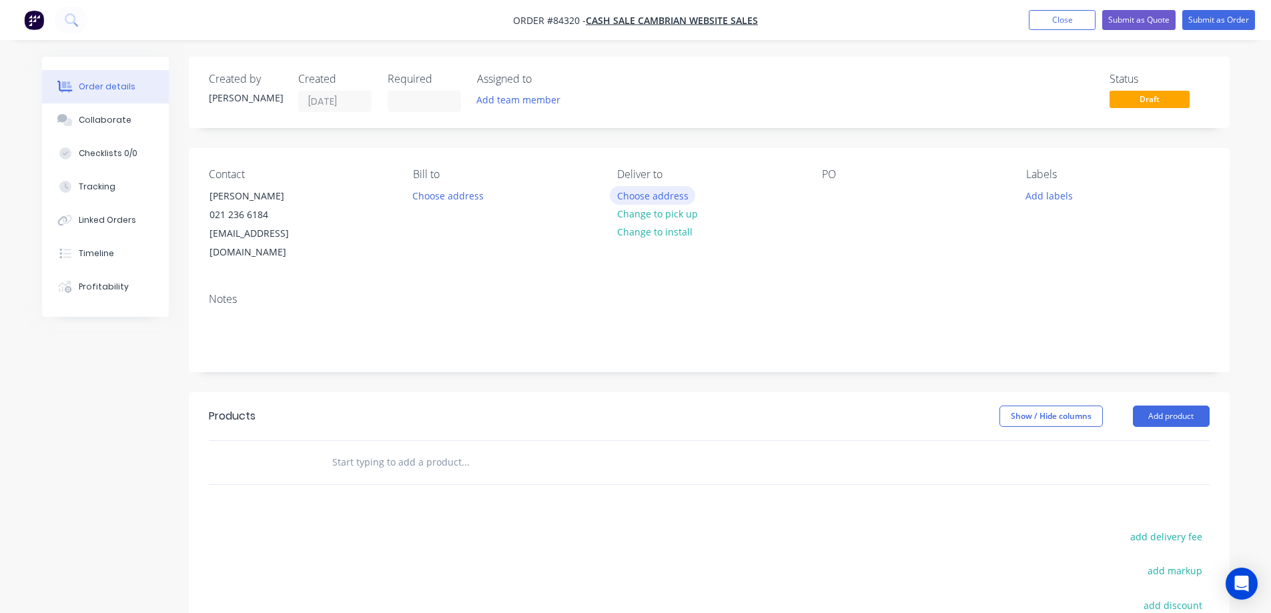
click at [643, 192] on button "Choose address" at bounding box center [652, 195] width 85 height 18
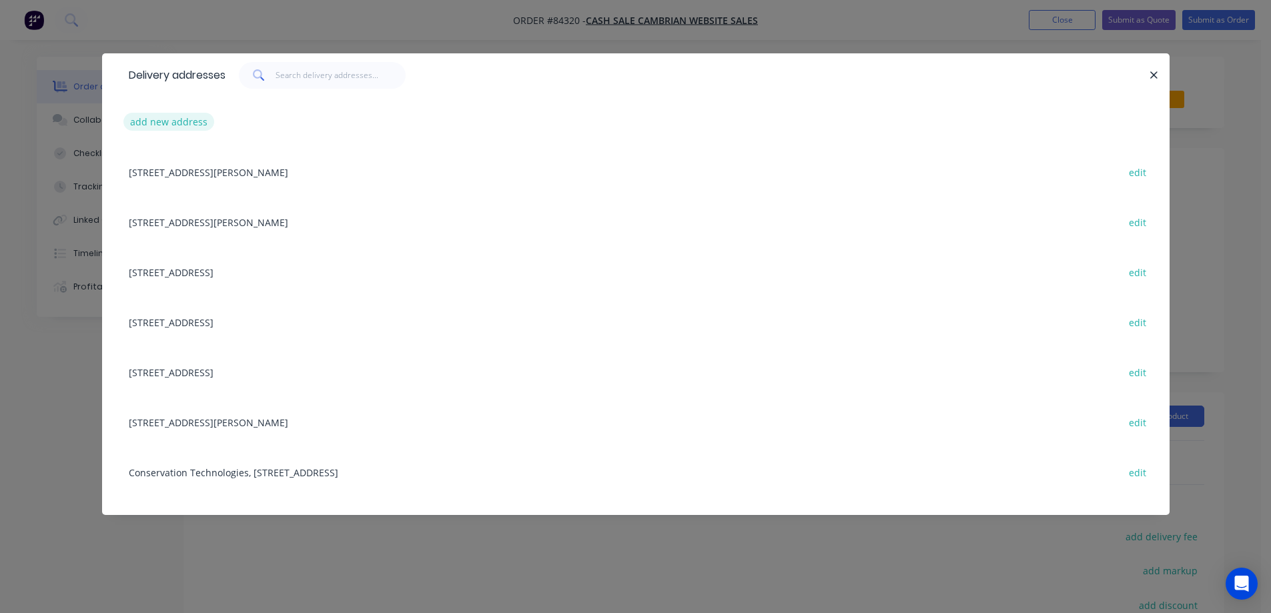
click at [196, 127] on button "add new address" at bounding box center [168, 122] width 91 height 18
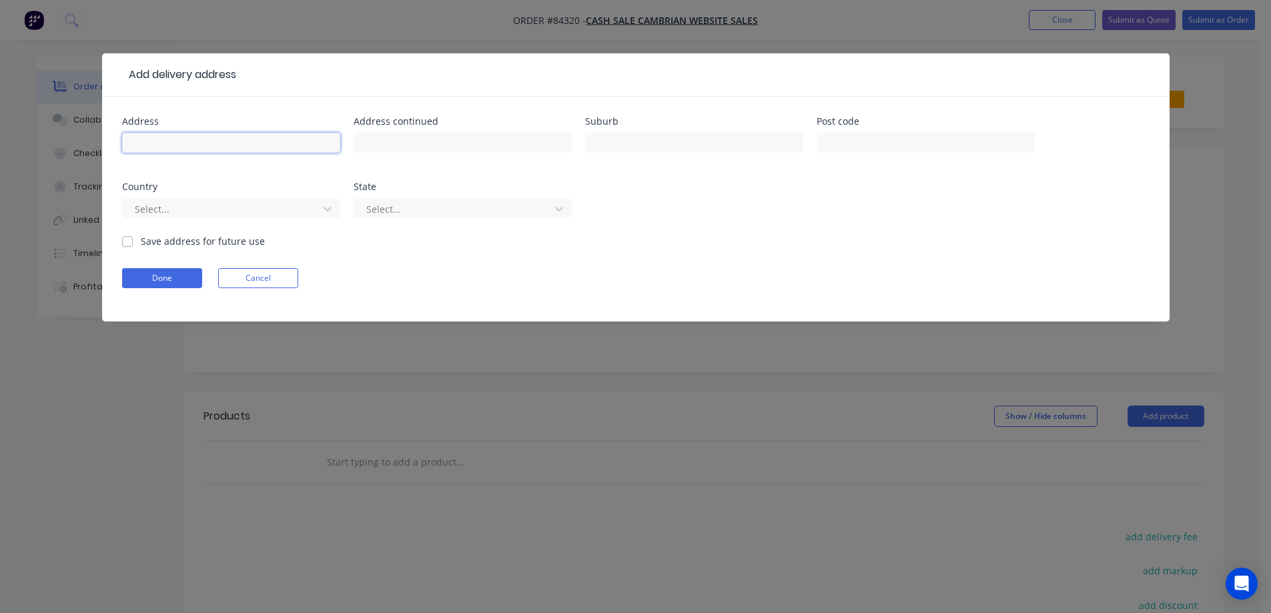
click at [190, 143] on input "text" at bounding box center [231, 143] width 218 height 20
paste input "165 Taylor Street Cambridge 3434"
click at [220, 143] on input "165 Taylor Street Cambridge 3434" at bounding box center [231, 143] width 218 height 20
type input "165 Taylor Street 3434"
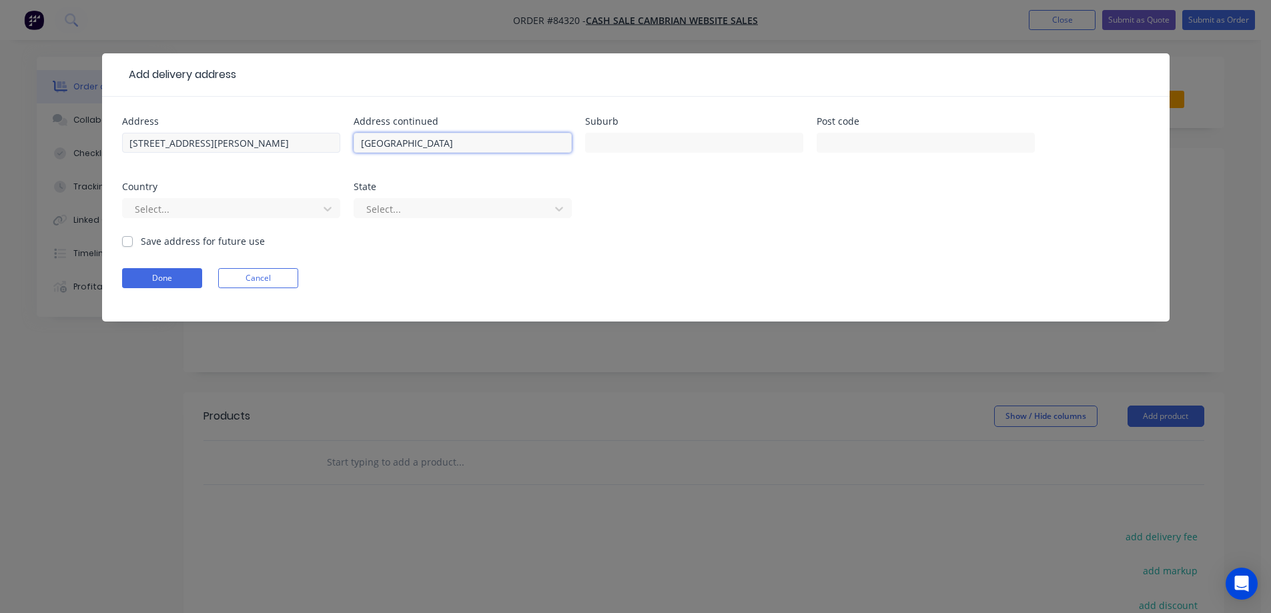
type input "Cambridge"
click at [200, 143] on input "165 Taylor Street 3434" at bounding box center [231, 143] width 218 height 20
click at [211, 143] on input "165 Taylor Street 3434" at bounding box center [231, 143] width 218 height 20
type input "165 Taylor Street"
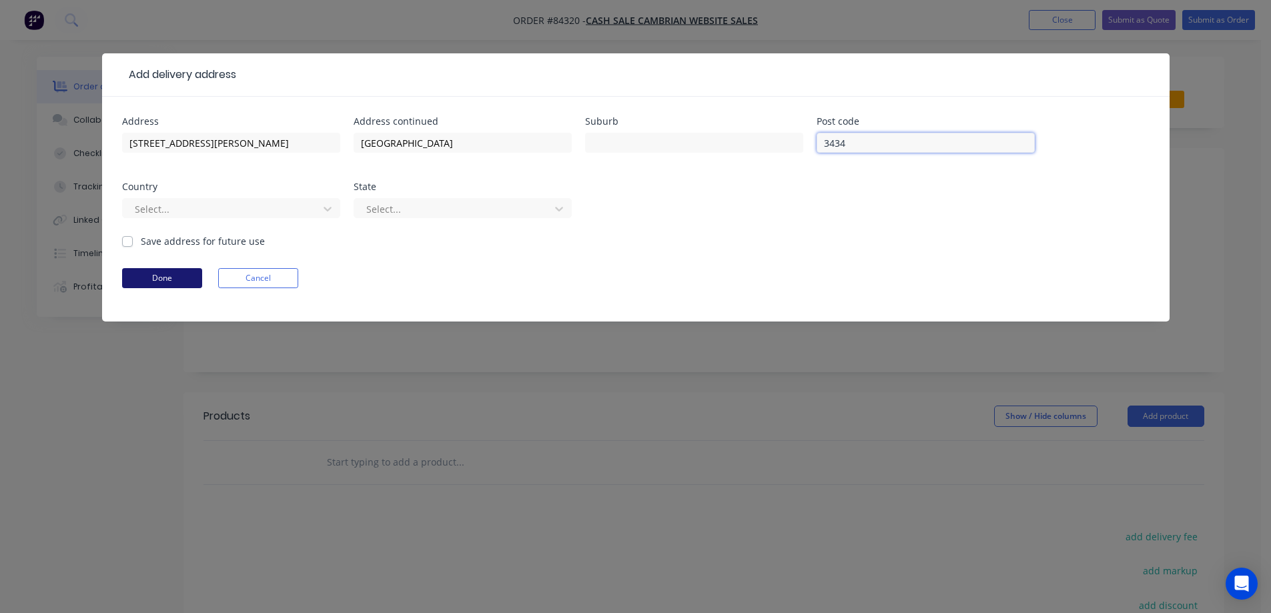
type input "3434"
click at [172, 283] on button "Done" at bounding box center [162, 278] width 80 height 20
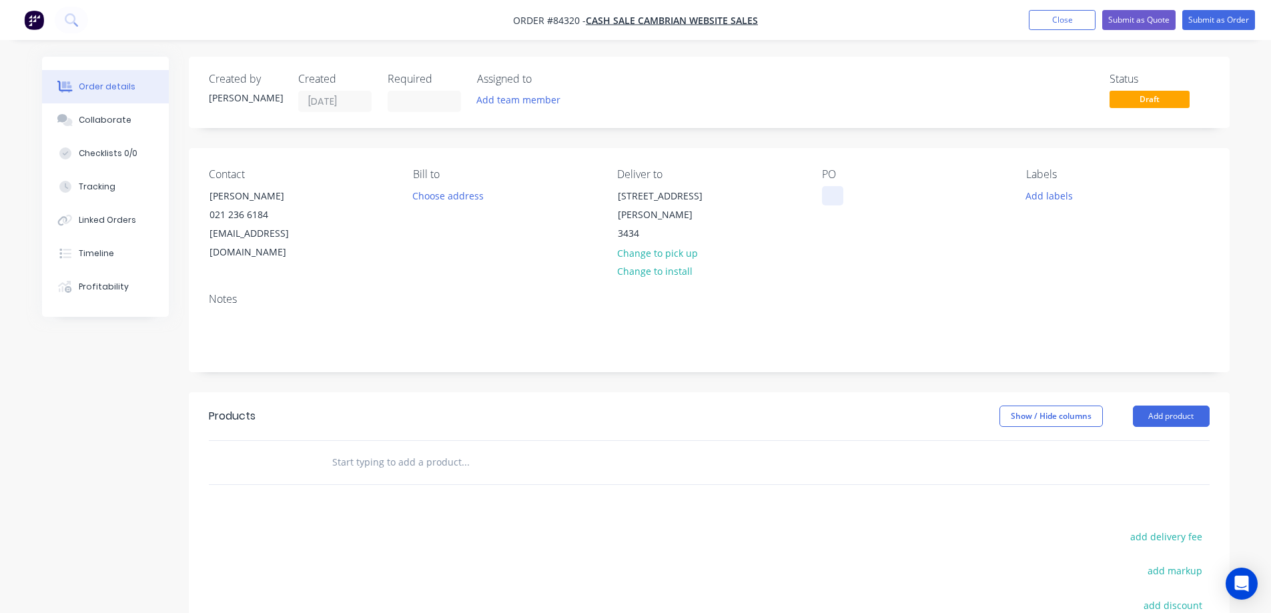
click at [824, 199] on div at bounding box center [832, 195] width 21 height 19
drag, startPoint x: 274, startPoint y: 198, endPoint x: 190, endPoint y: 198, distance: 84.1
click at [190, 198] on div "Contact Kerry Grennell 021 236 6184 jgc@outlook.co.nz Bill to Choose address De…" at bounding box center [709, 215] width 1041 height 134
copy div "Kerry Grennell"
click at [830, 194] on div at bounding box center [832, 195] width 21 height 19
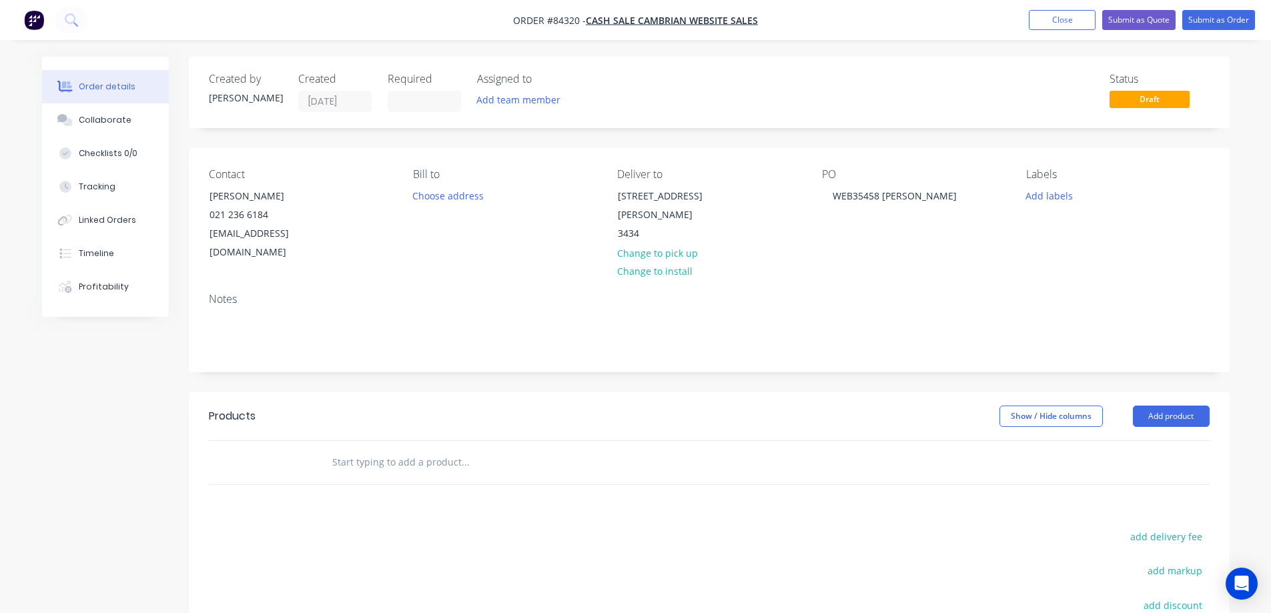
click at [884, 293] on div "Notes" at bounding box center [709, 299] width 1001 height 13
click at [457, 449] on input "text" at bounding box center [465, 462] width 267 height 27
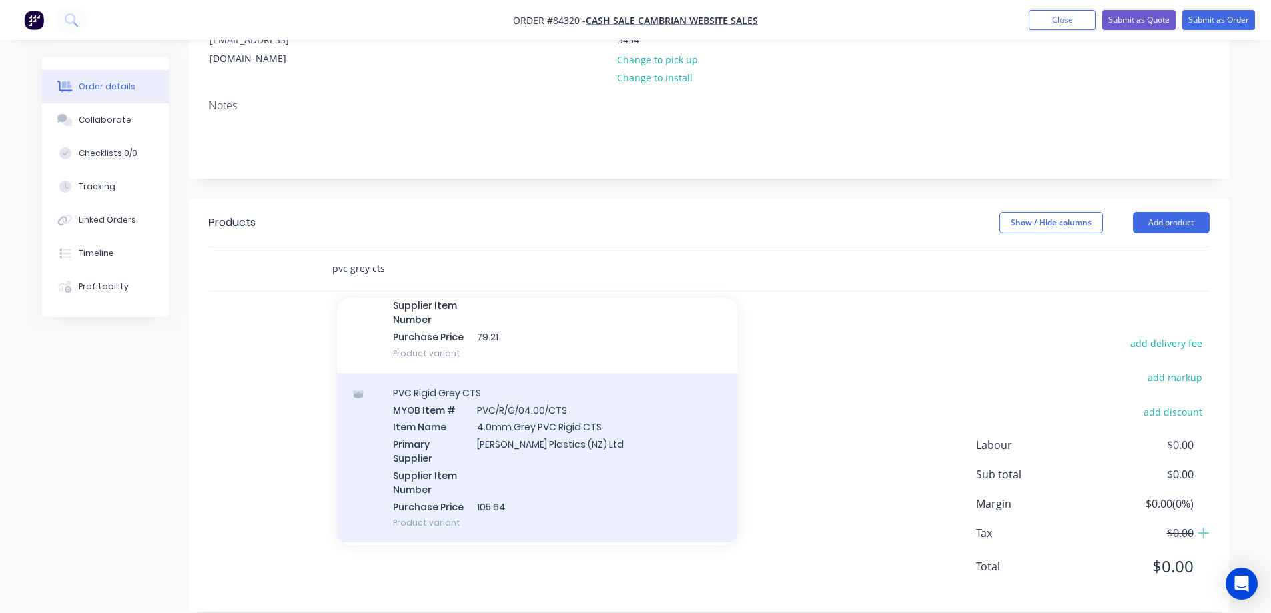
scroll to position [534, 0]
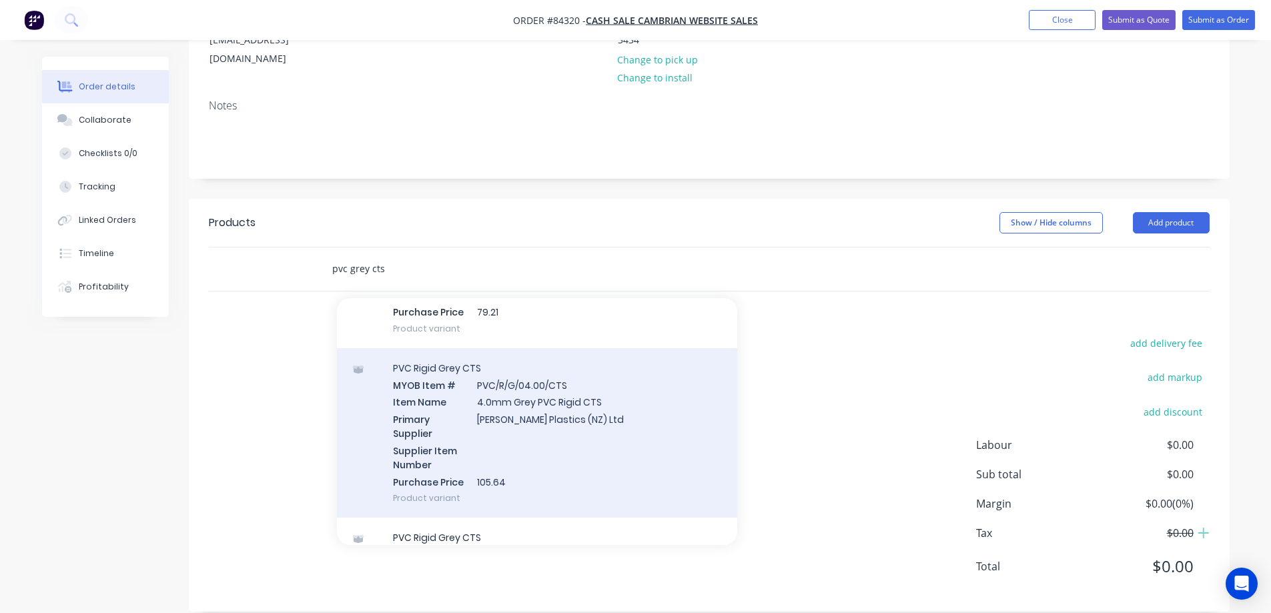
type input "pvc grey cts"
click at [441, 424] on div "PVC Rigid Grey CTS MYOB Item # PVC/R/G/04.00/CTS Item Name 4.0mm Grey PVC Rigid…" at bounding box center [537, 433] width 400 height 170
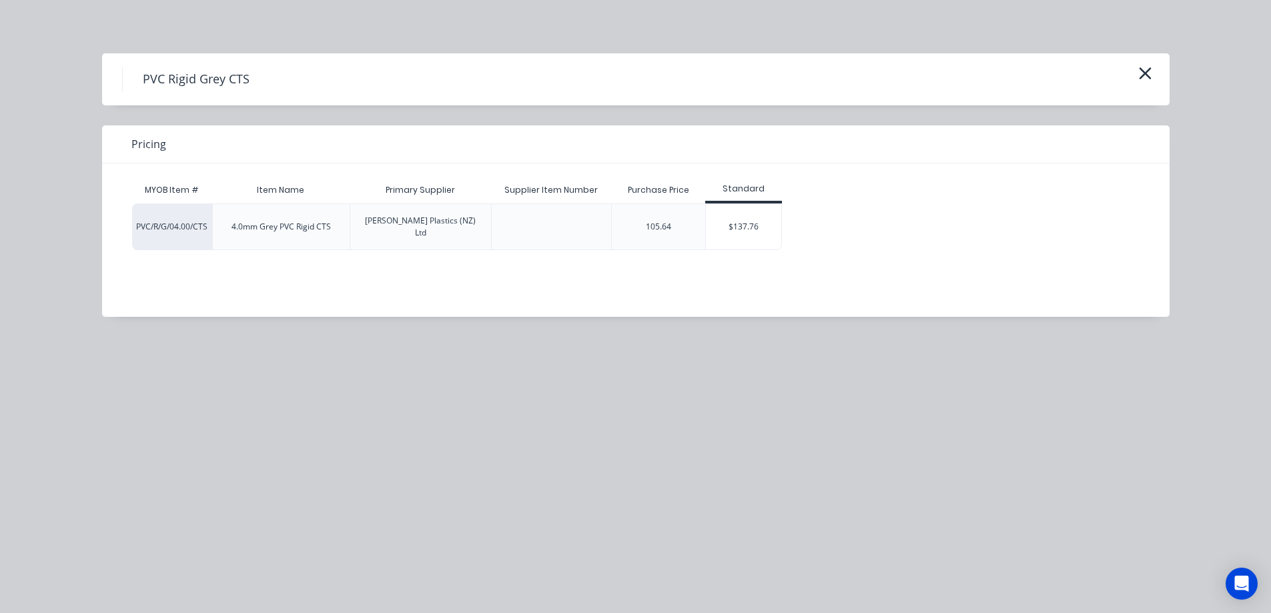
click at [759, 218] on div "$137.76" at bounding box center [743, 226] width 75 height 45
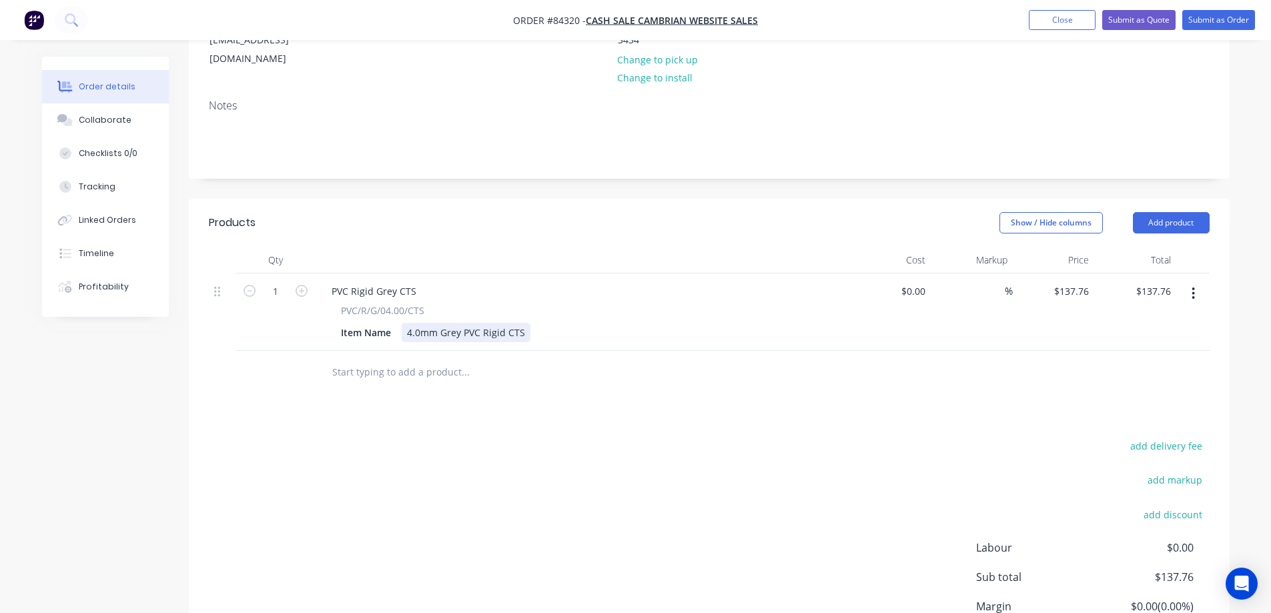
click at [526, 323] on div "4.0mm Grey PVC Rigid CTS" at bounding box center [466, 332] width 129 height 19
click at [302, 285] on icon "button" at bounding box center [302, 291] width 12 height 12
type input "2"
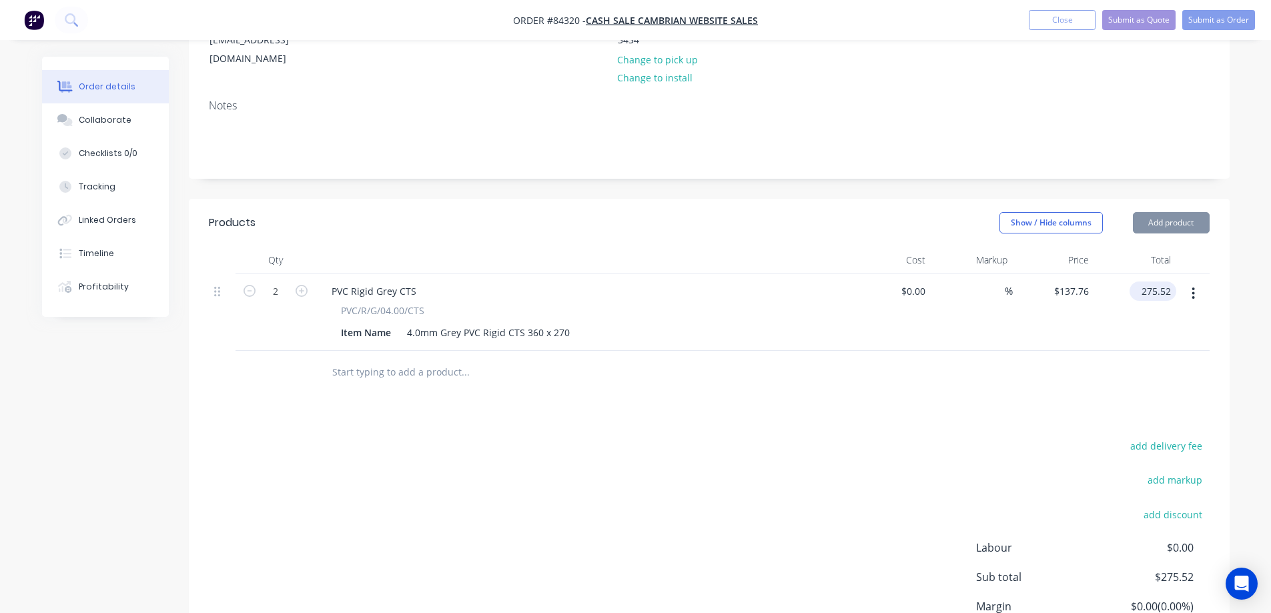
click at [1138, 282] on div "275.52 $275.52" at bounding box center [1153, 291] width 47 height 19
type input "26.71"
type input "$13.355"
type input "$26.71"
drag, startPoint x: 1093, startPoint y: 370, endPoint x: 1127, endPoint y: 257, distance: 118.5
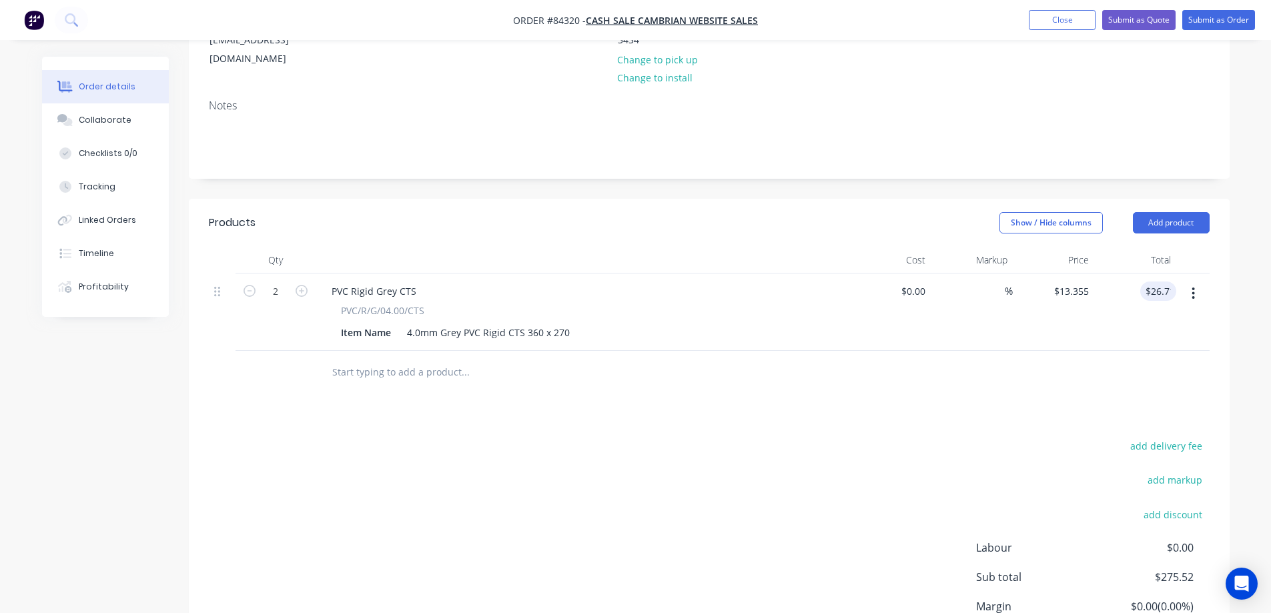
click at [1093, 370] on div at bounding box center [709, 372] width 1001 height 43
drag, startPoint x: 1202, startPoint y: 12, endPoint x: 1159, endPoint y: 424, distance: 414.8
click at [1162, 415] on div "Order #84320 - cash sale CAMBRIAN WEBSITE SALES Add product Close Submit as Quo…" at bounding box center [635, 270] width 1271 height 928
click at [1159, 437] on button "add delivery fee" at bounding box center [1167, 446] width 86 height 18
type input "15"
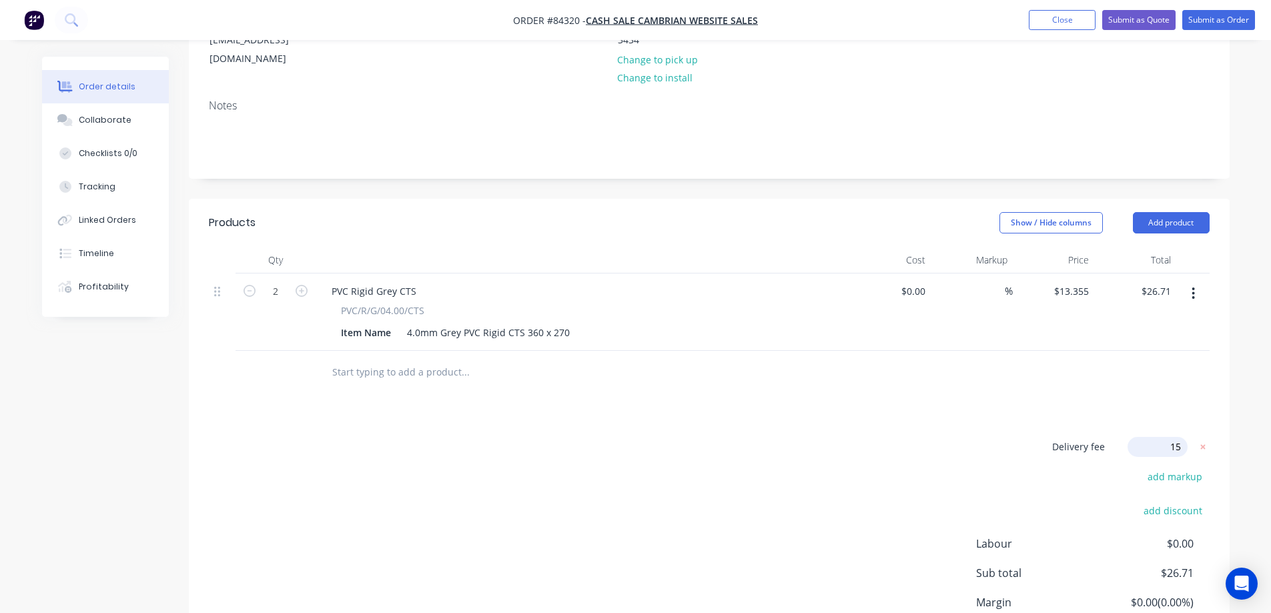
click at [958, 382] on div "Products Show / Hide columns Add product Qty Cost Markup Price Total 2 PVC Rigi…" at bounding box center [709, 455] width 1041 height 513
click at [1232, 15] on button "Submit as Order" at bounding box center [1219, 20] width 73 height 20
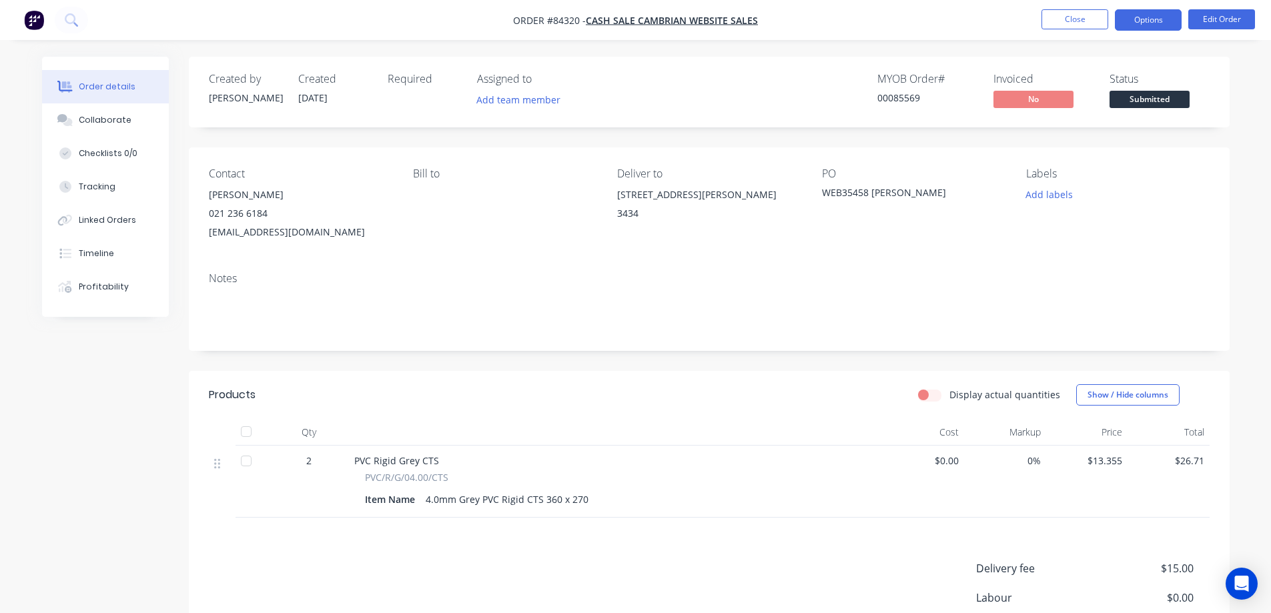
click at [1149, 27] on button "Options" at bounding box center [1148, 19] width 67 height 21
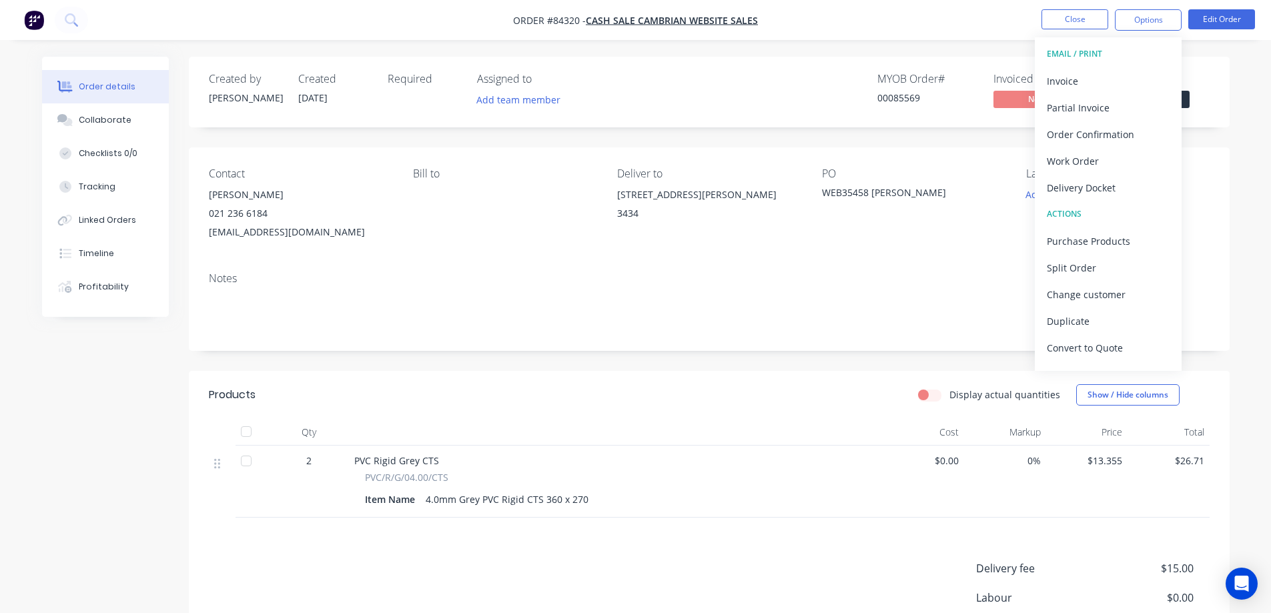
click at [887, 104] on div "00085569" at bounding box center [928, 98] width 100 height 14
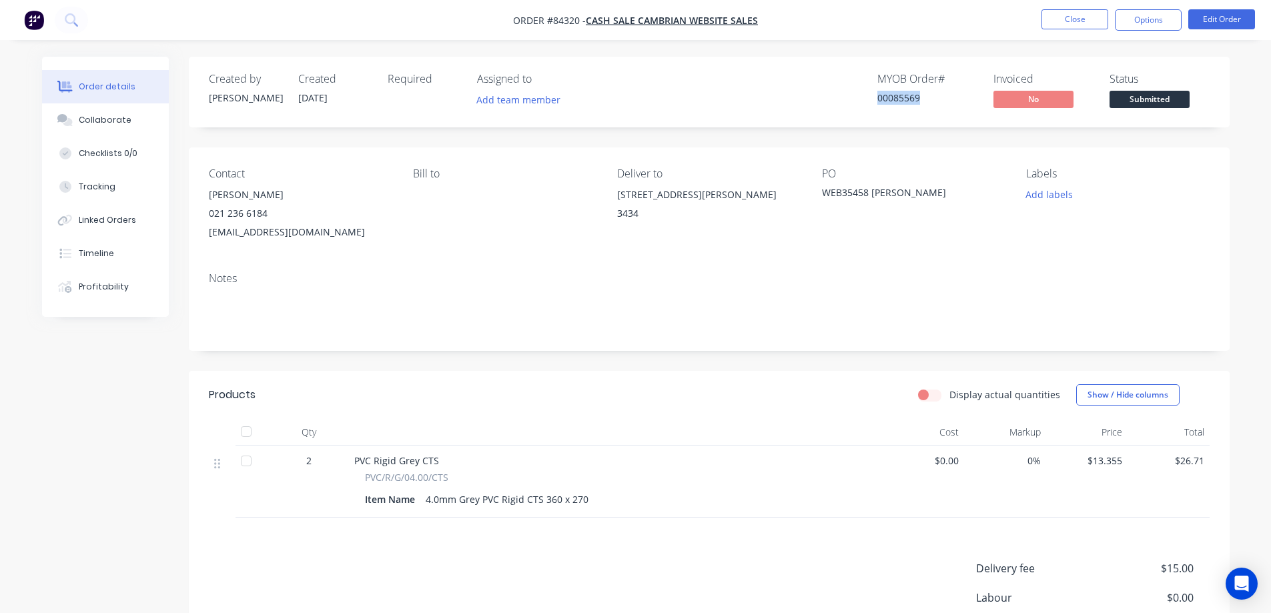
click at [887, 103] on div "00085569" at bounding box center [928, 98] width 100 height 14
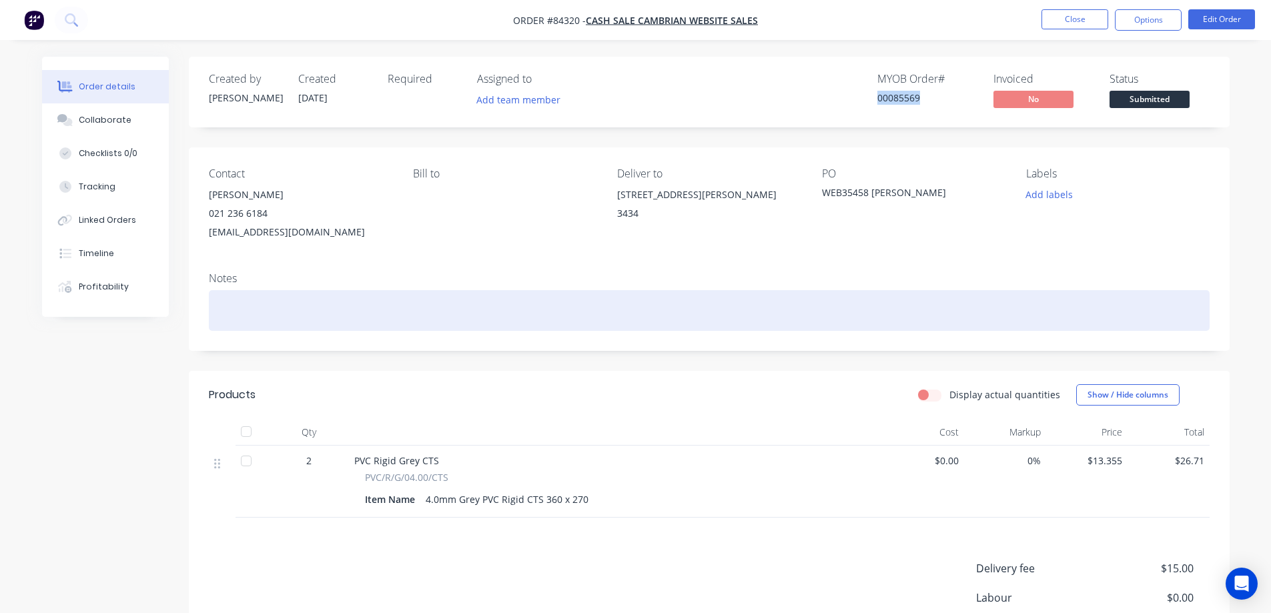
copy div "00085569"
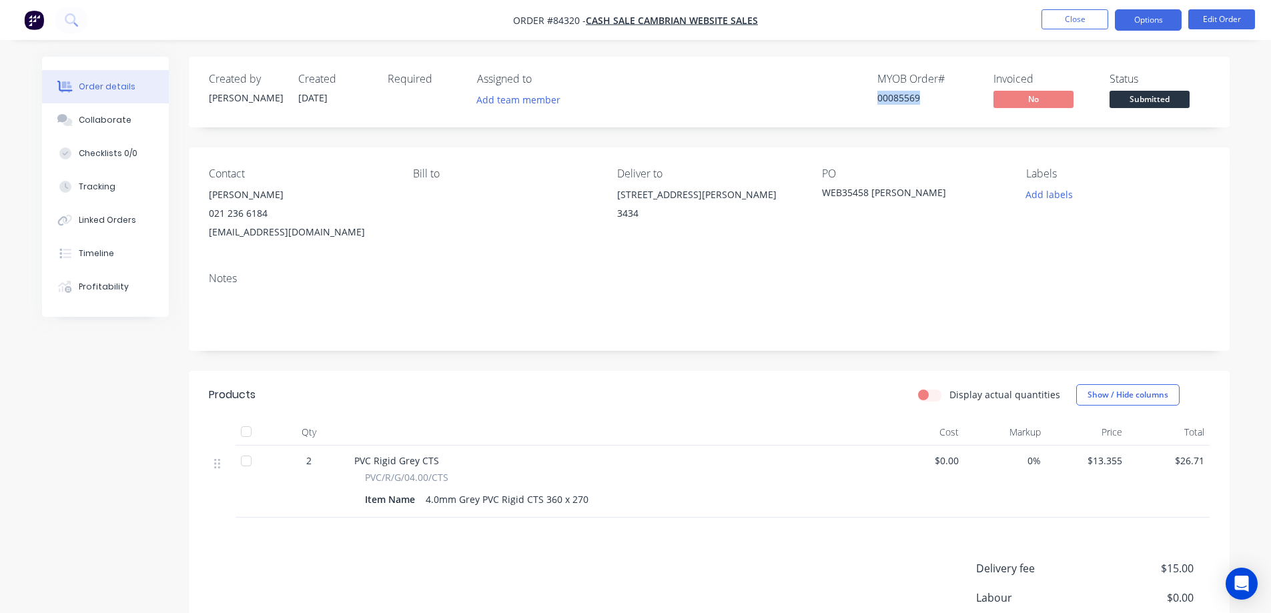
click at [1141, 17] on button "Options" at bounding box center [1148, 19] width 67 height 21
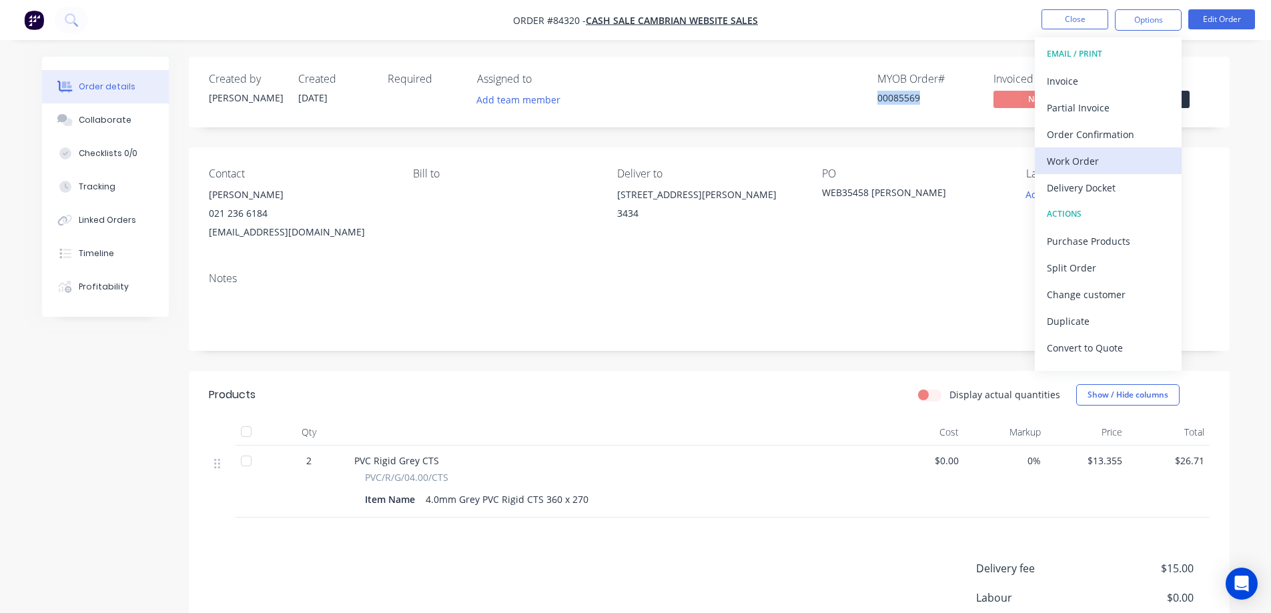
click at [1090, 156] on div "Work Order" at bounding box center [1108, 161] width 123 height 19
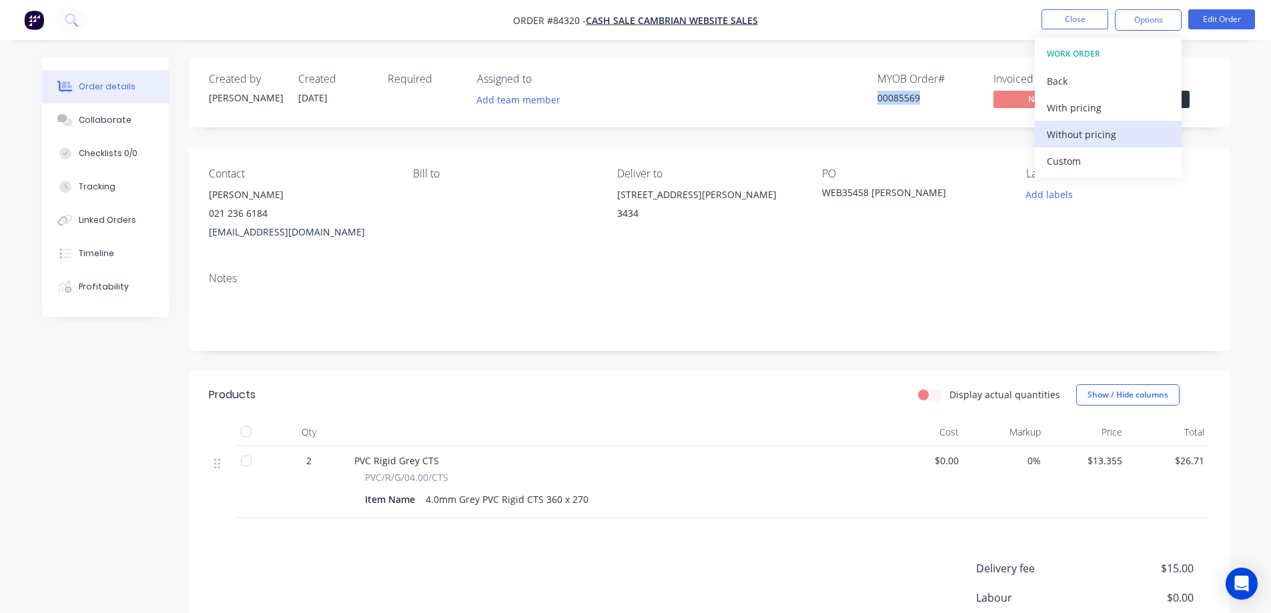
click at [1090, 133] on div "Without pricing" at bounding box center [1108, 134] width 123 height 19
click at [1065, 133] on div "Order Confirmation" at bounding box center [1108, 134] width 123 height 19
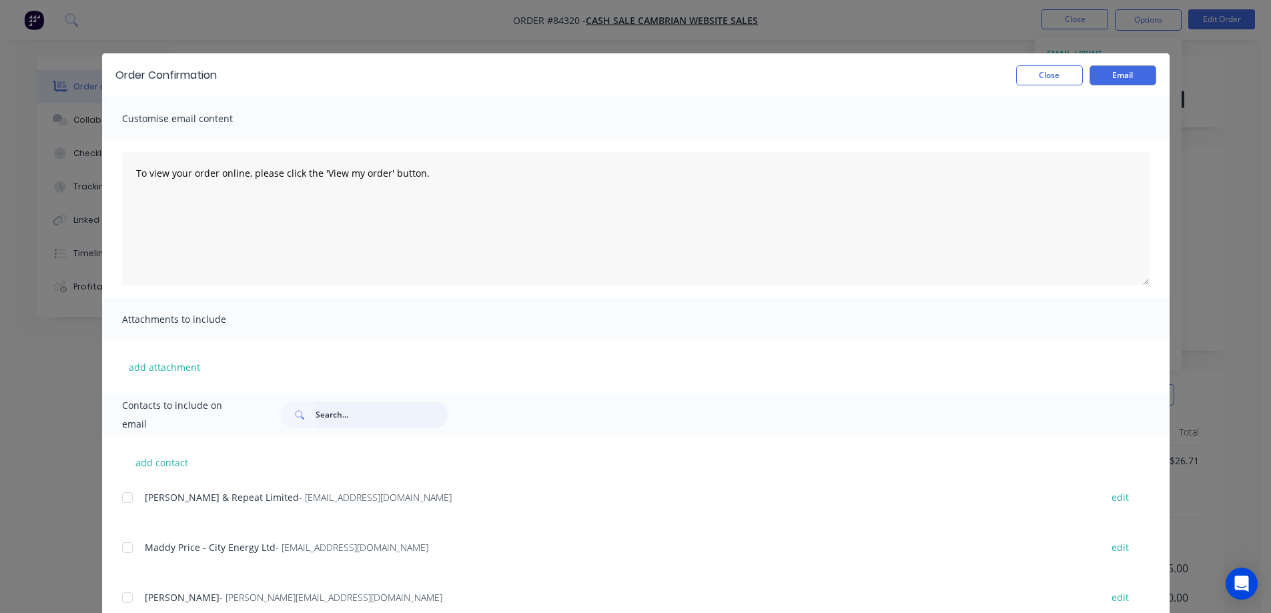
click at [353, 409] on input "text" at bounding box center [382, 415] width 132 height 27
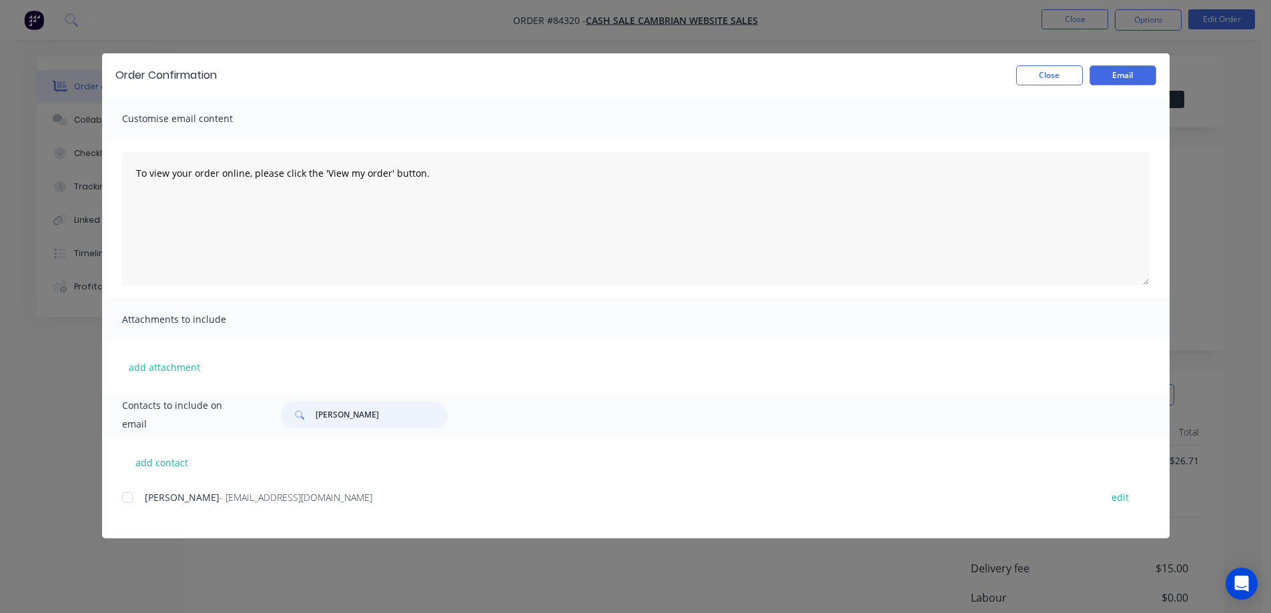
click at [126, 507] on div at bounding box center [127, 498] width 27 height 27
type input "kerry g"
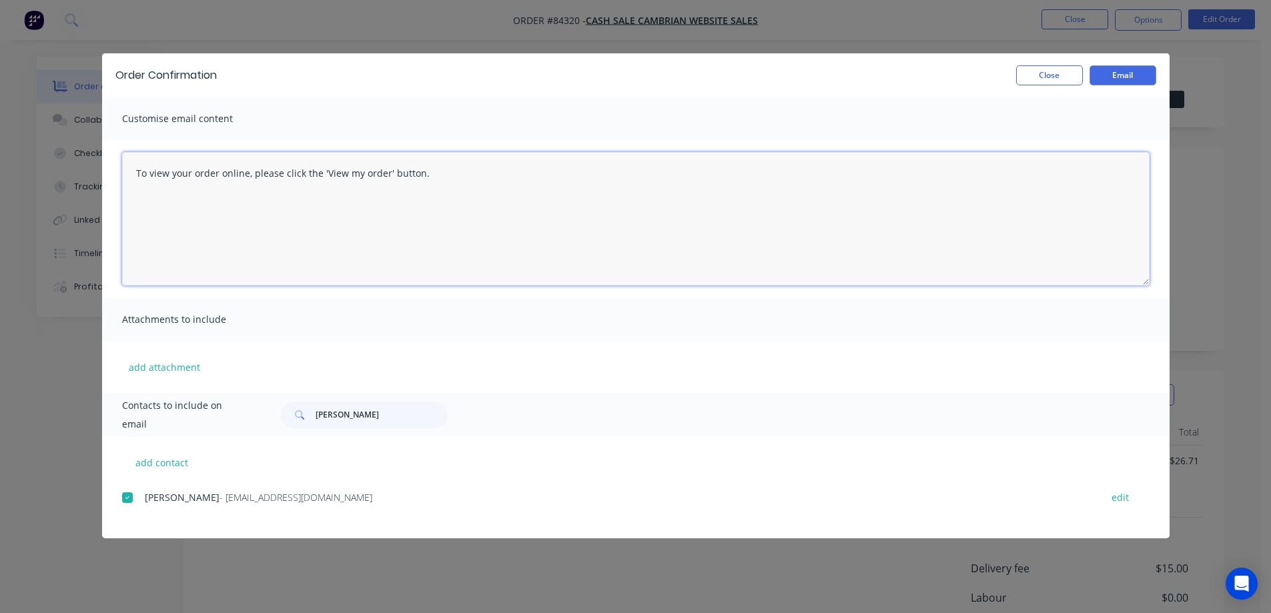
click at [471, 170] on textarea "To view your order online, please click the 'View my order' button." at bounding box center [636, 218] width 1028 height 133
paste textarea "hank you for your order, confirmation of your order is attached. Your order wil…"
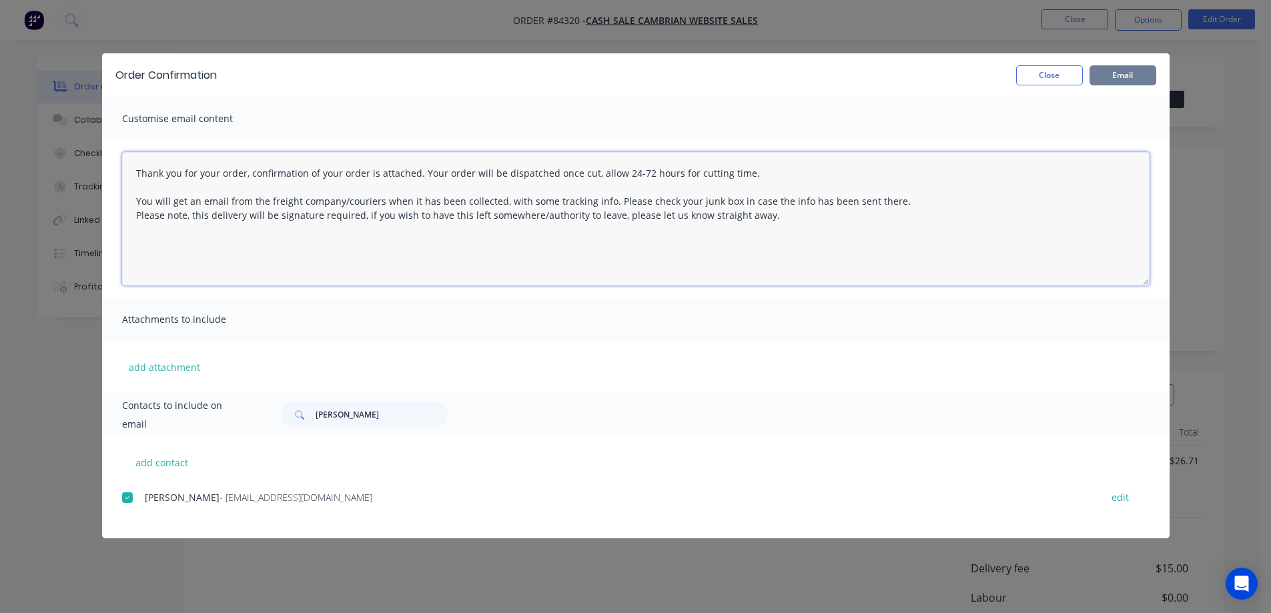
type textarea "Thank you for your order, confirmation of your order is attached. Your order wi…"
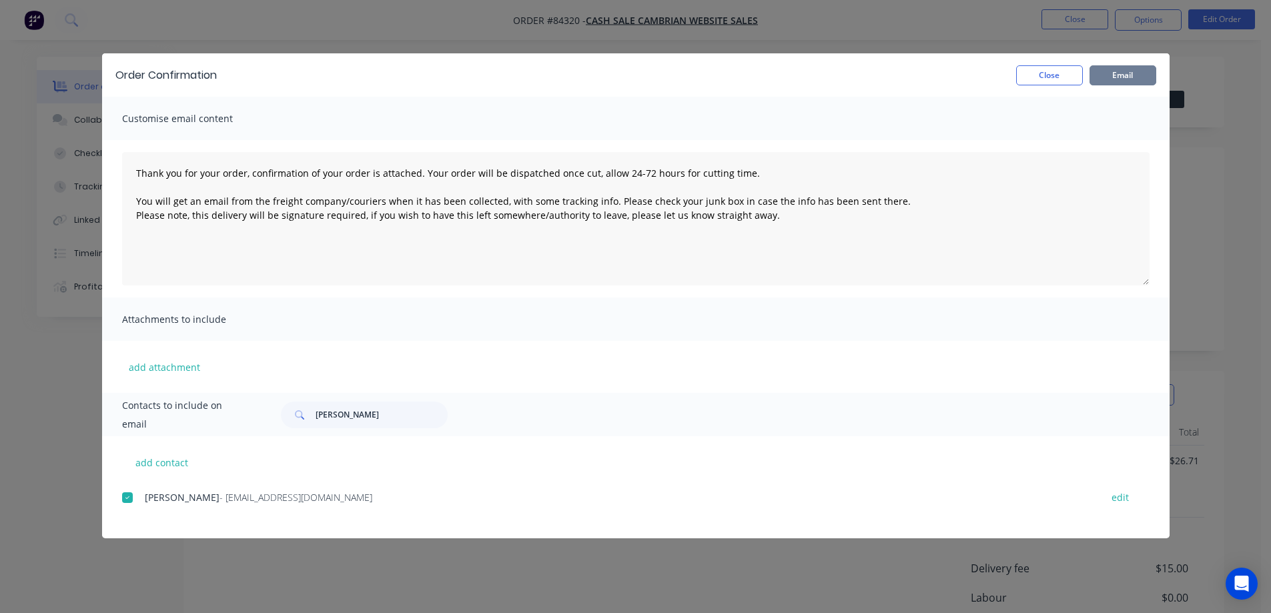
click at [1115, 81] on button "Email" at bounding box center [1123, 75] width 67 height 20
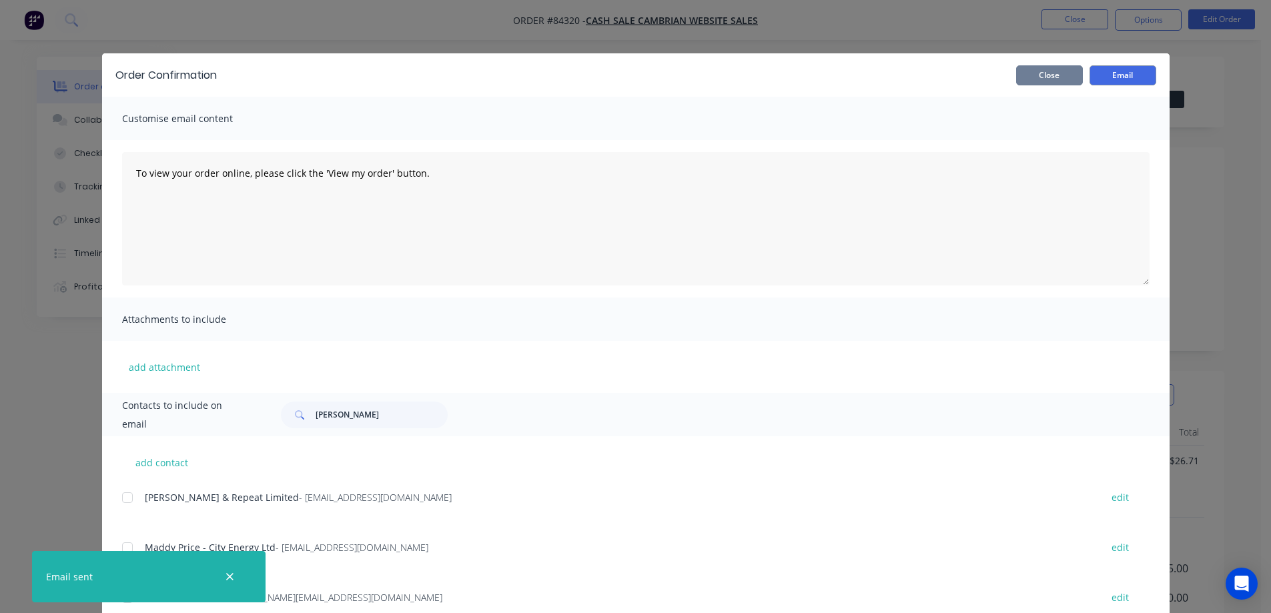
click at [1068, 71] on button "Close" at bounding box center [1050, 75] width 67 height 20
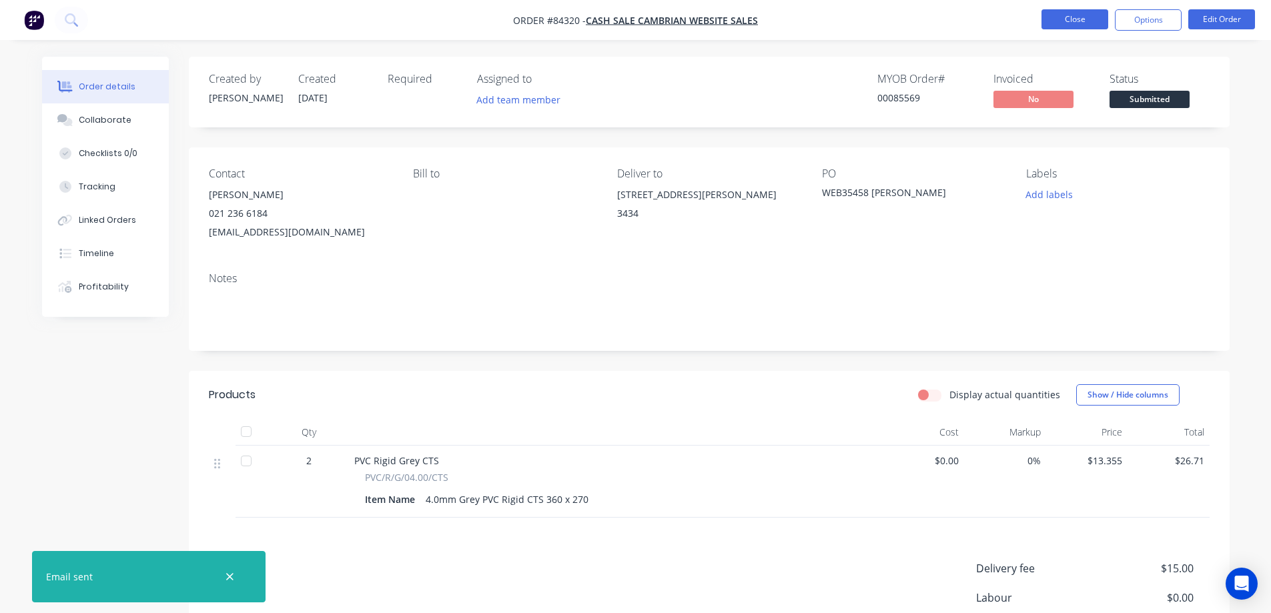
click at [1059, 27] on button "Close" at bounding box center [1075, 19] width 67 height 20
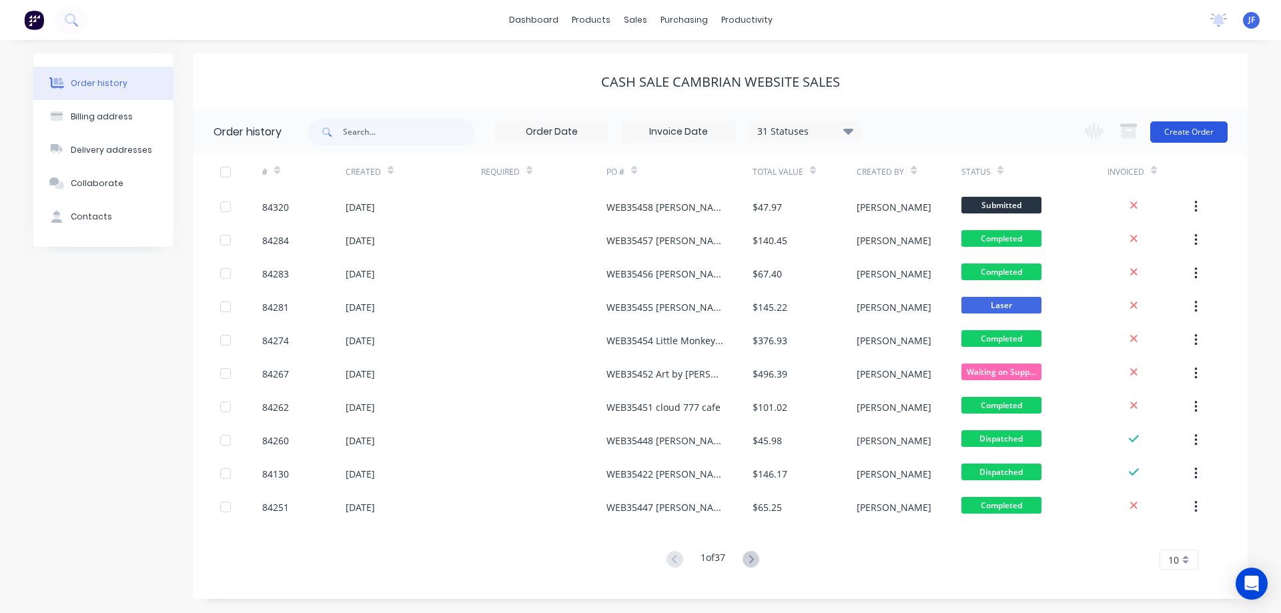
click at [1221, 131] on button "Create Order" at bounding box center [1189, 131] width 77 height 21
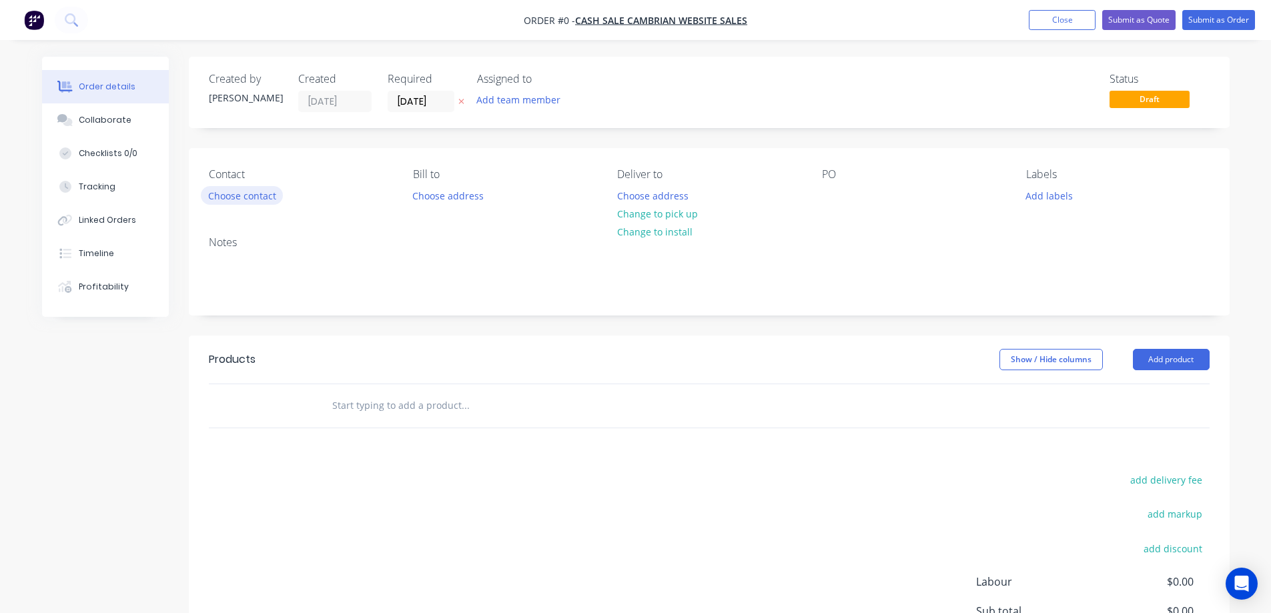
click at [257, 195] on button "Choose contact" at bounding box center [242, 195] width 82 height 18
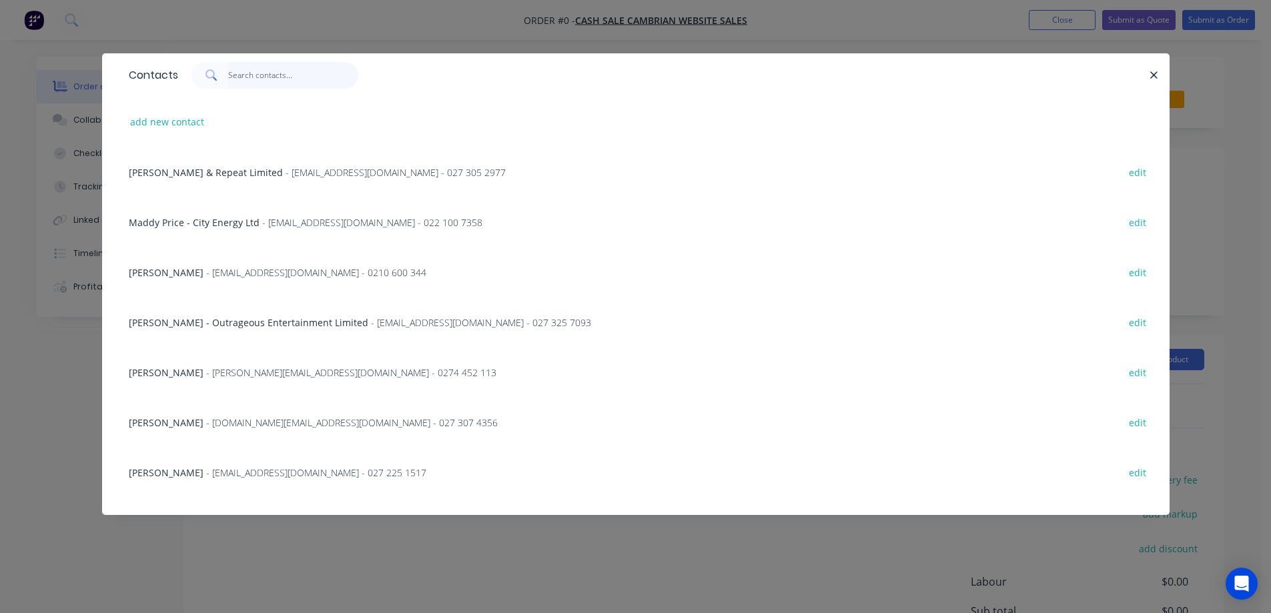
click at [289, 75] on input "text" at bounding box center [293, 75] width 130 height 27
paste input "Teresa Keogan"
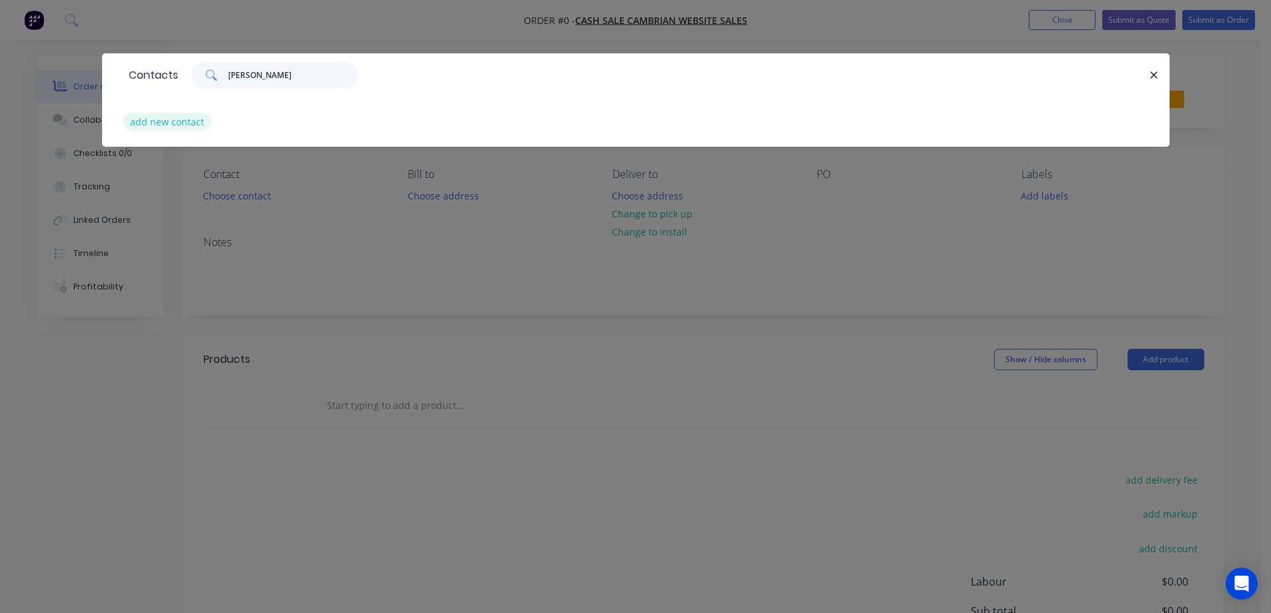
type input "Teresa Keogan"
click at [133, 122] on button "add new contact" at bounding box center [167, 122] width 88 height 18
select select "NZ"
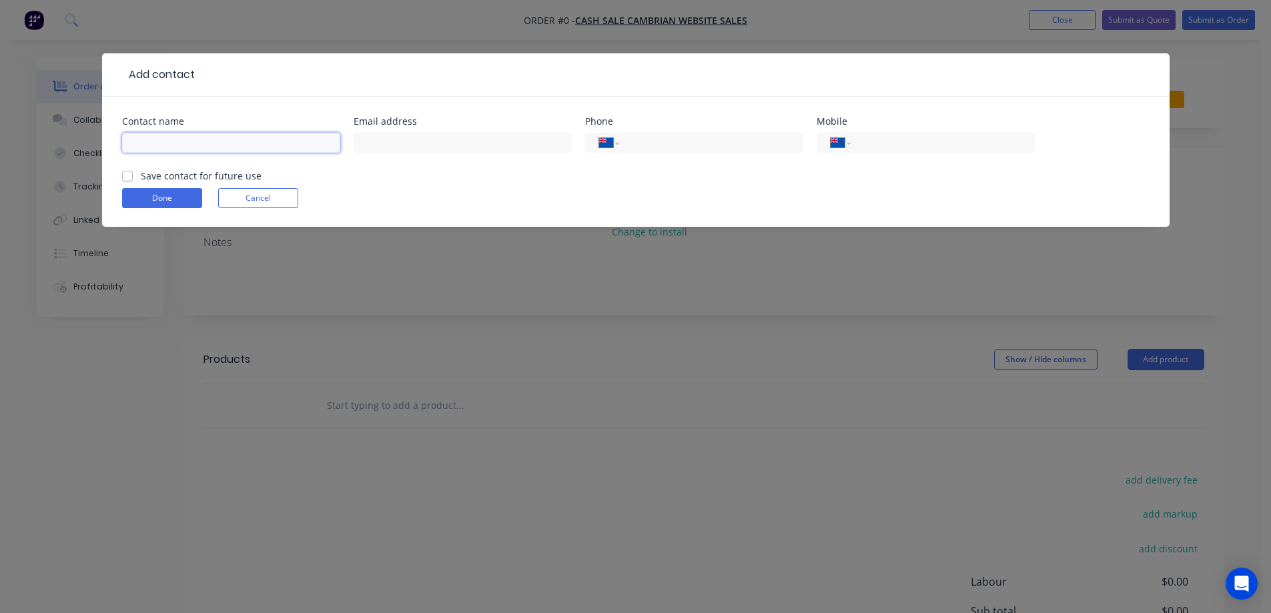
click at [207, 149] on input "text" at bounding box center [231, 143] width 218 height 20
paste input "Teresa Keogan"
type input "Teresa Keogan"
click at [203, 176] on label "Save contact for future use" at bounding box center [201, 176] width 121 height 14
click at [133, 176] on input "Save contact for future use" at bounding box center [127, 175] width 11 height 13
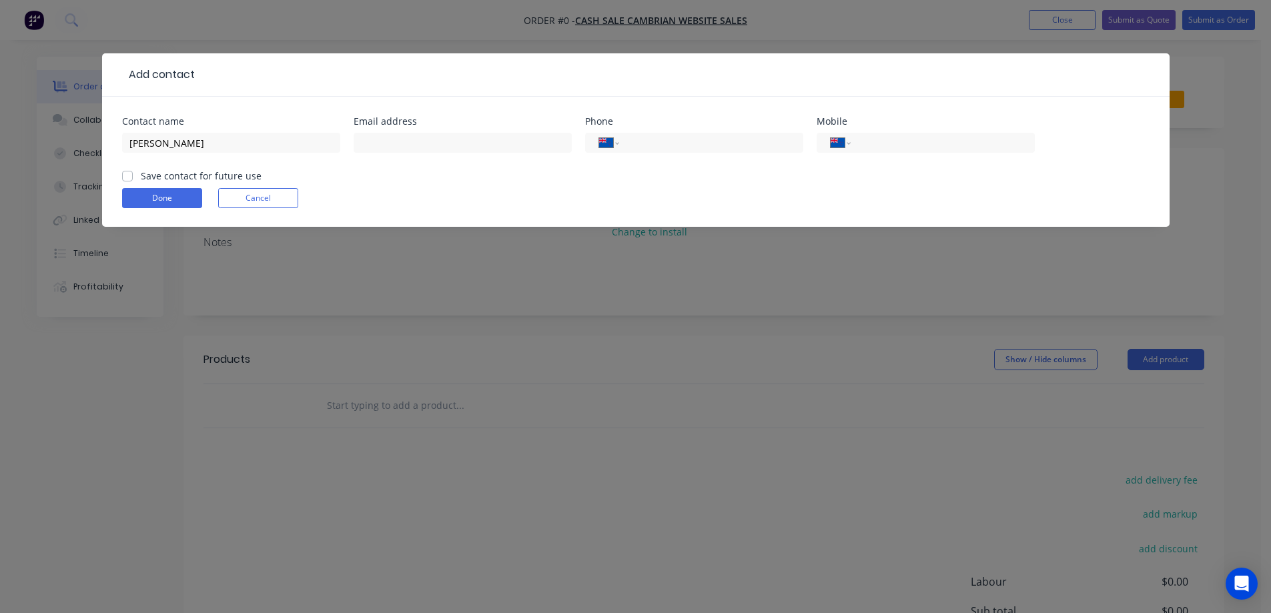
checkbox input "true"
click at [465, 139] on input "text" at bounding box center [463, 143] width 218 height 20
paste input "keogan@xtra.co.nz"
type input "keogan@xtra.co.nz"
click at [872, 137] on input "tel" at bounding box center [940, 142] width 160 height 15
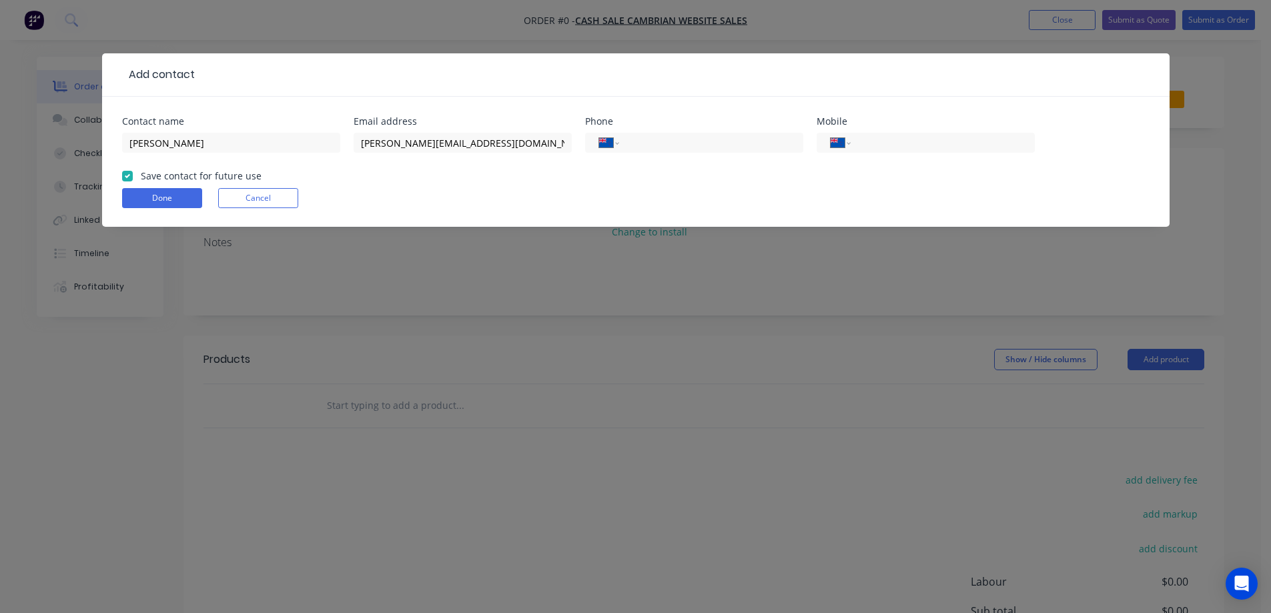
paste input "021 783 460"
type input "021 783 460"
click at [165, 201] on button "Done" at bounding box center [162, 198] width 80 height 20
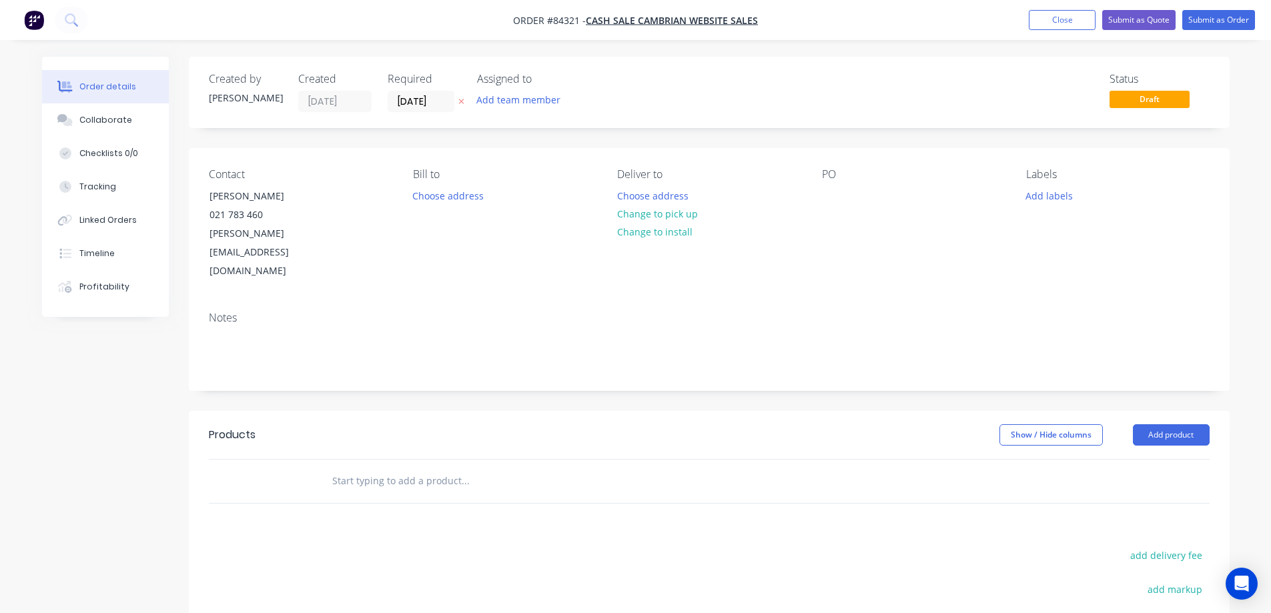
click at [463, 103] on icon at bounding box center [462, 101] width 6 height 8
click at [648, 195] on button "Choose address" at bounding box center [652, 195] width 85 height 18
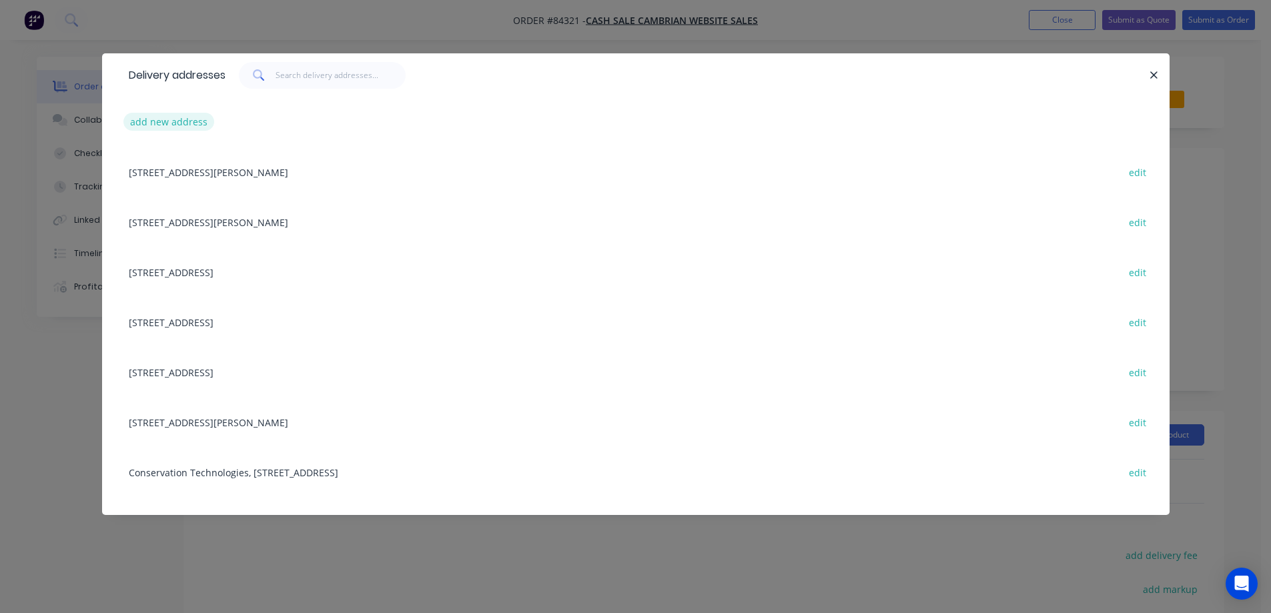
click at [185, 131] on div "add new address" at bounding box center [636, 122] width 1028 height 50
click at [187, 121] on button "add new address" at bounding box center [168, 122] width 91 height 18
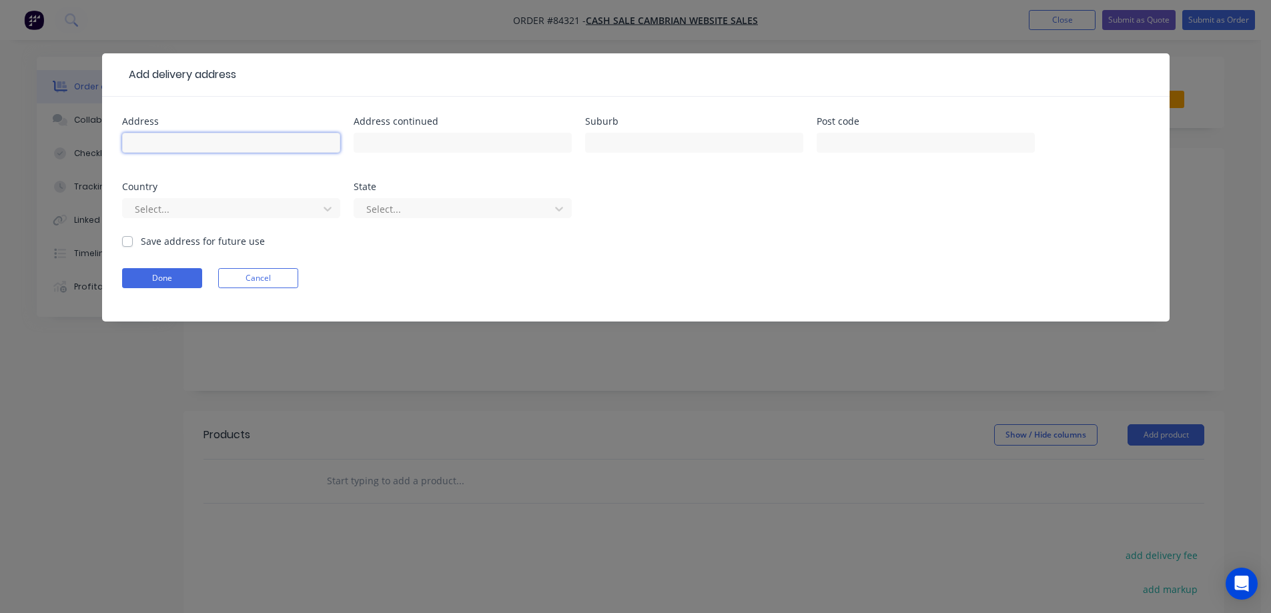
click at [195, 140] on input "text" at bounding box center [231, 143] width 218 height 20
paste input "7E Andy Whiting Place, Stoke Nelson 7011"
click at [304, 142] on input "7E Andy Whiting Place, Stoke Nelson 7011" at bounding box center [231, 143] width 218 height 20
type input "7E Andy Whiting Place, Stoke Nelson"
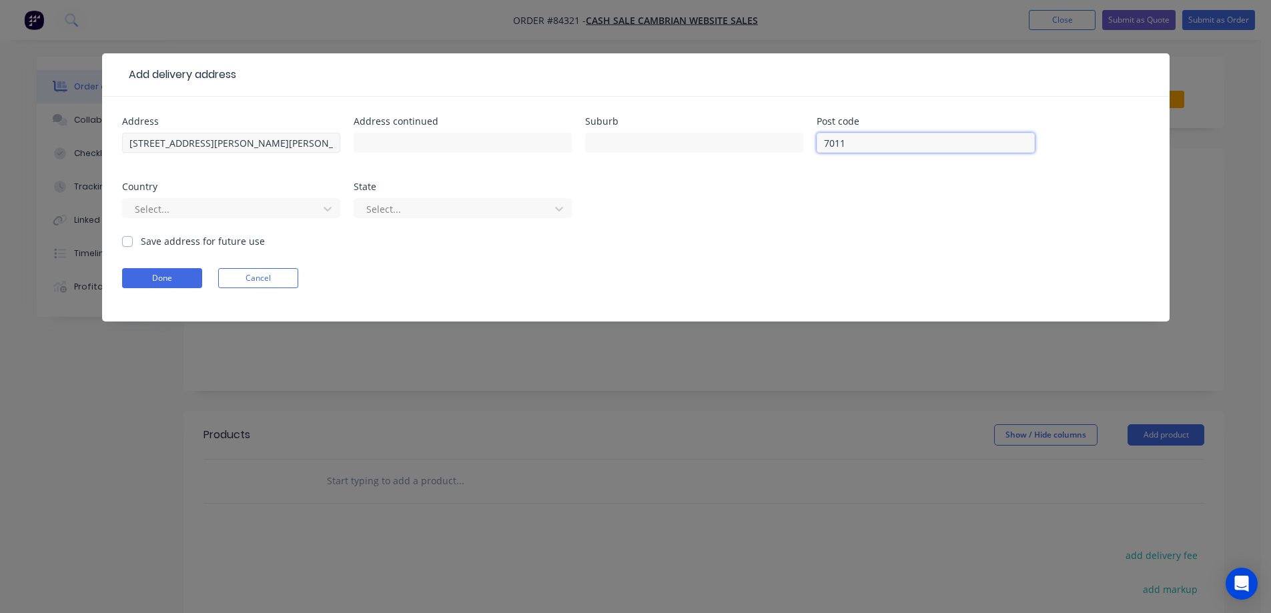
type input "7011"
click at [276, 143] on input "7E Andy Whiting Place, Stoke Nelson" at bounding box center [231, 143] width 218 height 20
type input "7E Andy Whiting Place, Stoke"
type input "Nelson"
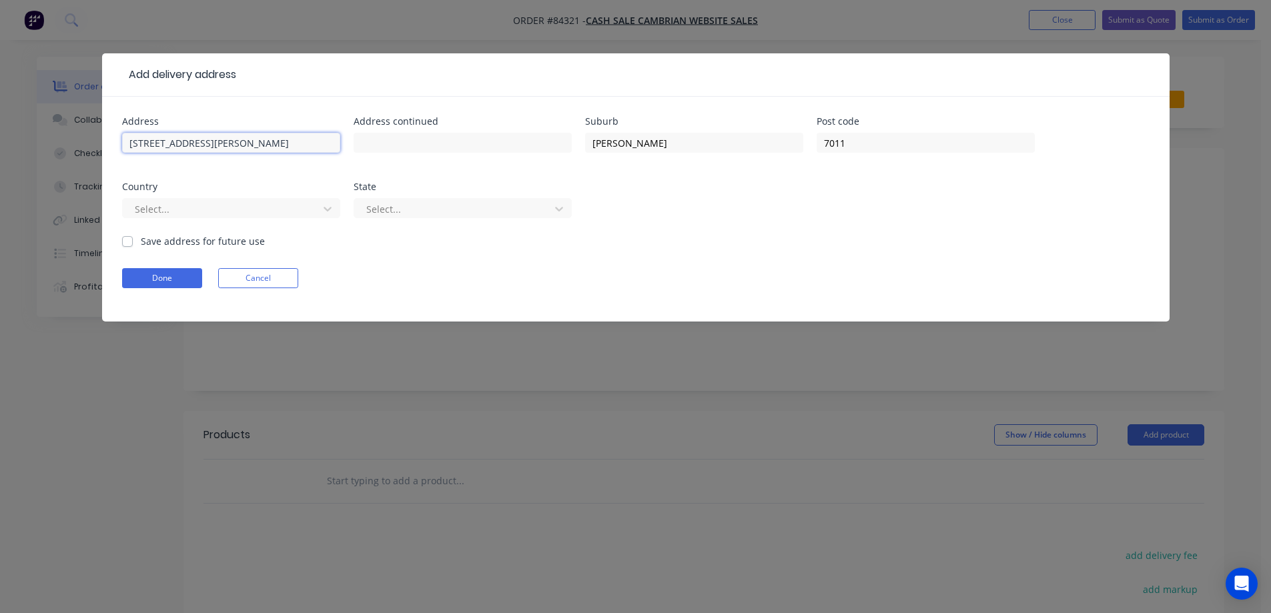
click at [231, 144] on input "7E Andy Whiting Place, Stoke" at bounding box center [231, 143] width 218 height 20
drag, startPoint x: 233, startPoint y: 144, endPoint x: 461, endPoint y: 146, distance: 227.6
click at [461, 146] on div "Address 7E Andy Whiting Place, Stoke Address continued Suburb Nelson Post code …" at bounding box center [636, 175] width 1028 height 117
click at [253, 143] on input "7E Andy Whiting Place, Stoke" at bounding box center [231, 143] width 218 height 20
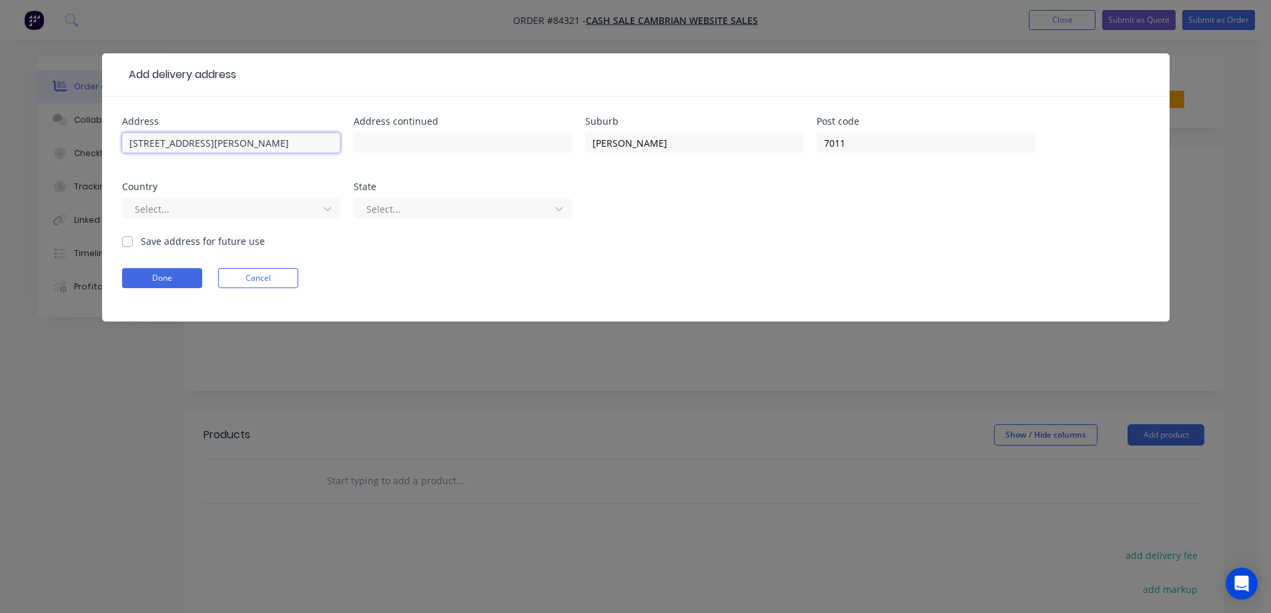
click at [243, 143] on input "7E Andy Whiting Place, Stoke" at bounding box center [231, 143] width 218 height 20
type input "7E Andy Whiting Place,"
type input "Stoke"
click at [128, 282] on button "Done" at bounding box center [162, 278] width 80 height 20
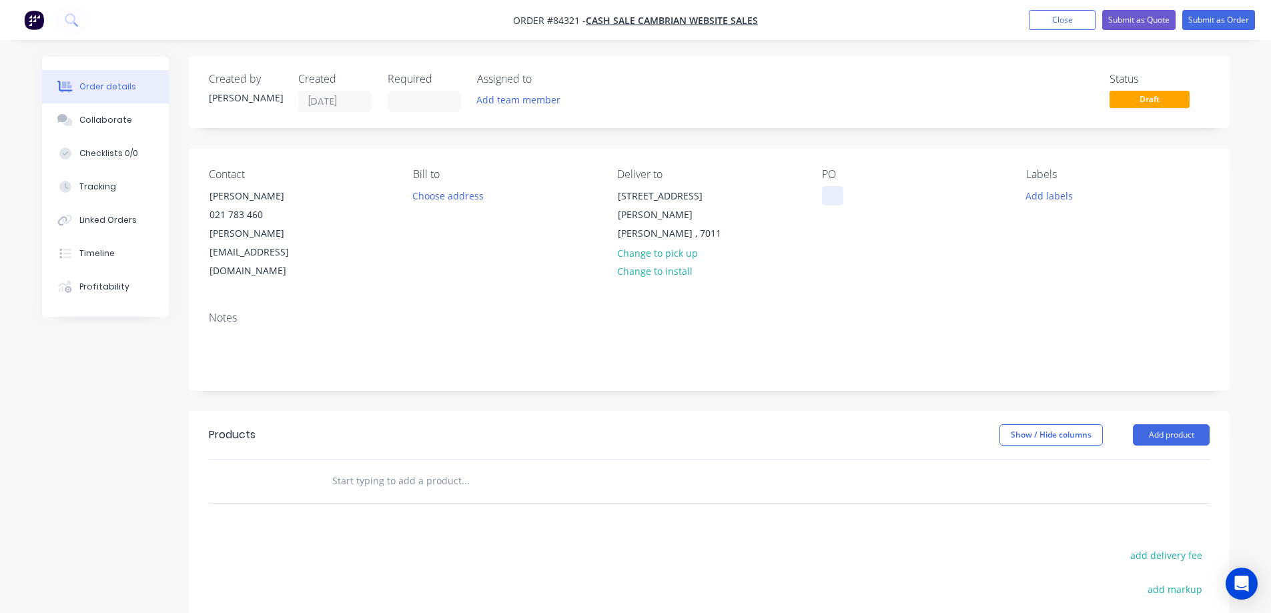
click at [833, 191] on div at bounding box center [832, 195] width 21 height 19
click at [886, 190] on div "WEB35459" at bounding box center [856, 195] width 68 height 19
drag, startPoint x: 1040, startPoint y: 195, endPoint x: 1039, endPoint y: 206, distance: 11.4
click at [1039, 196] on button "Add labels" at bounding box center [1049, 195] width 61 height 18
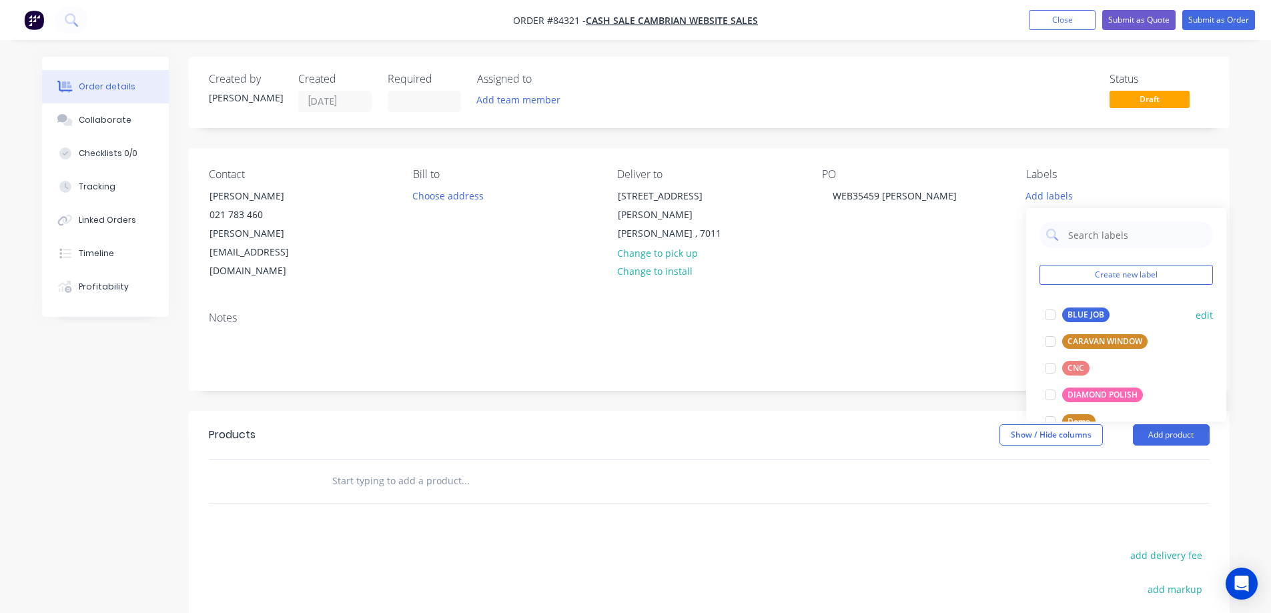
click at [1060, 318] on div at bounding box center [1050, 315] width 27 height 27
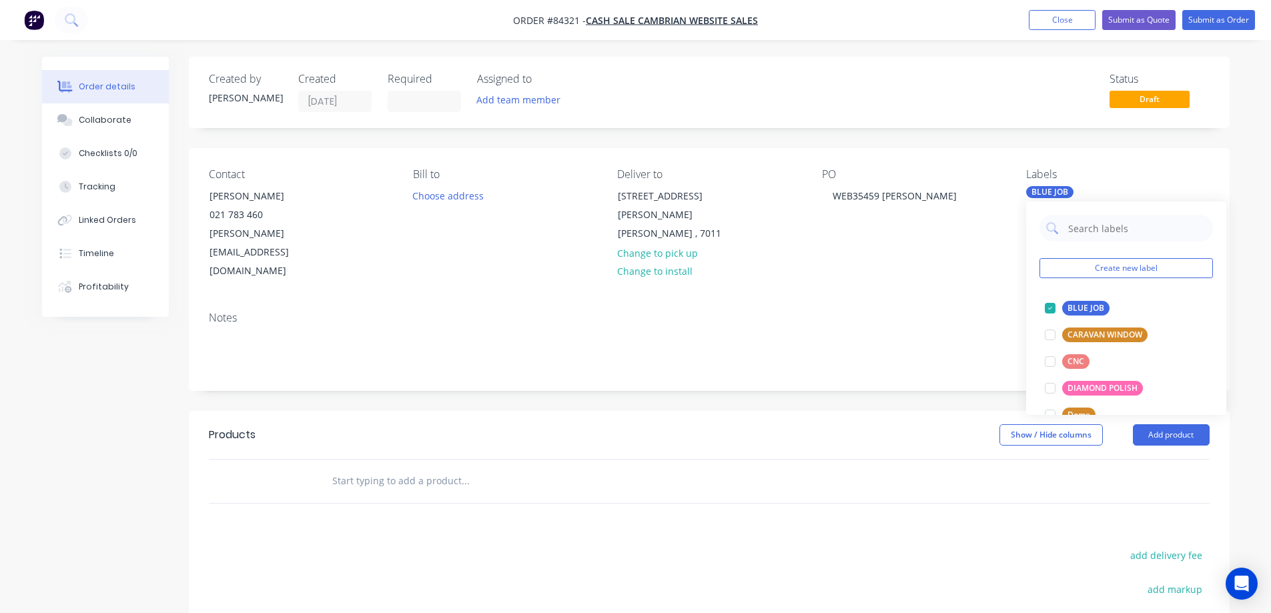
click at [936, 262] on div "Contact Teresa Keogan 021 783 460 keogan@xtra.co.nz Bill to Choose address Deli…" at bounding box center [709, 224] width 1041 height 153
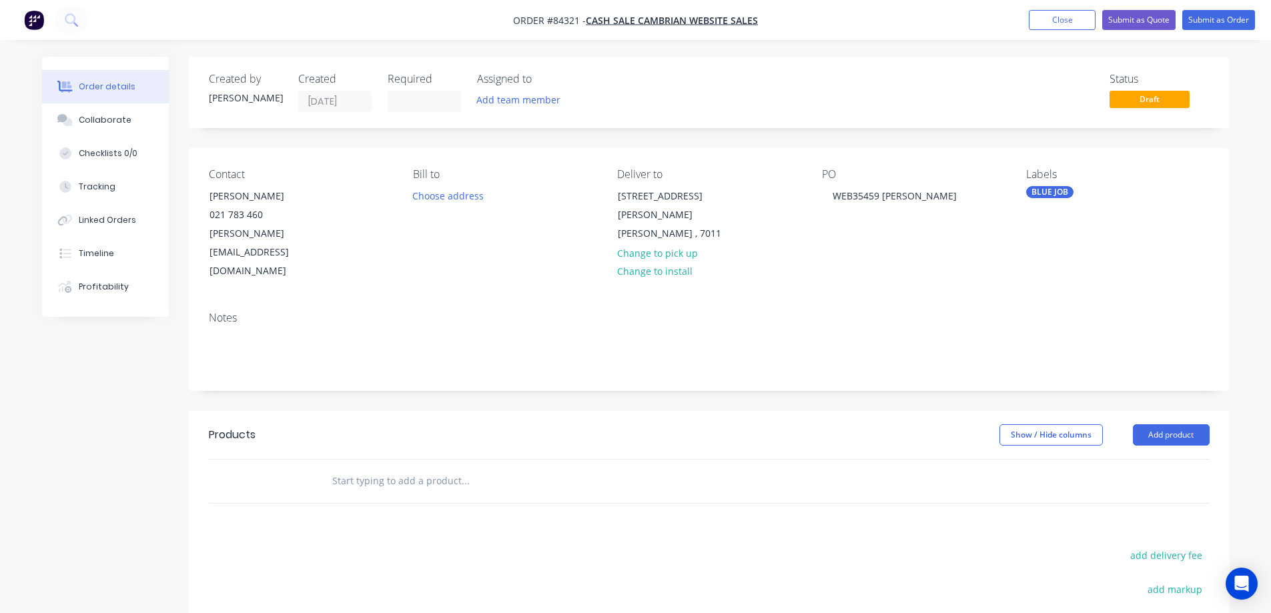
click at [408, 468] on input "text" at bounding box center [465, 481] width 267 height 27
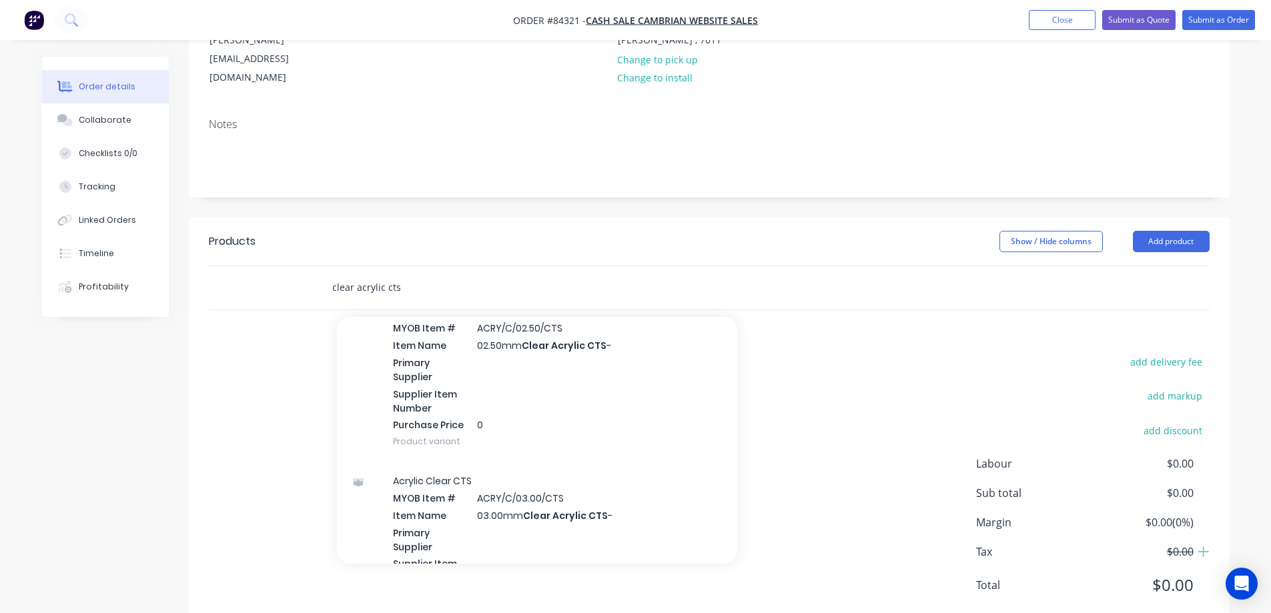
scroll to position [267, 0]
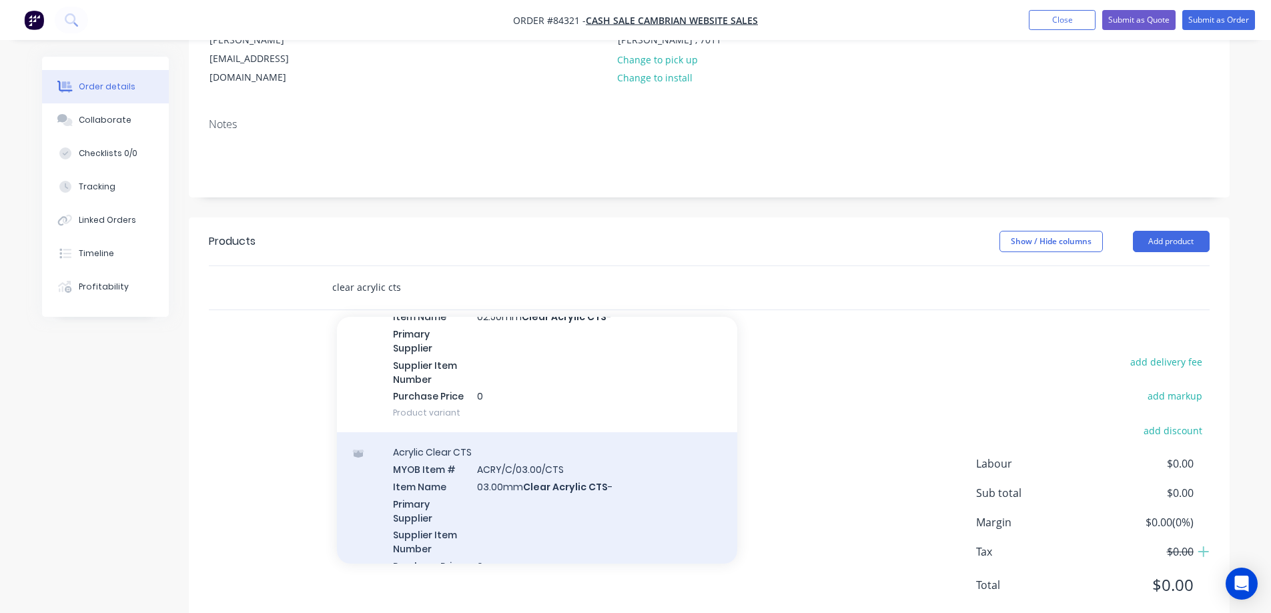
type input "clear acrylic cts"
click at [470, 473] on div "Acrylic Clear CTS MYOB Item # ACRY/C/03.00/CTS Item Name 03.00mm Clear Acrylic …" at bounding box center [537, 517] width 400 height 170
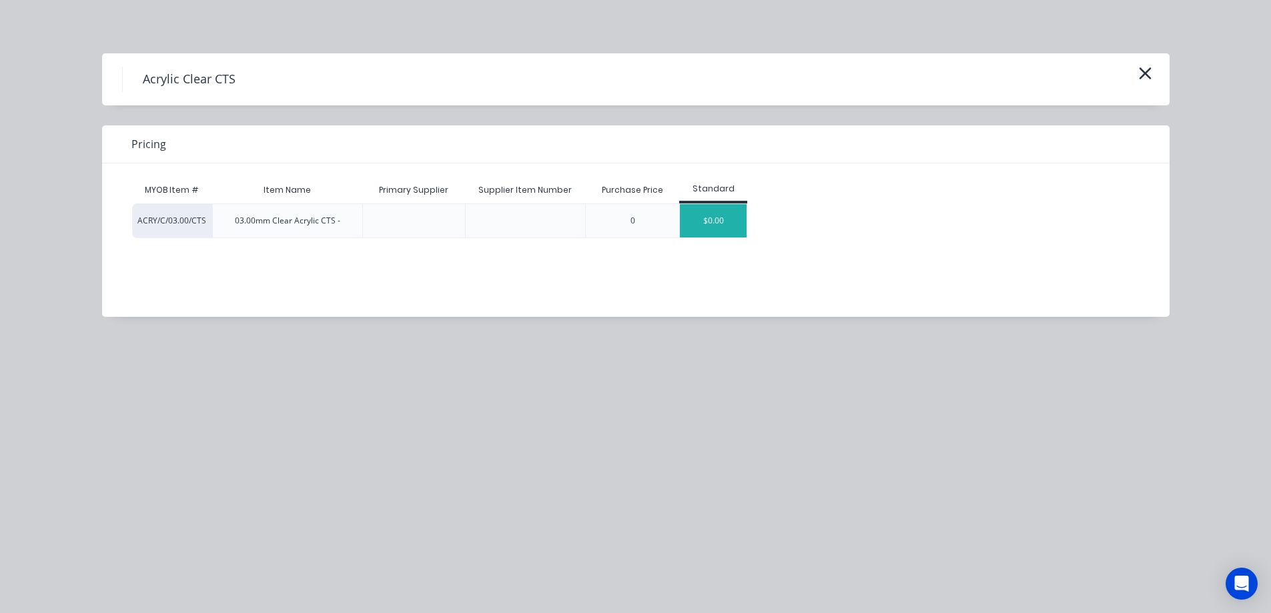
click at [719, 226] on div "$0.00" at bounding box center [713, 220] width 67 height 33
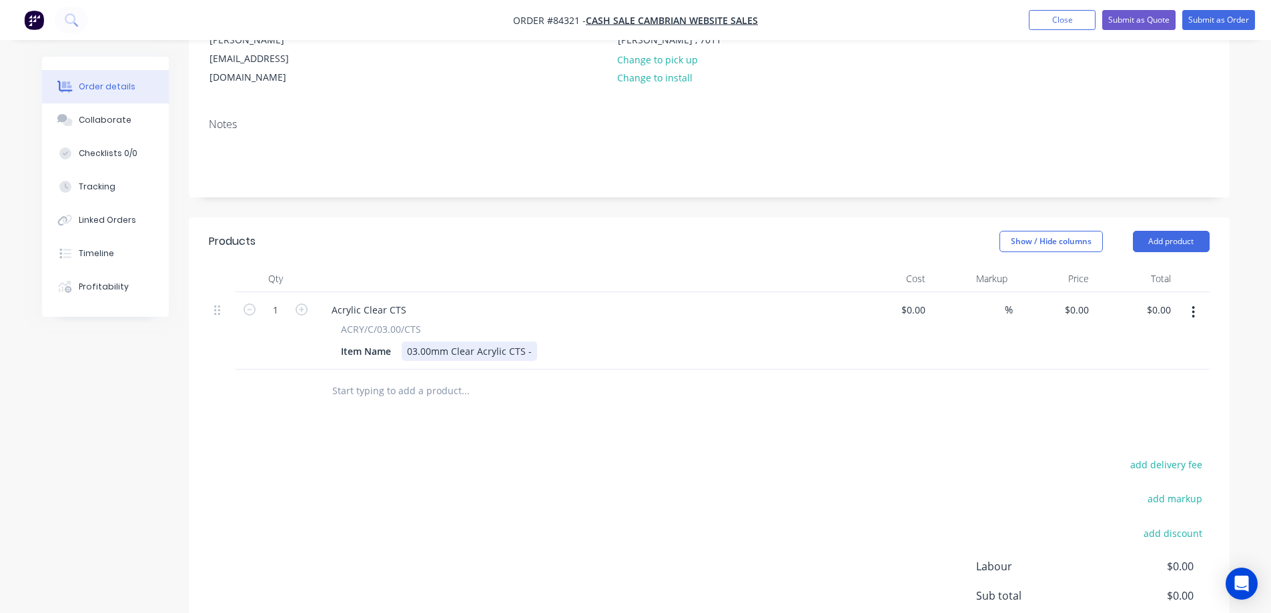
click at [529, 342] on div "03.00mm Clear Acrylic CTS -" at bounding box center [469, 351] width 135 height 19
click at [1088, 300] on input "0" at bounding box center [1079, 309] width 31 height 19
type input "$94.10"
click at [1095, 370] on div at bounding box center [709, 391] width 1001 height 43
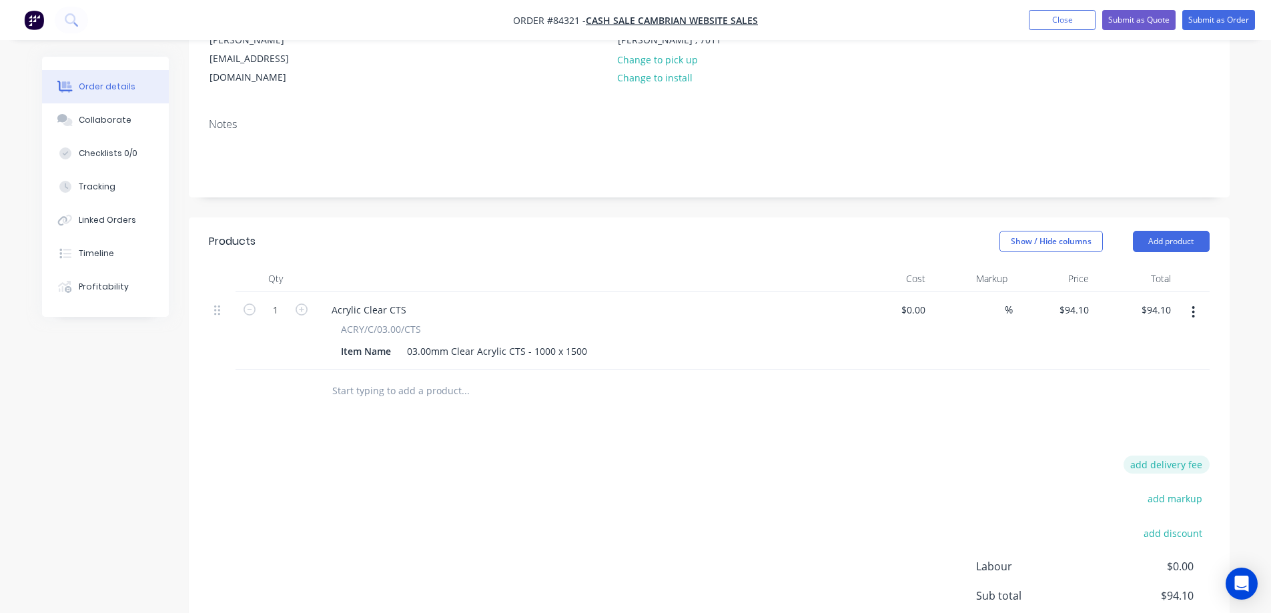
click at [1176, 456] on button "add delivery fee" at bounding box center [1167, 465] width 86 height 18
type input "25"
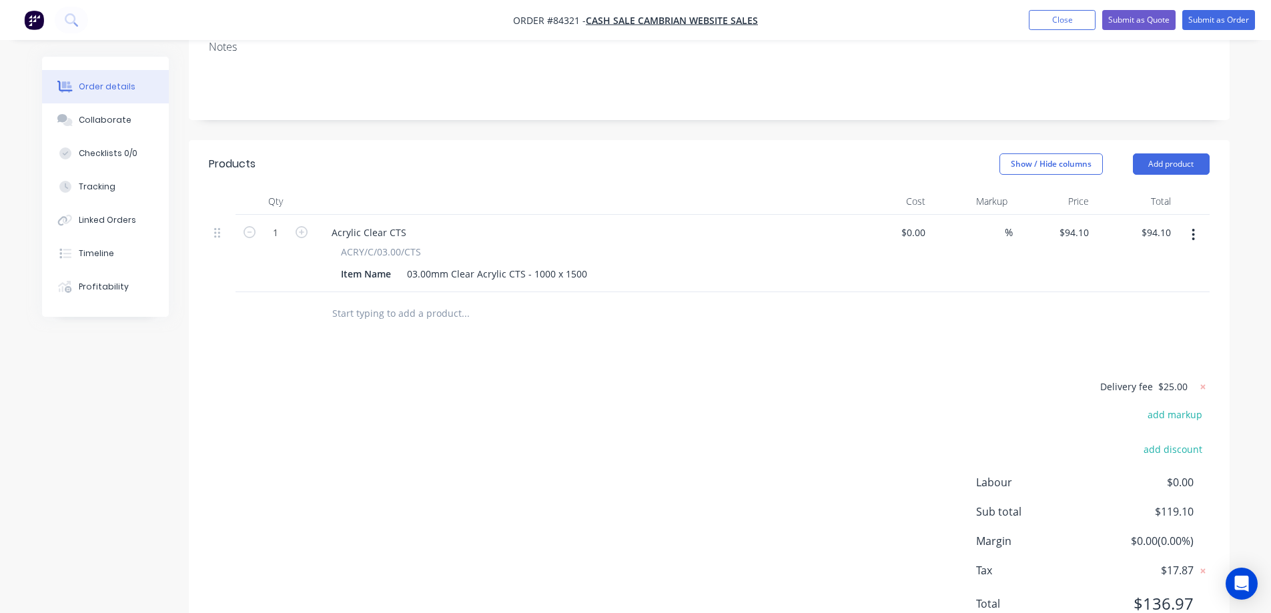
scroll to position [290, 0]
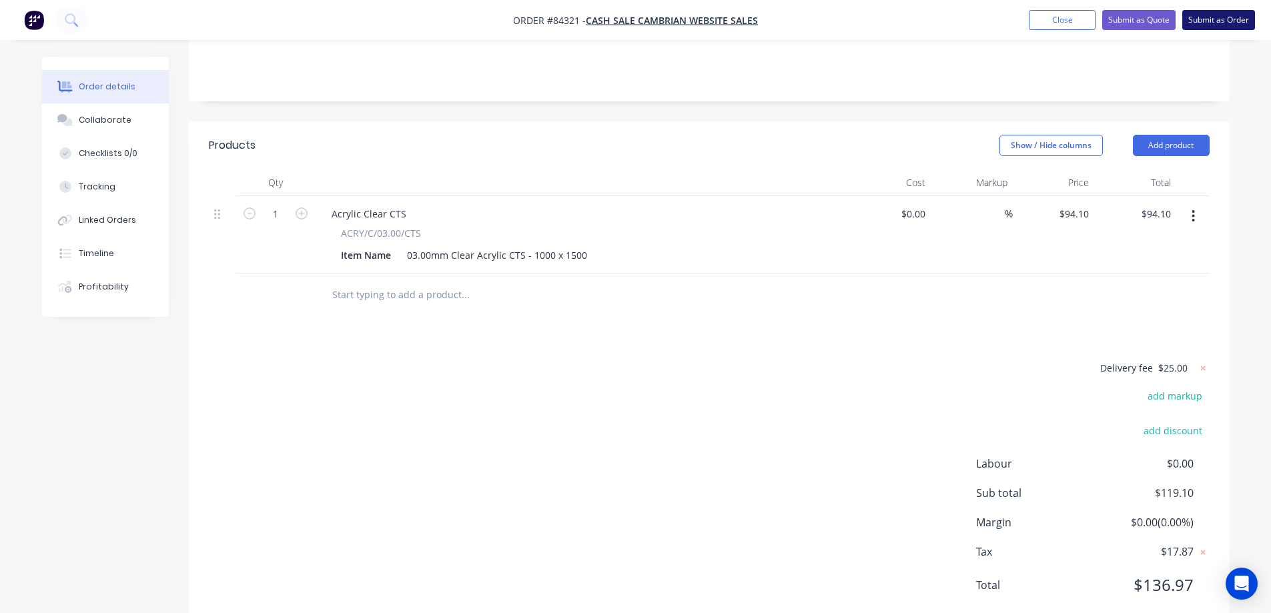
click at [1218, 21] on button "Submit as Order" at bounding box center [1219, 20] width 73 height 20
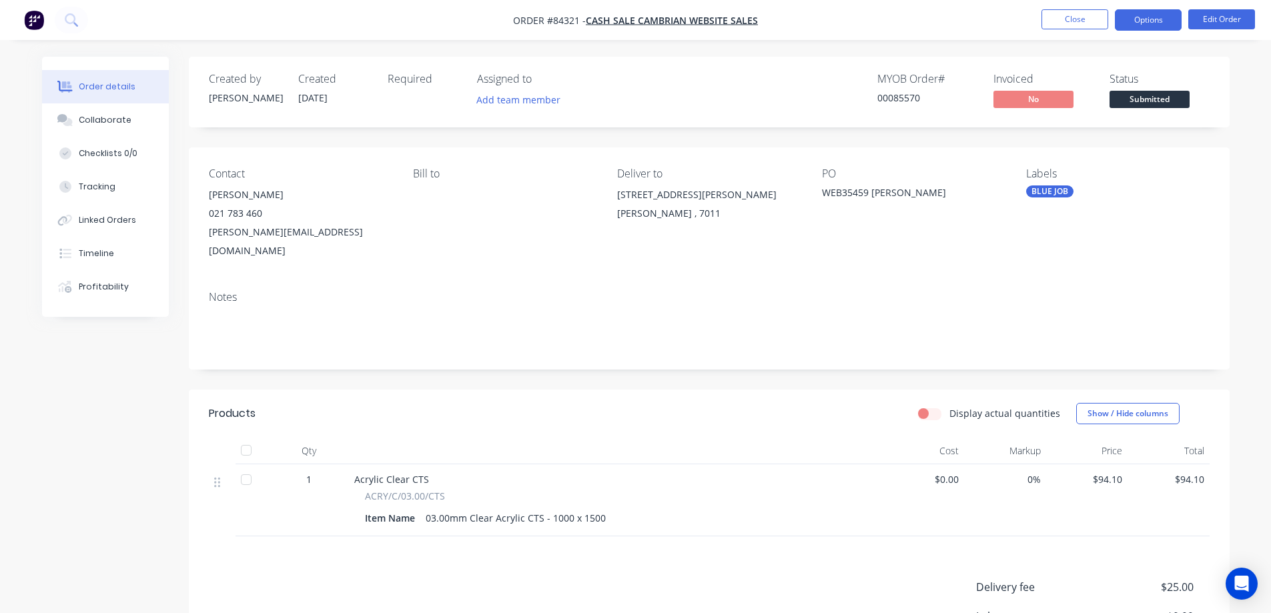
click at [1139, 20] on button "Options" at bounding box center [1148, 19] width 67 height 21
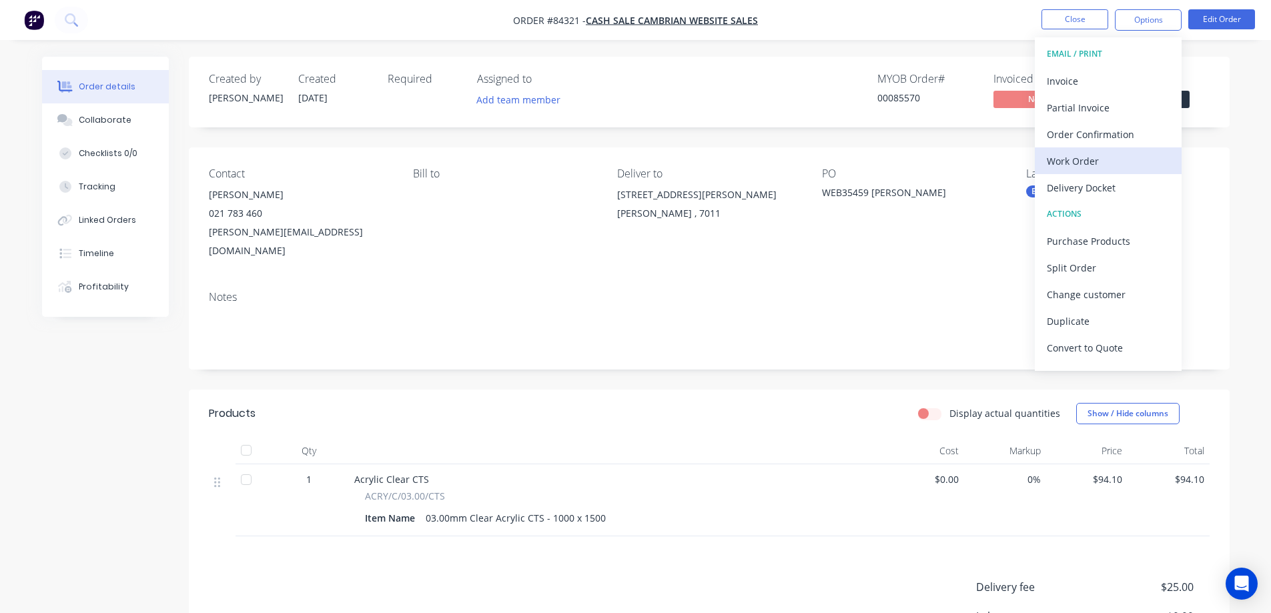
click at [1061, 157] on div "Work Order" at bounding box center [1108, 161] width 123 height 19
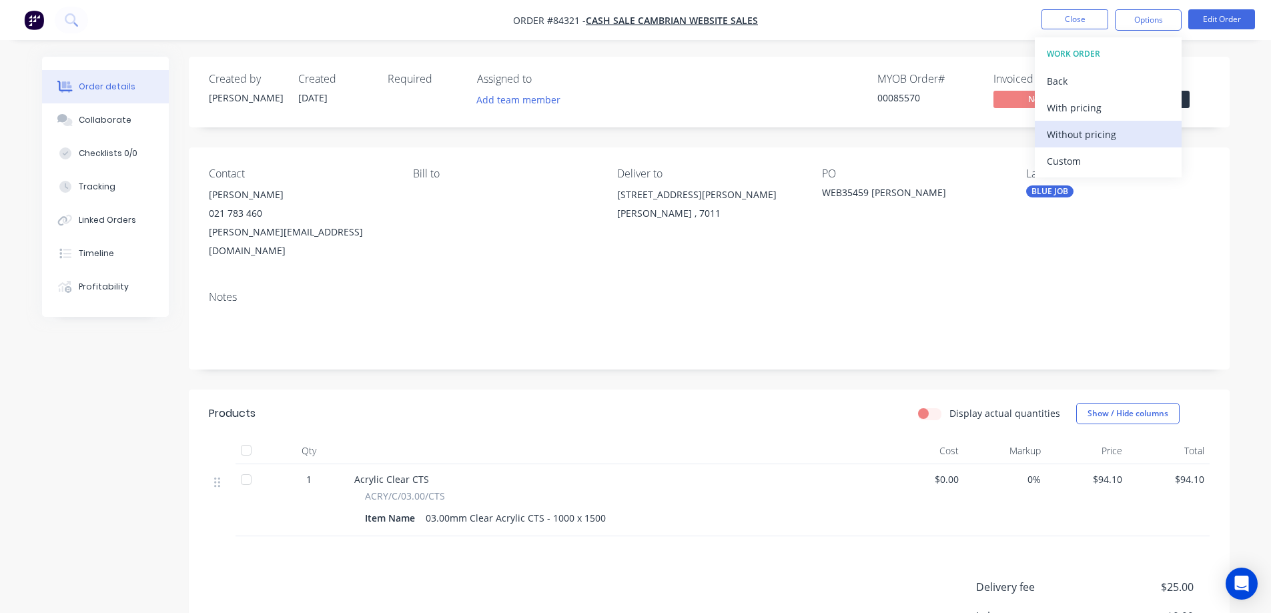
click at [1064, 138] on div "Without pricing" at bounding box center [1108, 134] width 123 height 19
click at [1072, 143] on div "Order Confirmation" at bounding box center [1108, 134] width 123 height 19
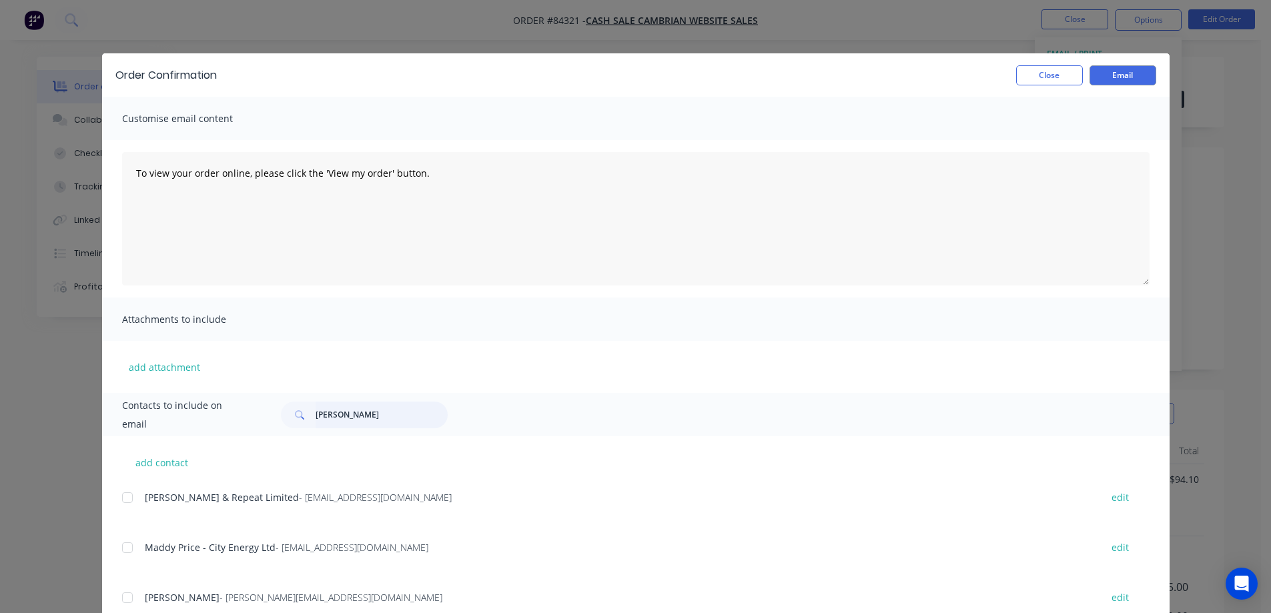
click at [360, 412] on input "kerry g" at bounding box center [382, 415] width 132 height 27
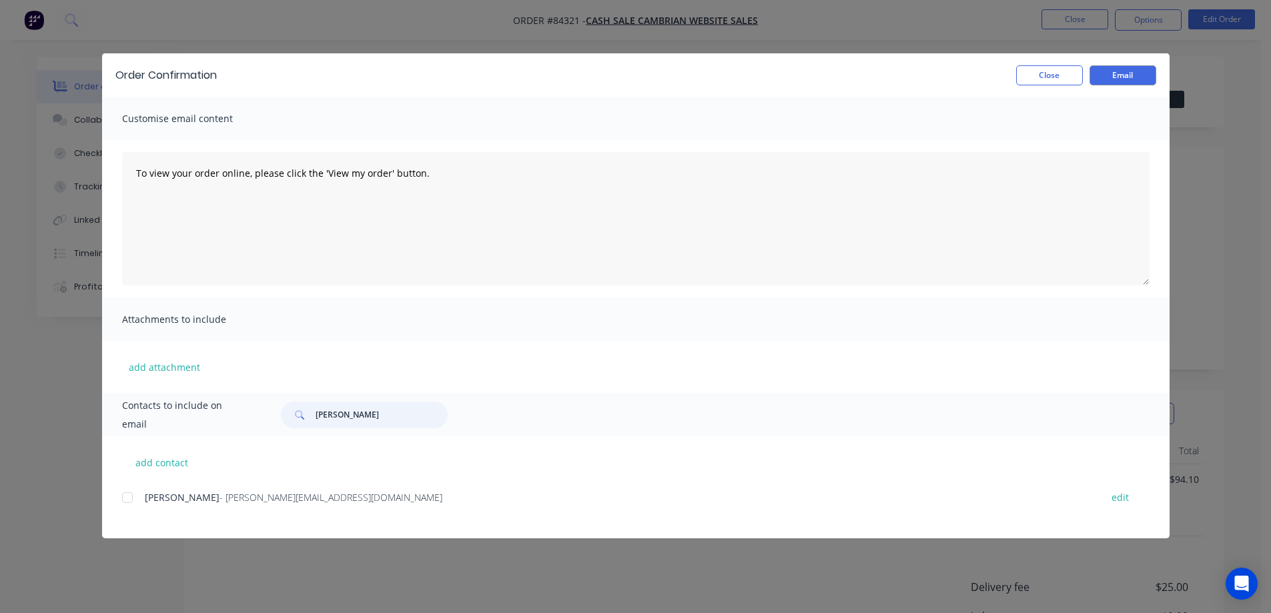
click at [132, 505] on div at bounding box center [127, 498] width 27 height 27
type input "teresa"
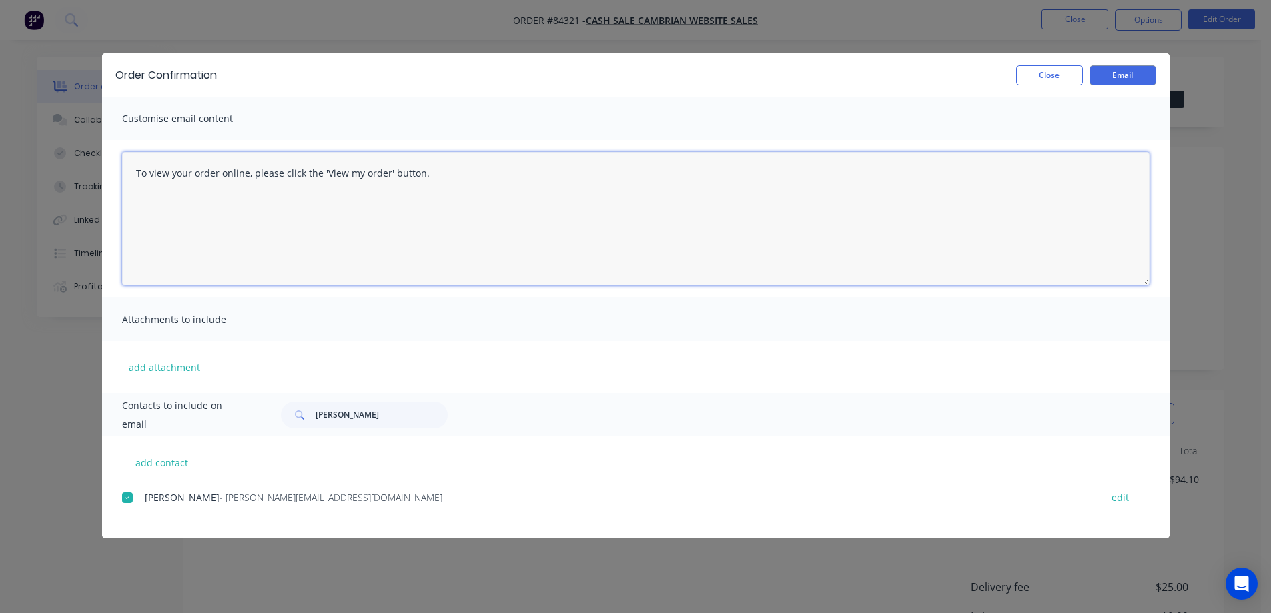
click at [465, 193] on textarea "To view your order online, please click the 'View my order' button." at bounding box center [636, 218] width 1028 height 133
paste textarea "hank you for your order, confirmation of your order is attached. Your order wil…"
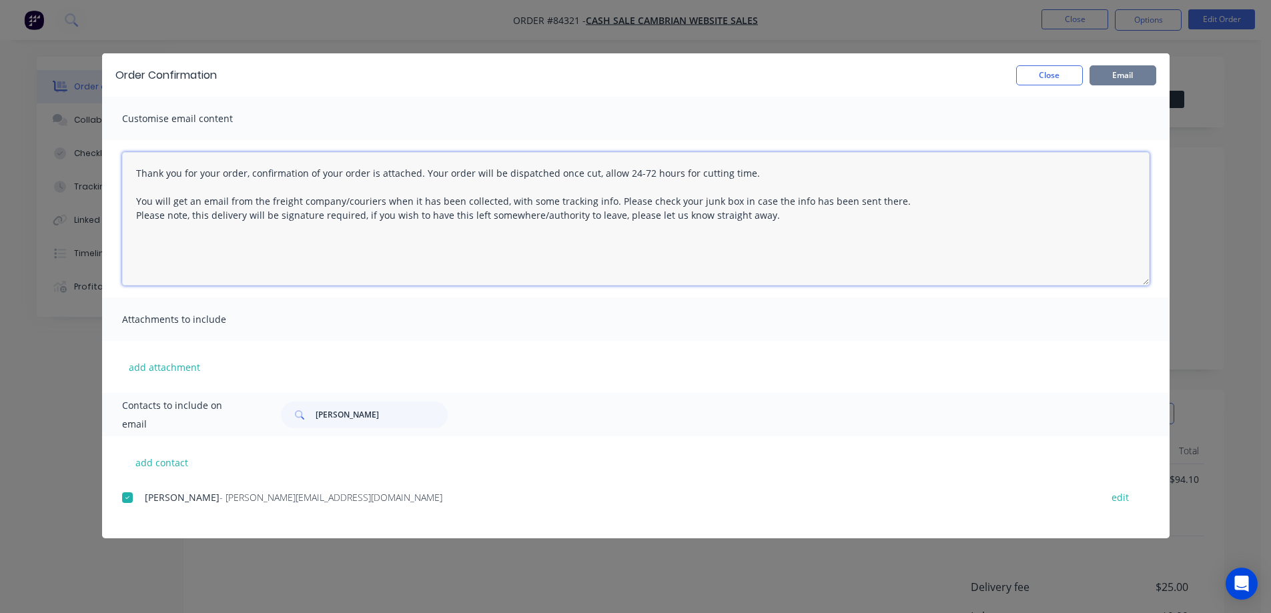
type textarea "Thank you for your order, confirmation of your order is attached. Your order wi…"
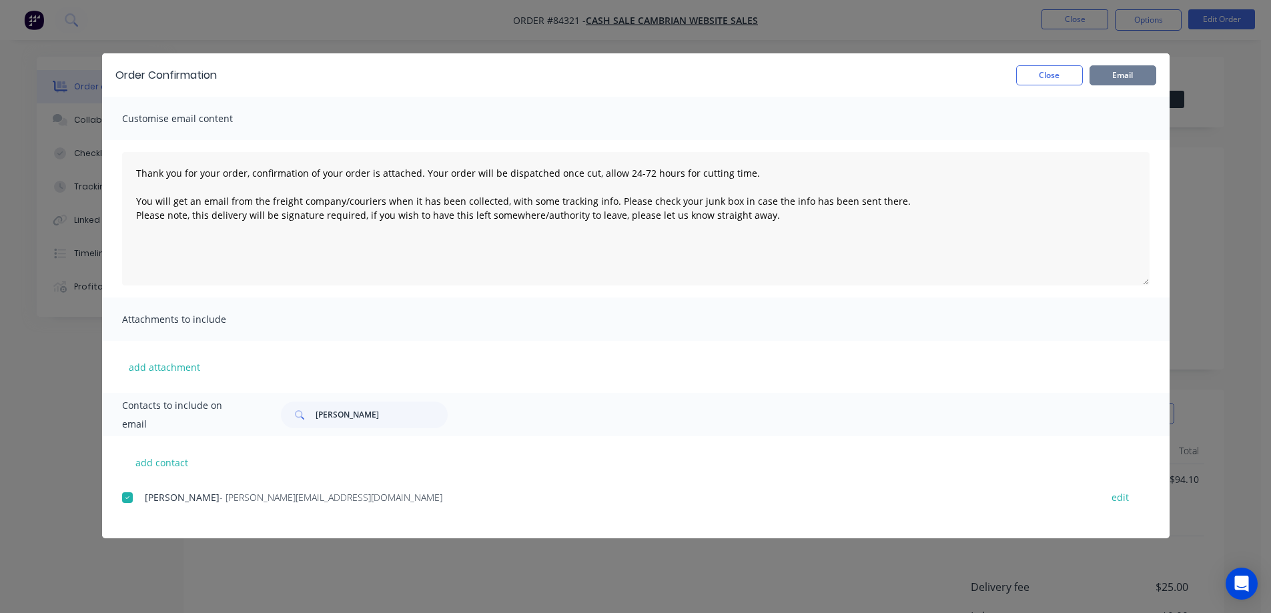
click at [1117, 71] on button "Email" at bounding box center [1123, 75] width 67 height 20
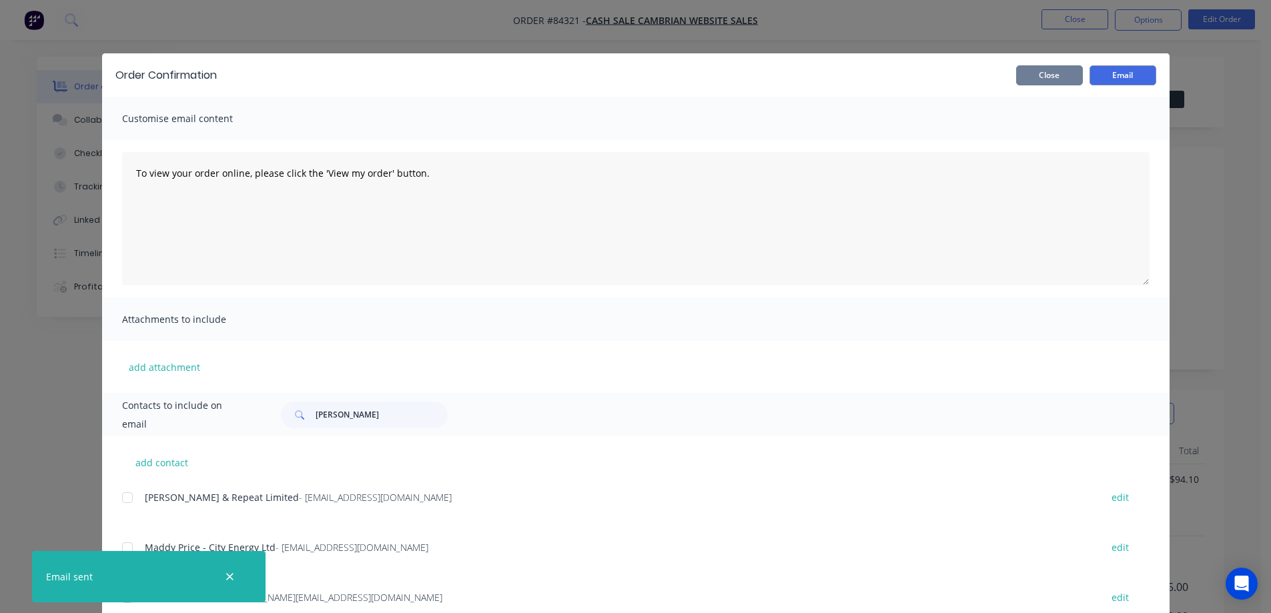
click at [1039, 73] on button "Close" at bounding box center [1050, 75] width 67 height 20
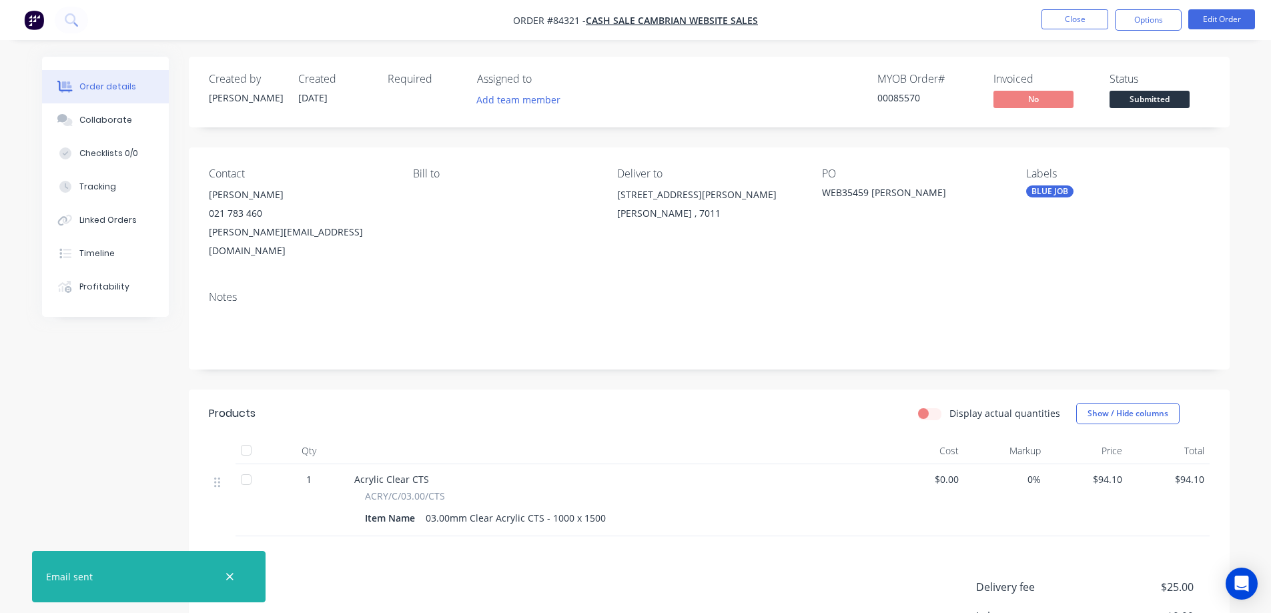
click at [1085, 54] on div "Order details Collaborate Checklists 0/0 Tracking Linked Orders Timeline Profit…" at bounding box center [635, 402] width 1271 height 804
click at [1097, 16] on button "Close" at bounding box center [1075, 19] width 67 height 20
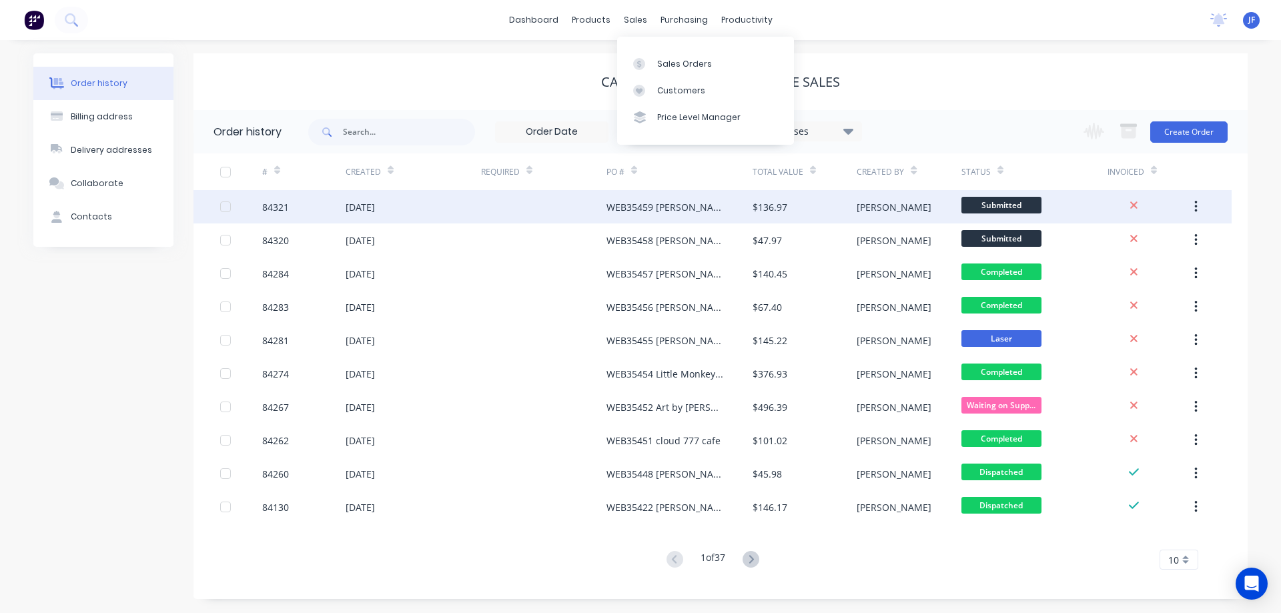
click at [661, 209] on div "WEB35459 [PERSON_NAME]" at bounding box center [666, 207] width 119 height 14
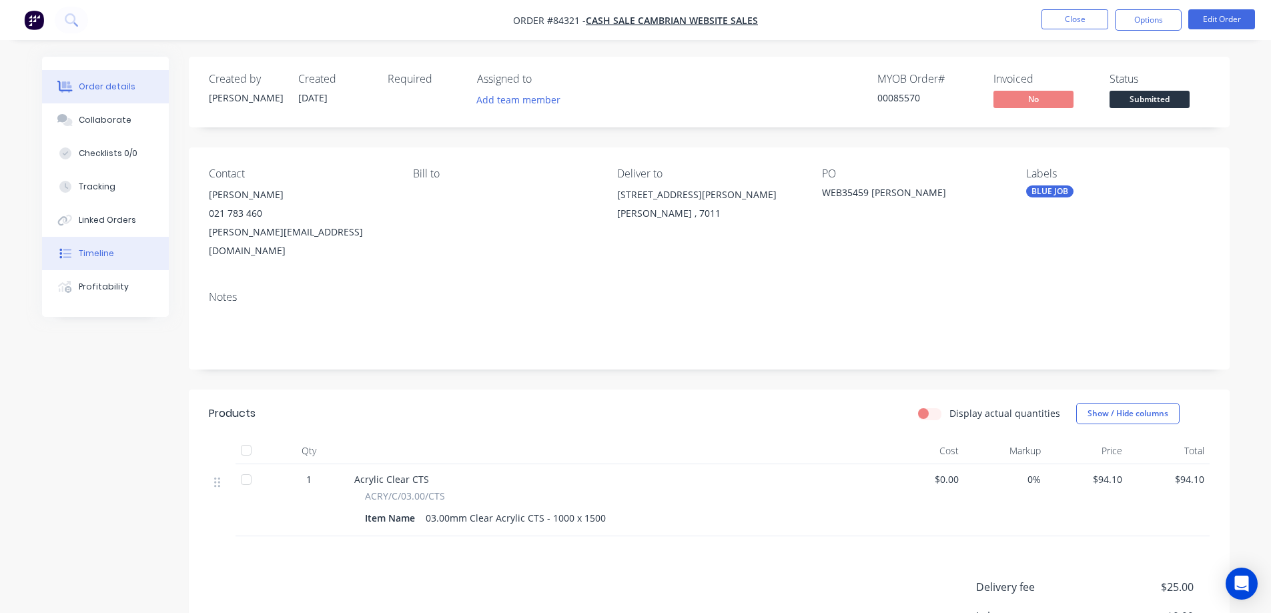
click at [69, 246] on button "Timeline" at bounding box center [105, 253] width 127 height 33
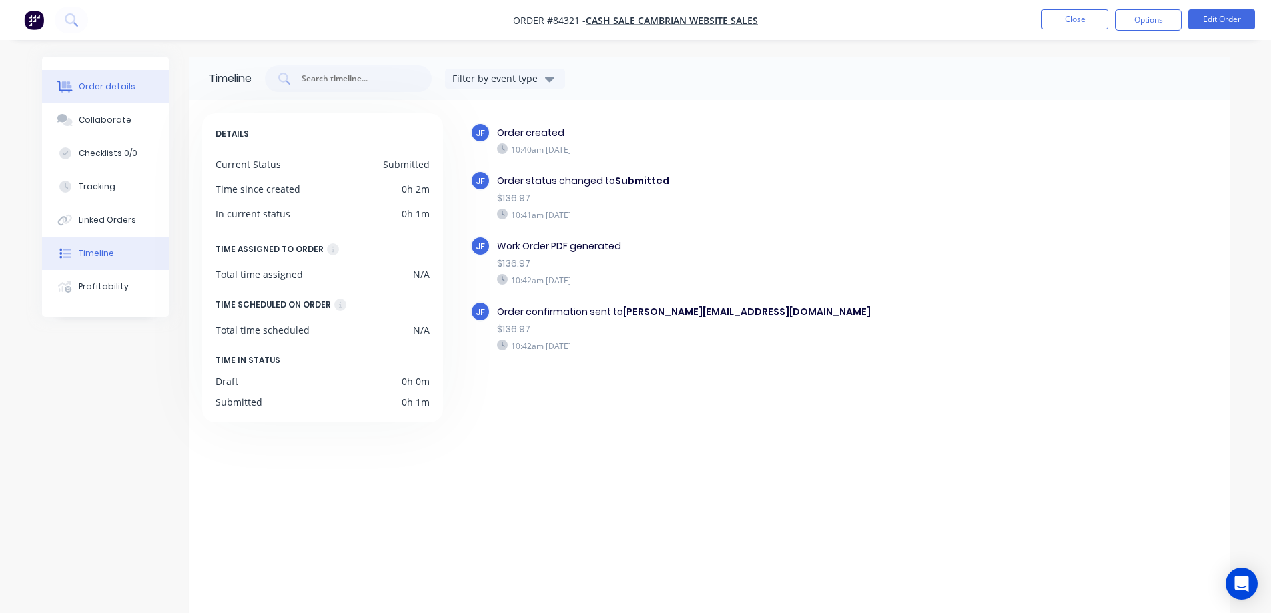
drag, startPoint x: 93, startPoint y: 92, endPoint x: 651, endPoint y: 40, distance: 559.7
click at [95, 91] on button "Order details" at bounding box center [105, 86] width 127 height 33
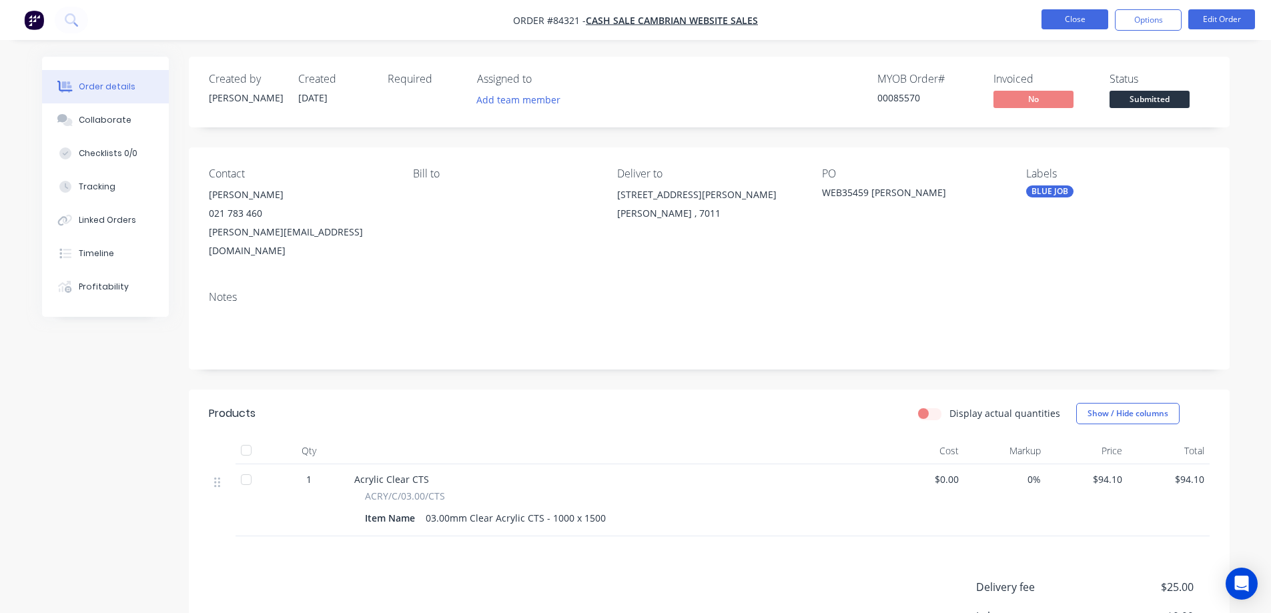
click at [1085, 23] on button "Close" at bounding box center [1075, 19] width 67 height 20
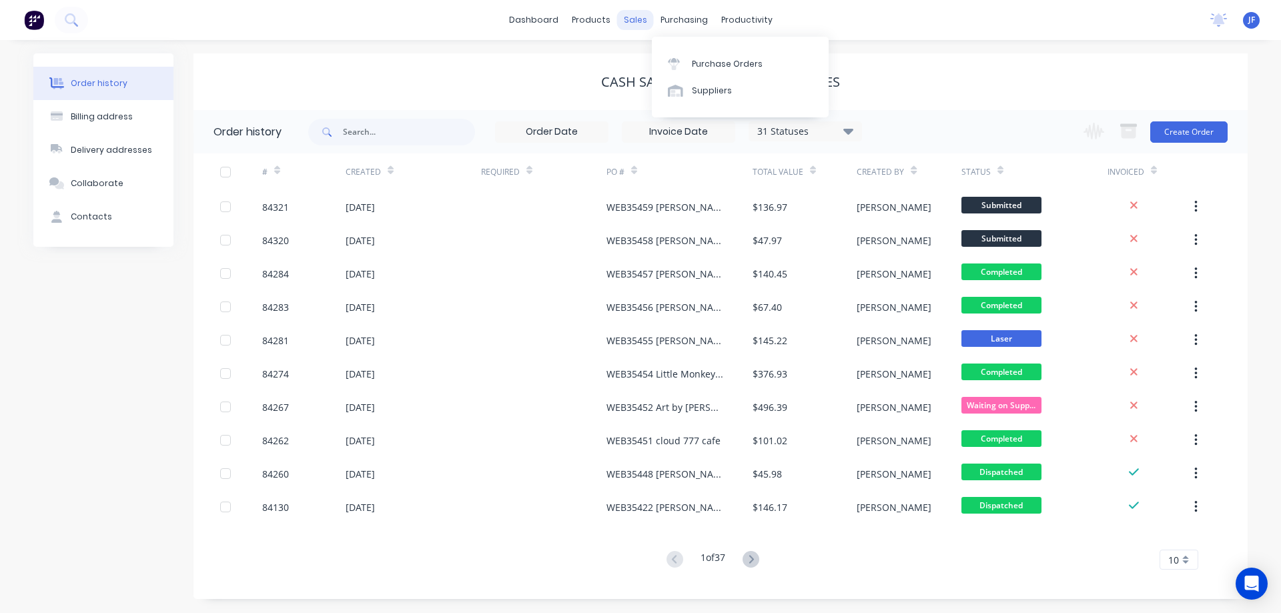
click at [647, 21] on div "sales" at bounding box center [635, 20] width 37 height 20
click at [669, 51] on link "Sales Orders" at bounding box center [705, 63] width 177 height 27
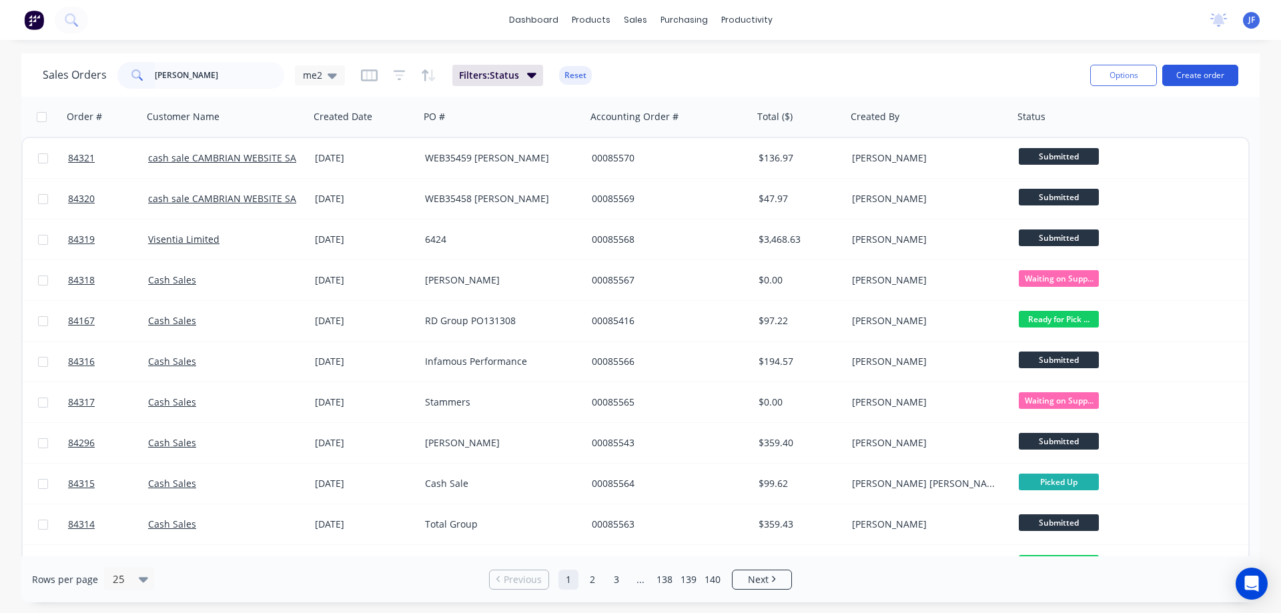
type input "[PERSON_NAME]"
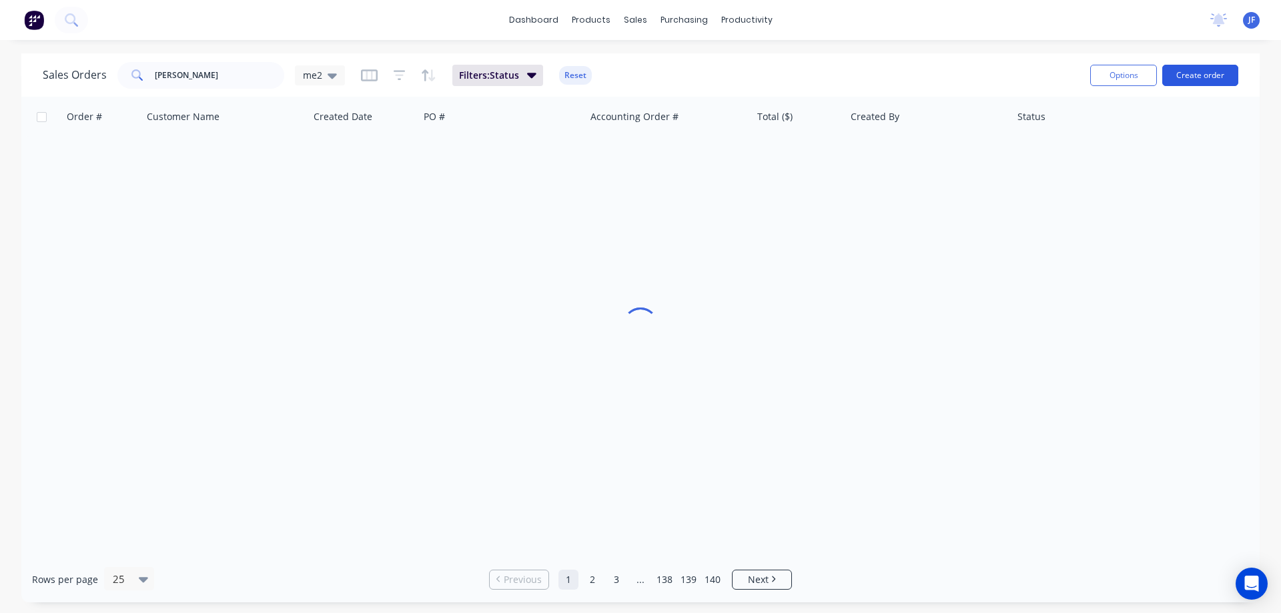
click at [1182, 78] on button "Create order" at bounding box center [1201, 75] width 76 height 21
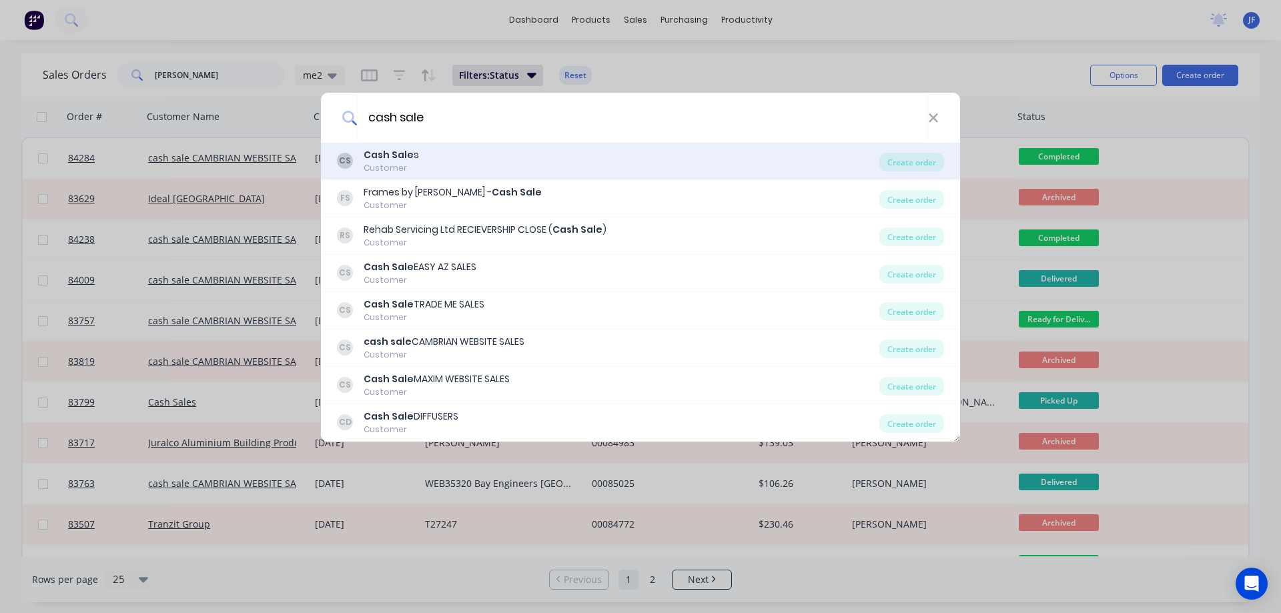
type input "cash sale"
click at [734, 150] on div "CS Cash Sale s Customer" at bounding box center [608, 161] width 543 height 26
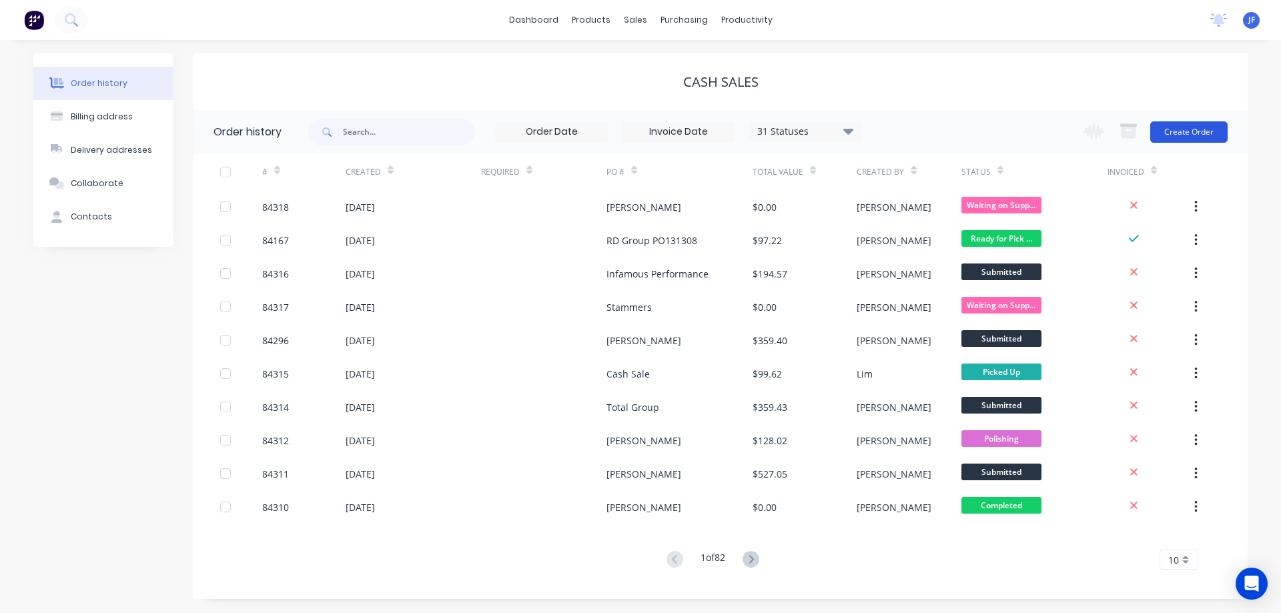
click at [1210, 135] on button "Create Order" at bounding box center [1189, 131] width 77 height 21
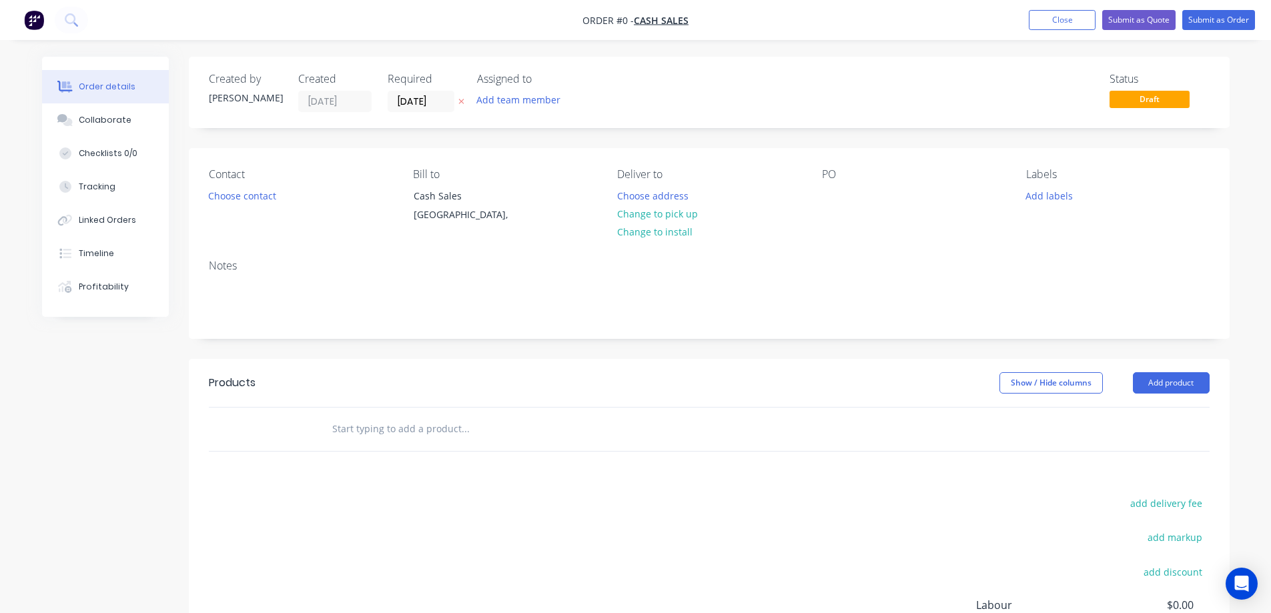
click at [457, 104] on button at bounding box center [462, 101] width 14 height 15
click at [236, 189] on button "Choose contact" at bounding box center [242, 195] width 82 height 18
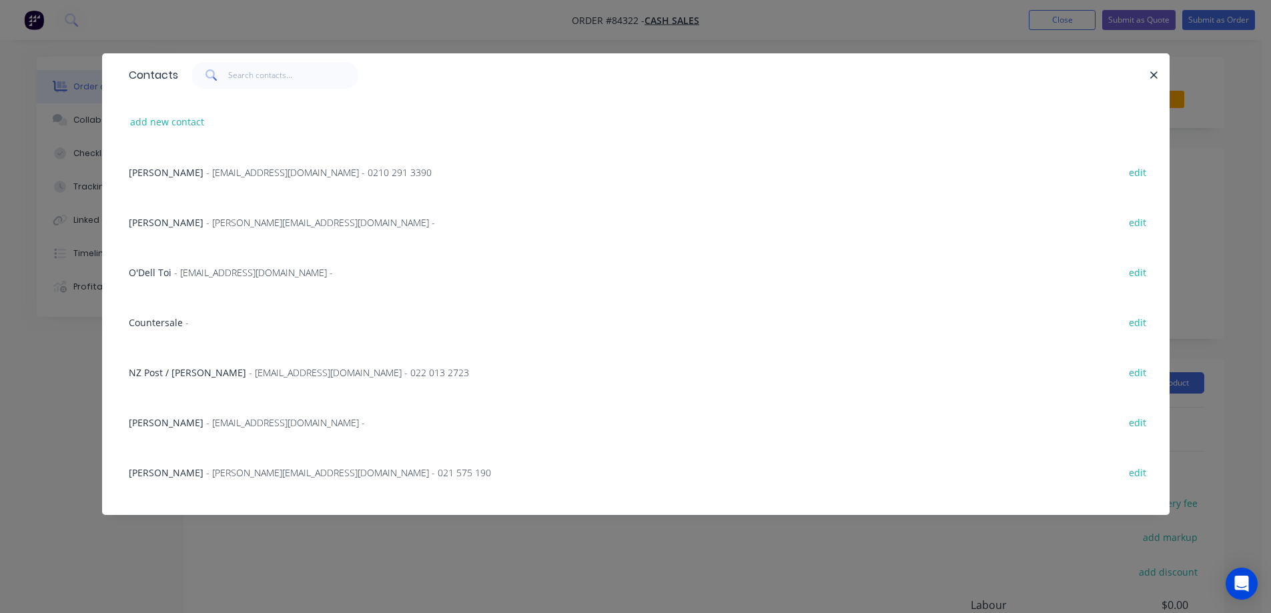
click at [261, 94] on div "Contacts" at bounding box center [636, 74] width 1068 height 43
click at [260, 81] on input "text" at bounding box center [293, 75] width 130 height 27
paste input "[PERSON_NAME]"
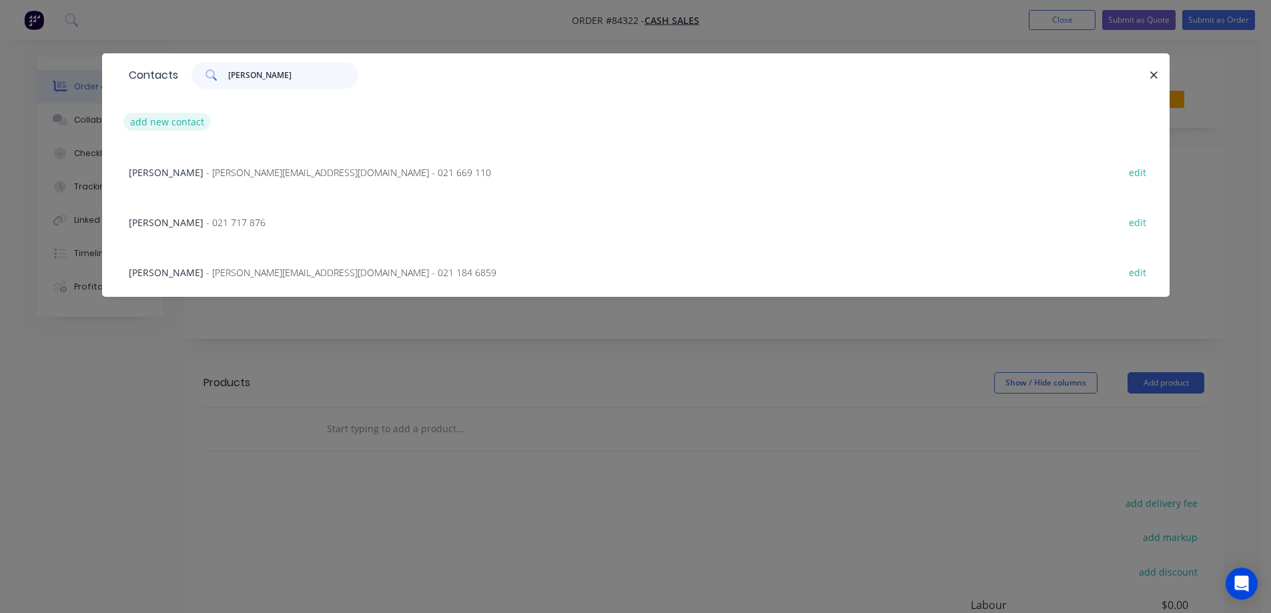
type input "[PERSON_NAME]"
click at [175, 129] on button "add new contact" at bounding box center [167, 122] width 88 height 18
select select "NZ"
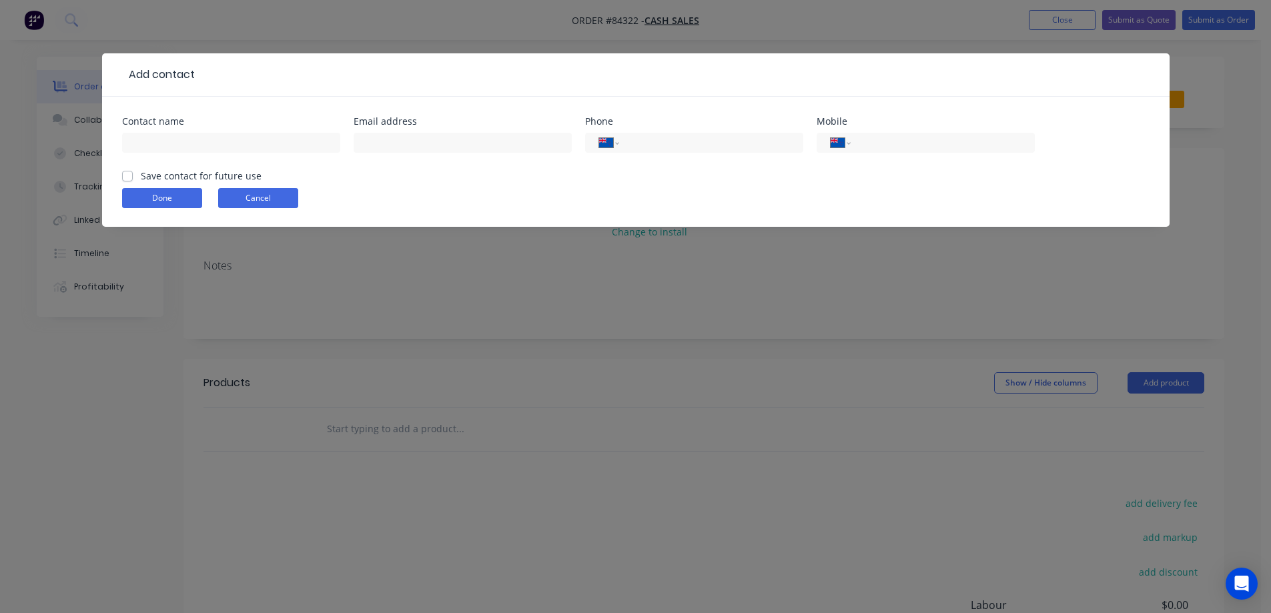
click at [236, 196] on button "Cancel" at bounding box center [258, 198] width 80 height 20
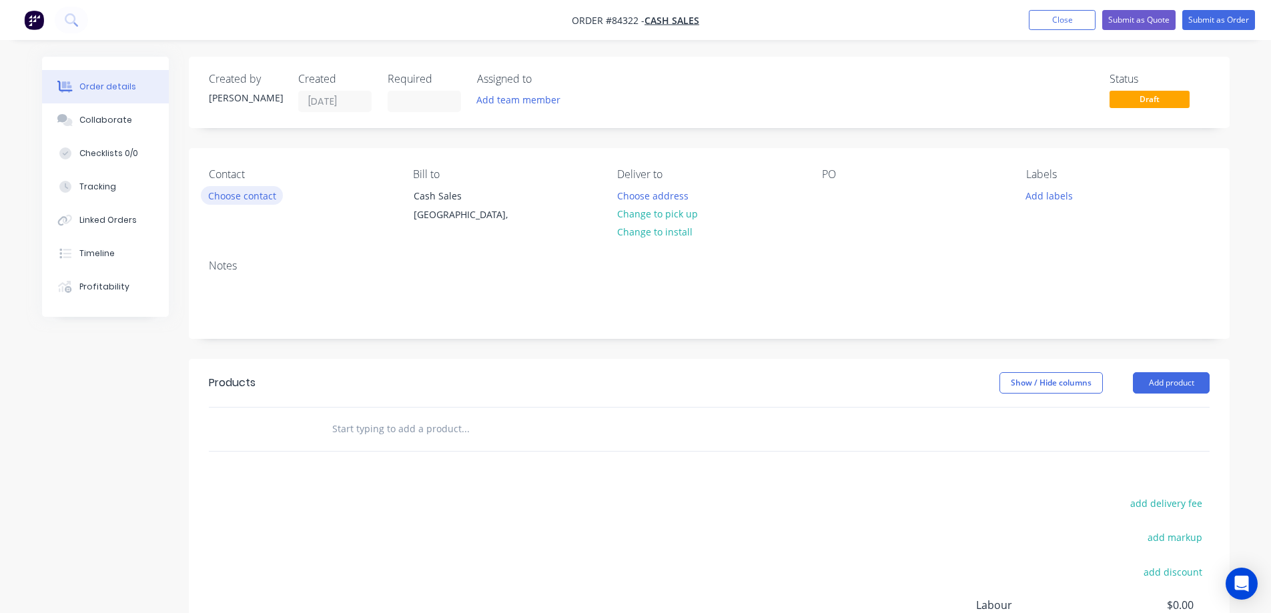
click at [239, 199] on button "Choose contact" at bounding box center [242, 195] width 82 height 18
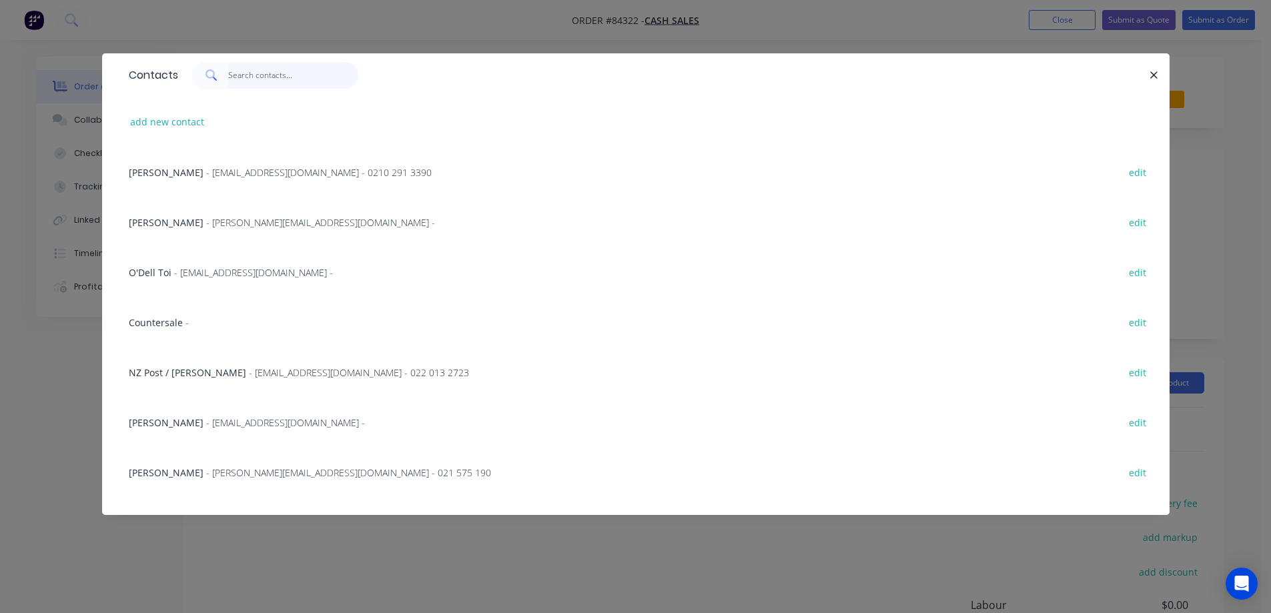
click at [240, 73] on input "text" at bounding box center [293, 75] width 130 height 27
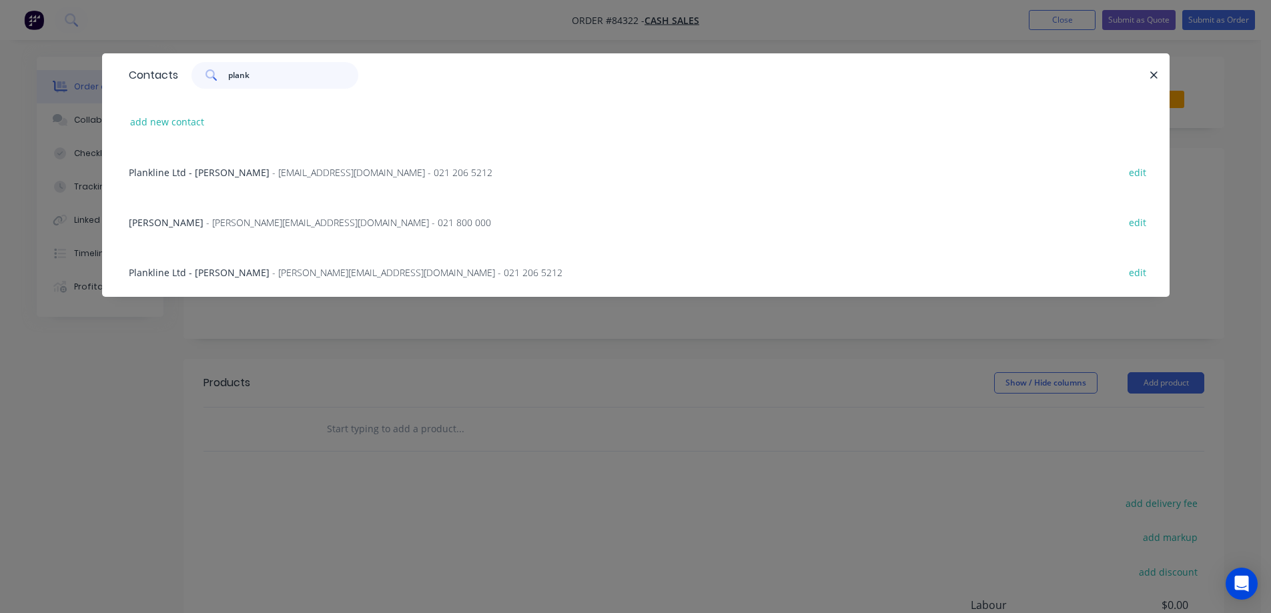
type input "plank"
click at [256, 223] on span "- [PERSON_NAME][EMAIL_ADDRESS][DOMAIN_NAME] - 021 800 000" at bounding box center [348, 222] width 285 height 13
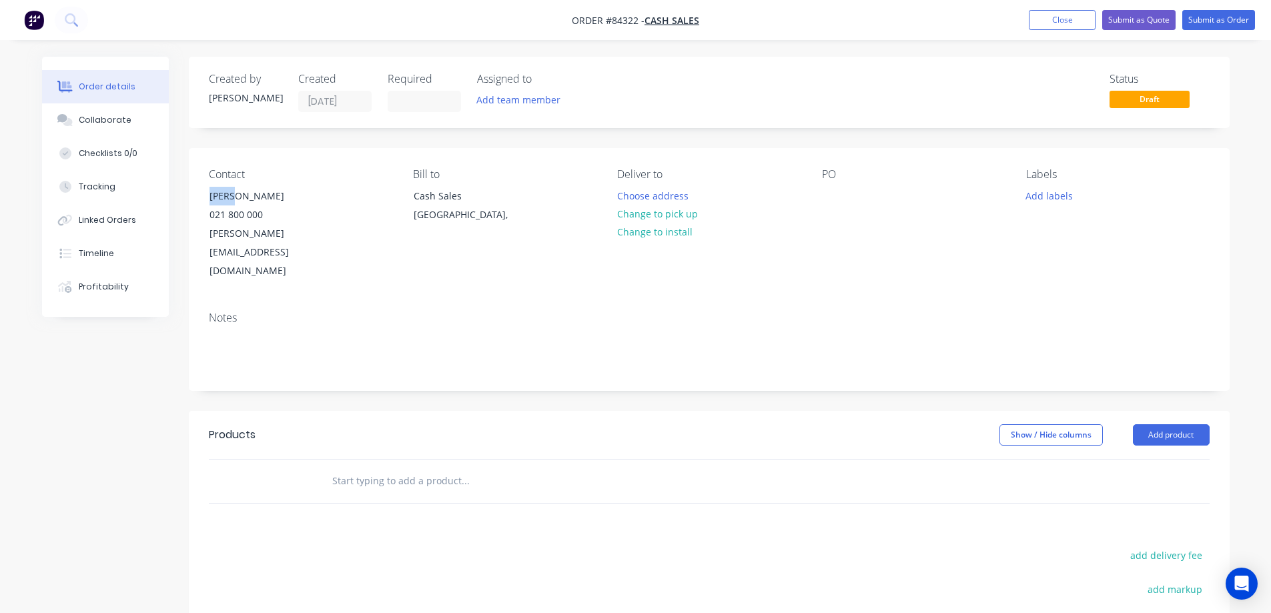
drag, startPoint x: 204, startPoint y: 191, endPoint x: 344, endPoint y: 192, distance: 140.2
click at [344, 192] on div "Contact [PERSON_NAME] [PHONE_NUMBER] [PERSON_NAME][EMAIL_ADDRESS][DOMAIN_NAME]" at bounding box center [300, 224] width 183 height 113
copy div "[PERSON_NAME]"
click at [832, 190] on div at bounding box center [832, 195] width 21 height 19
paste div
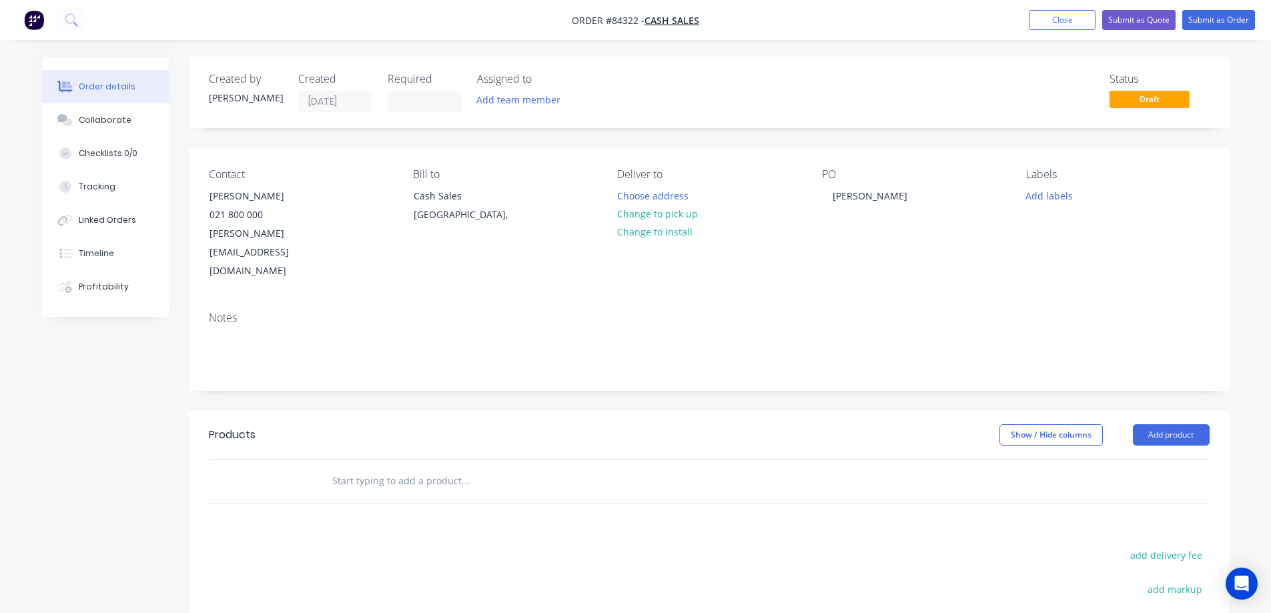
click at [817, 301] on div "Notes" at bounding box center [709, 345] width 1041 height 89
click at [455, 468] on input "text" at bounding box center [465, 481] width 267 height 27
click at [365, 468] on input "text" at bounding box center [465, 481] width 267 height 27
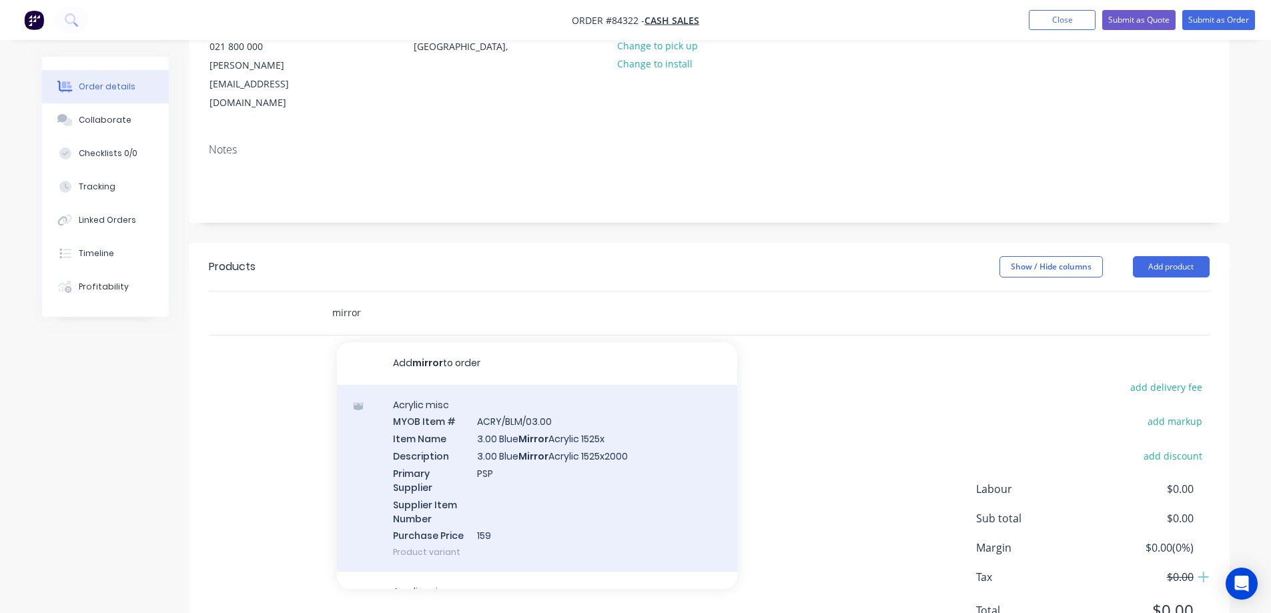
scroll to position [194, 0]
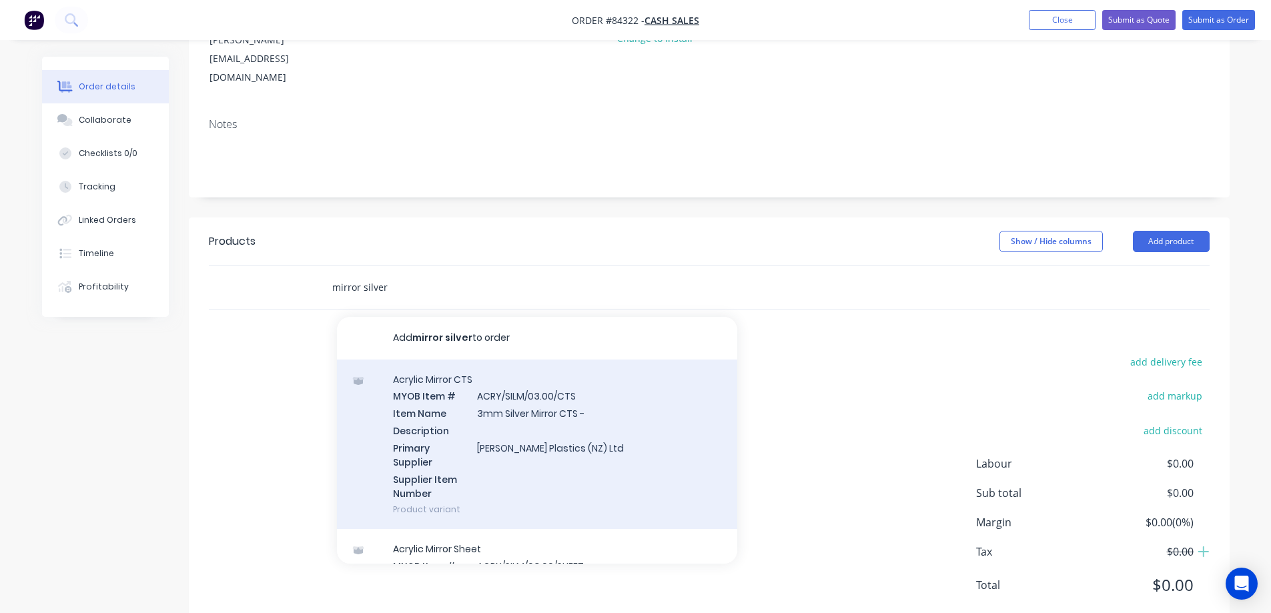
type input "mirror silver"
click at [503, 433] on div "Acrylic Mirror CTS MYOB Item # ACRY/SILM/03.00/CTS Item Name 3mm Silver Mirror …" at bounding box center [537, 445] width 400 height 170
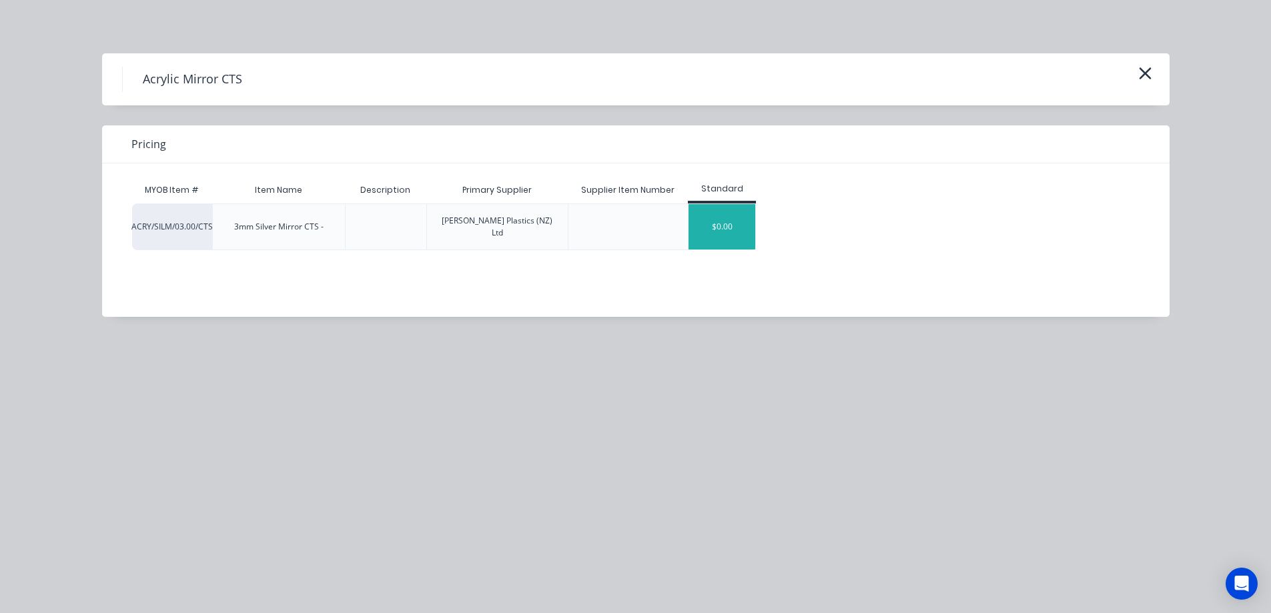
click at [710, 228] on div "$0.00" at bounding box center [722, 226] width 67 height 45
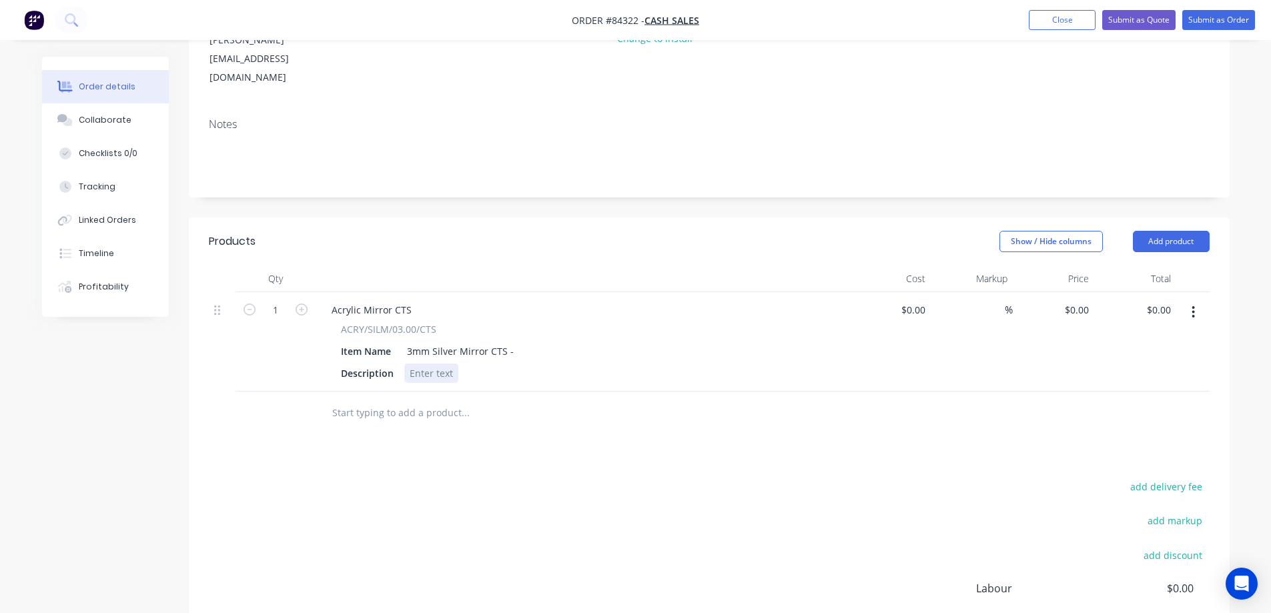
click at [426, 364] on div at bounding box center [431, 373] width 54 height 19
click at [1073, 292] on div "0 0" at bounding box center [1054, 341] width 82 height 99
paste input "45.76"
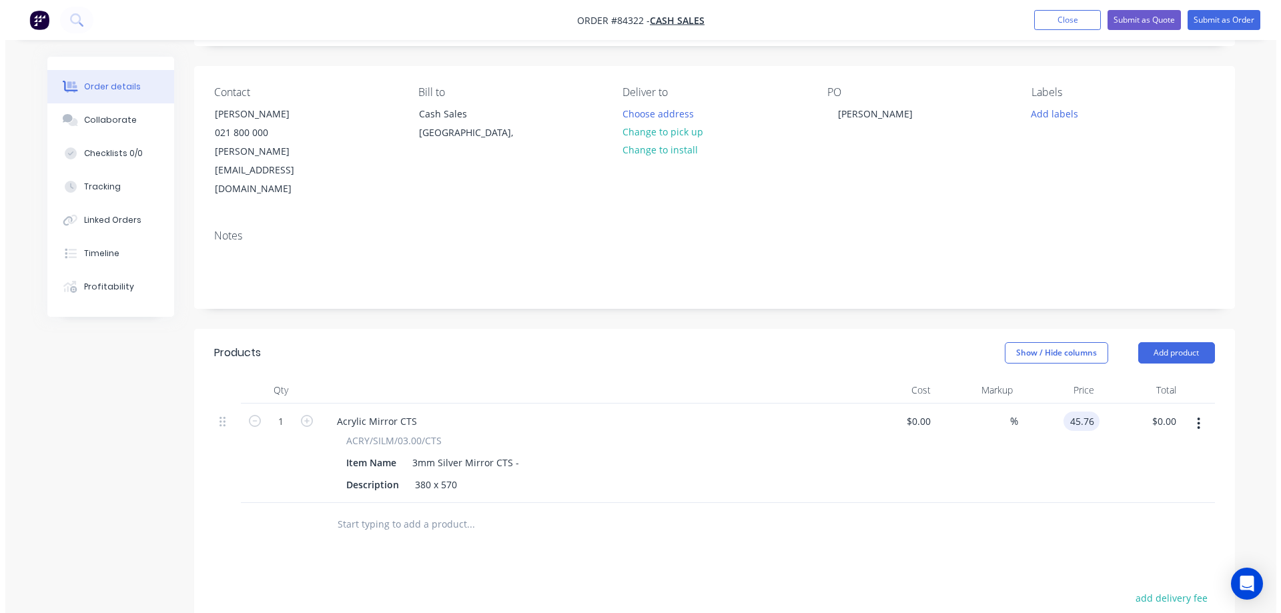
scroll to position [0, 0]
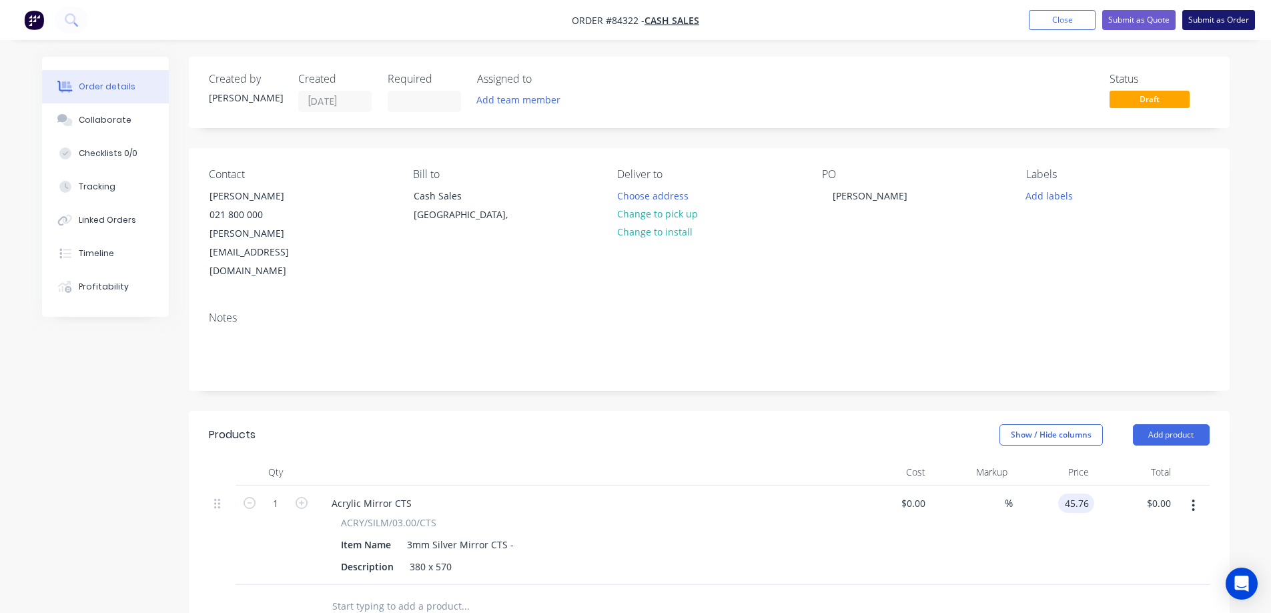
type input "$45.76"
click at [1215, 24] on button "Submit as Order" at bounding box center [1219, 20] width 73 height 20
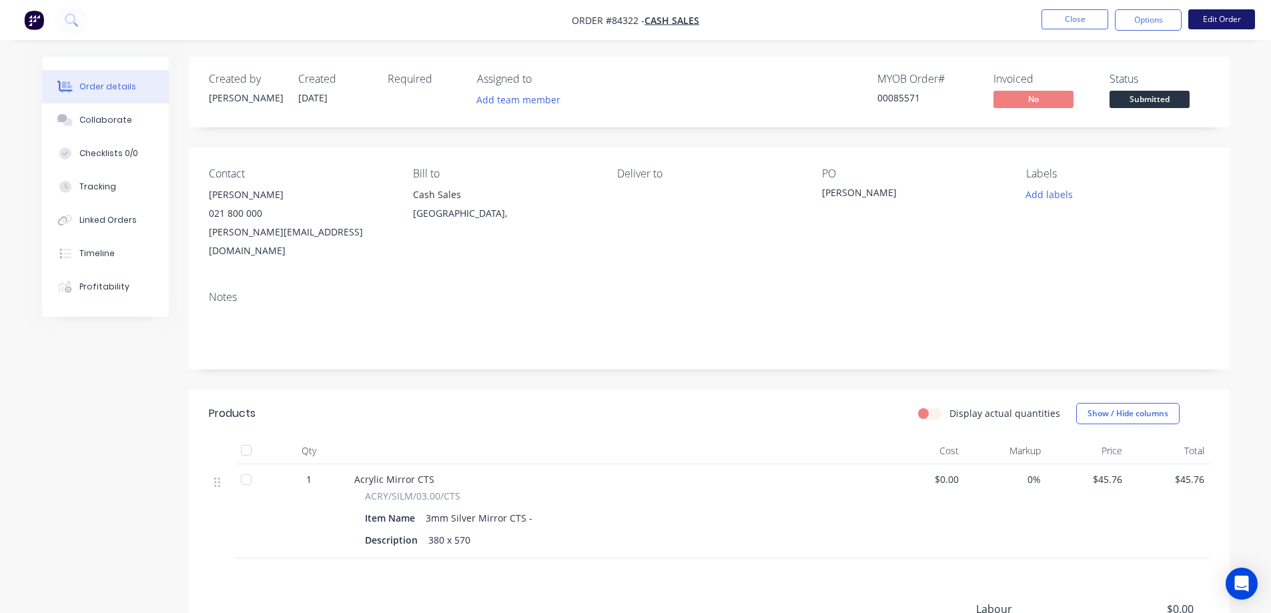
click at [1203, 23] on button "Edit Order" at bounding box center [1222, 19] width 67 height 20
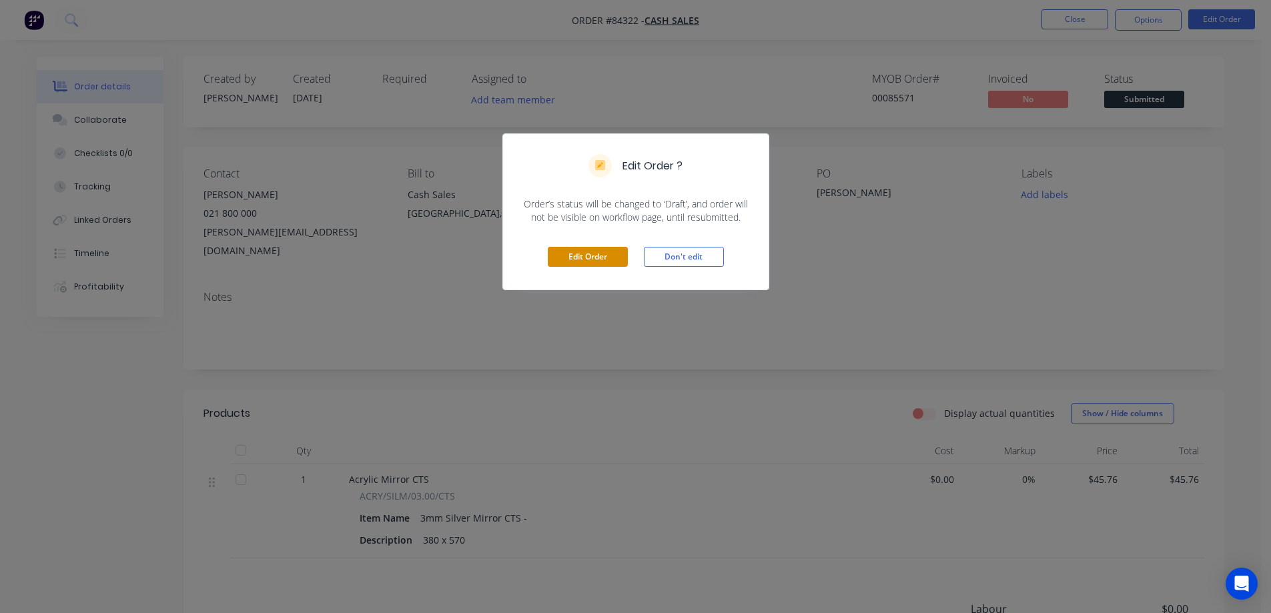
click at [586, 256] on button "Edit Order" at bounding box center [588, 257] width 80 height 20
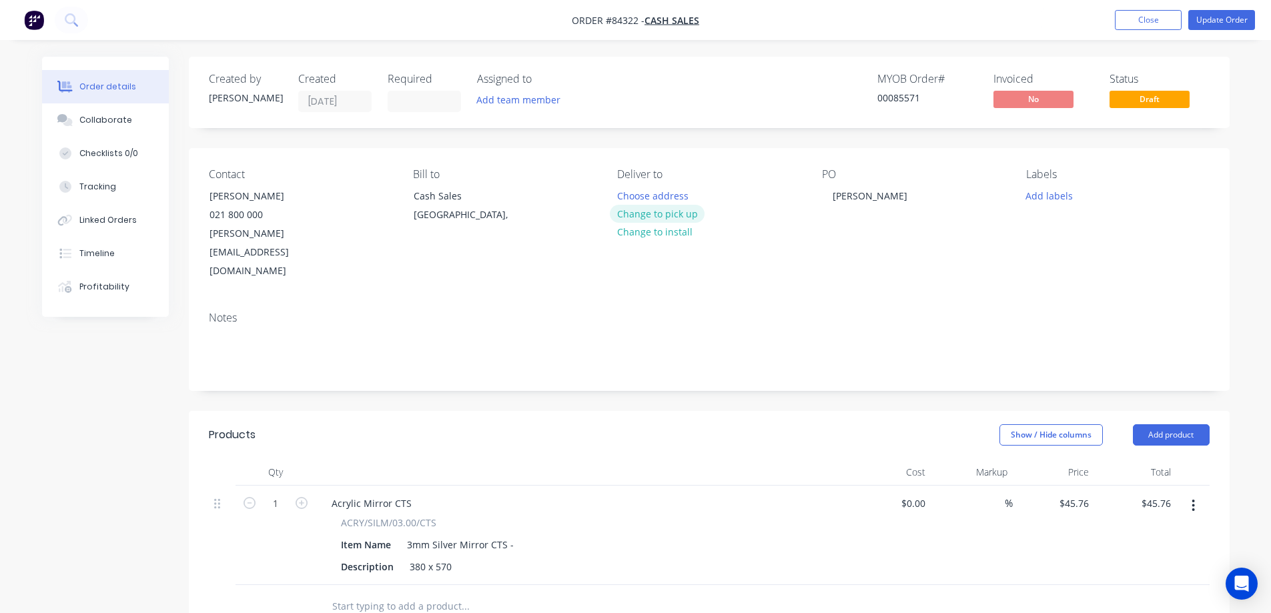
click at [641, 218] on button "Change to pick up" at bounding box center [657, 214] width 95 height 18
click at [1039, 198] on button "Add labels" at bounding box center [1049, 195] width 61 height 18
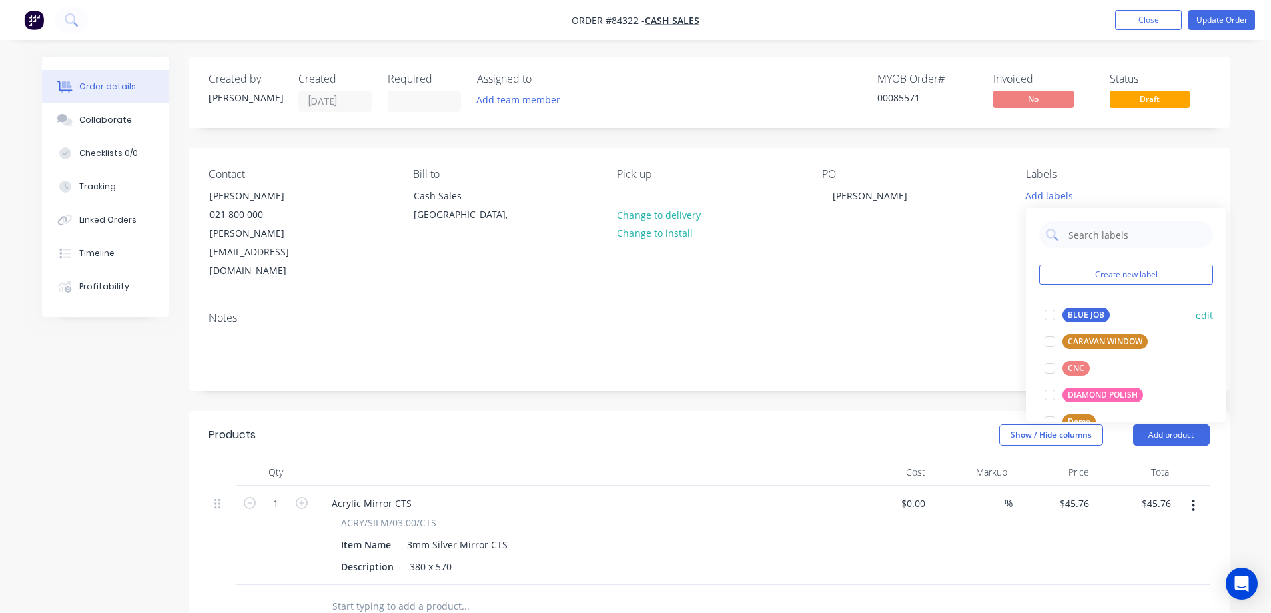
click at [1068, 320] on div "BLUE JOB" at bounding box center [1086, 315] width 47 height 15
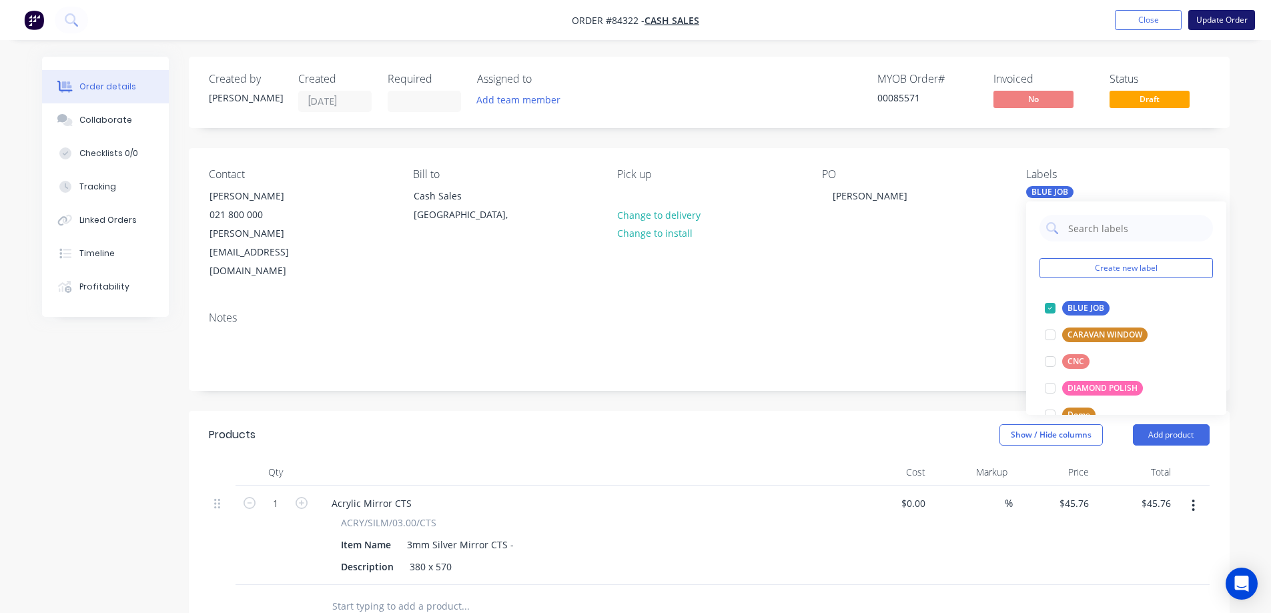
click at [1224, 20] on button "Update Order" at bounding box center [1222, 20] width 67 height 20
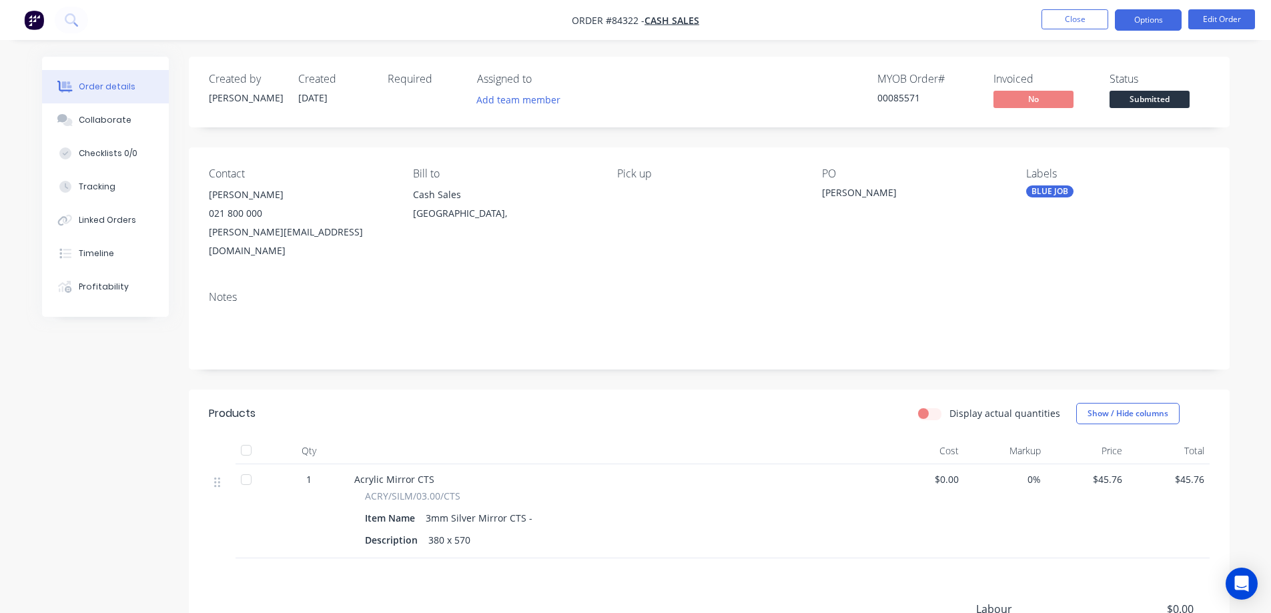
click at [1139, 15] on button "Options" at bounding box center [1148, 19] width 67 height 21
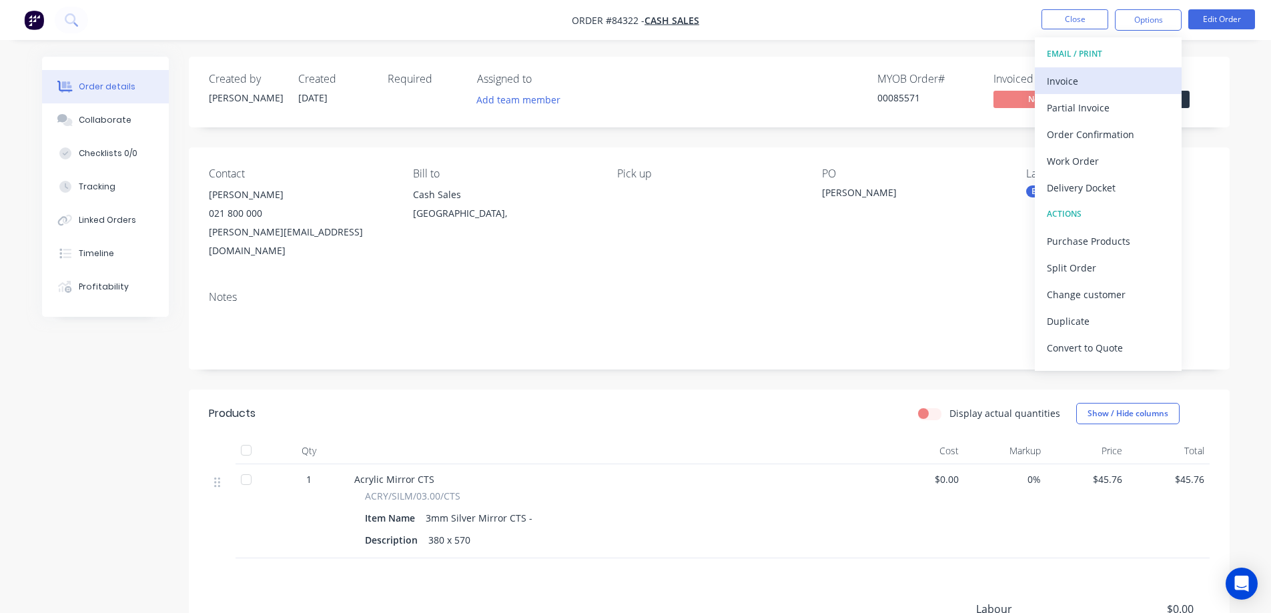
click at [1114, 79] on div "Invoice" at bounding box center [1108, 80] width 123 height 19
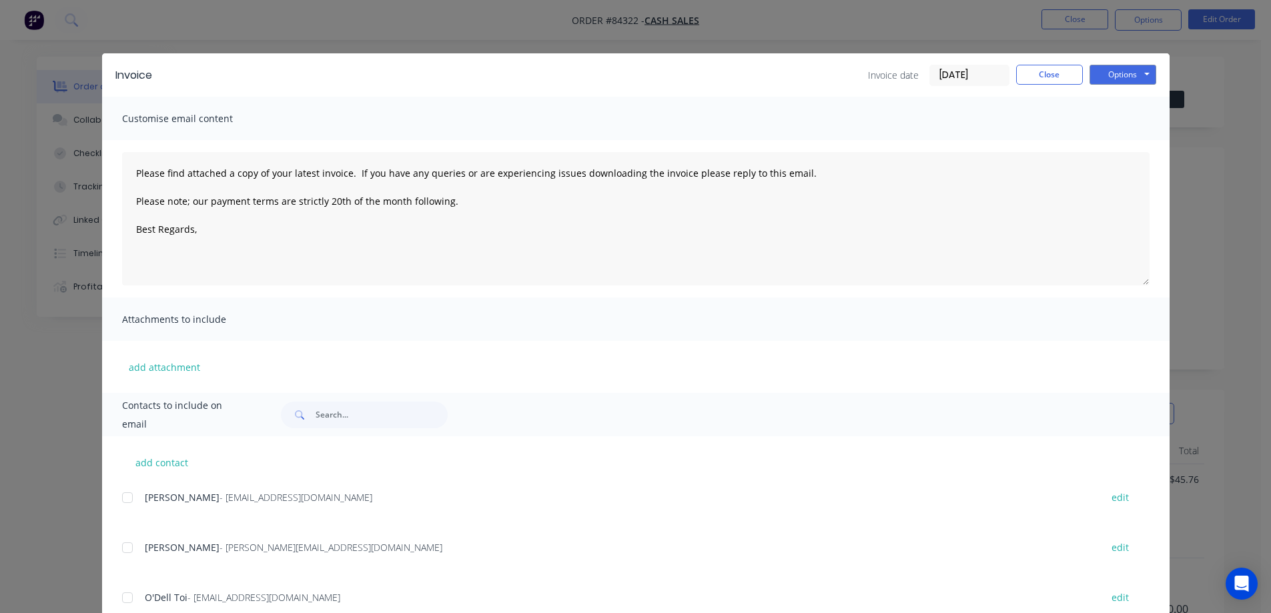
click at [1126, 75] on button "Options" at bounding box center [1123, 75] width 67 height 20
click at [1124, 108] on button "Preview" at bounding box center [1132, 98] width 85 height 22
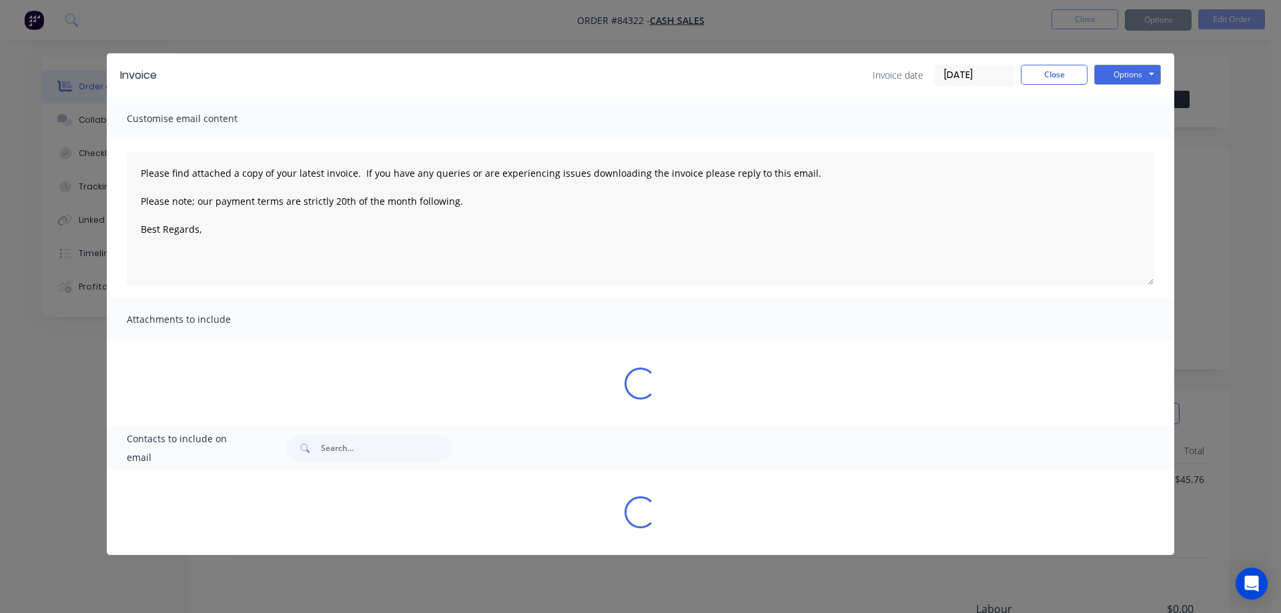
type textarea "Please find attached a copy of your latest invoice. If you have any queries or …"
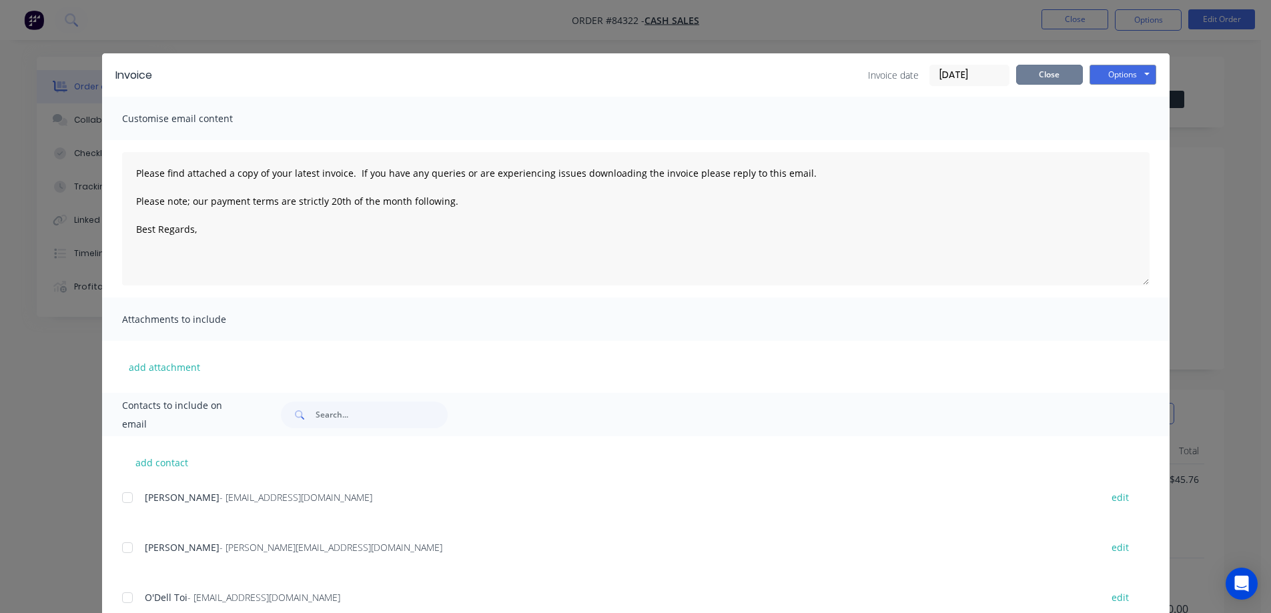
click at [1055, 77] on button "Close" at bounding box center [1050, 75] width 67 height 20
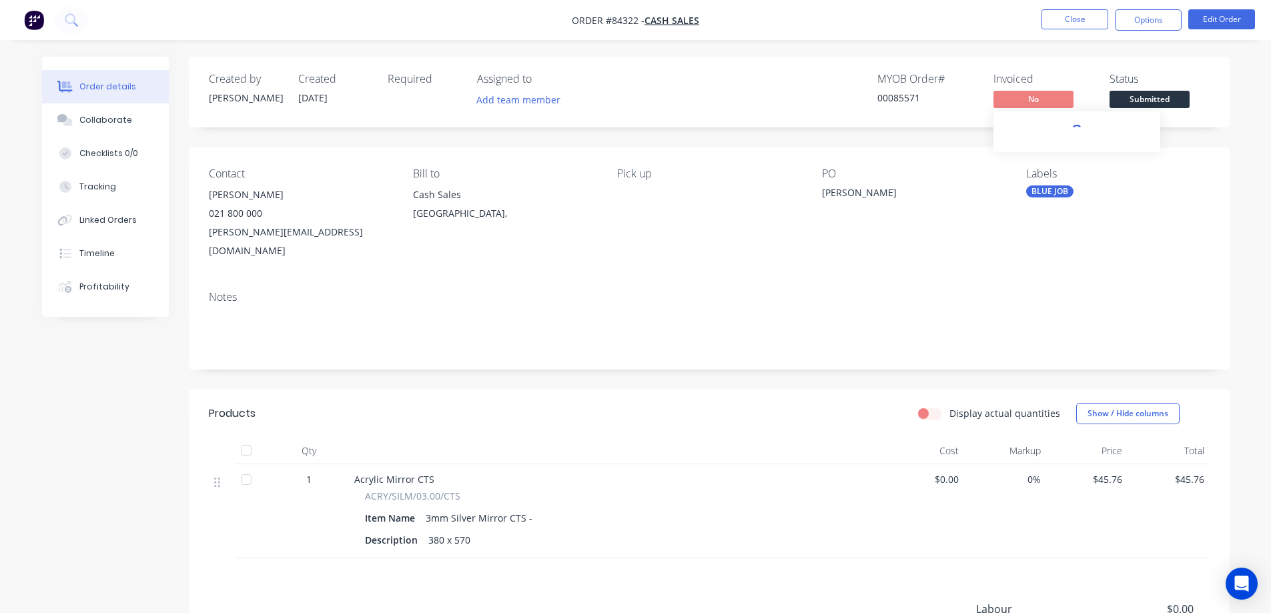
drag, startPoint x: 1059, startPoint y: 19, endPoint x: 886, endPoint y: 123, distance: 201.5
click at [1091, 92] on div "Order #84322 - Cash Sales Close Options Edit Order Order details Collaborate Ch…" at bounding box center [635, 398] width 1271 height 796
click at [115, 250] on button "Timeline" at bounding box center [105, 253] width 127 height 33
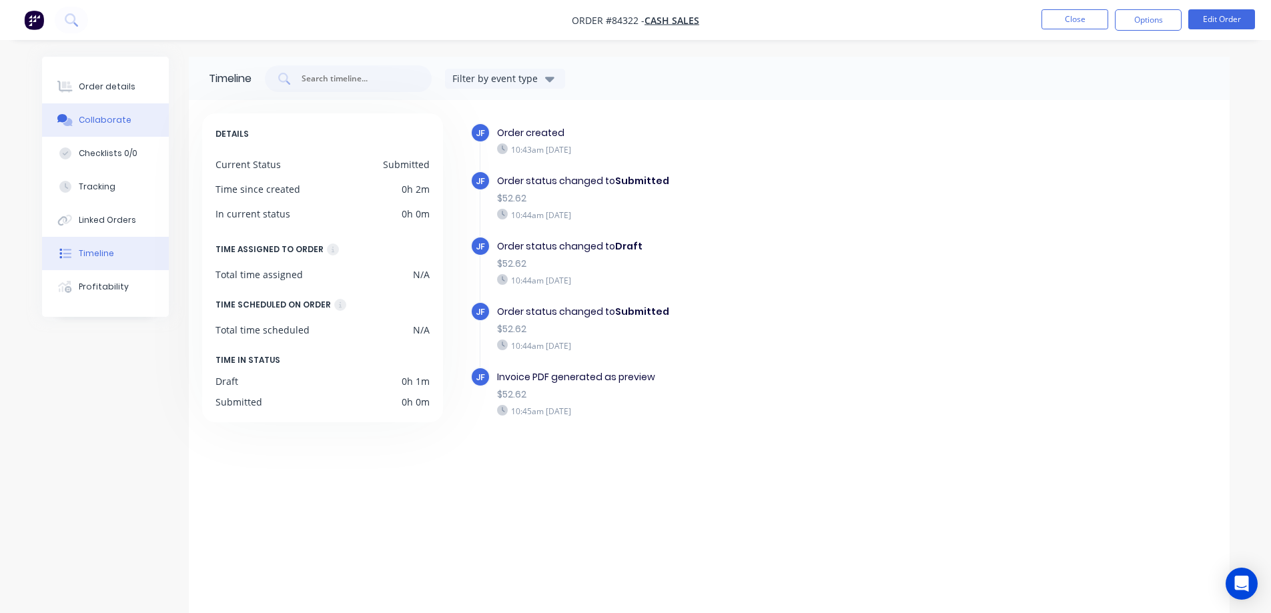
click at [112, 104] on button "Collaborate" at bounding box center [105, 119] width 127 height 33
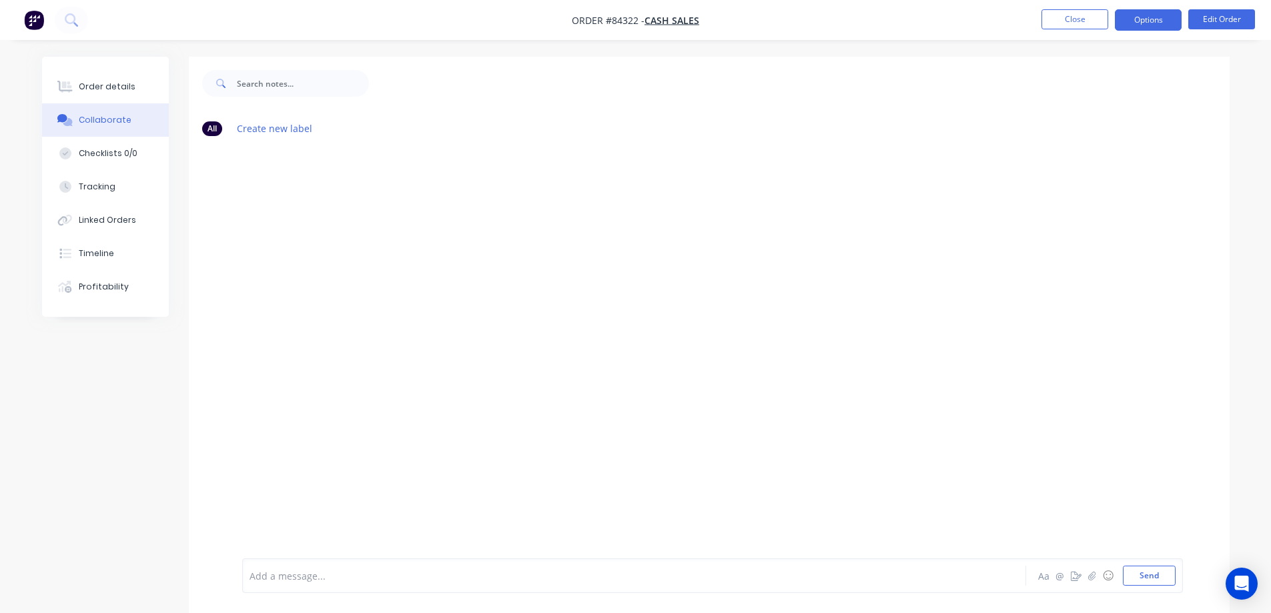
click at [1165, 26] on button "Options" at bounding box center [1148, 19] width 67 height 21
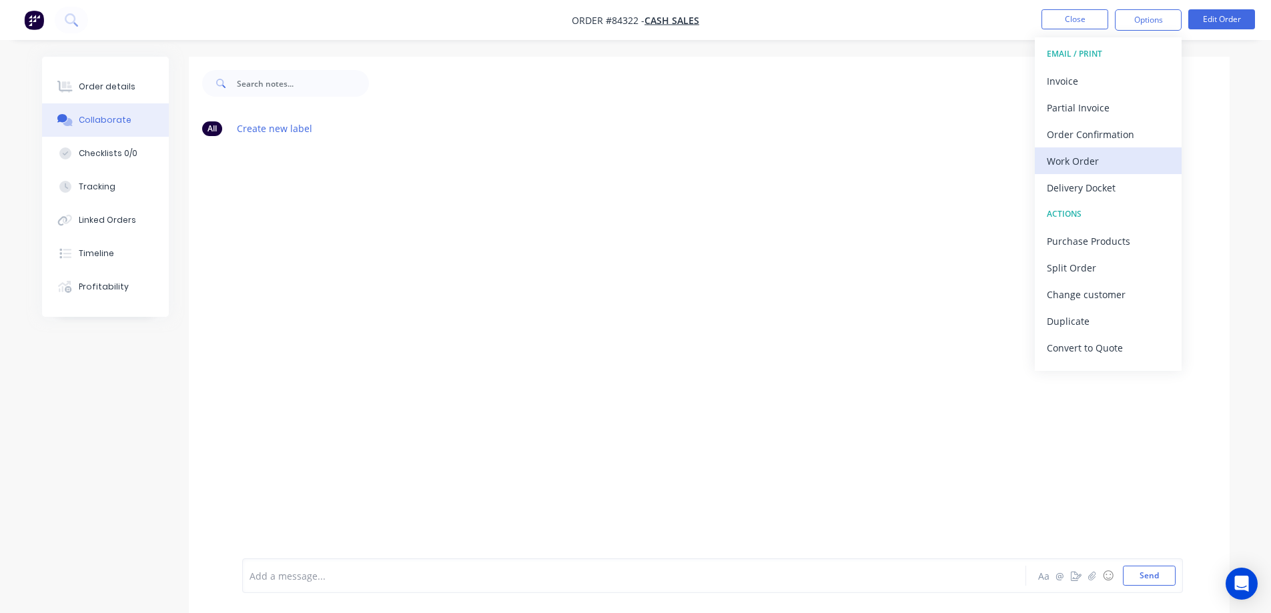
click at [1101, 161] on div "Work Order" at bounding box center [1108, 161] width 123 height 19
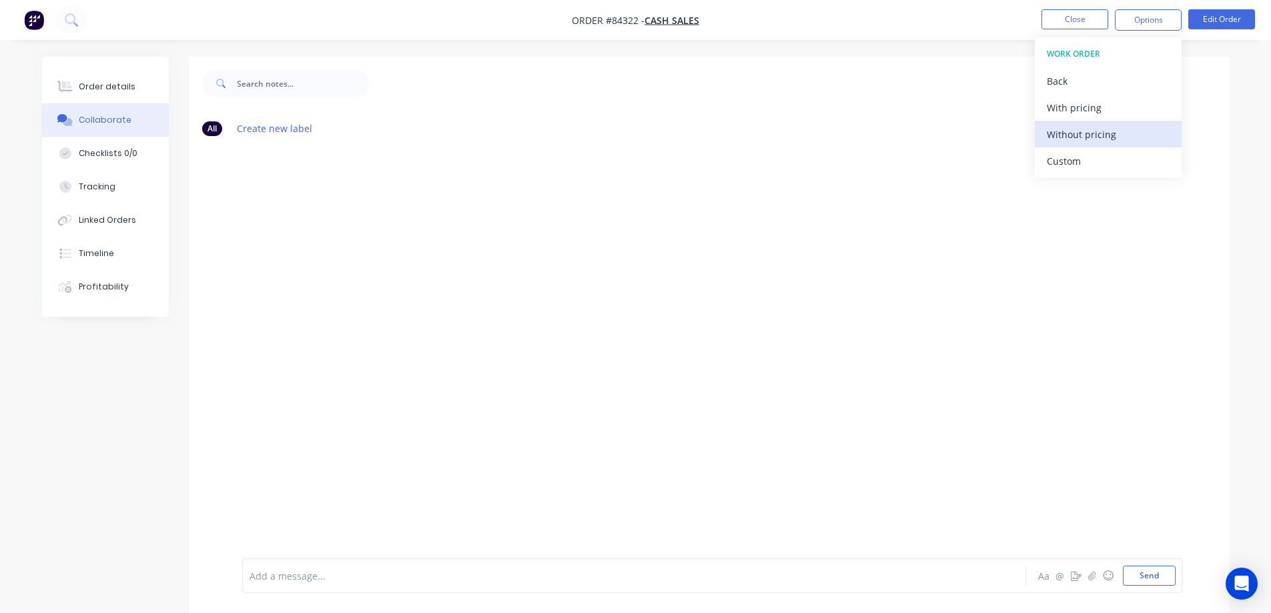
click at [1101, 141] on div "Without pricing" at bounding box center [1108, 134] width 123 height 19
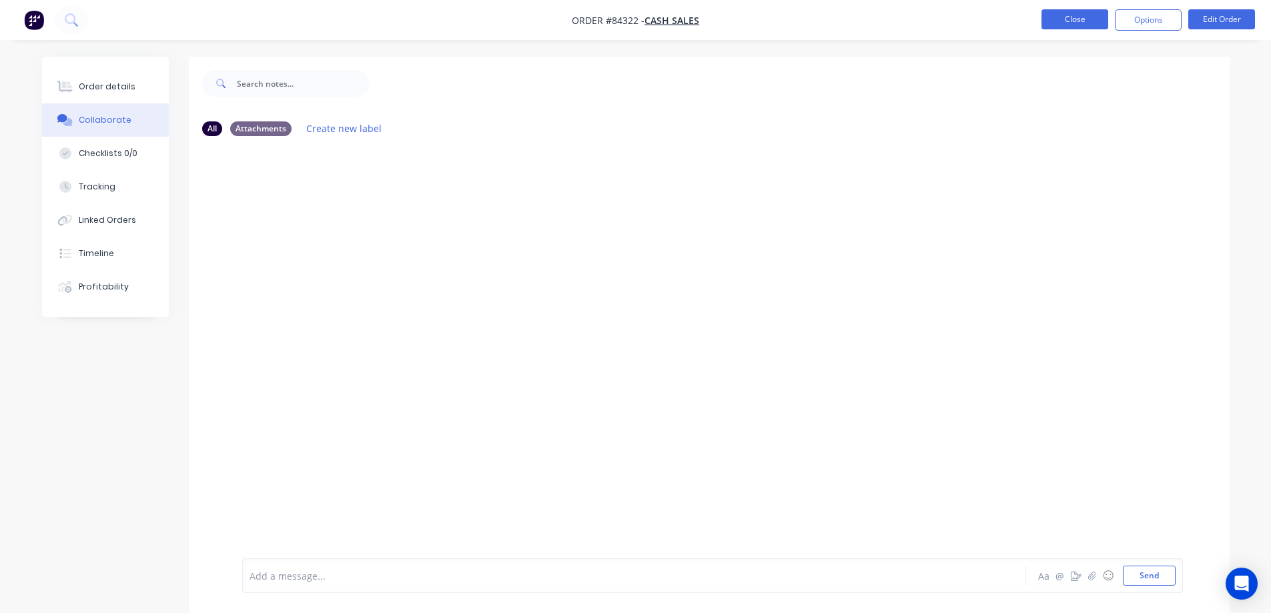
click at [1057, 23] on button "Close" at bounding box center [1075, 19] width 67 height 20
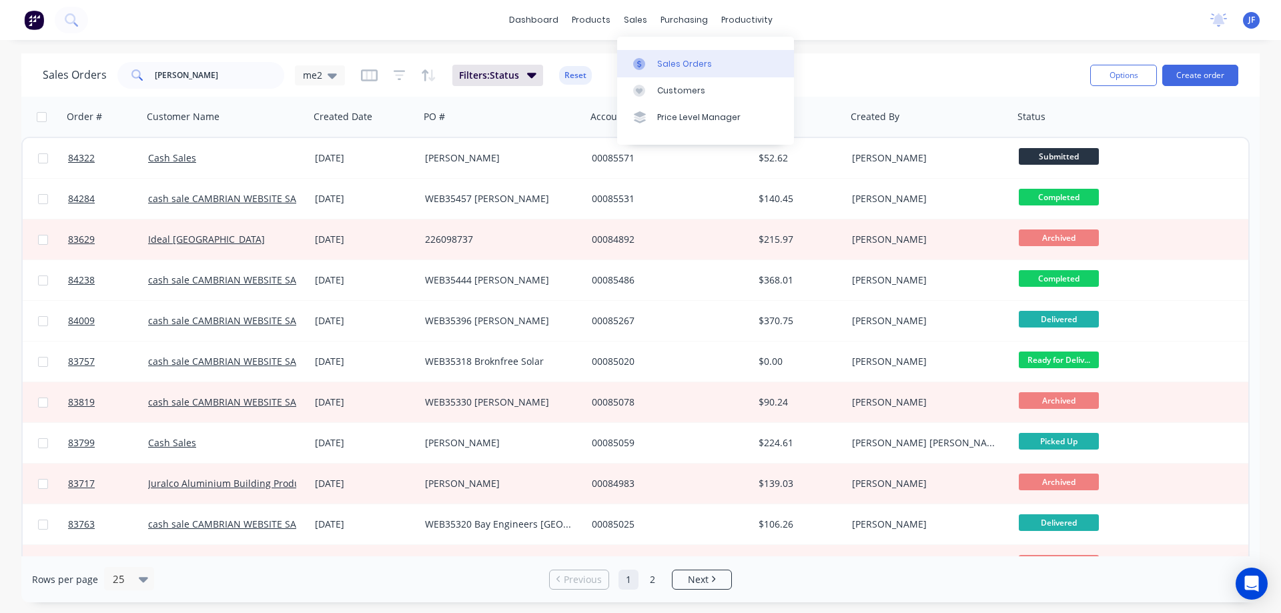
click at [670, 54] on link "Sales Orders" at bounding box center [705, 63] width 177 height 27
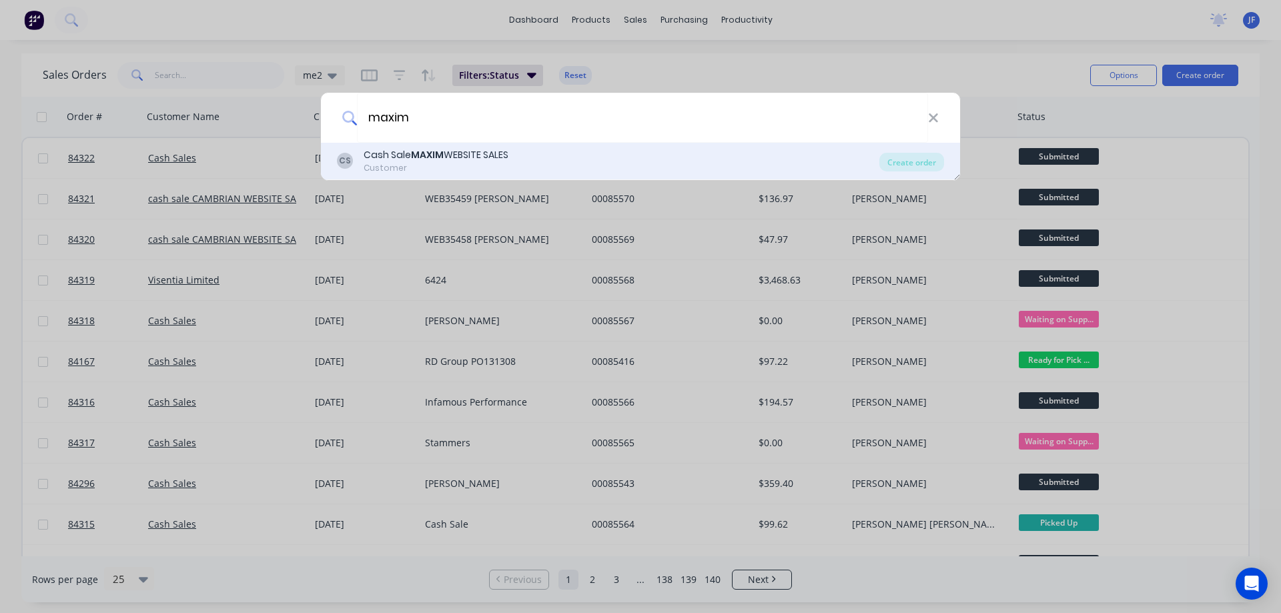
type input "maxim"
click at [577, 166] on div "CS Cash Sale MAXIM WEBSITE SALES Customer" at bounding box center [608, 161] width 543 height 26
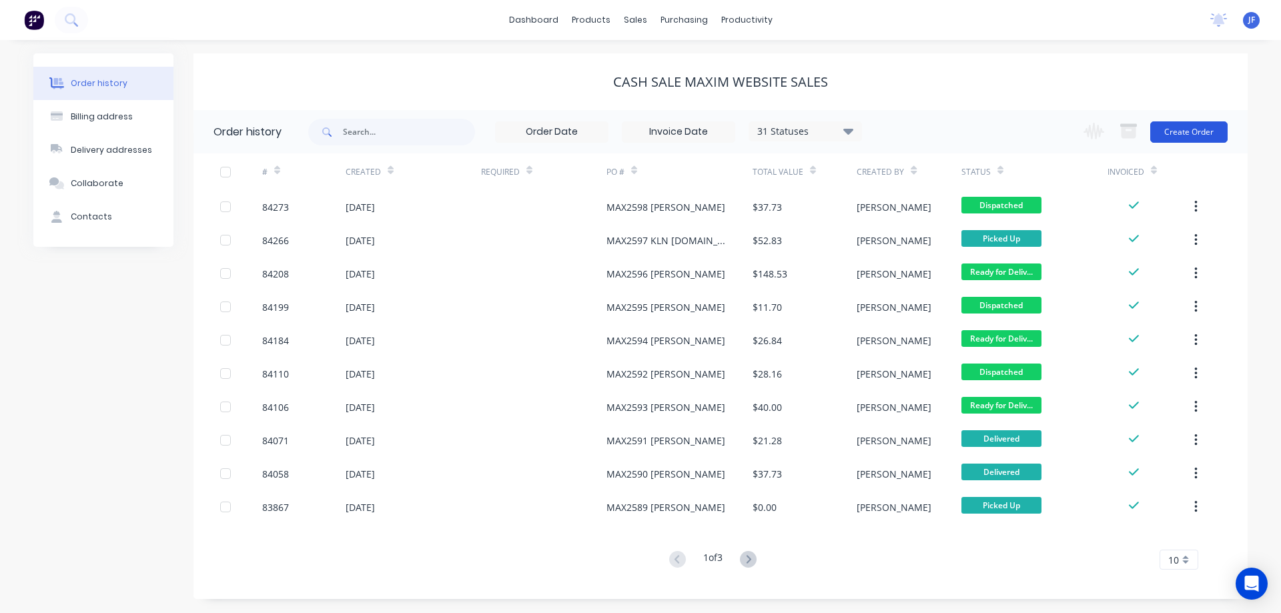
click at [1182, 135] on button "Create Order" at bounding box center [1189, 131] width 77 height 21
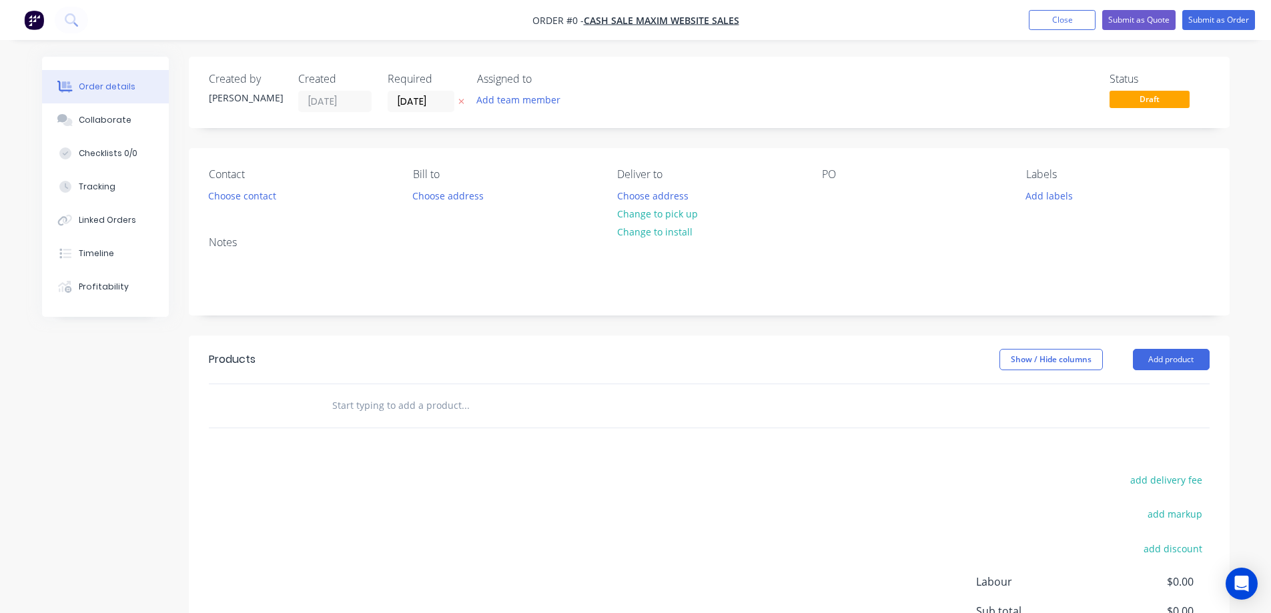
click at [463, 97] on icon at bounding box center [462, 101] width 6 height 8
click at [228, 192] on button "Choose contact" at bounding box center [242, 195] width 82 height 18
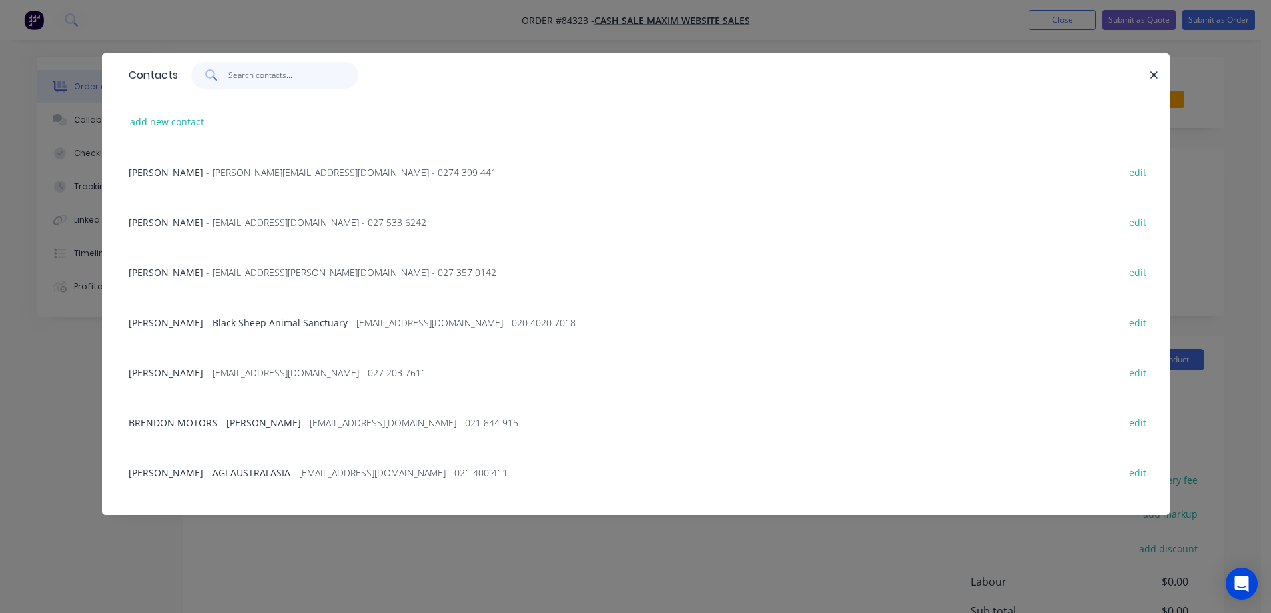
click at [287, 80] on input "text" at bounding box center [293, 75] width 130 height 27
paste input "[PERSON_NAME]"
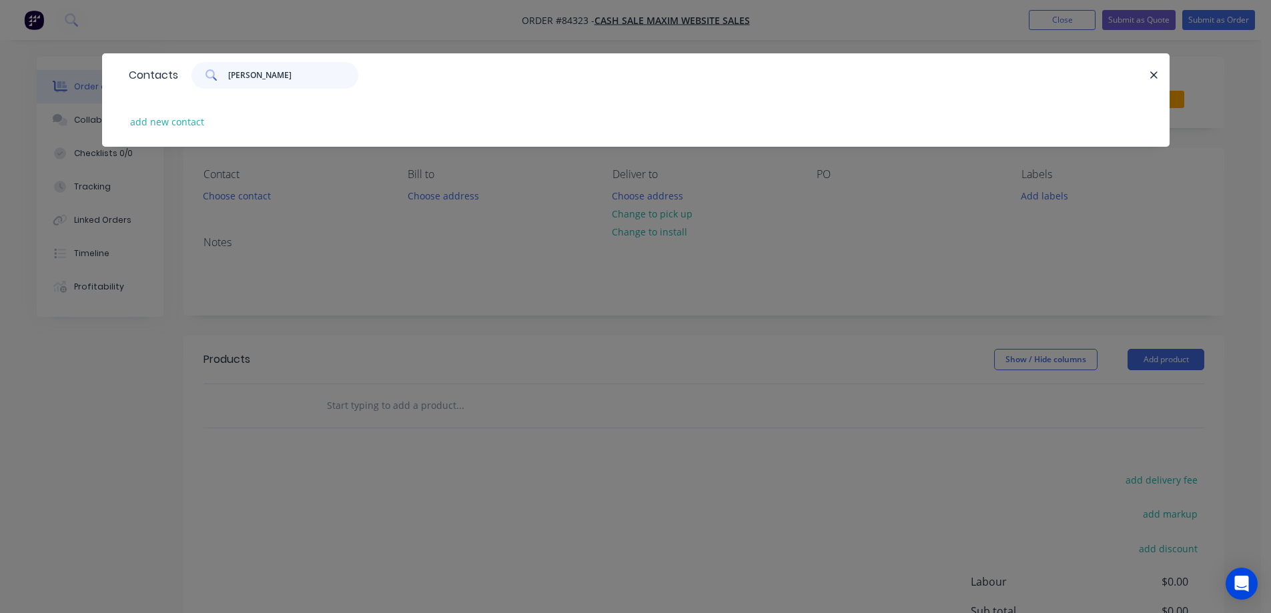
type input "[PERSON_NAME]"
click at [164, 131] on div "add new contact" at bounding box center [636, 122] width 1028 height 50
click at [174, 128] on button "add new contact" at bounding box center [167, 122] width 88 height 18
select select "NZ"
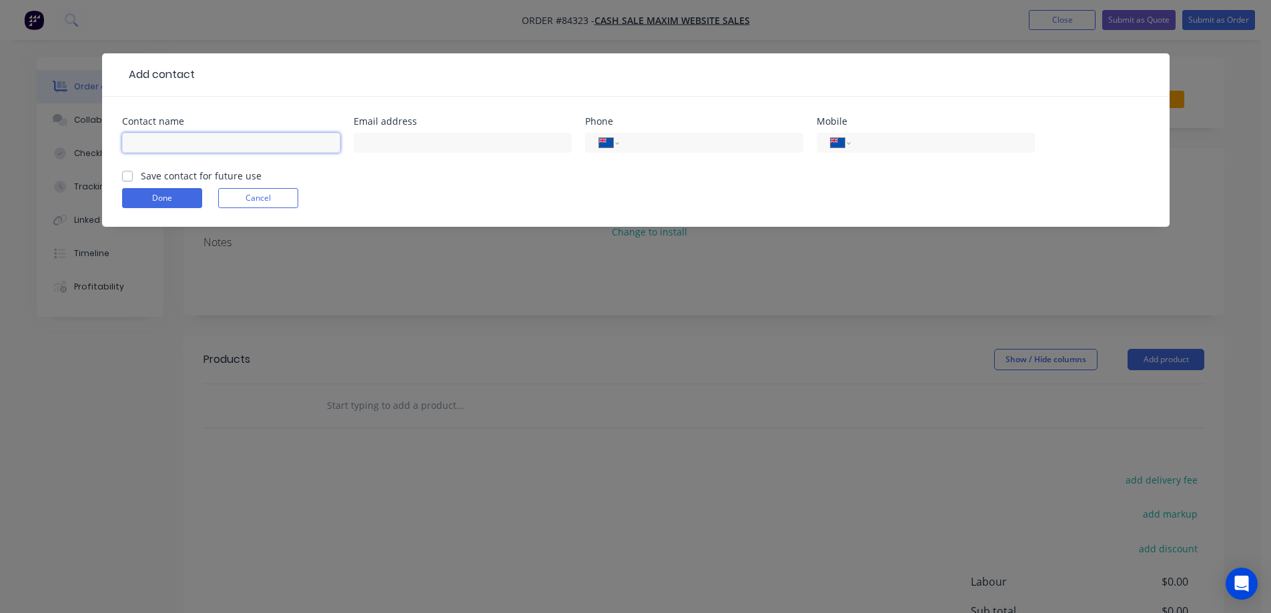
click at [188, 146] on input "text" at bounding box center [231, 143] width 218 height 20
paste input "[PERSON_NAME]"
type input "[PERSON_NAME]"
click at [191, 174] on label "Save contact for future use" at bounding box center [201, 176] width 121 height 14
click at [133, 174] on input "Save contact for future use" at bounding box center [127, 175] width 11 height 13
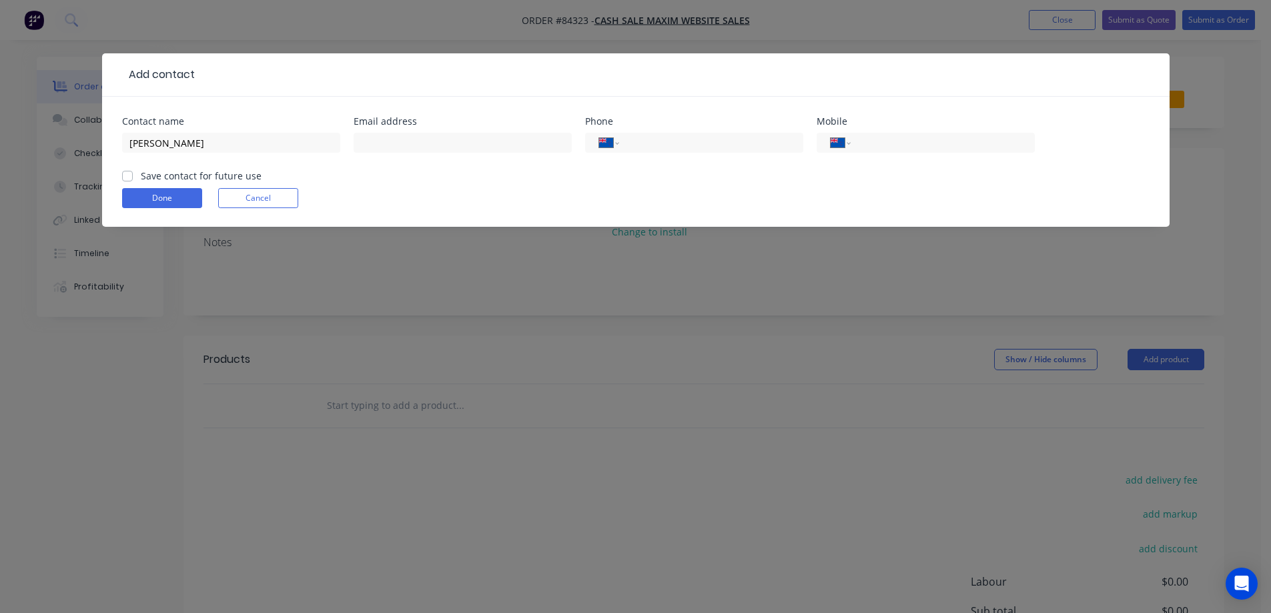
checkbox input "true"
click at [358, 146] on input "text" at bounding box center [463, 143] width 218 height 20
paste input "[EMAIL_ADDRESS][DOMAIN_NAME]"
type input "[EMAIL_ADDRESS][DOMAIN_NAME]"
click at [972, 145] on input "tel" at bounding box center [940, 142] width 160 height 15
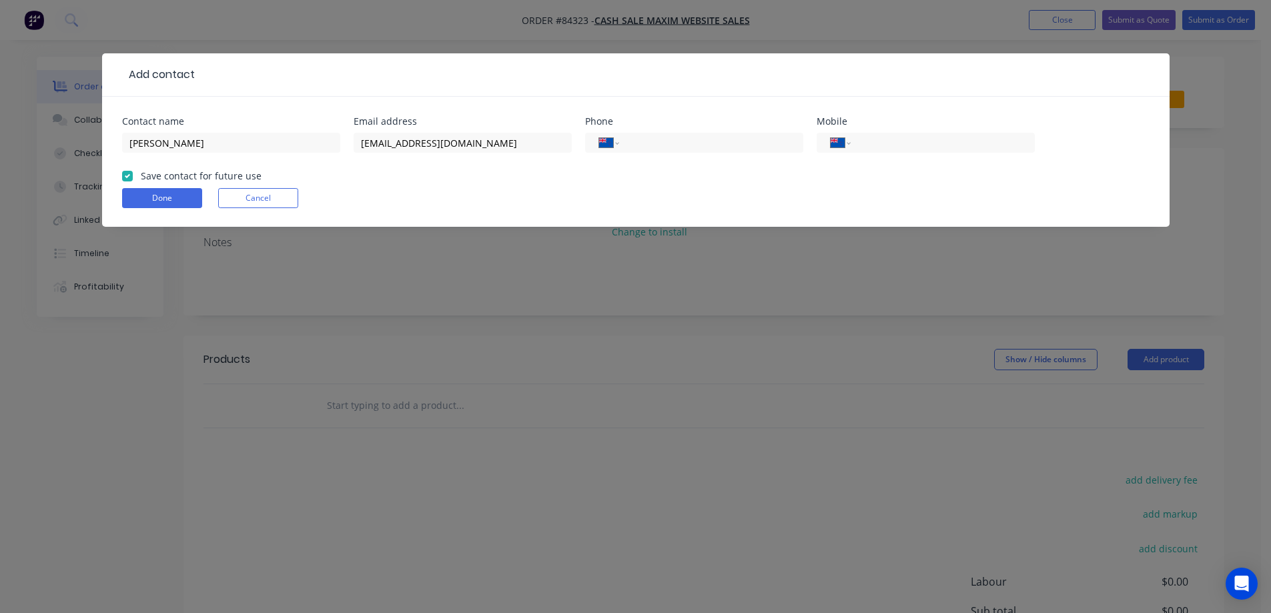
paste input "021 640 999"
type input "021 640 999"
click at [185, 199] on button "Done" at bounding box center [162, 198] width 80 height 20
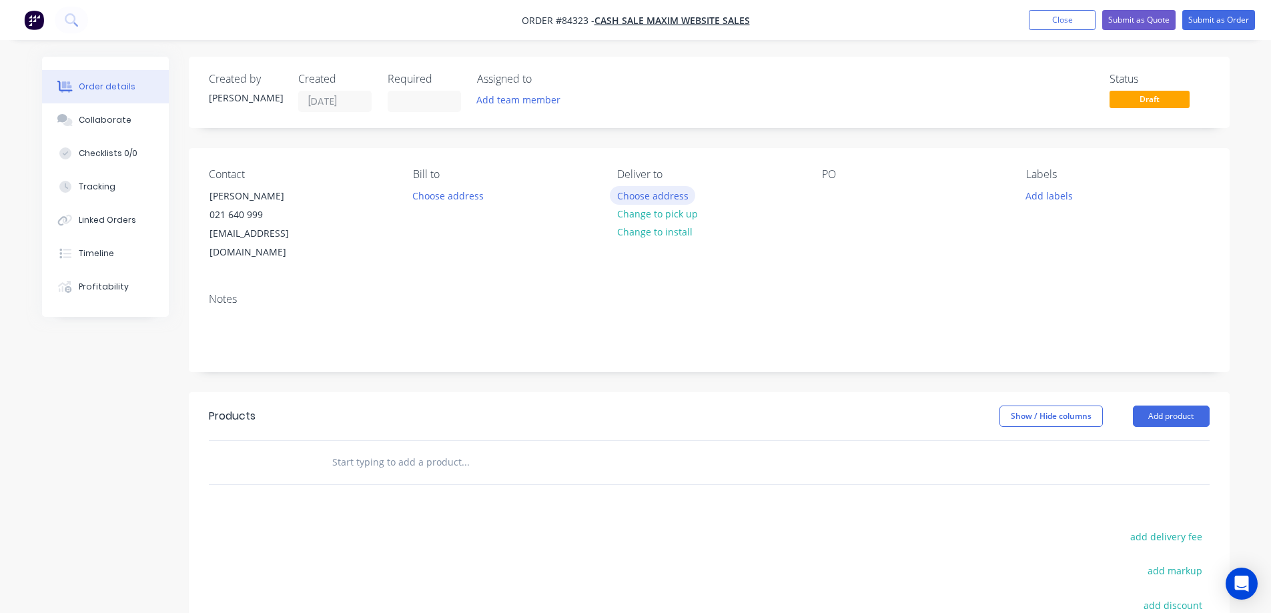
click at [684, 200] on button "Choose address" at bounding box center [652, 195] width 85 height 18
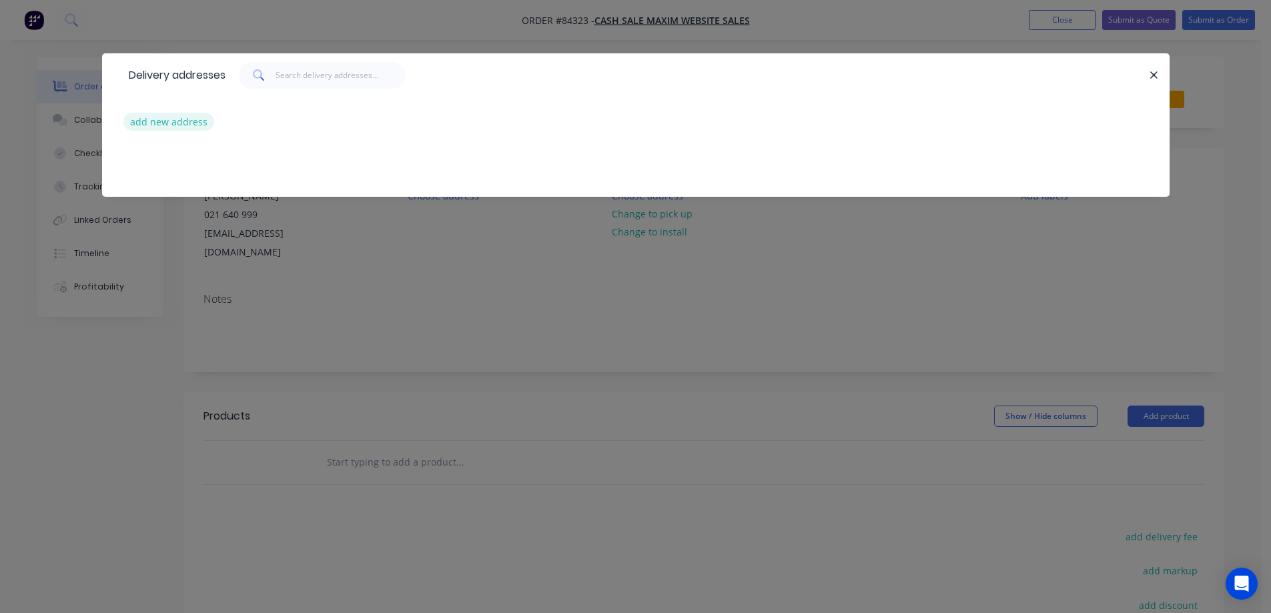
click at [156, 129] on button "add new address" at bounding box center [168, 122] width 91 height 18
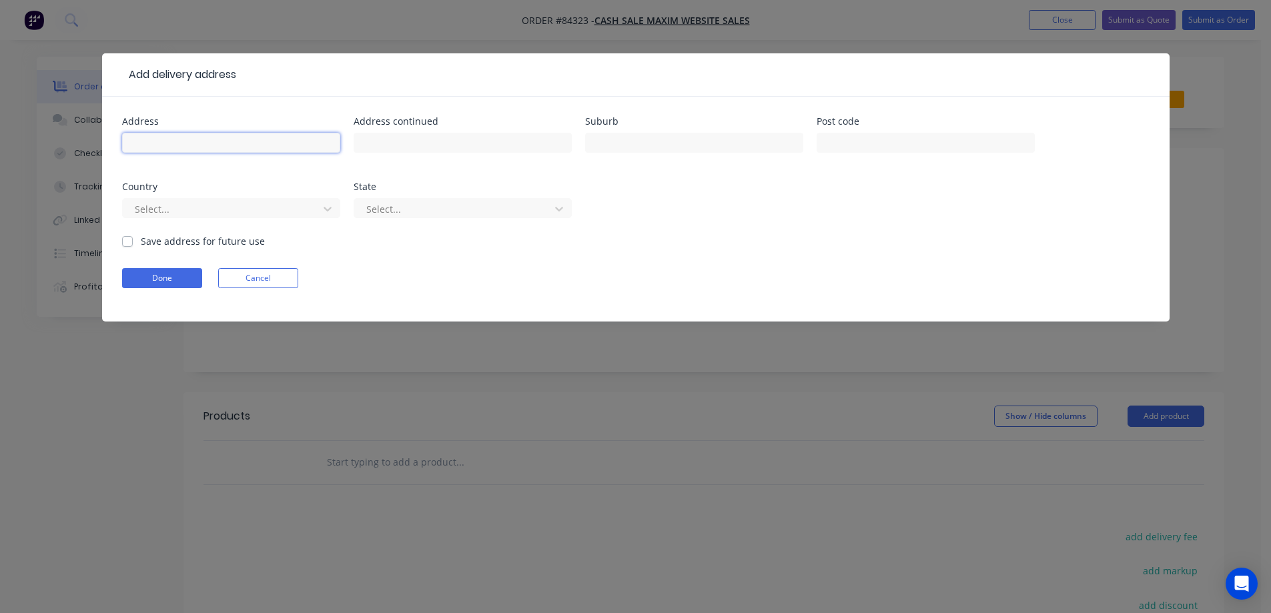
drag, startPoint x: 170, startPoint y: 146, endPoint x: 6, endPoint y: 237, distance: 187.0
click at [170, 147] on input "text" at bounding box center [231, 143] width 218 height 20
paste input "[STREET_ADDRESS][PERSON_NAME]"
type input "[STREET_ADDRESS][PERSON_NAME]"
drag, startPoint x: 447, startPoint y: 139, endPoint x: 689, endPoint y: 143, distance: 242.3
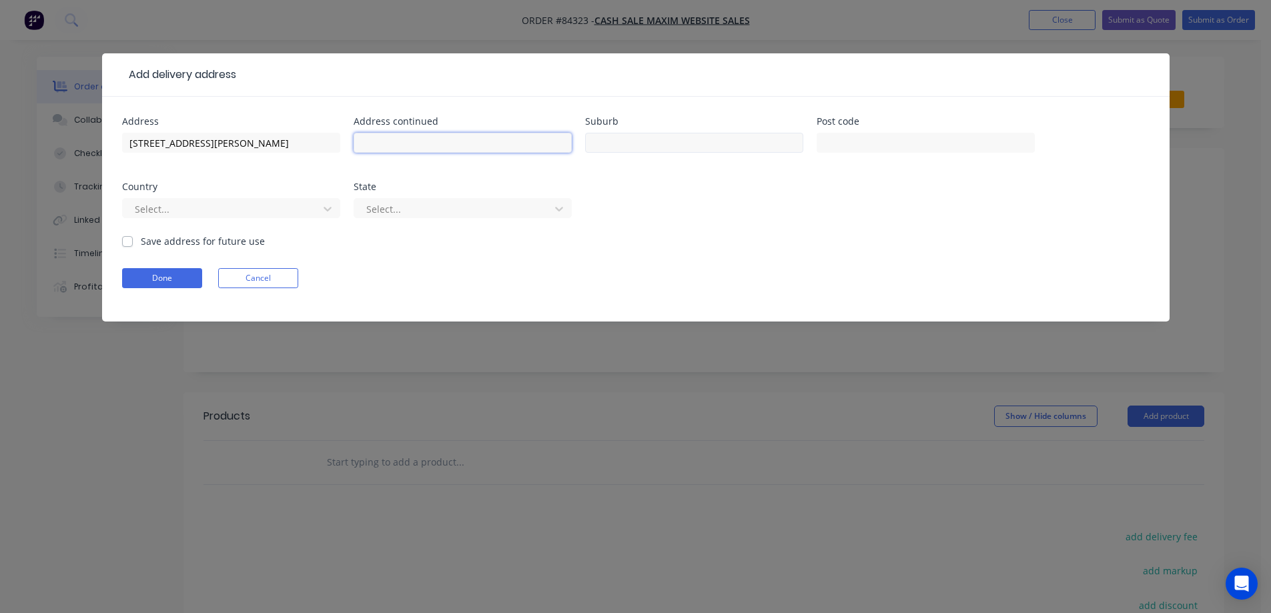
click at [452, 139] on input "text" at bounding box center [463, 143] width 218 height 20
paste input "[GEOGRAPHIC_DATA]"
type input "[GEOGRAPHIC_DATA]"
click at [850, 143] on input "text" at bounding box center [926, 143] width 218 height 20
type input "5712"
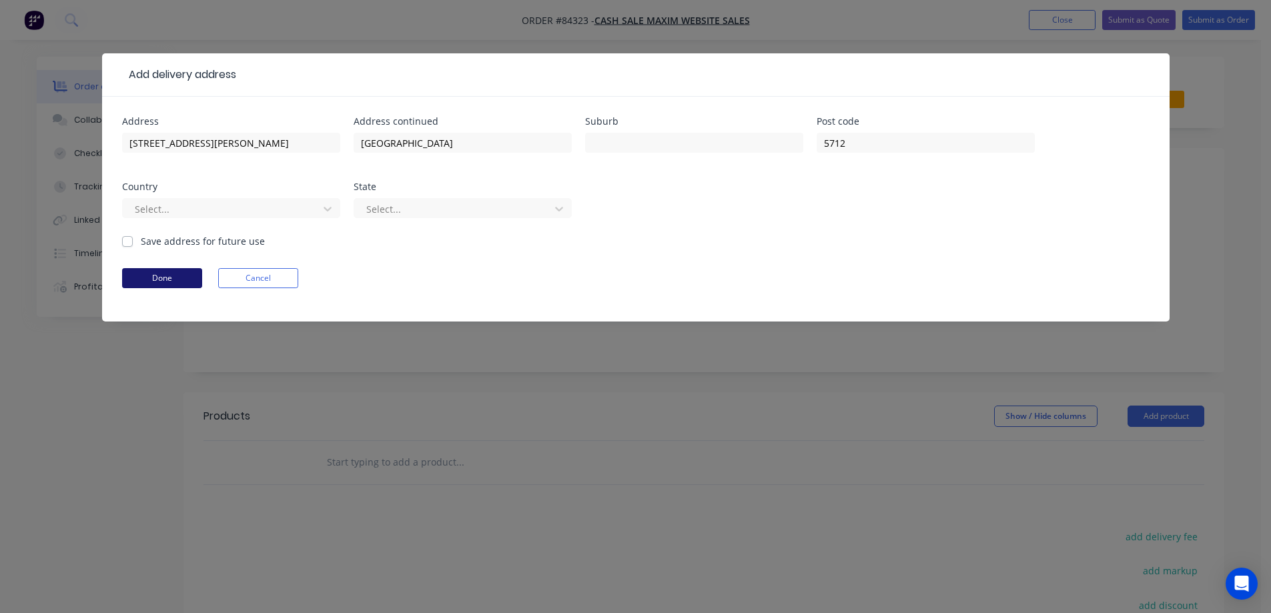
click at [135, 287] on button "Done" at bounding box center [162, 278] width 80 height 20
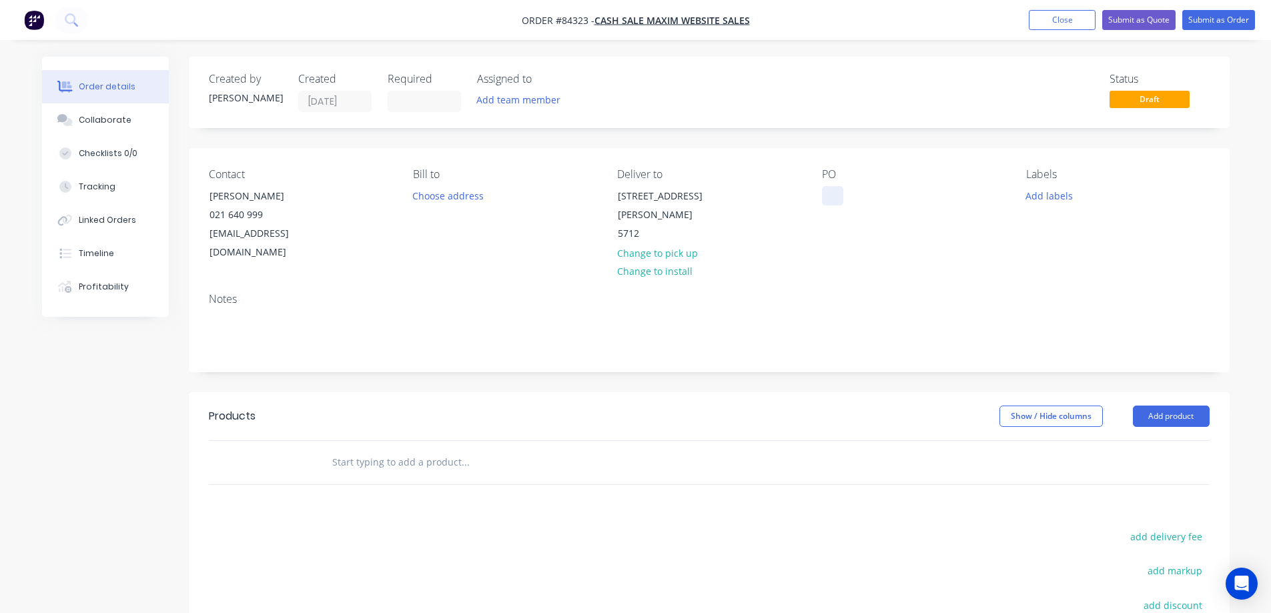
click at [828, 193] on div at bounding box center [832, 195] width 21 height 19
drag, startPoint x: 206, startPoint y: 204, endPoint x: 348, endPoint y: 205, distance: 142.2
click at [348, 205] on div "Contact [PERSON_NAME] [PHONE_NUMBER] [EMAIL_ADDRESS][DOMAIN_NAME]" at bounding box center [300, 215] width 183 height 94
copy div "[PERSON_NAME]"
click at [874, 194] on div "MAX2599" at bounding box center [853, 195] width 63 height 19
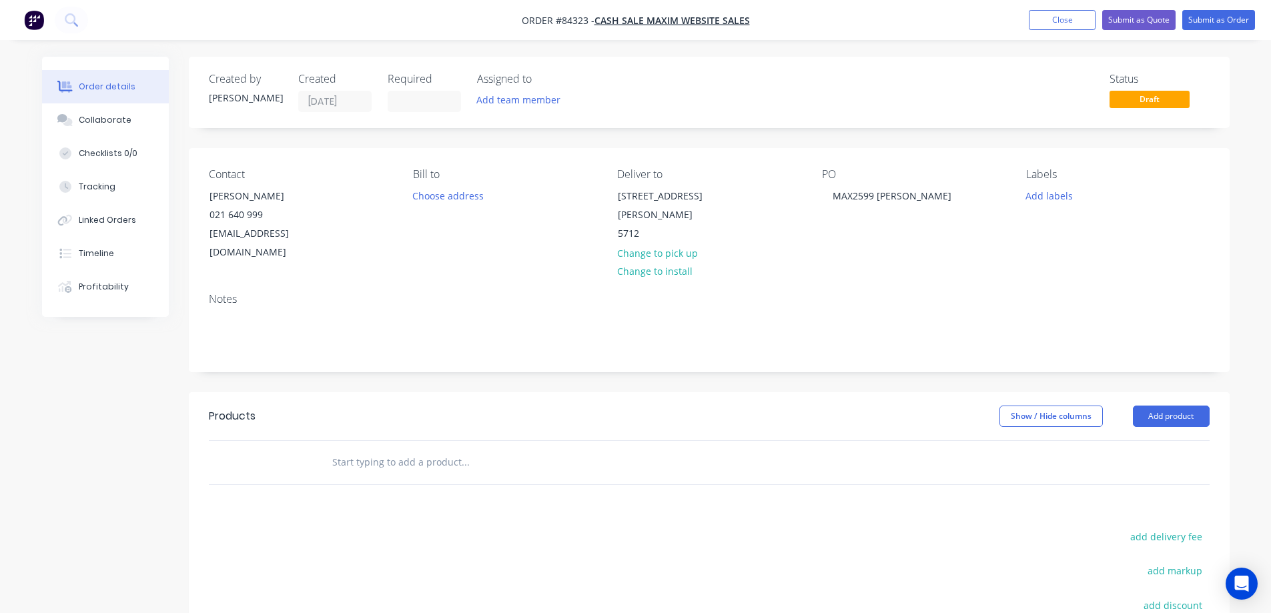
click at [896, 293] on div "Notes" at bounding box center [709, 299] width 1001 height 13
click at [1033, 188] on button "Add labels" at bounding box center [1049, 195] width 61 height 18
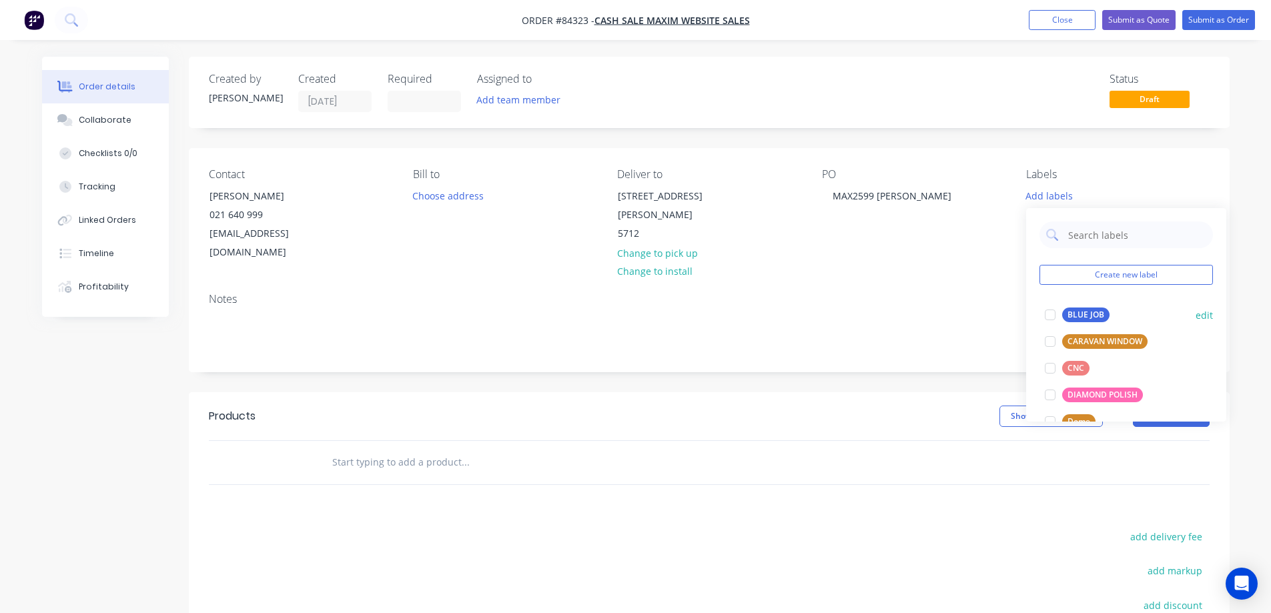
click at [1053, 309] on div at bounding box center [1050, 315] width 27 height 27
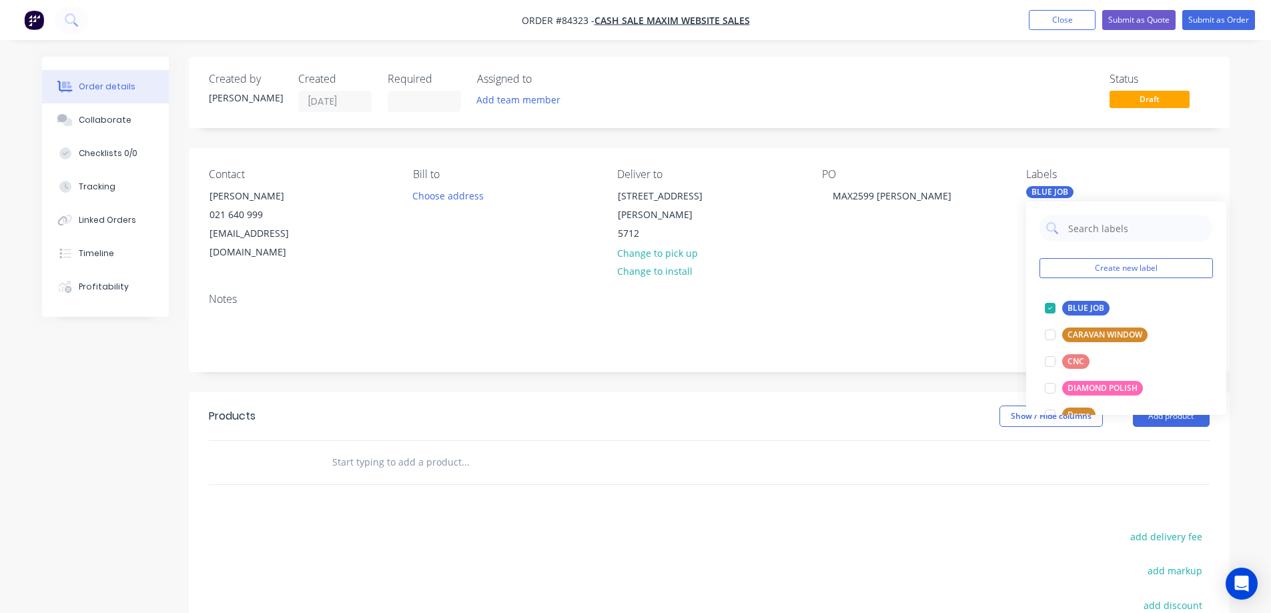
click at [984, 252] on div "Contact [PERSON_NAME] [PHONE_NUMBER] [EMAIL_ADDRESS][DOMAIN_NAME] [PERSON_NAME]…" at bounding box center [709, 215] width 1041 height 134
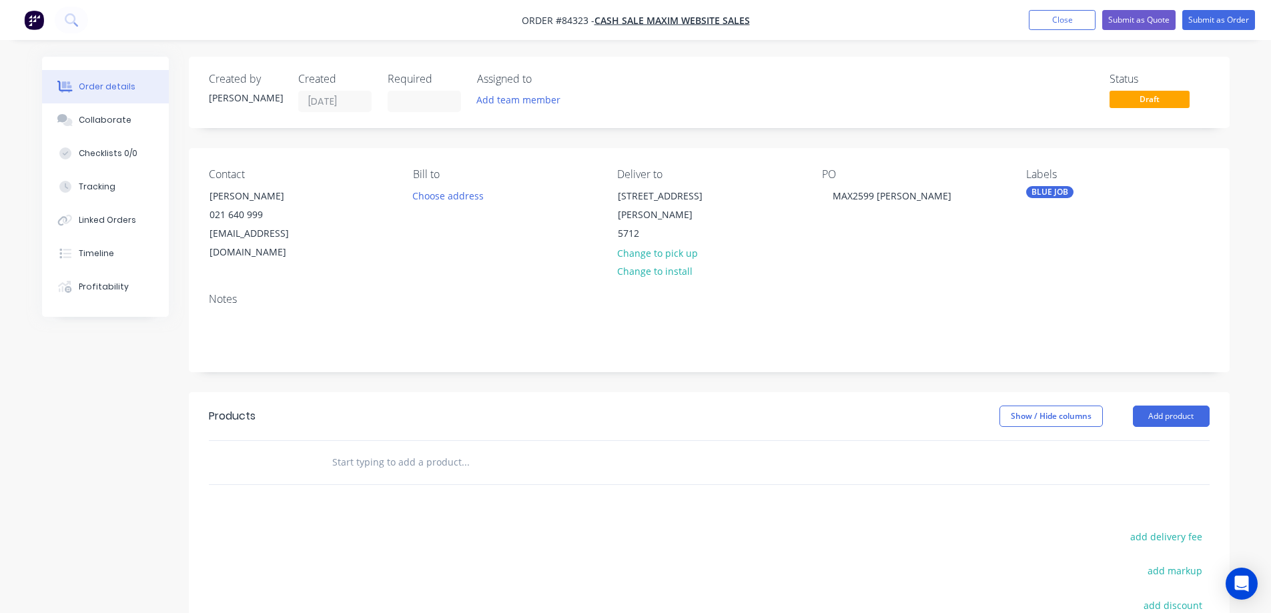
click at [420, 450] on input "text" at bounding box center [465, 462] width 267 height 27
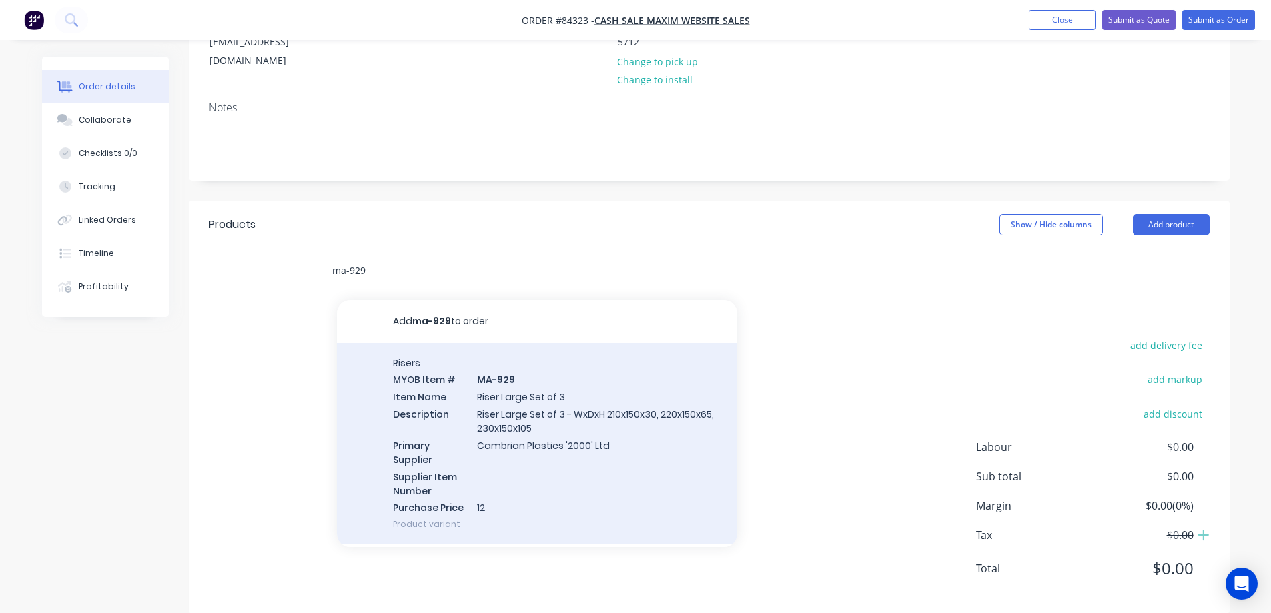
scroll to position [194, 0]
type input "ma-929"
click at [534, 410] on div "Risers MYOB Item # MA-929 Item Name Riser Large Set of 3 Description Riser Larg…" at bounding box center [537, 442] width 400 height 202
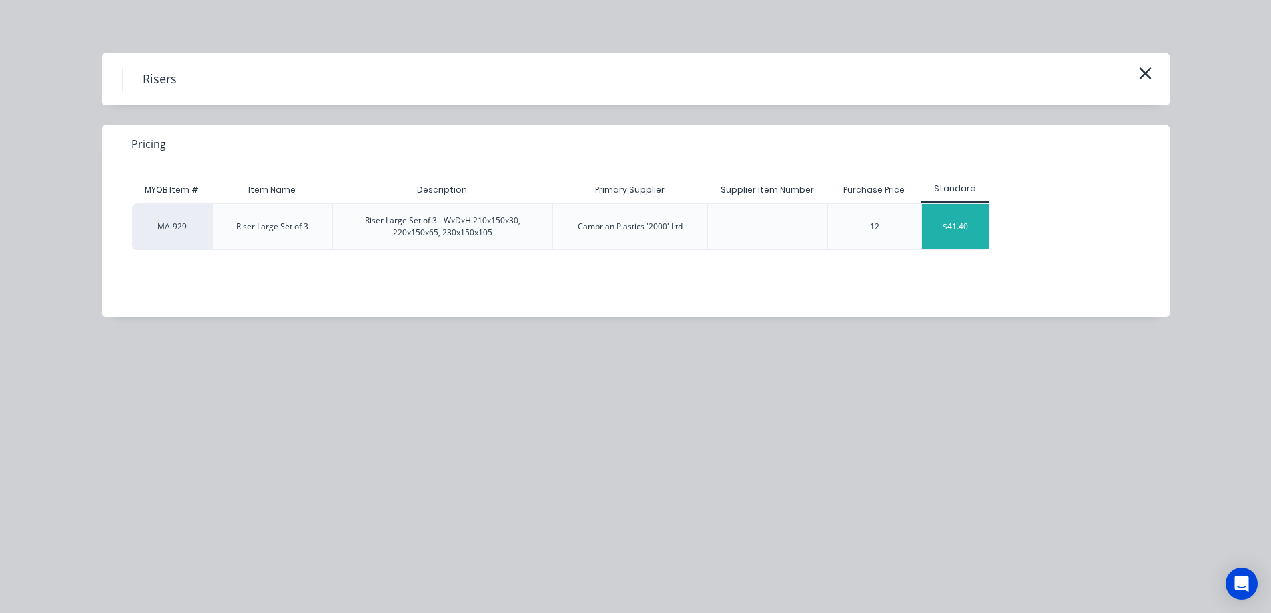
click at [954, 228] on div "$41.40" at bounding box center [955, 226] width 67 height 45
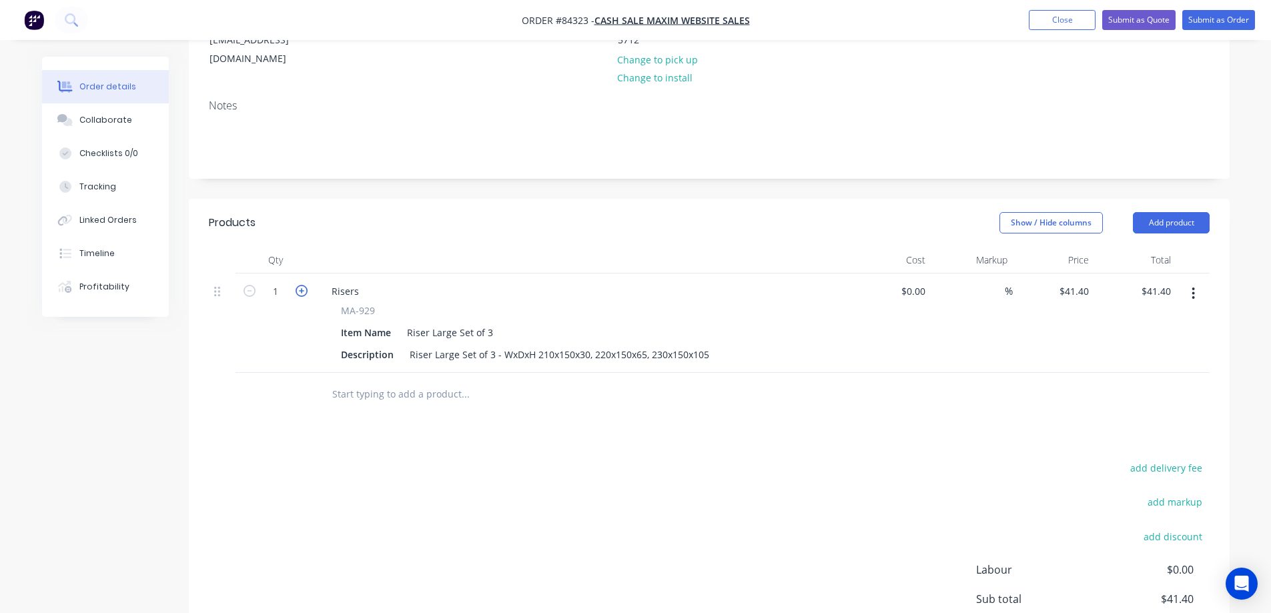
click at [295, 283] on button "button" at bounding box center [301, 290] width 17 height 14
type input "2"
click at [1165, 282] on input "82.80" at bounding box center [1159, 291] width 36 height 19
type input "$82.80"
drag, startPoint x: 1117, startPoint y: 322, endPoint x: 1131, endPoint y: 344, distance: 25.5
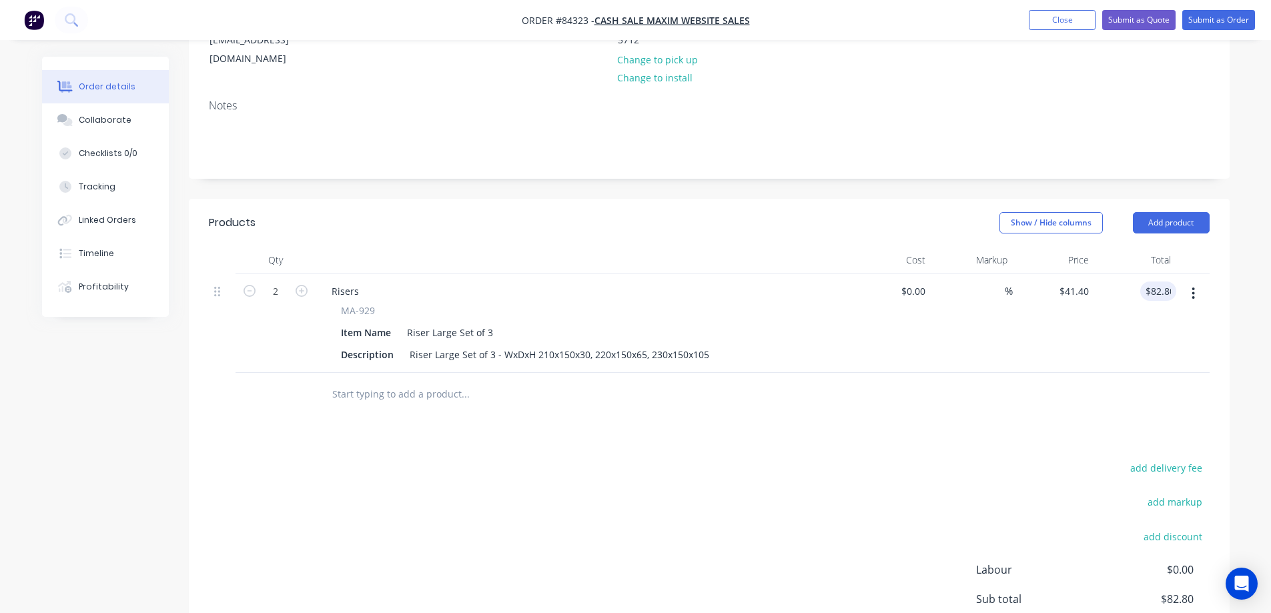
click at [1120, 330] on div "$82.80 82.80" at bounding box center [1136, 323] width 82 height 99
click at [1171, 459] on button "add delivery fee" at bounding box center [1167, 468] width 86 height 18
type input "10"
click at [643, 459] on div "Delivery fee Delivery fee Delivery fee name (Optional) 10 10 $0 add markup add …" at bounding box center [709, 586] width 1001 height 254
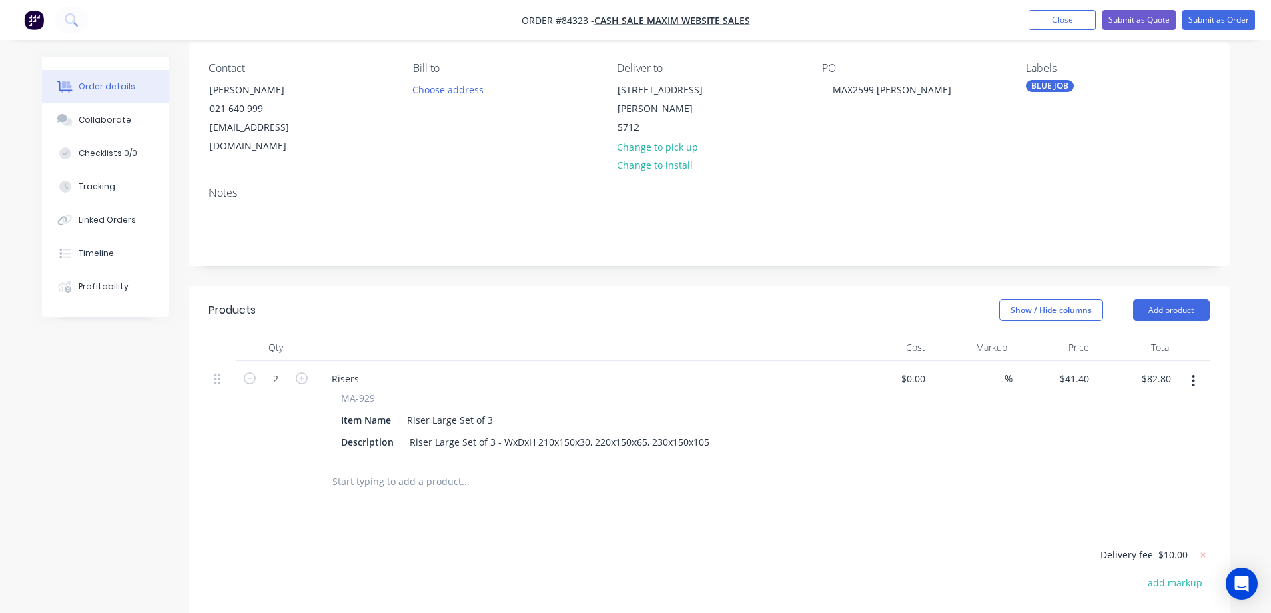
scroll to position [0, 0]
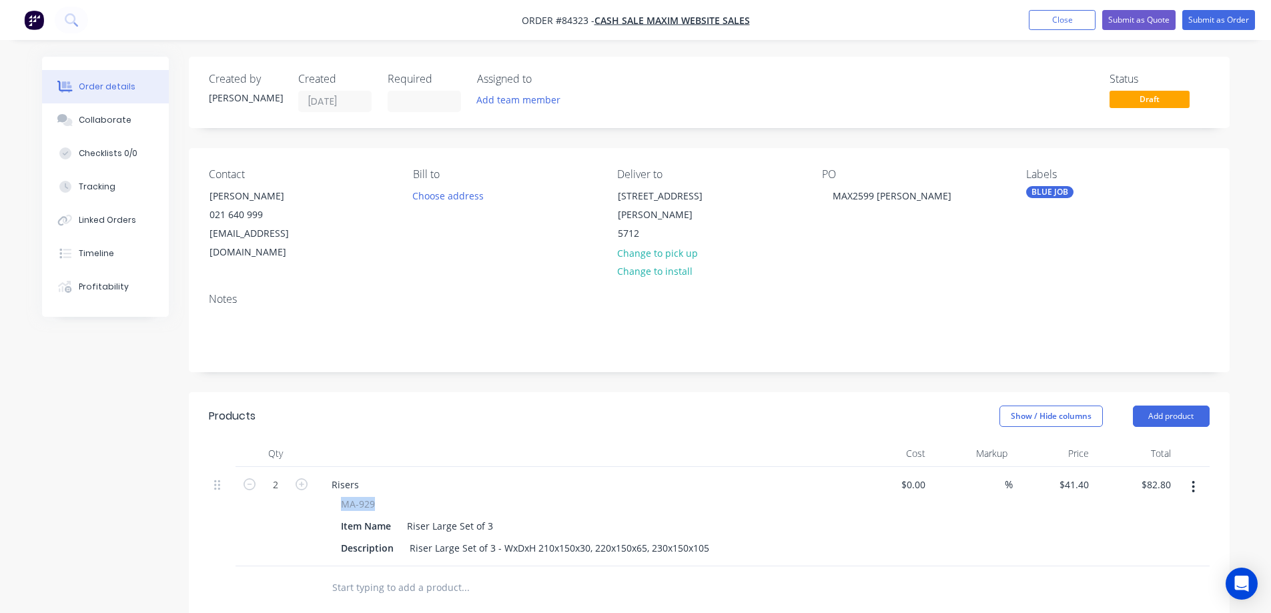
drag, startPoint x: 341, startPoint y: 485, endPoint x: 381, endPoint y: 480, distance: 40.4
click at [388, 497] on div "MA-929" at bounding box center [582, 504] width 483 height 14
copy span "MA-929"
click at [358, 475] on div "Risers" at bounding box center [345, 484] width 49 height 19
paste div
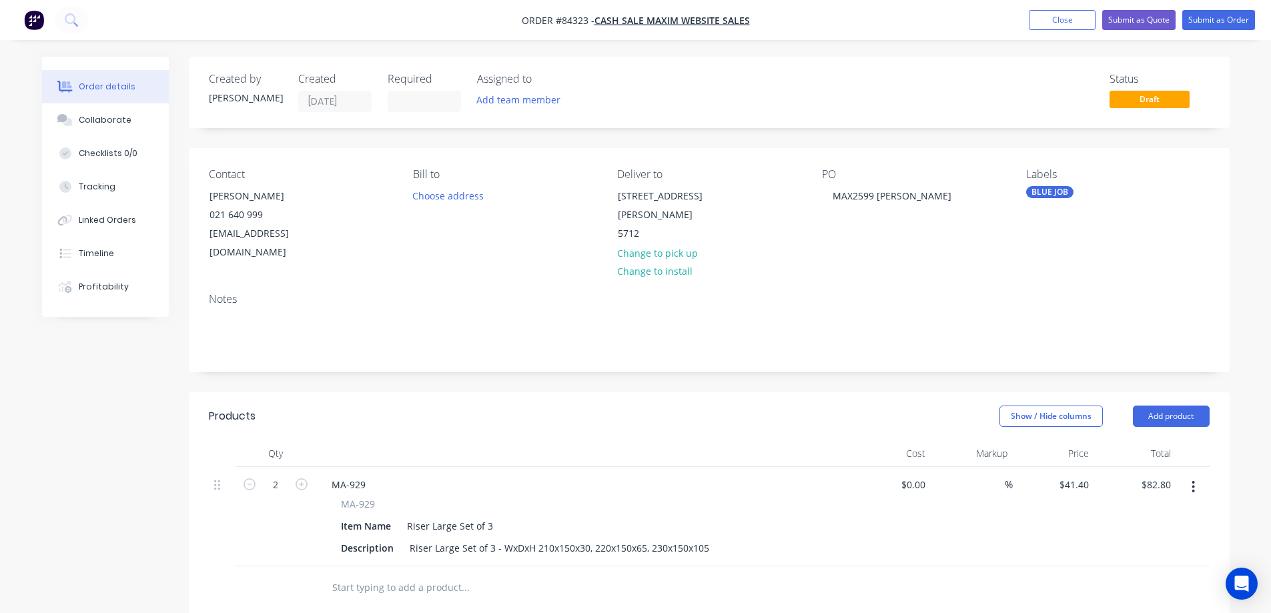
drag, startPoint x: 796, startPoint y: 372, endPoint x: 807, endPoint y: 363, distance: 13.8
click at [798, 370] on div "Created by [PERSON_NAME] Created [DATE] Required Assigned to Add team member St…" at bounding box center [709, 490] width 1041 height 867
click at [1219, 23] on button "Submit as Order" at bounding box center [1219, 20] width 73 height 20
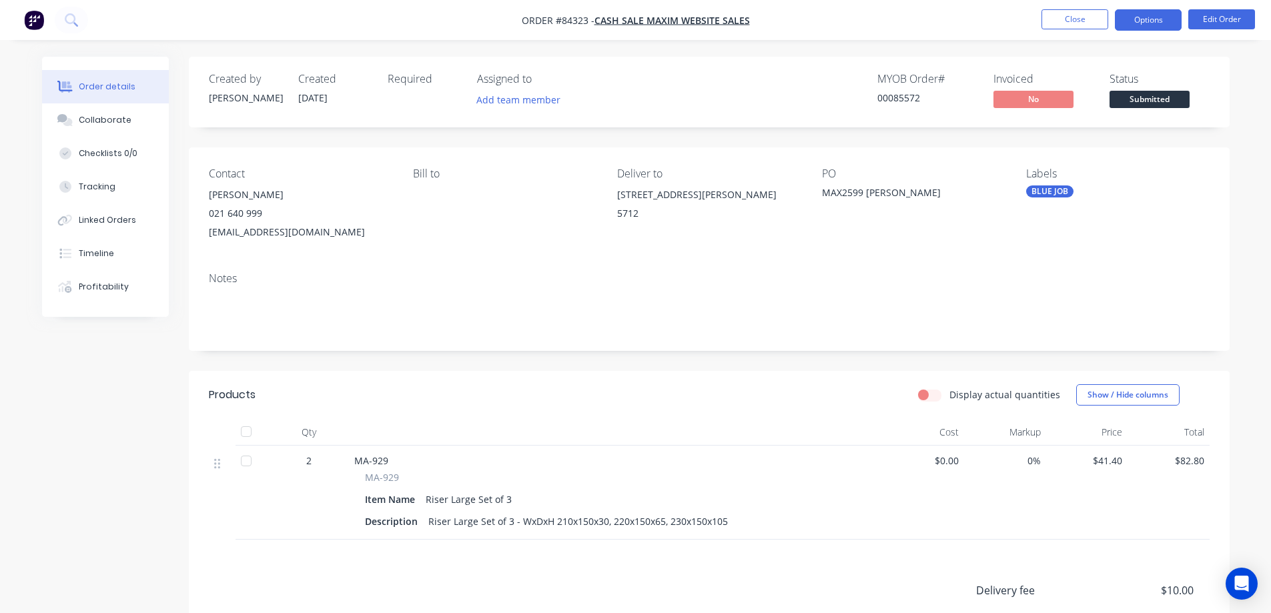
click at [1163, 22] on button "Options" at bounding box center [1148, 19] width 67 height 21
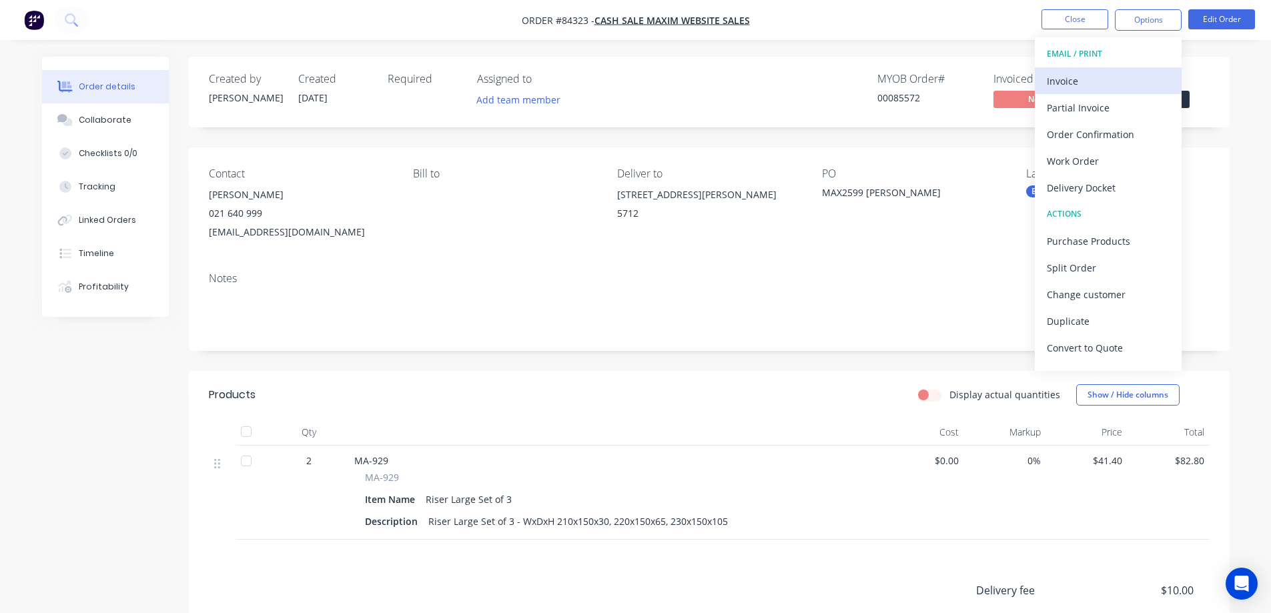
click at [1080, 75] on div "Invoice" at bounding box center [1108, 80] width 123 height 19
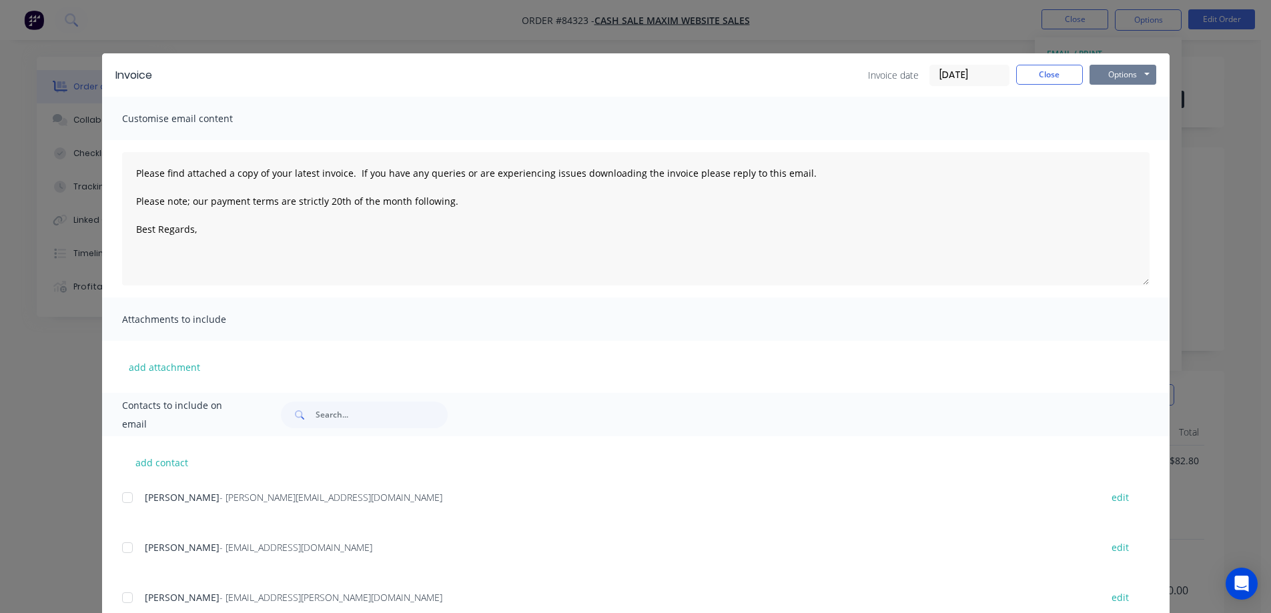
click at [1123, 66] on button "Options" at bounding box center [1123, 75] width 67 height 20
click at [1118, 113] on button "Print" at bounding box center [1132, 120] width 85 height 22
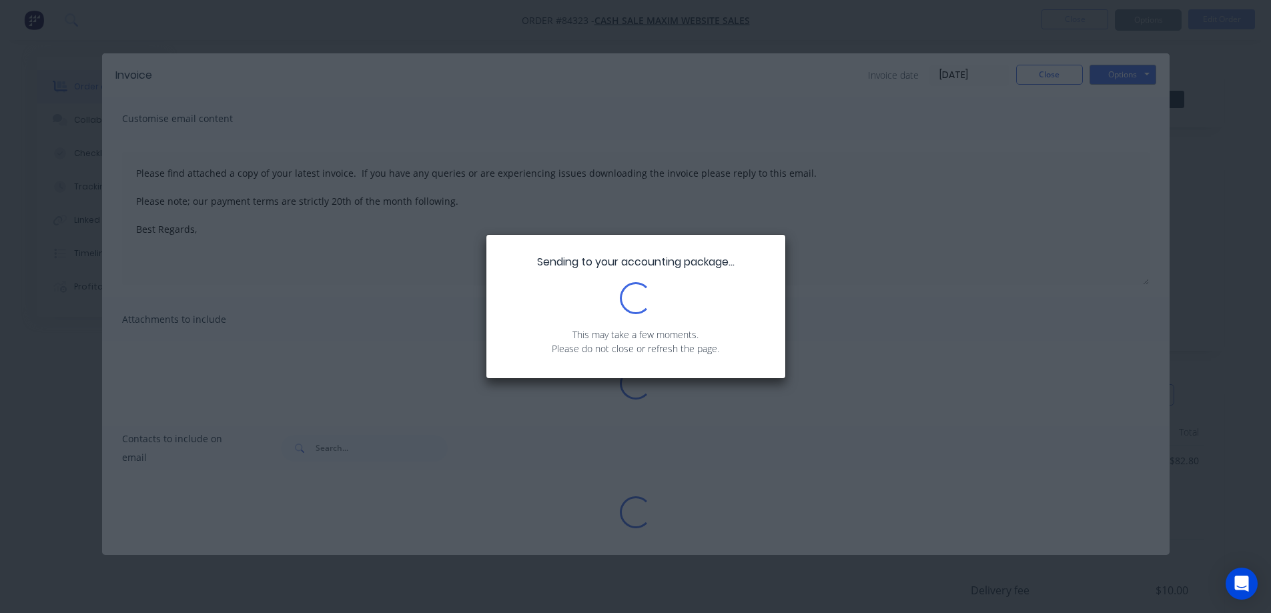
type textarea "Please find attached a copy of your latest invoice. If you have any queries or …"
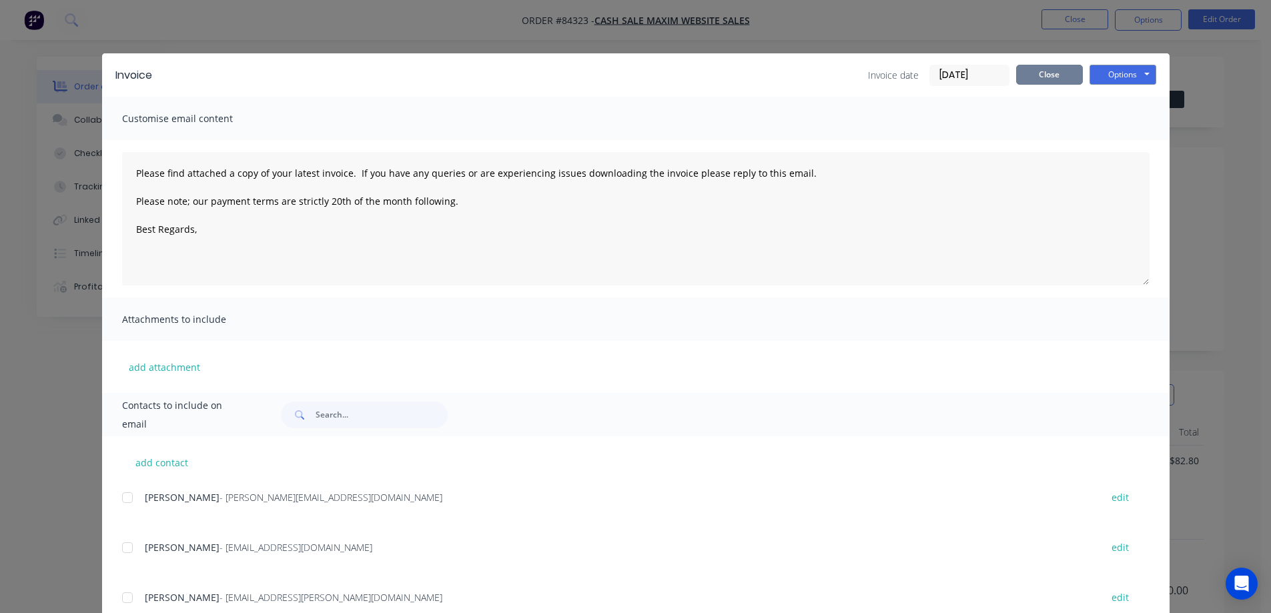
click at [1045, 75] on button "Close" at bounding box center [1050, 75] width 67 height 20
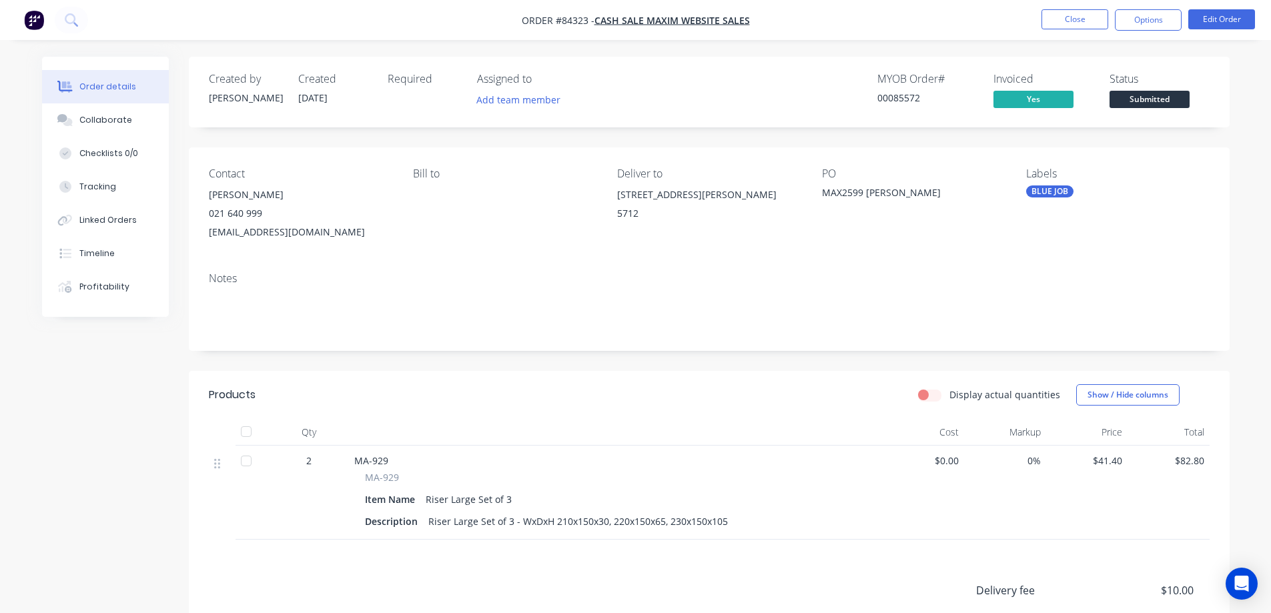
click at [1147, 103] on span "Submitted" at bounding box center [1150, 99] width 80 height 17
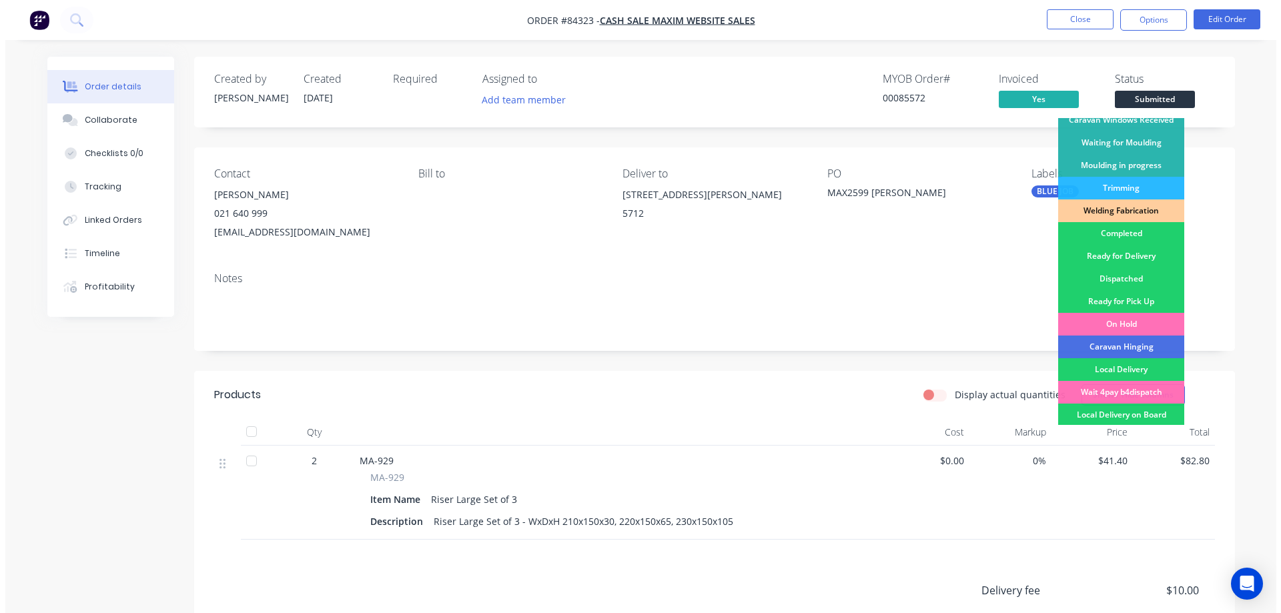
scroll to position [260, 0]
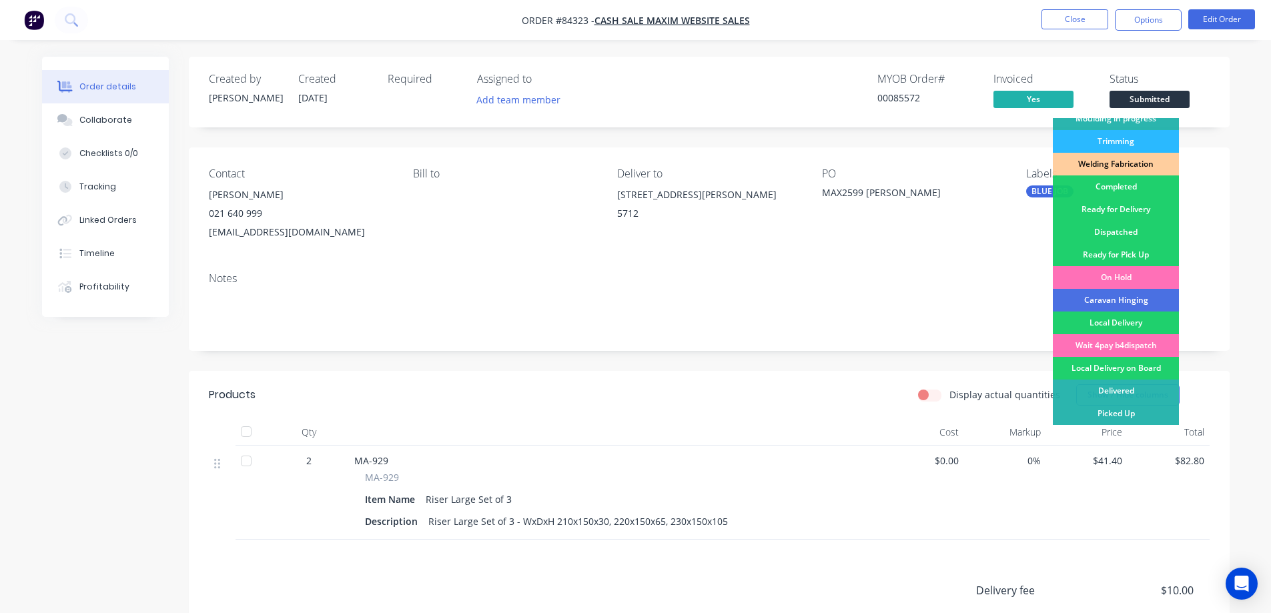
click at [1147, 208] on div "Ready for Delivery" at bounding box center [1116, 209] width 126 height 23
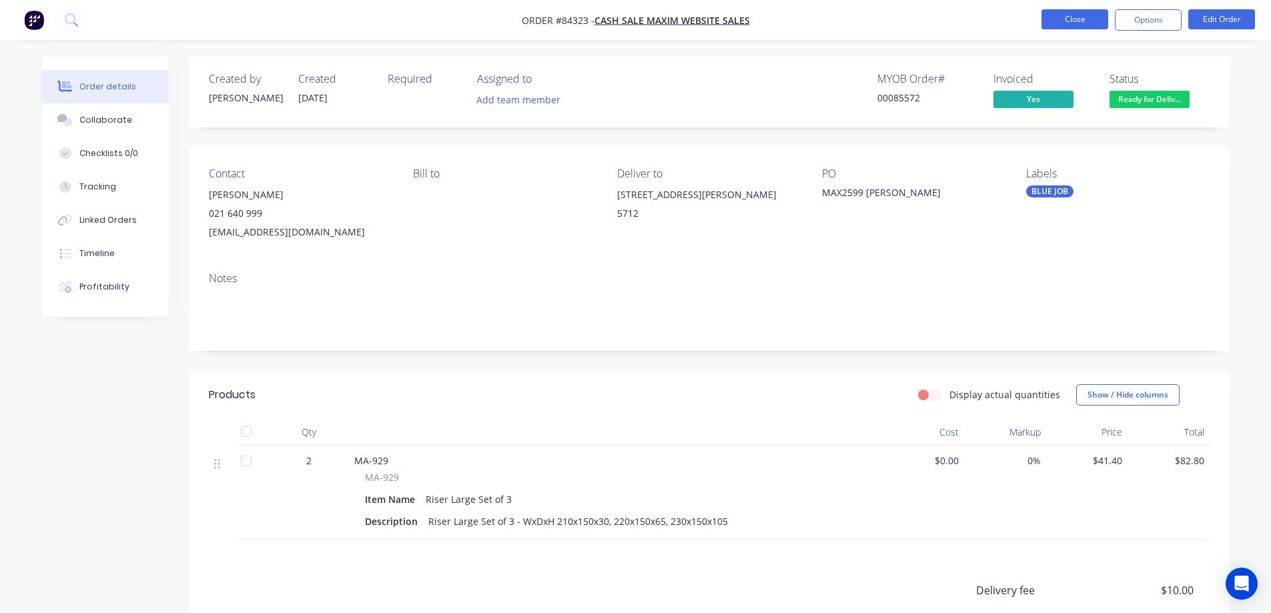
click at [1065, 27] on button "Close" at bounding box center [1075, 19] width 67 height 20
